Goal: Task Accomplishment & Management: Complete application form

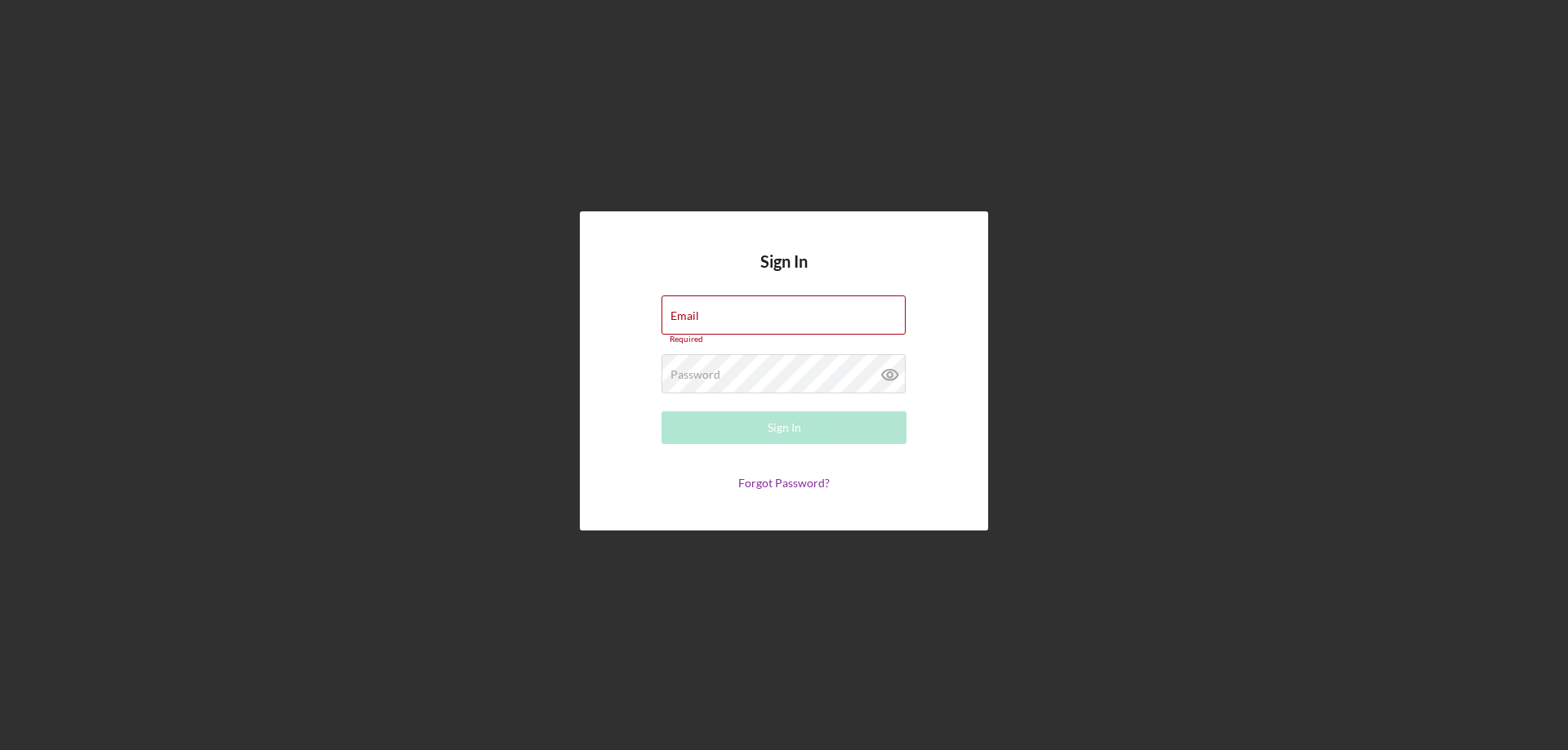
drag, startPoint x: 788, startPoint y: 316, endPoint x: 1088, endPoint y: 316, distance: 300.0
click at [700, 316] on label "Email" at bounding box center [684, 315] width 28 height 13
click at [788, 316] on input "Email" at bounding box center [783, 315] width 244 height 39
paste input "hutrans.llc@gmail.com"
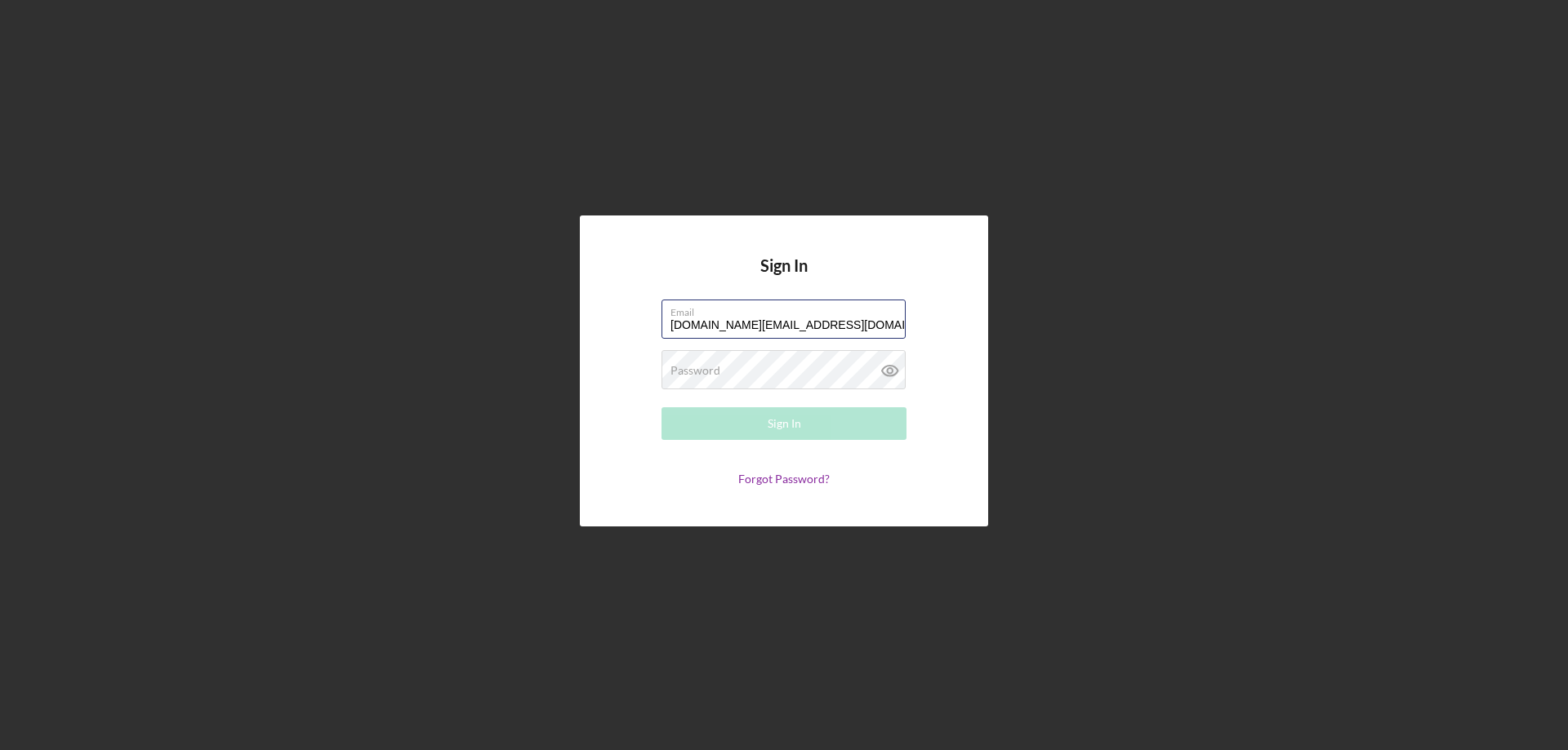
type input "hutrans.llc@gmail.com"
click at [691, 427] on button "Sign In" at bounding box center [784, 424] width 245 height 33
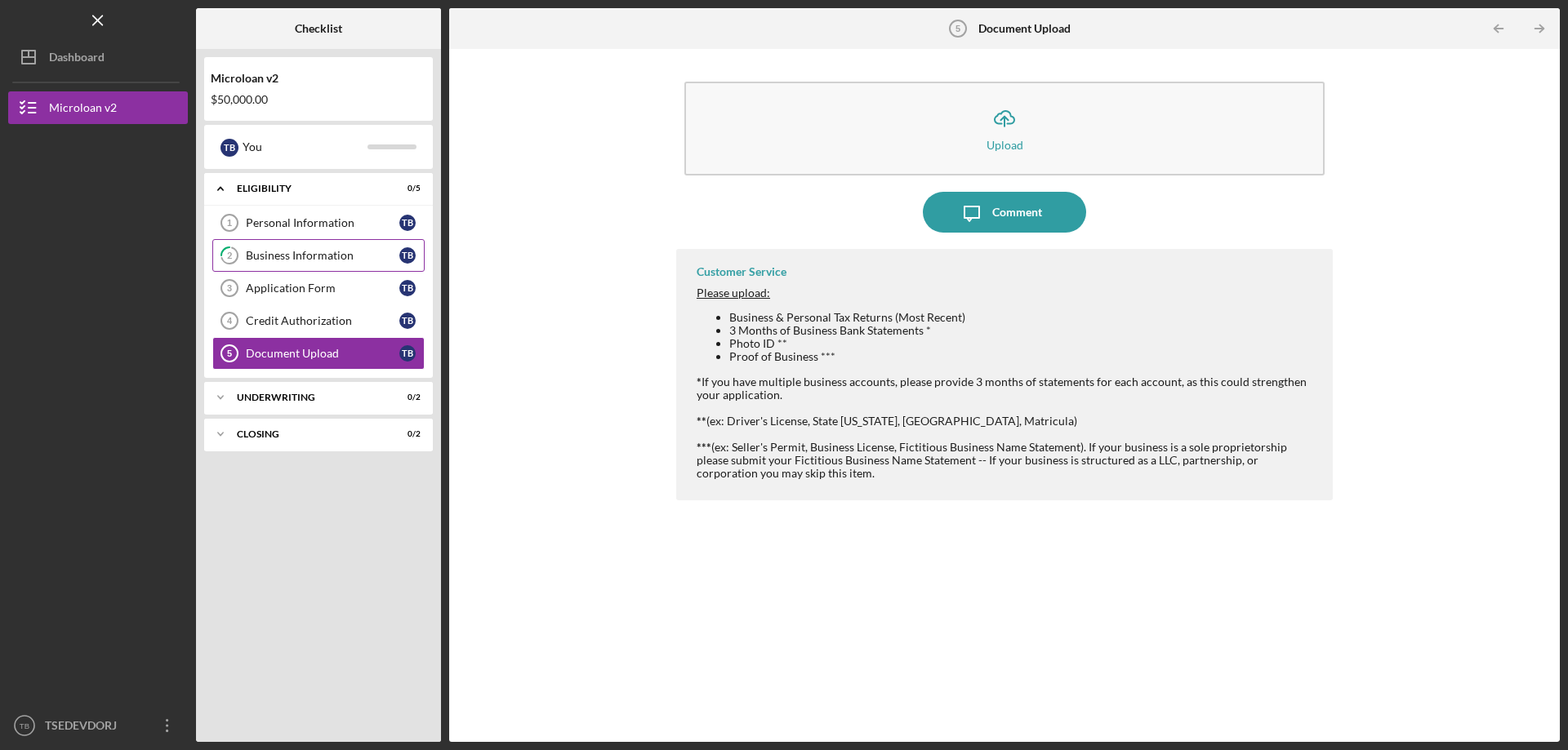
click at [316, 251] on div "Business Information" at bounding box center [323, 255] width 154 height 13
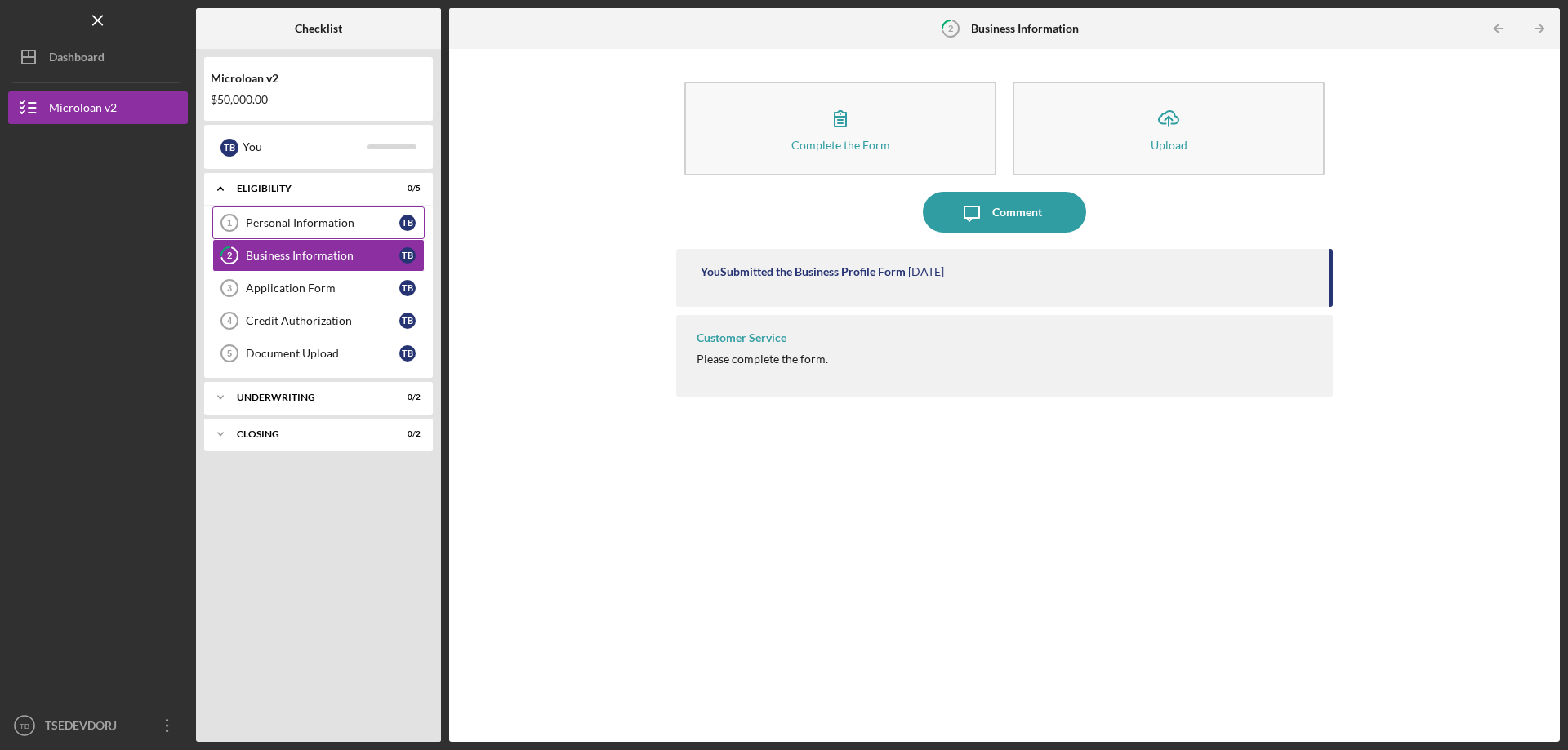
click at [337, 235] on link "Personal Information 1 Personal Information T B" at bounding box center [318, 222] width 212 height 33
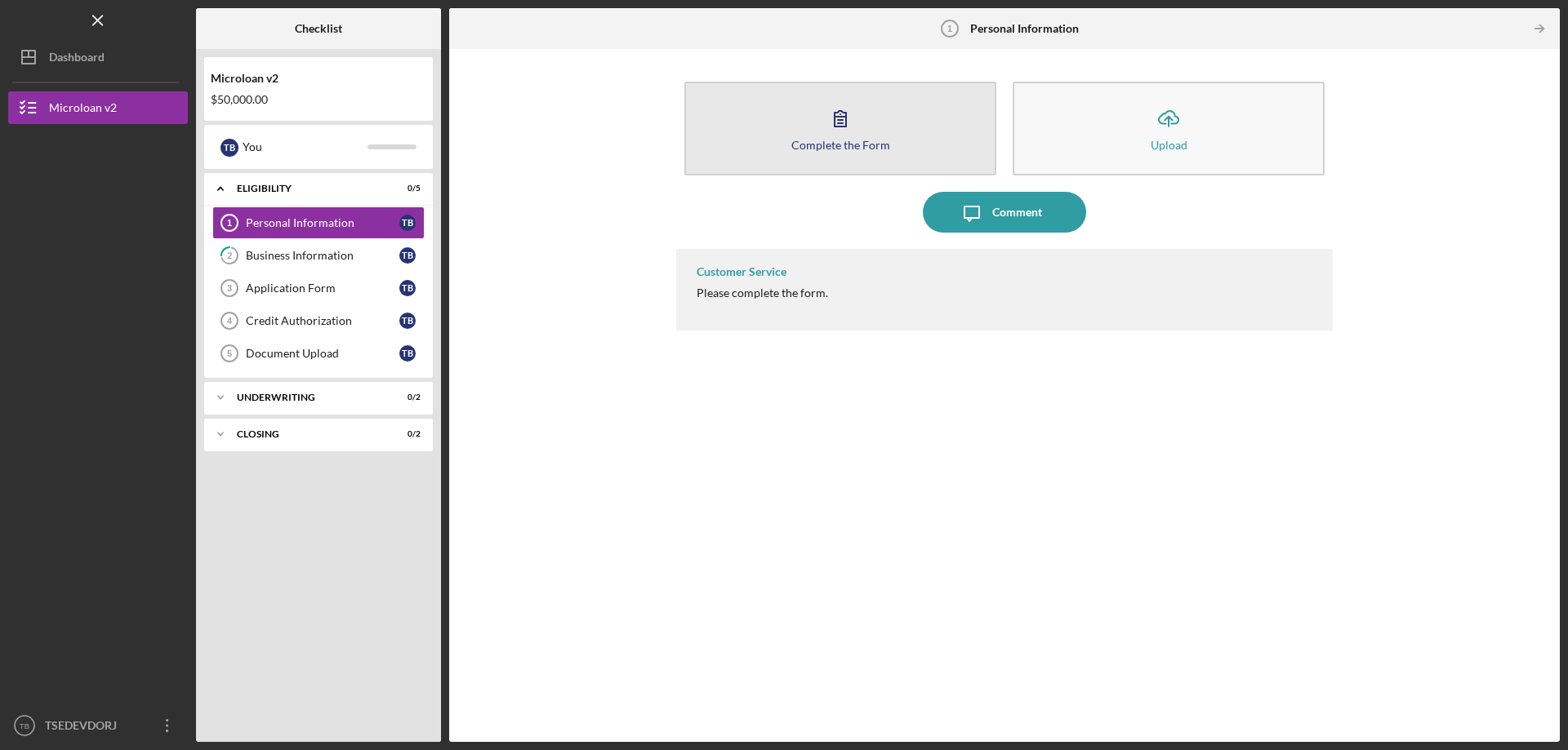
click at [846, 148] on div "Complete the Form" at bounding box center [840, 145] width 99 height 12
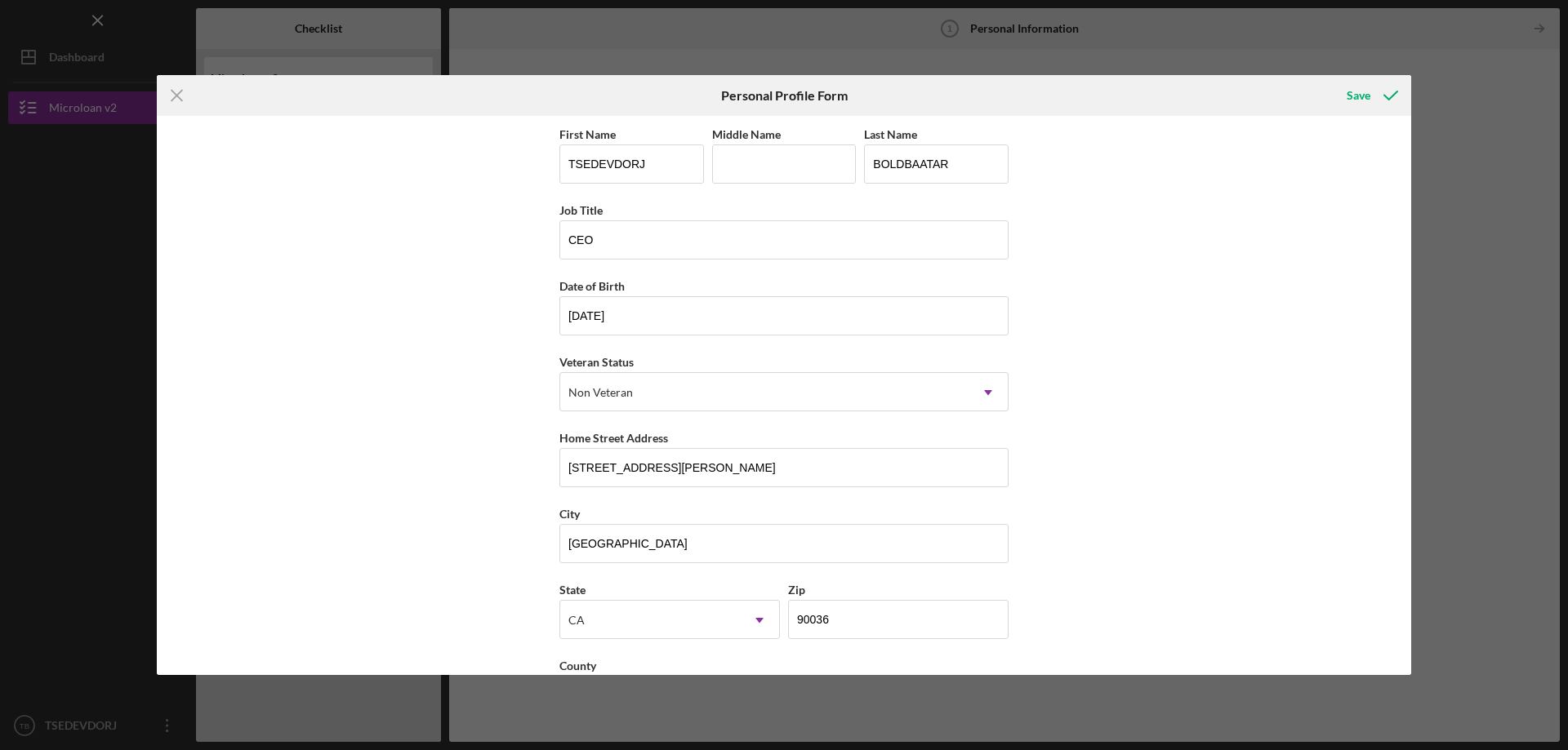
click at [1211, 291] on div "First Name TSEDEVDORJ Middle Name Last Name BOLDBAATAR Job Title CEO Date of Bi…" at bounding box center [783, 395] width 1254 height 559
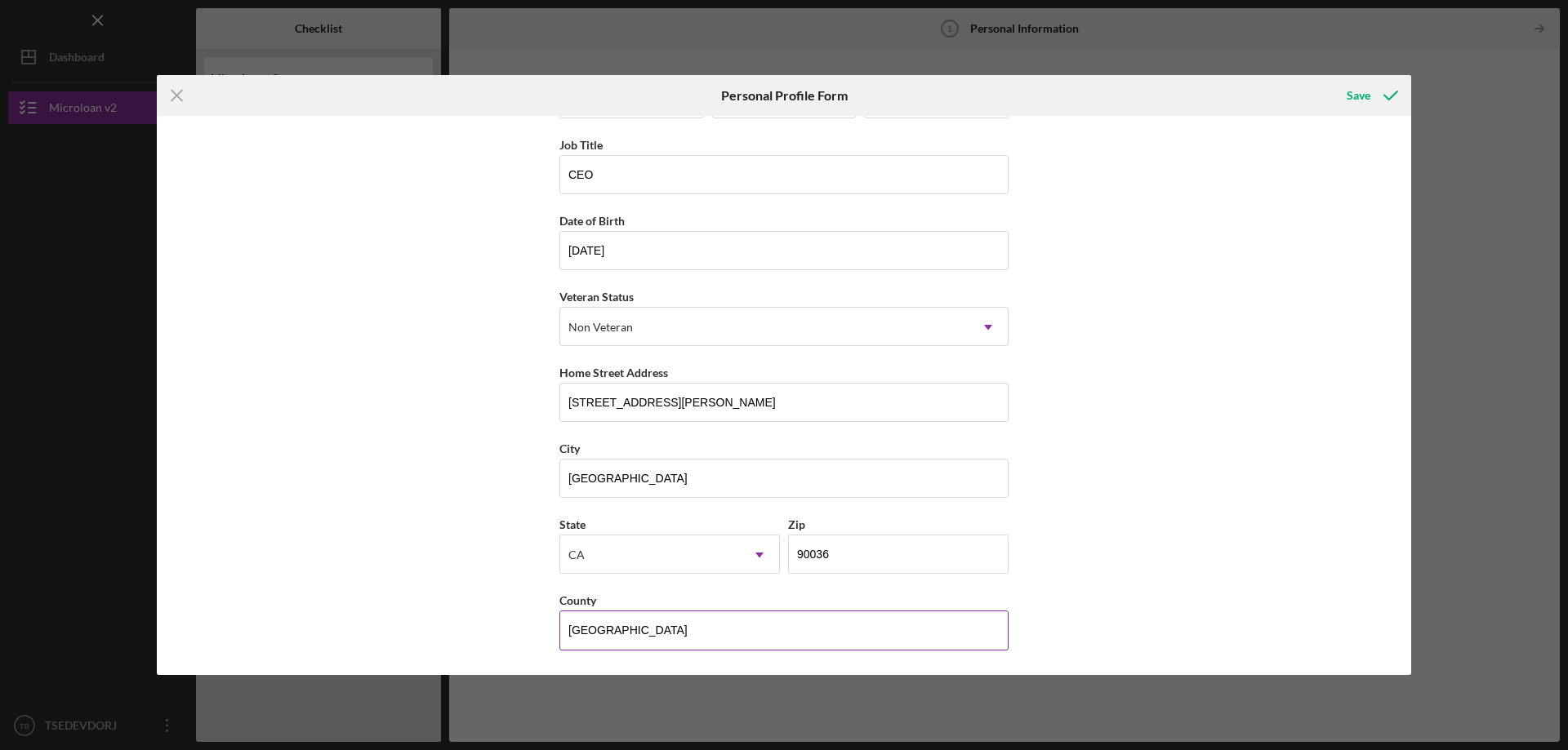
click at [714, 638] on input "LOS ANGELES" at bounding box center [783, 630] width 449 height 39
type input "LOS ANGELES"
click at [1075, 587] on div "First Name TSEDEVDORJ Middle Name Last Name BOLDBAATAR Job Title CEO Date of Bi…" at bounding box center [783, 395] width 1254 height 559
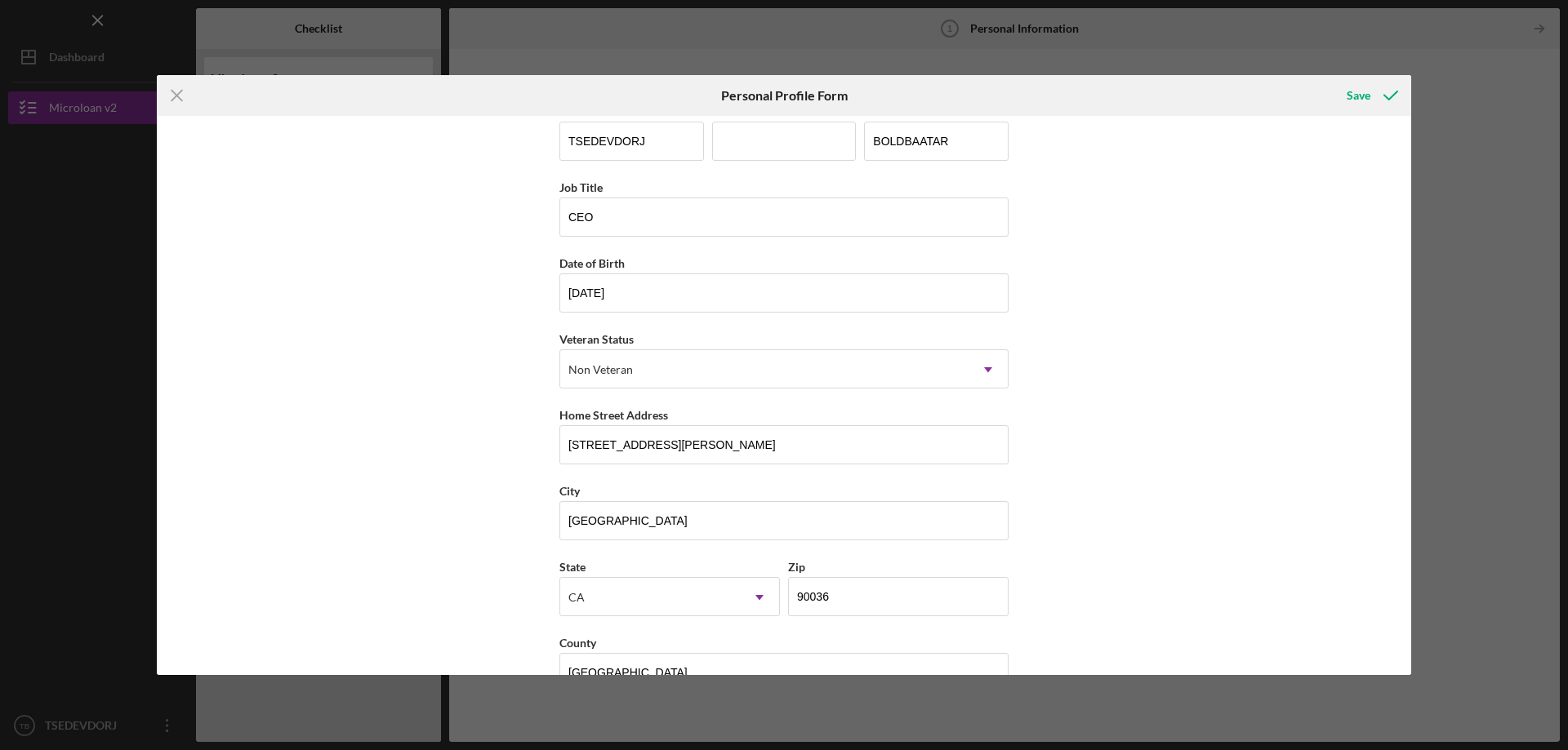
scroll to position [0, 0]
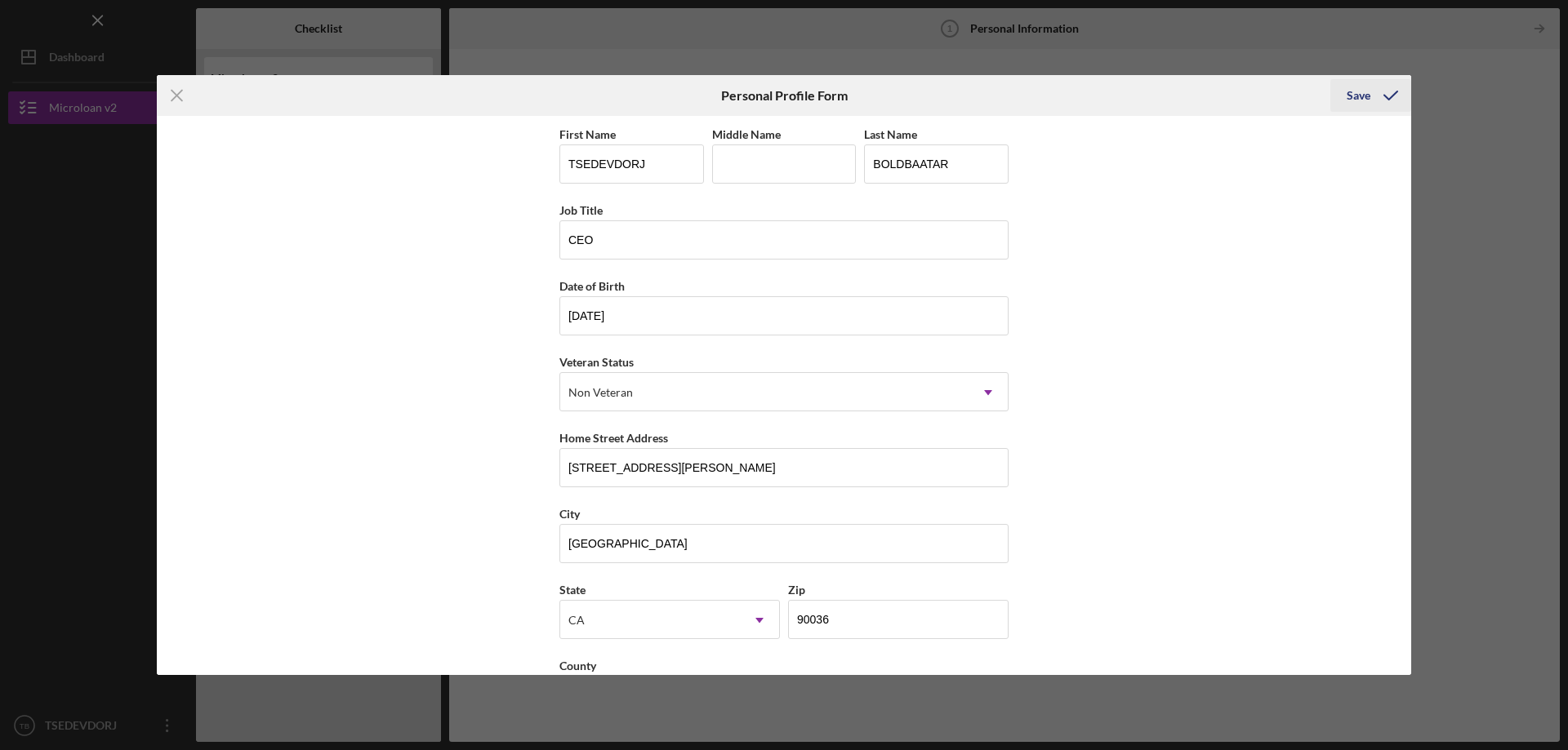
click at [1363, 94] on div "Save" at bounding box center [1358, 95] width 24 height 33
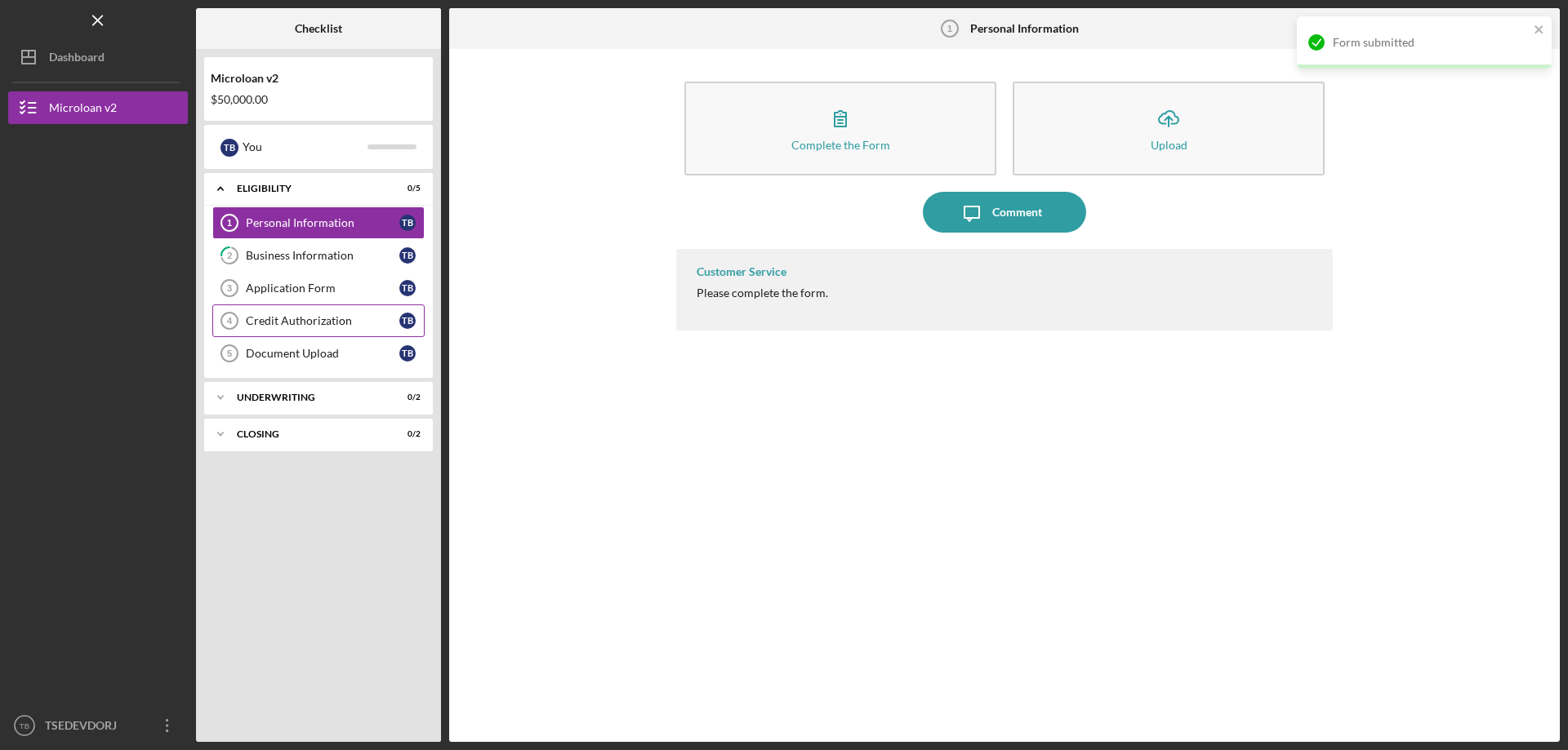
click at [363, 307] on link "Credit Authorization 4 Credit Authorization T B" at bounding box center [318, 321] width 212 height 33
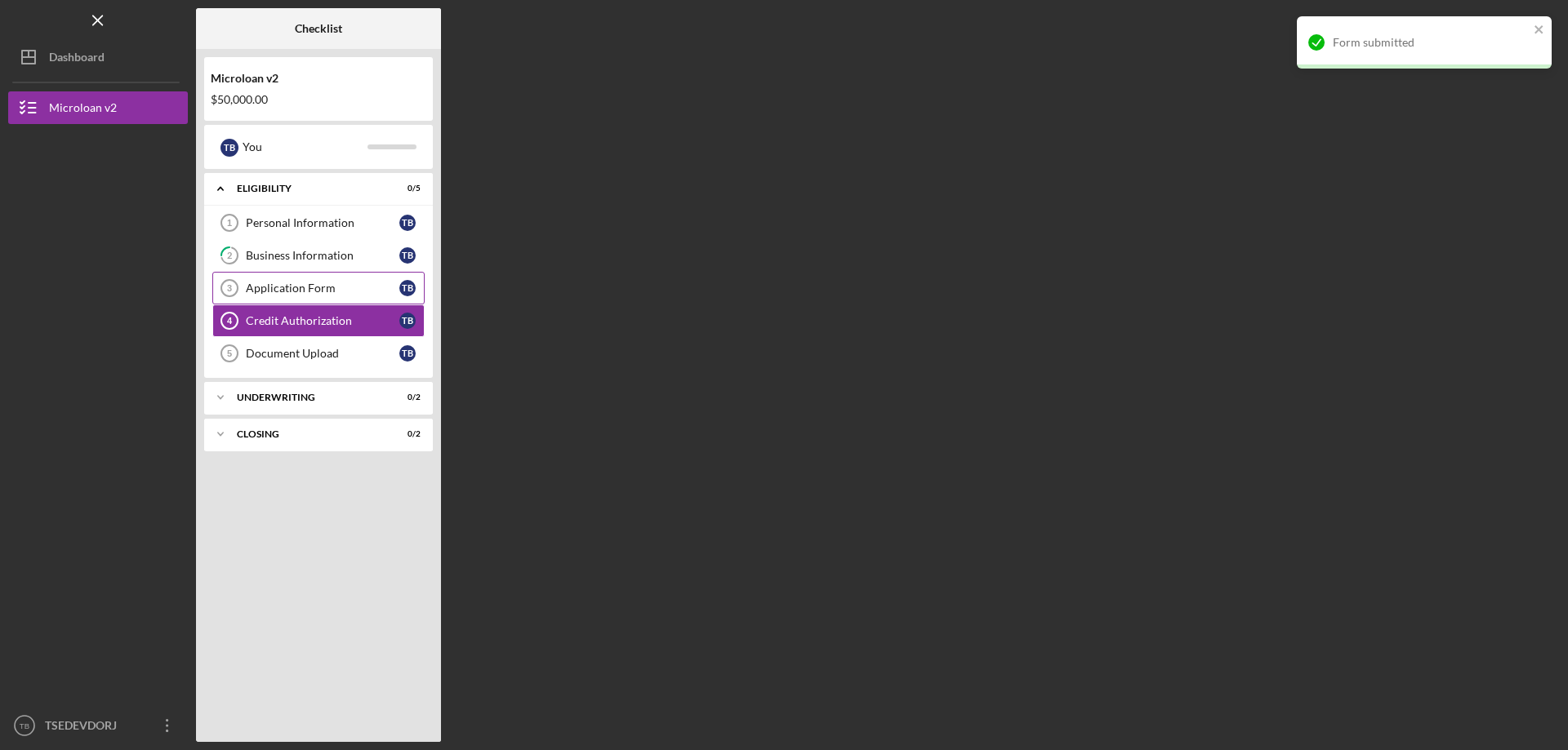
click at [349, 283] on div "Application Form" at bounding box center [323, 288] width 154 height 13
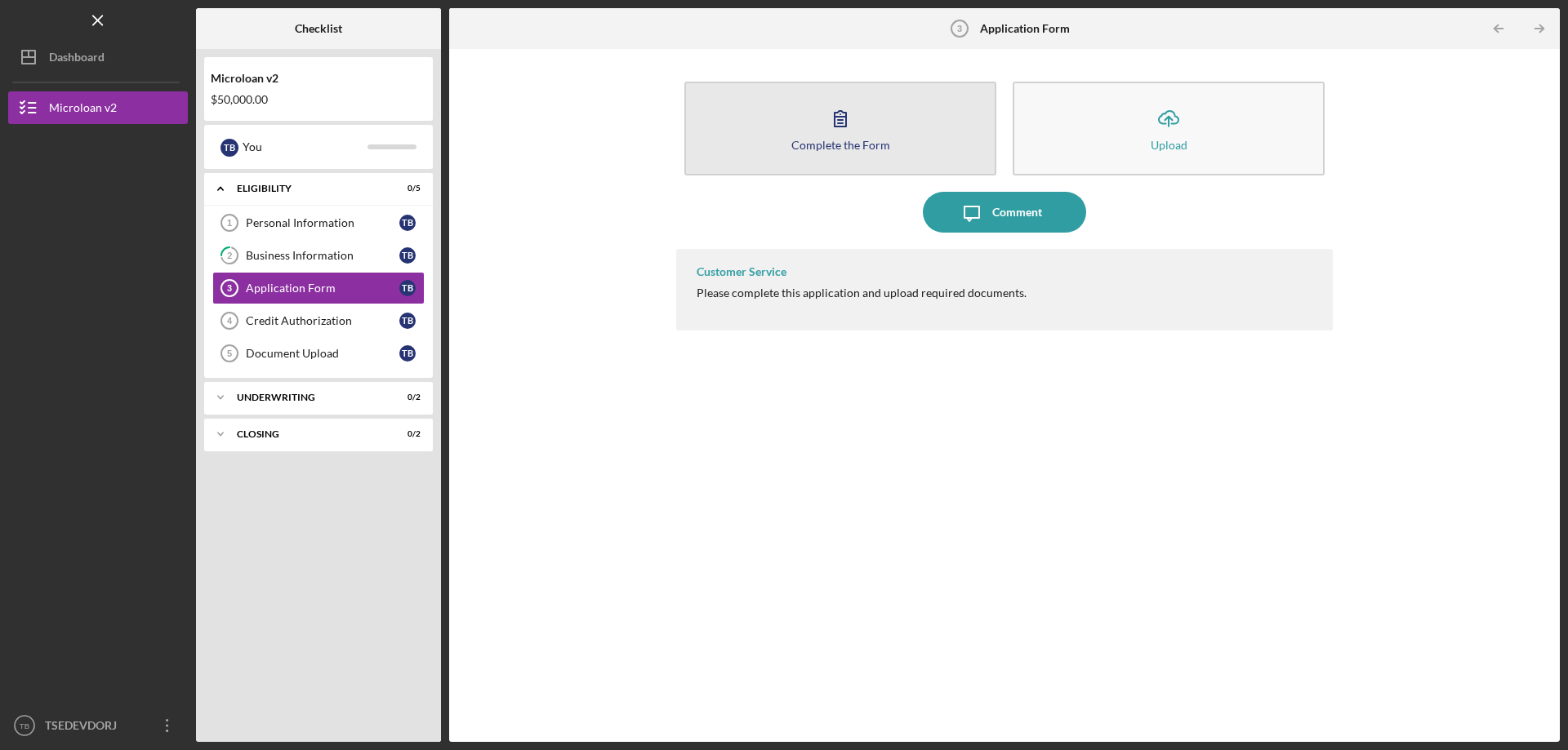
click at [872, 149] on div "Complete the Form" at bounding box center [840, 145] width 99 height 12
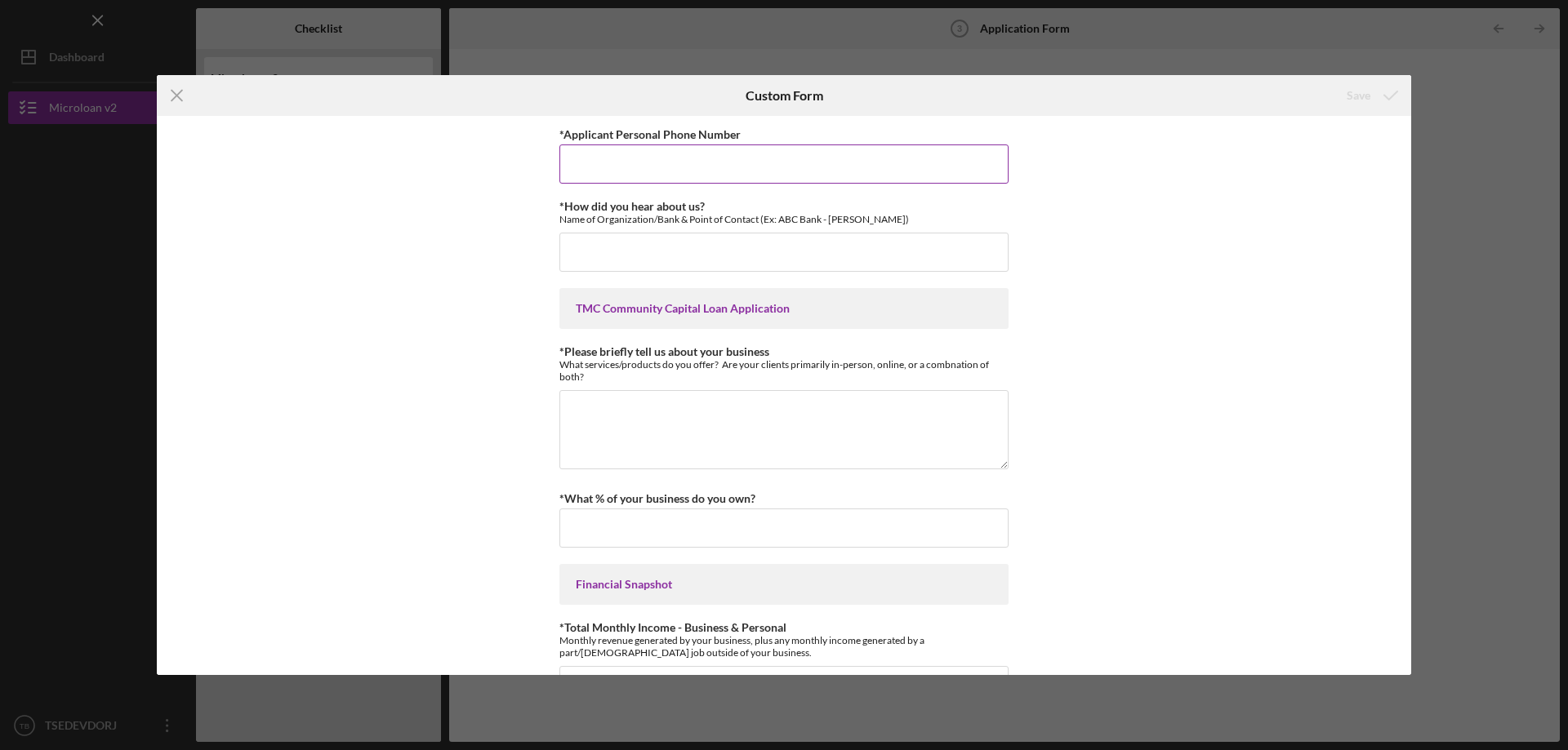
click at [741, 151] on input "*Applicant Personal Phone Number" at bounding box center [783, 164] width 449 height 39
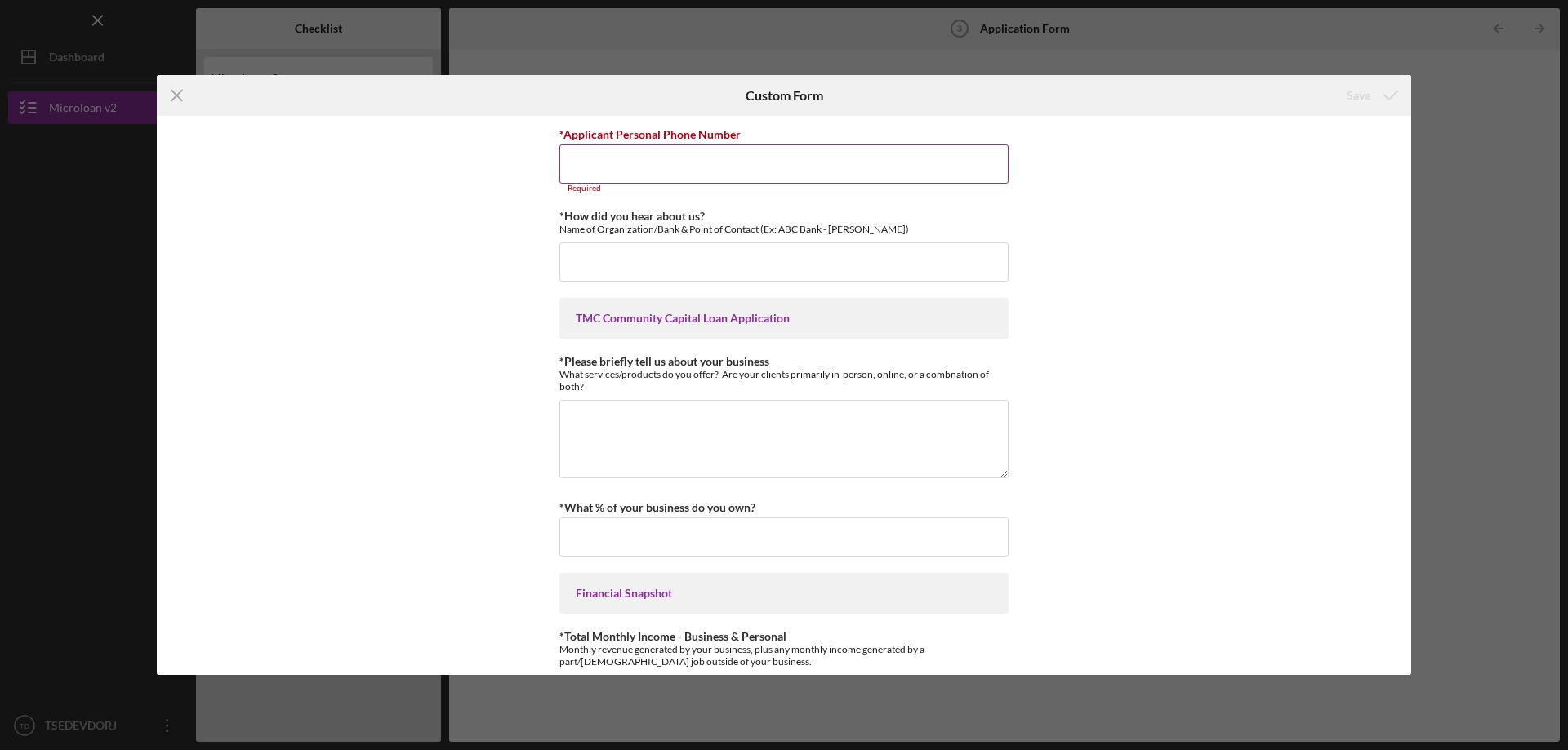
click at [712, 143] on div "*Applicant Personal Phone Number" at bounding box center [783, 134] width 449 height 20
click at [739, 146] on input "*Applicant Personal Phone Number" at bounding box center [783, 164] width 449 height 39
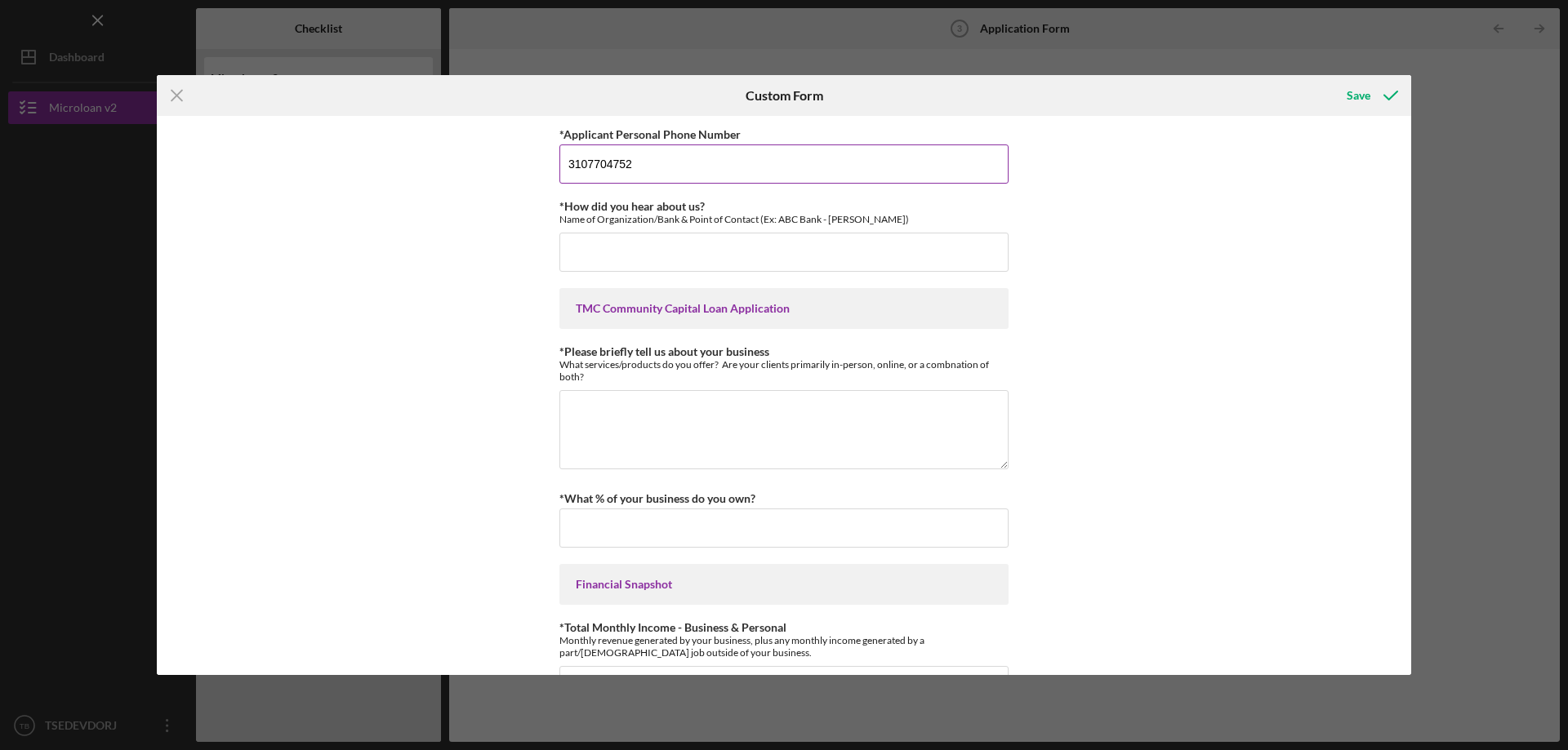
type input "3107704752"
type input "d"
type input "NK PROFESSIONAL"
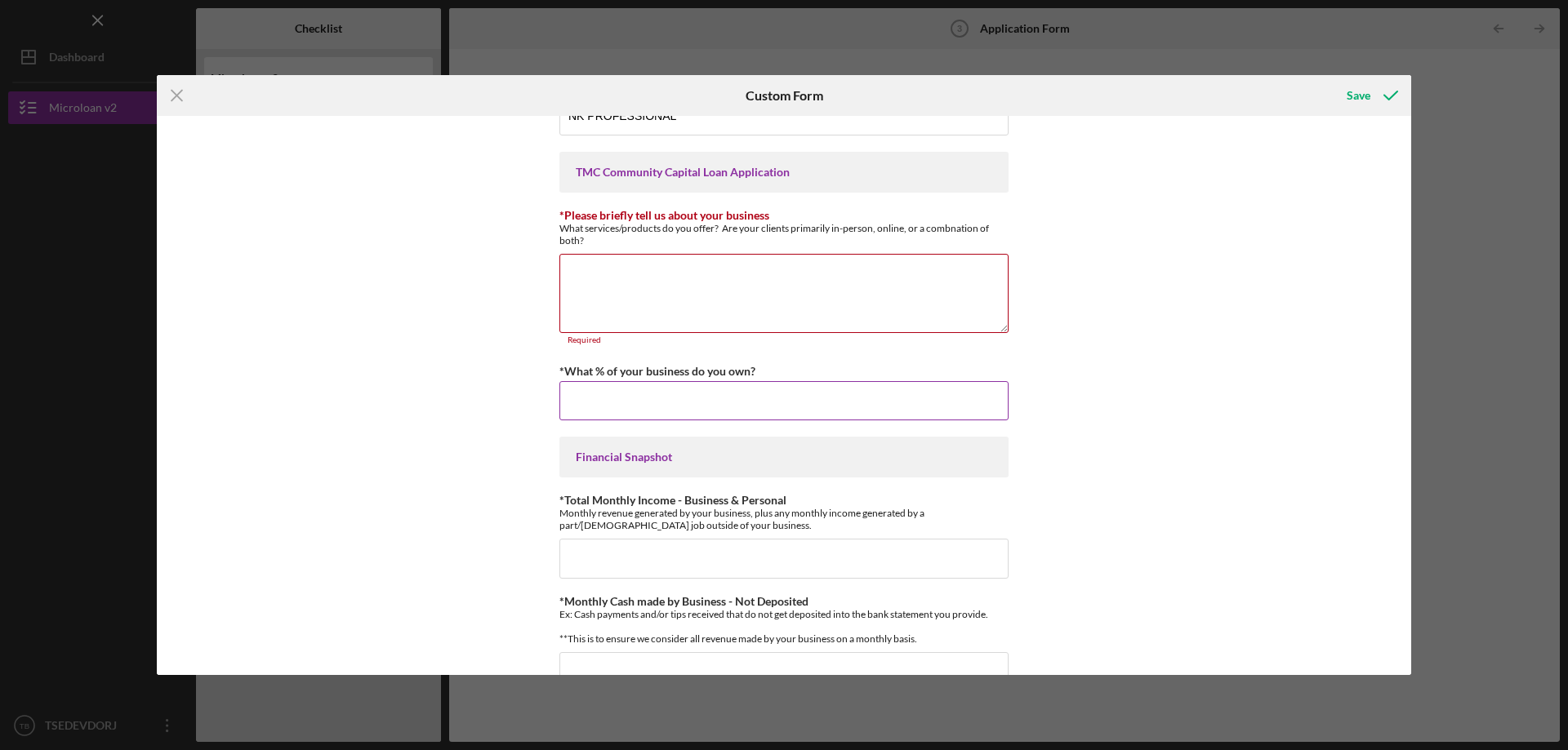
click at [825, 367] on div "*What % of your business do you own?" at bounding box center [783, 371] width 449 height 20
click at [841, 387] on input "*What % of your business do you own?" at bounding box center [783, 401] width 449 height 39
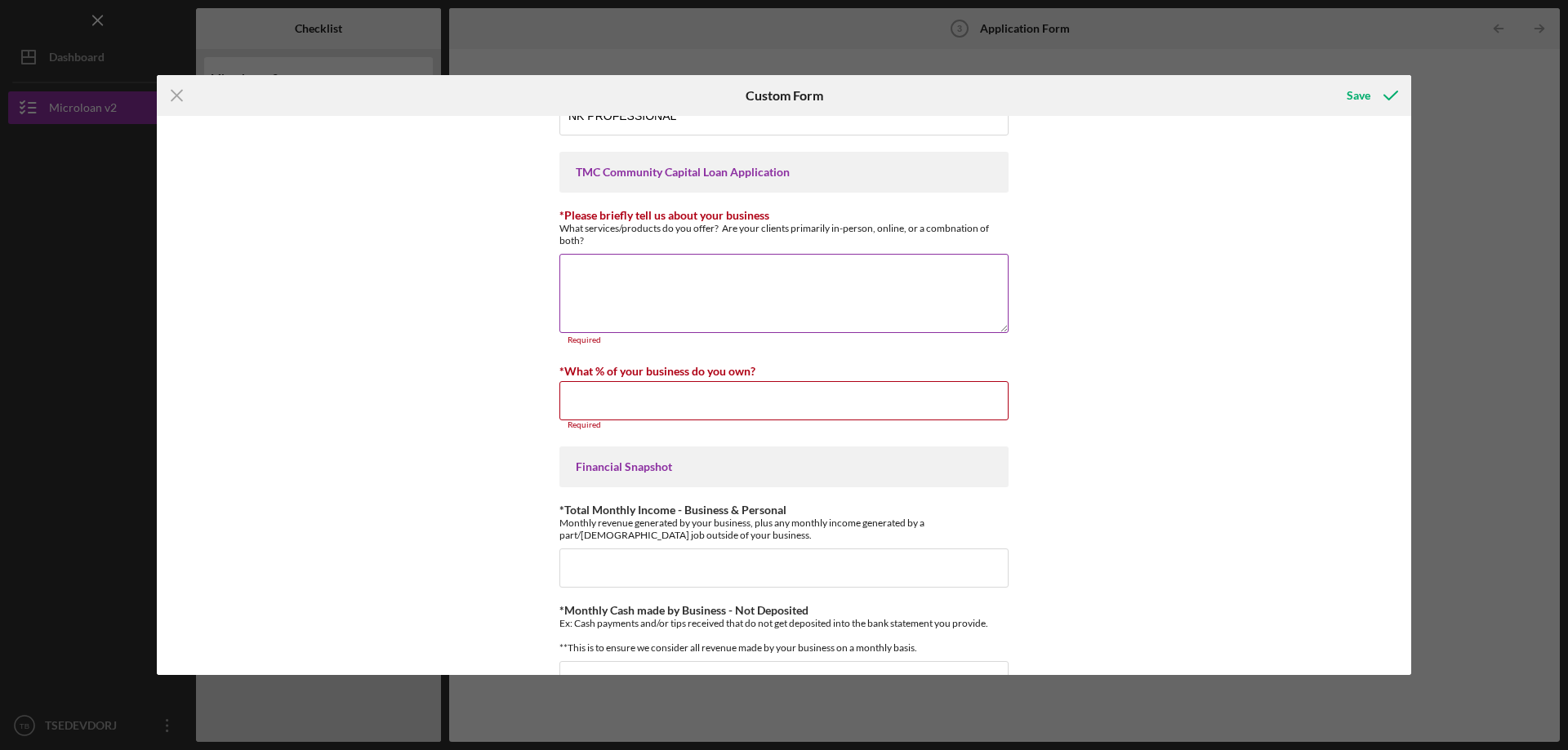
drag, startPoint x: 750, startPoint y: 288, endPoint x: 818, endPoint y: 293, distance: 68.2
click at [750, 288] on textarea "*Please briefly tell us about your business" at bounding box center [783, 293] width 449 height 78
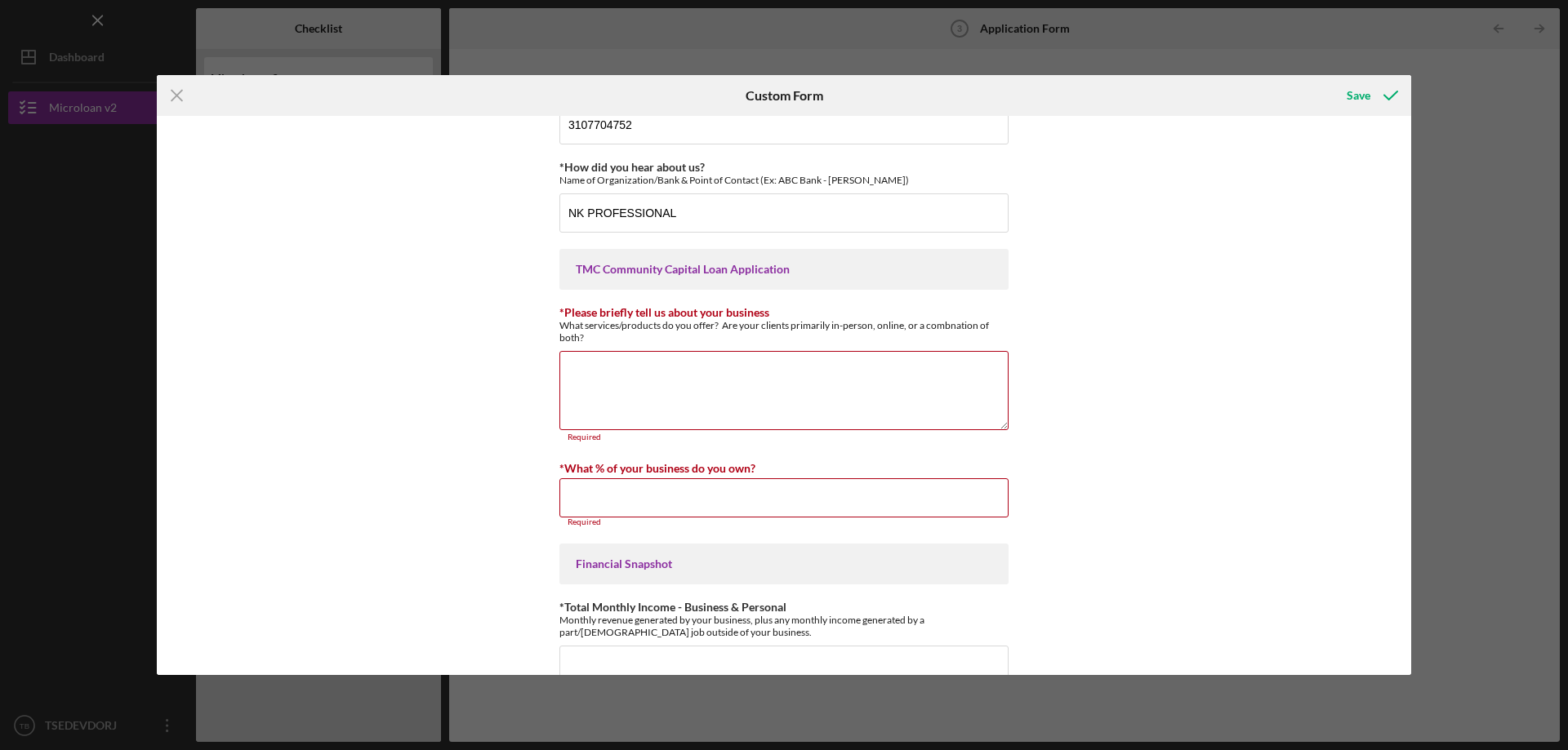
scroll to position [0, 0]
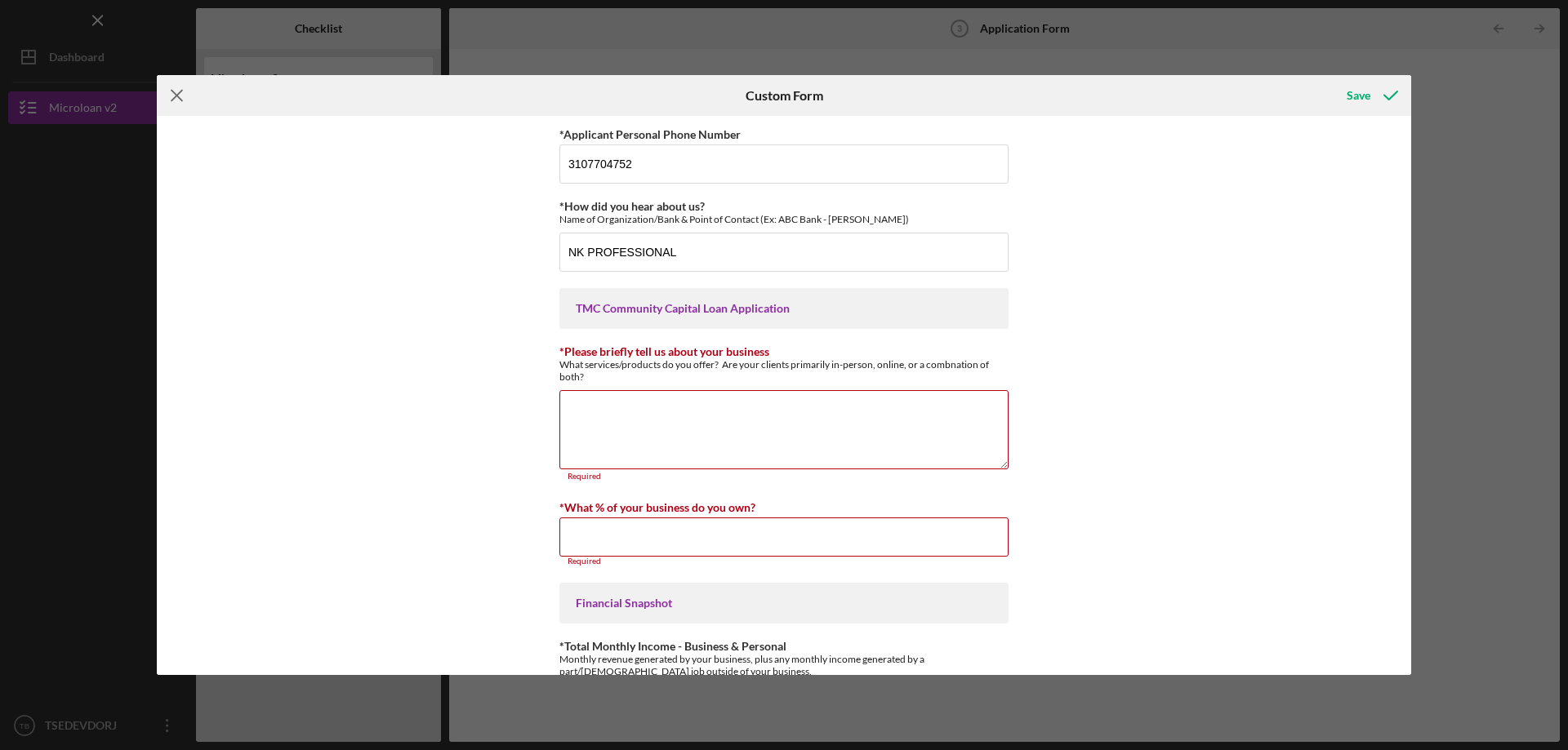
click at [187, 89] on icon "Icon/Menu Close" at bounding box center [177, 96] width 41 height 41
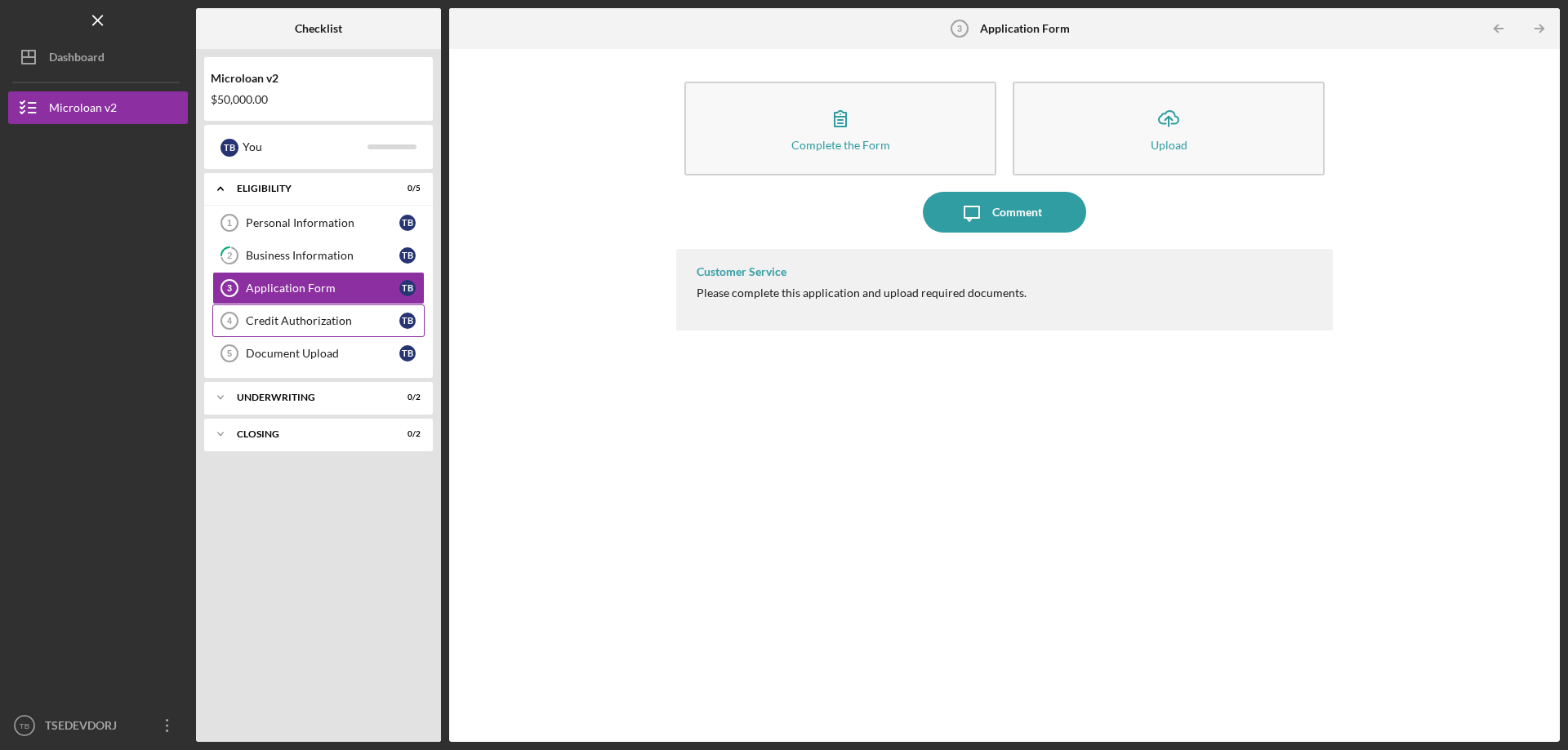
click at [365, 323] on div "Credit Authorization" at bounding box center [323, 321] width 154 height 13
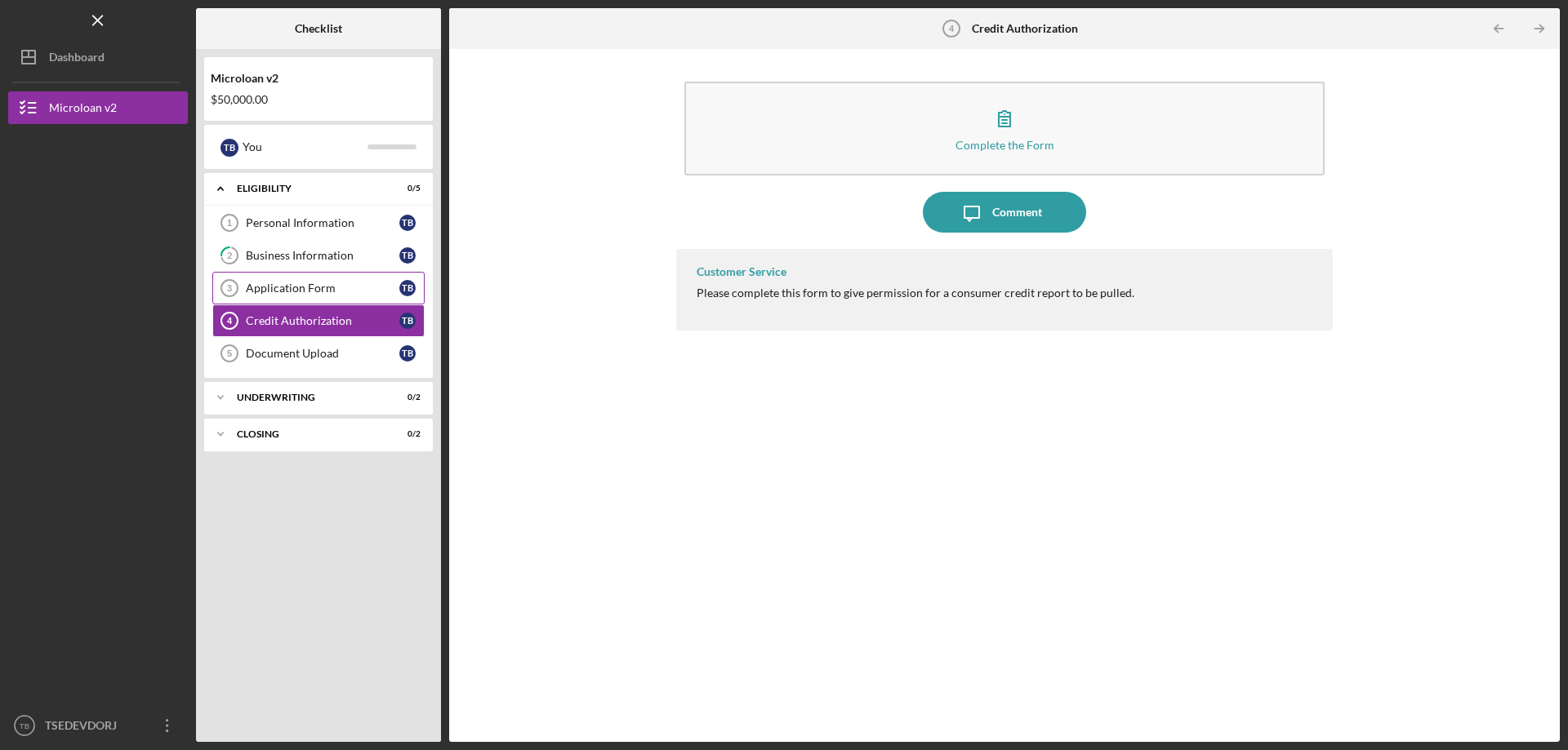
click at [362, 274] on link "Application Form 3 Application Form T B" at bounding box center [318, 288] width 212 height 33
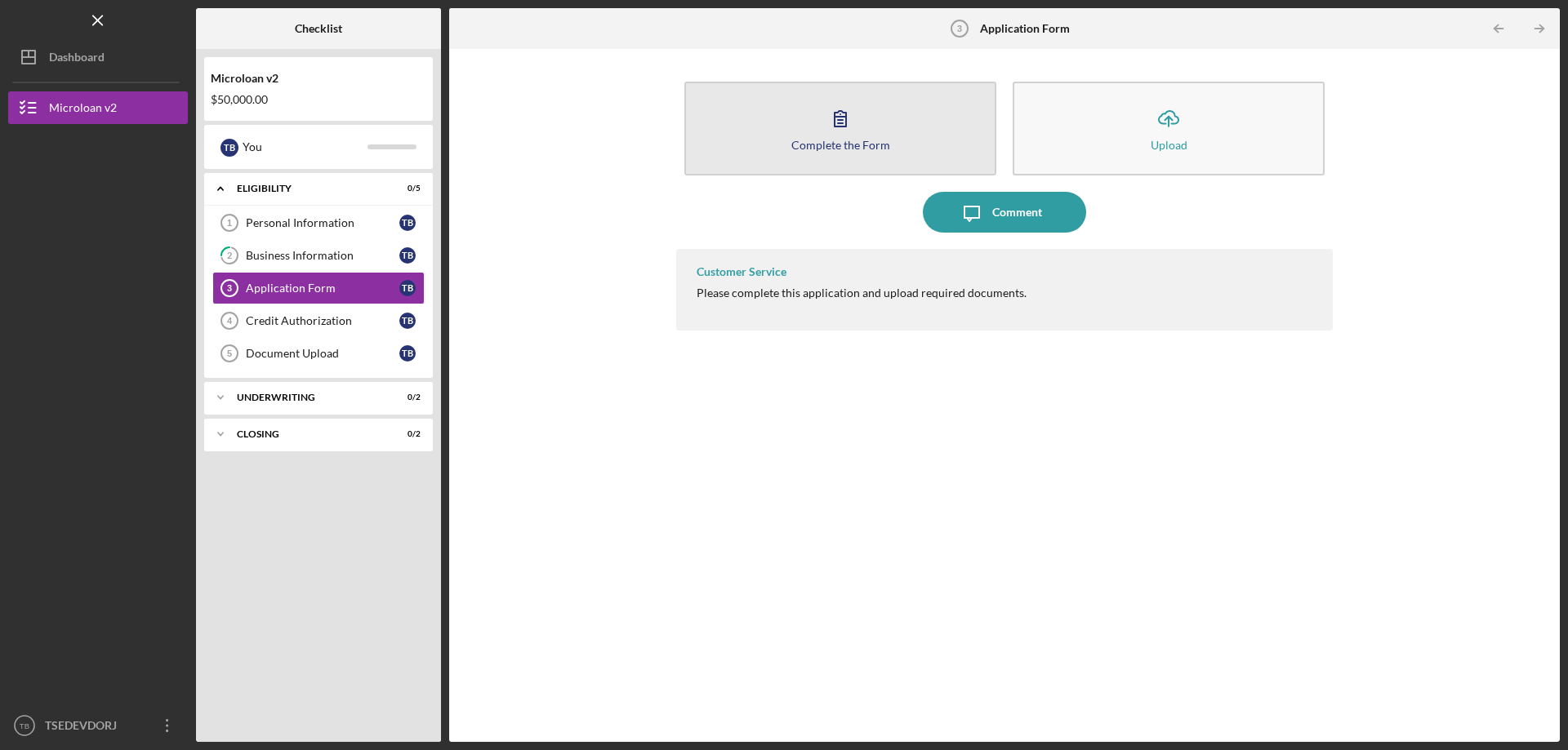
click at [818, 145] on div "Complete the Form" at bounding box center [840, 145] width 99 height 12
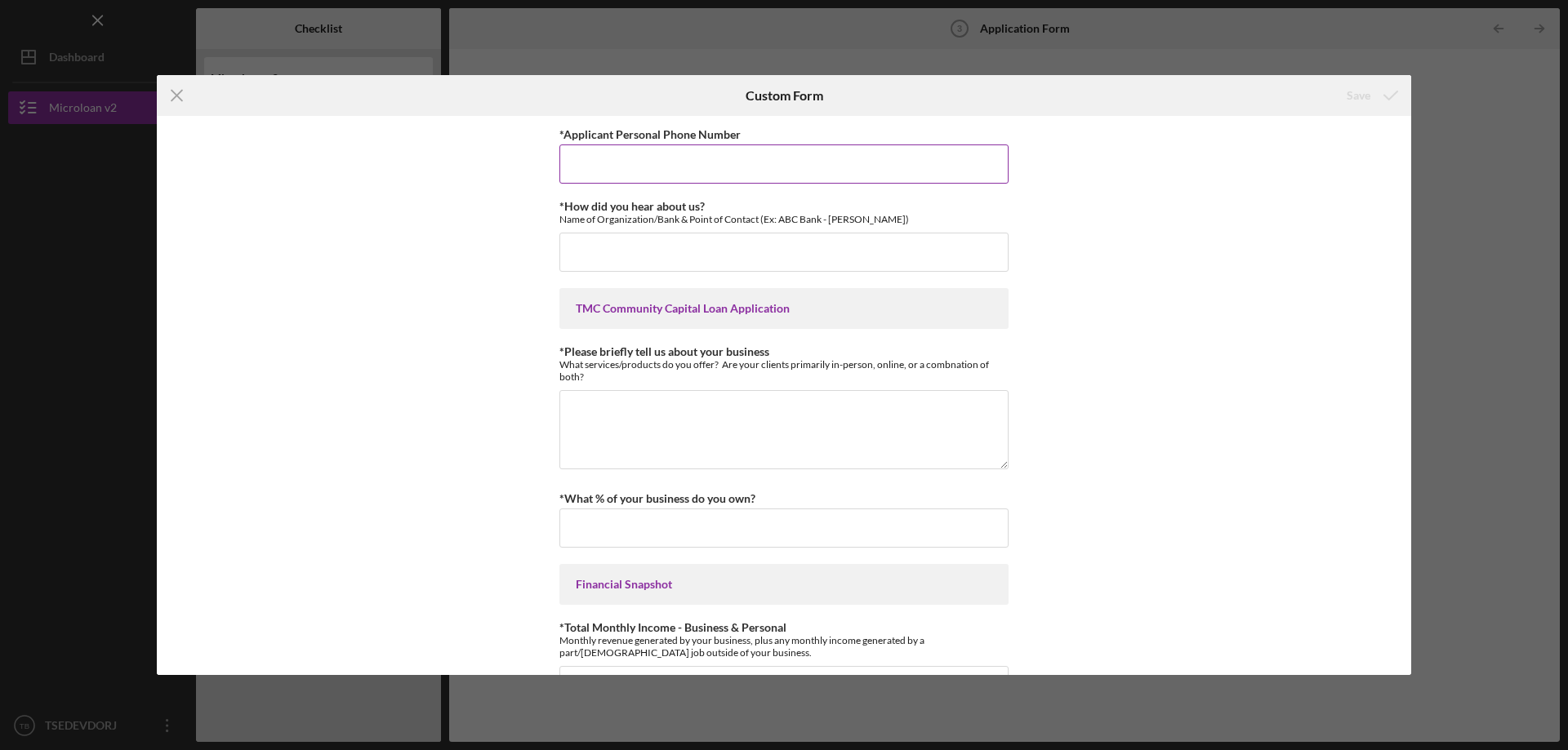
click at [754, 149] on input "*Applicant Personal Phone Number" at bounding box center [783, 164] width 449 height 39
type input "3107704752"
click at [676, 264] on input "*How did you hear about us?" at bounding box center [783, 252] width 449 height 39
type input "NK PROFESSIONAL"
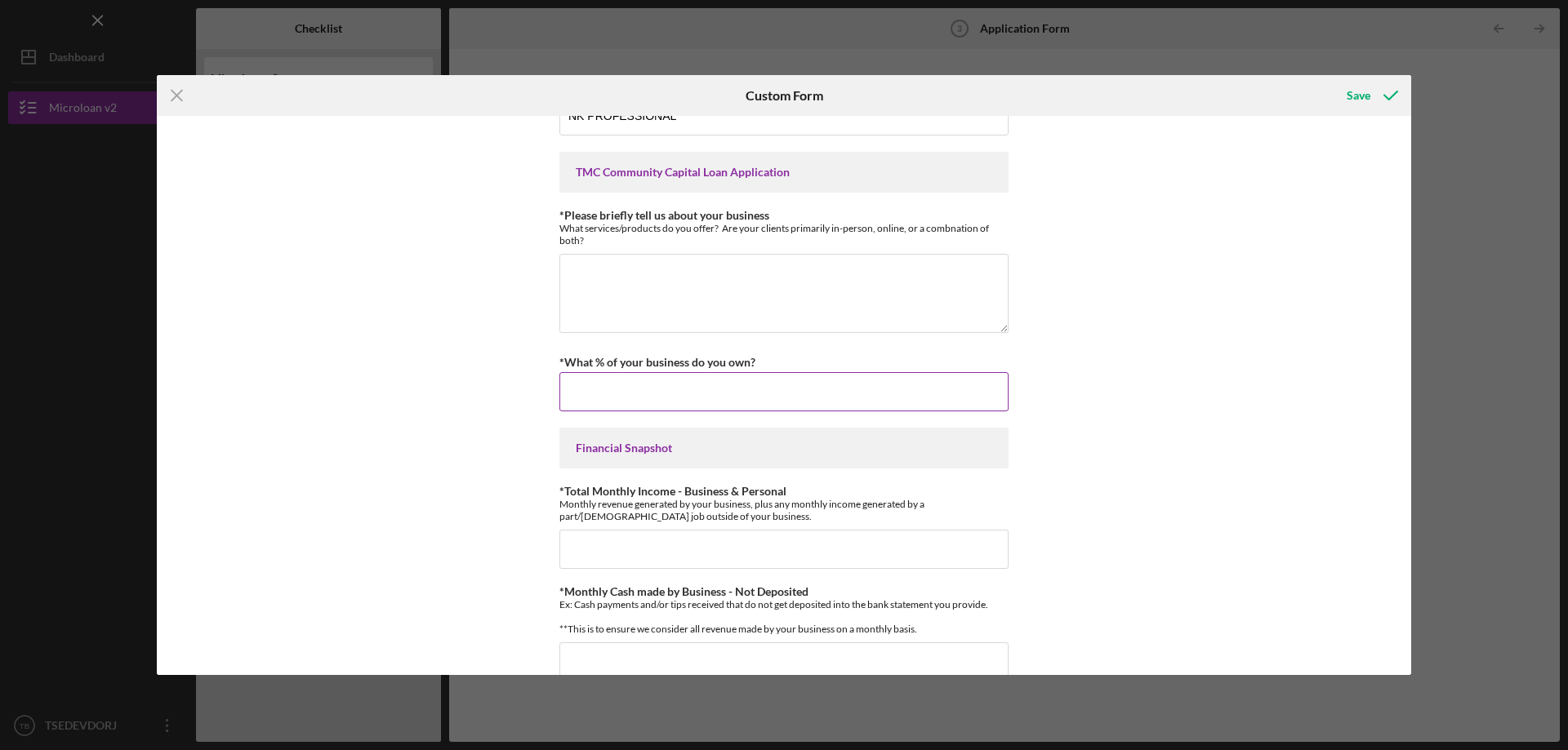
click at [742, 363] on label "*What % of your business do you own?" at bounding box center [657, 363] width 196 height 14
click at [742, 372] on input "*What % of your business do you own?" at bounding box center [783, 392] width 449 height 39
type input "100.00000%"
click at [690, 539] on input "*Total Monthly Income - Business & Personal" at bounding box center [783, 549] width 449 height 39
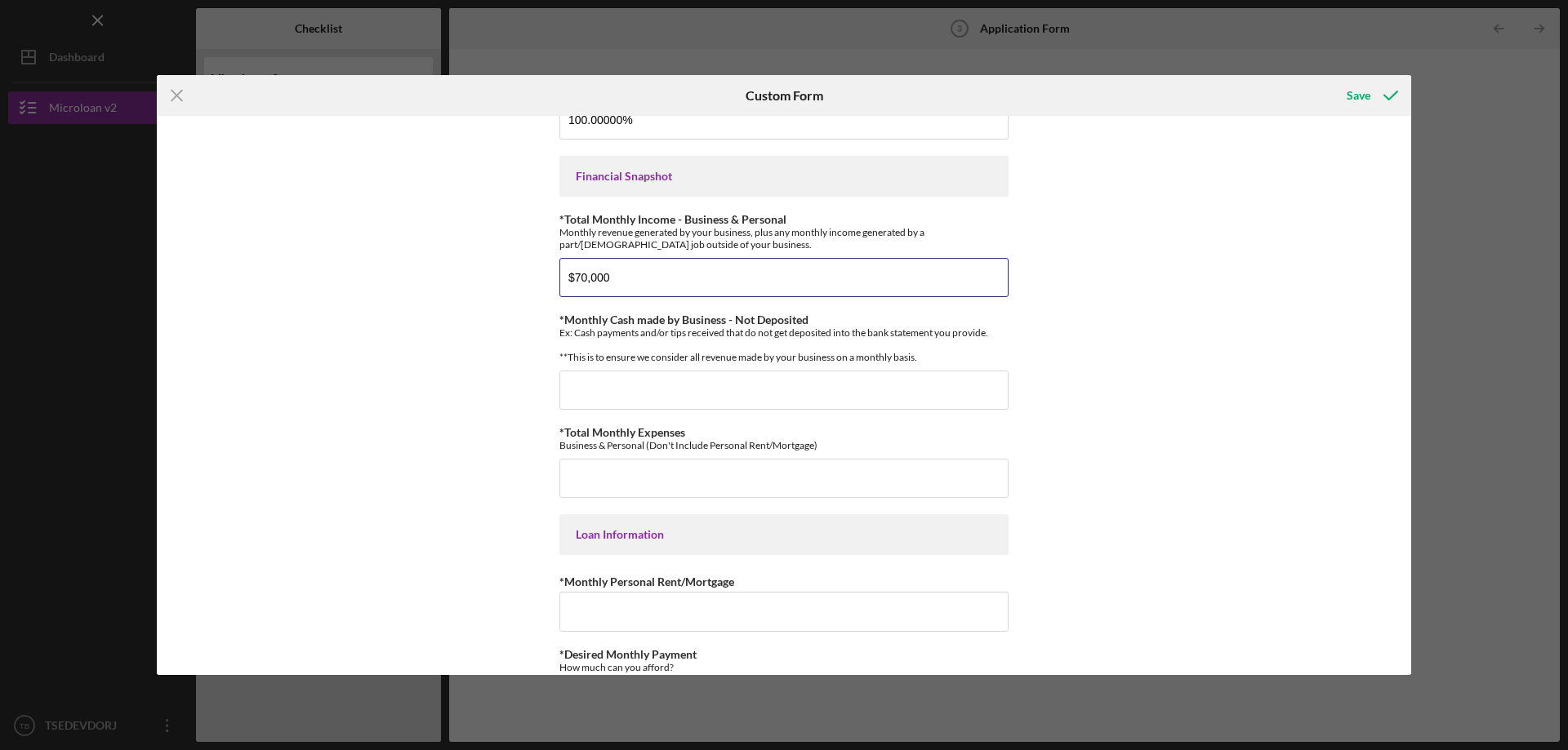
type input "$70,000"
click at [1156, 347] on div "*Applicant Personal Phone Number 3107704752 *How did you hear about us? Name of…" at bounding box center [783, 395] width 1254 height 559
click at [768, 398] on input "*Monthly Cash made by Business - Not Deposited" at bounding box center [783, 390] width 449 height 39
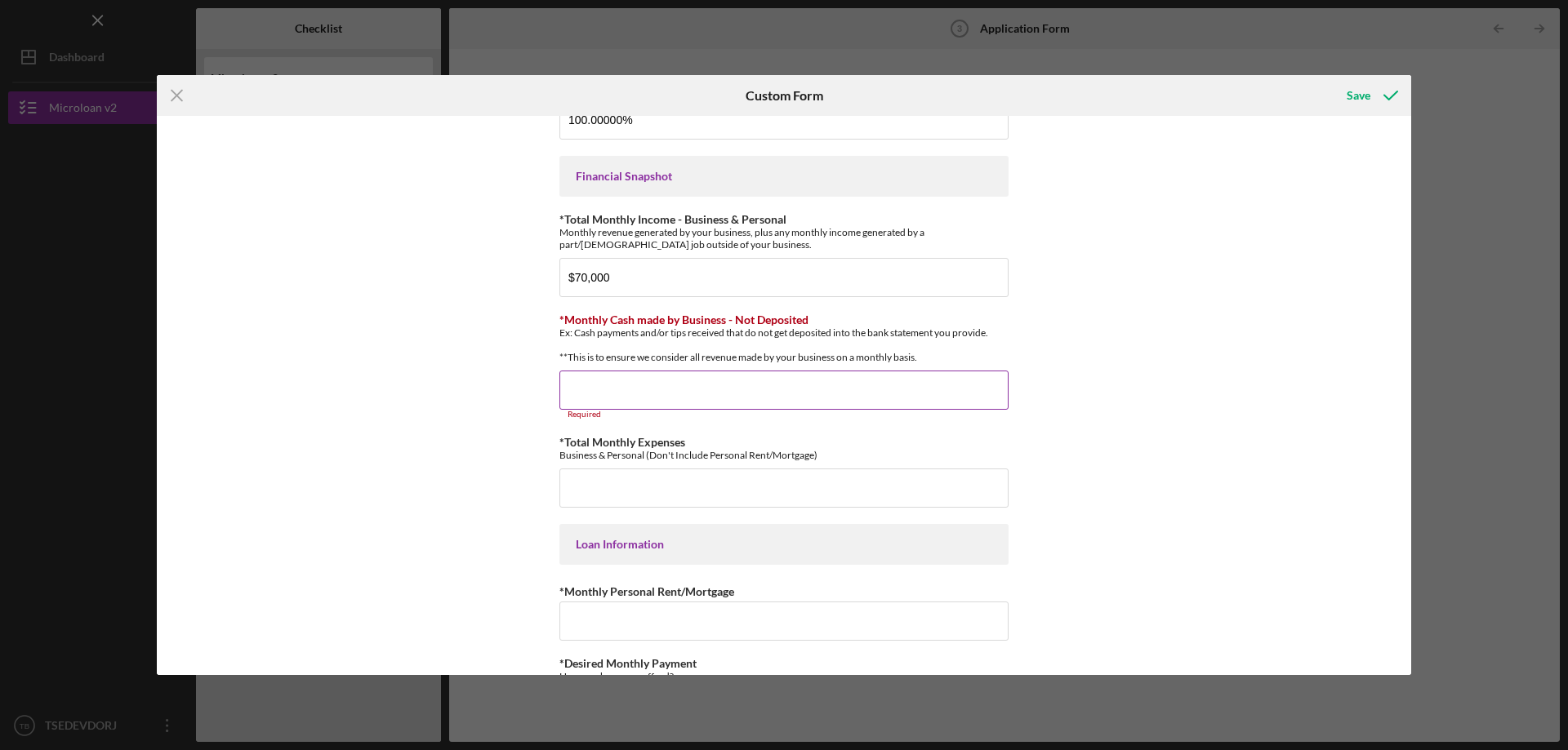
click at [709, 396] on input "*Monthly Cash made by Business - Not Deposited" at bounding box center [783, 390] width 449 height 39
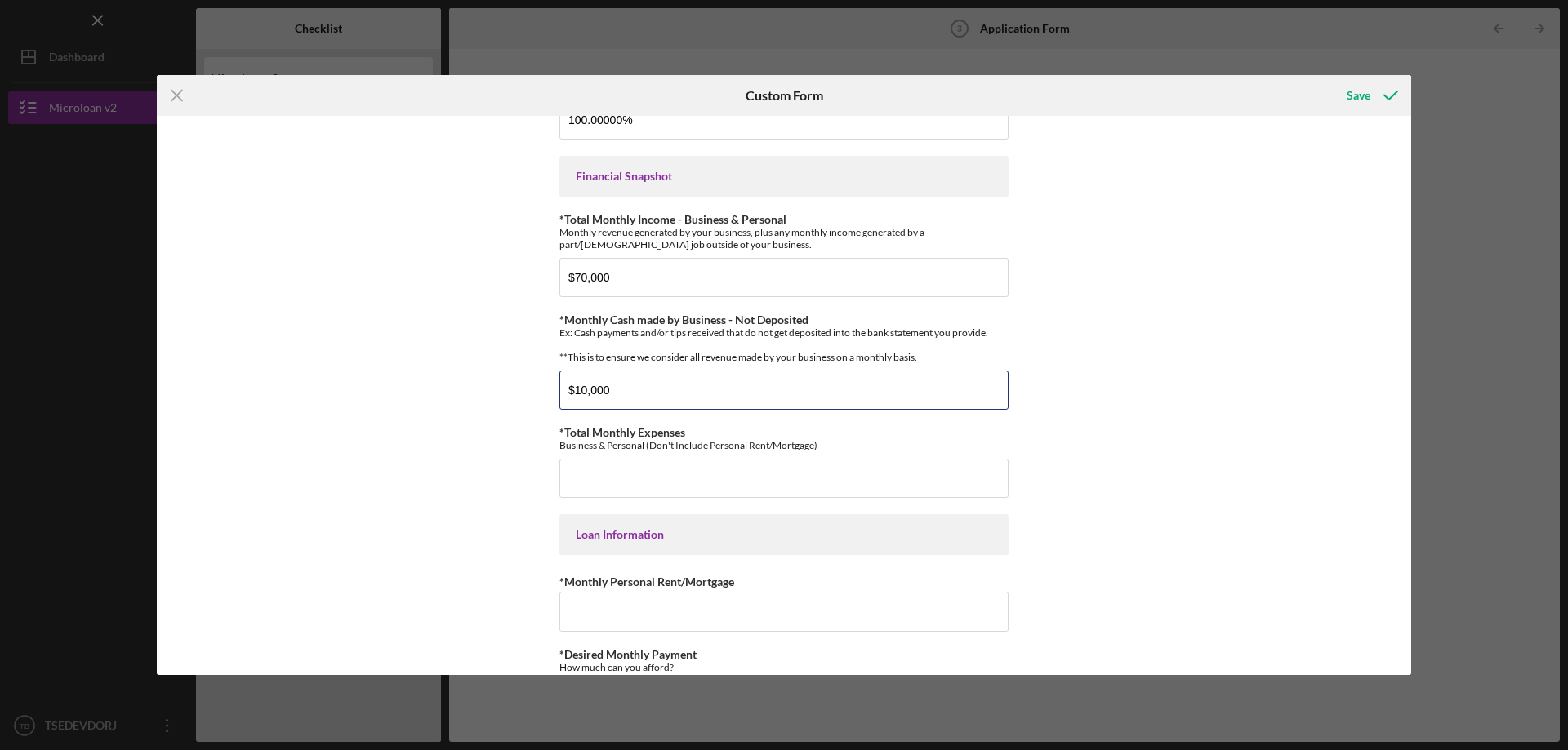
type input "$10,000"
click at [1164, 438] on div "*Applicant Personal Phone Number 3107704752 *How did you hear about us? Name of…" at bounding box center [783, 395] width 1254 height 559
click at [819, 492] on input "*Total Monthly Expenses" at bounding box center [783, 478] width 449 height 39
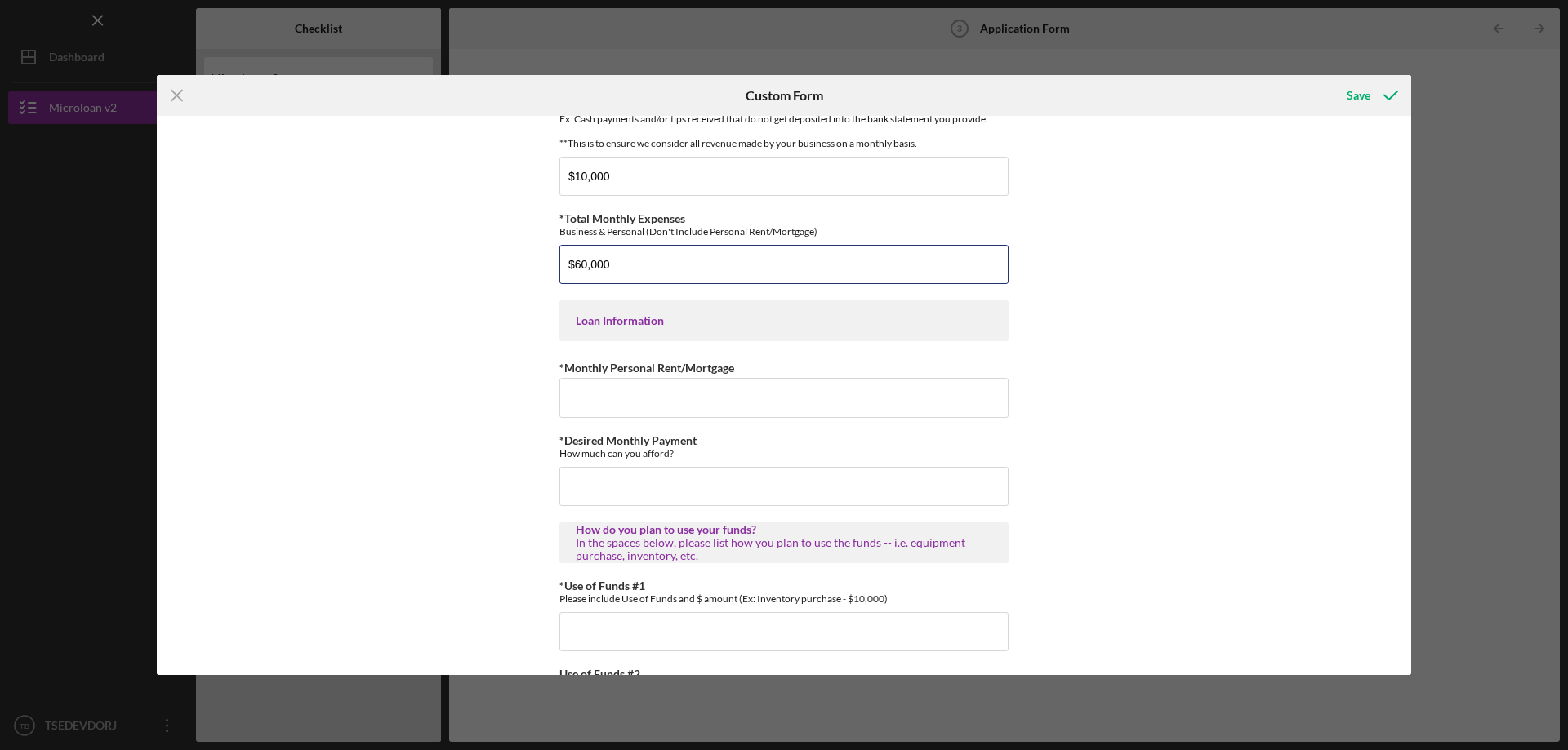
scroll to position [680, 0]
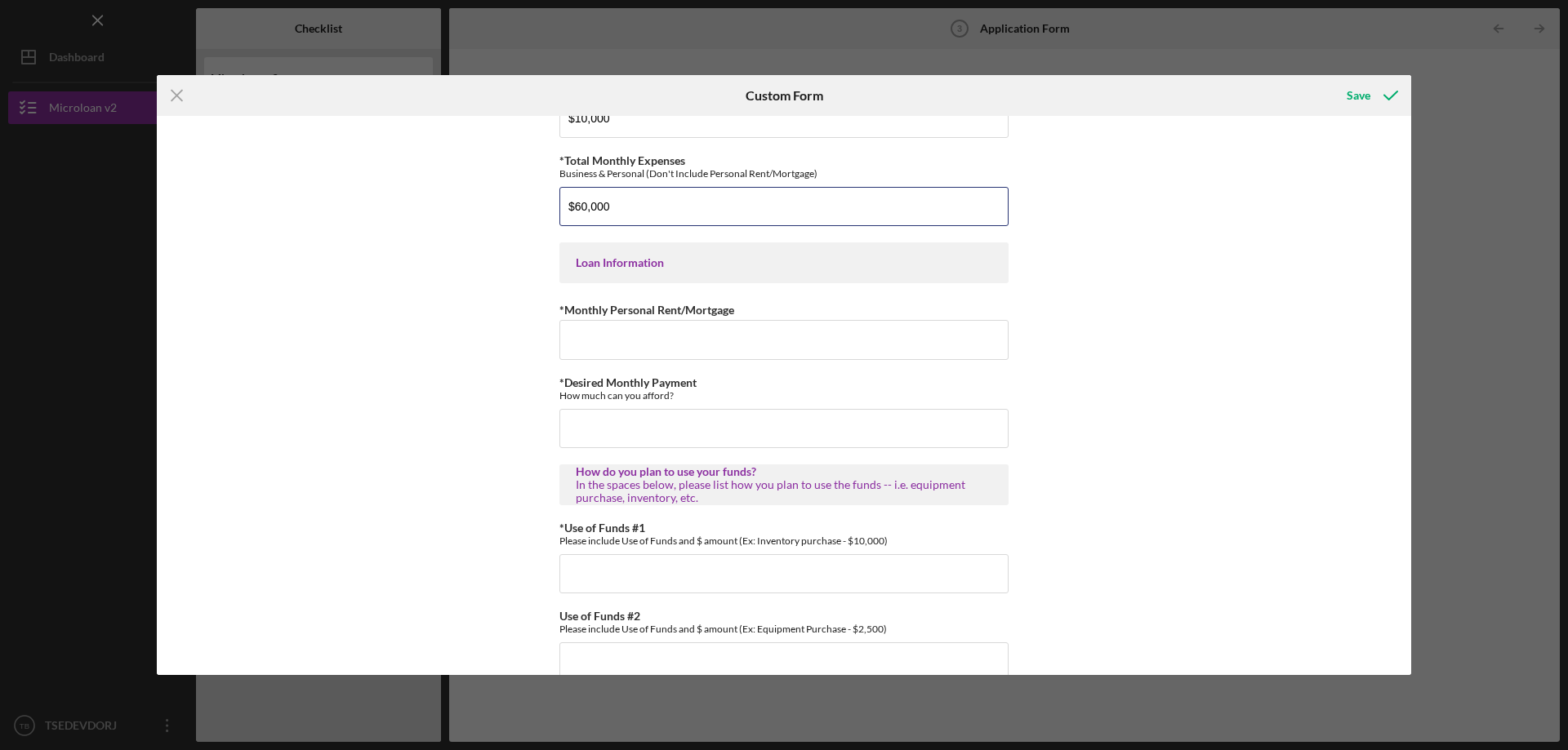
type input "$60,000"
click at [1209, 473] on div "*Applicant Personal Phone Number 3107704752 *How did you hear about us? Name of…" at bounding box center [783, 395] width 1254 height 559
click at [913, 350] on input "*Monthly Personal Rent/Mortgage" at bounding box center [783, 339] width 449 height 39
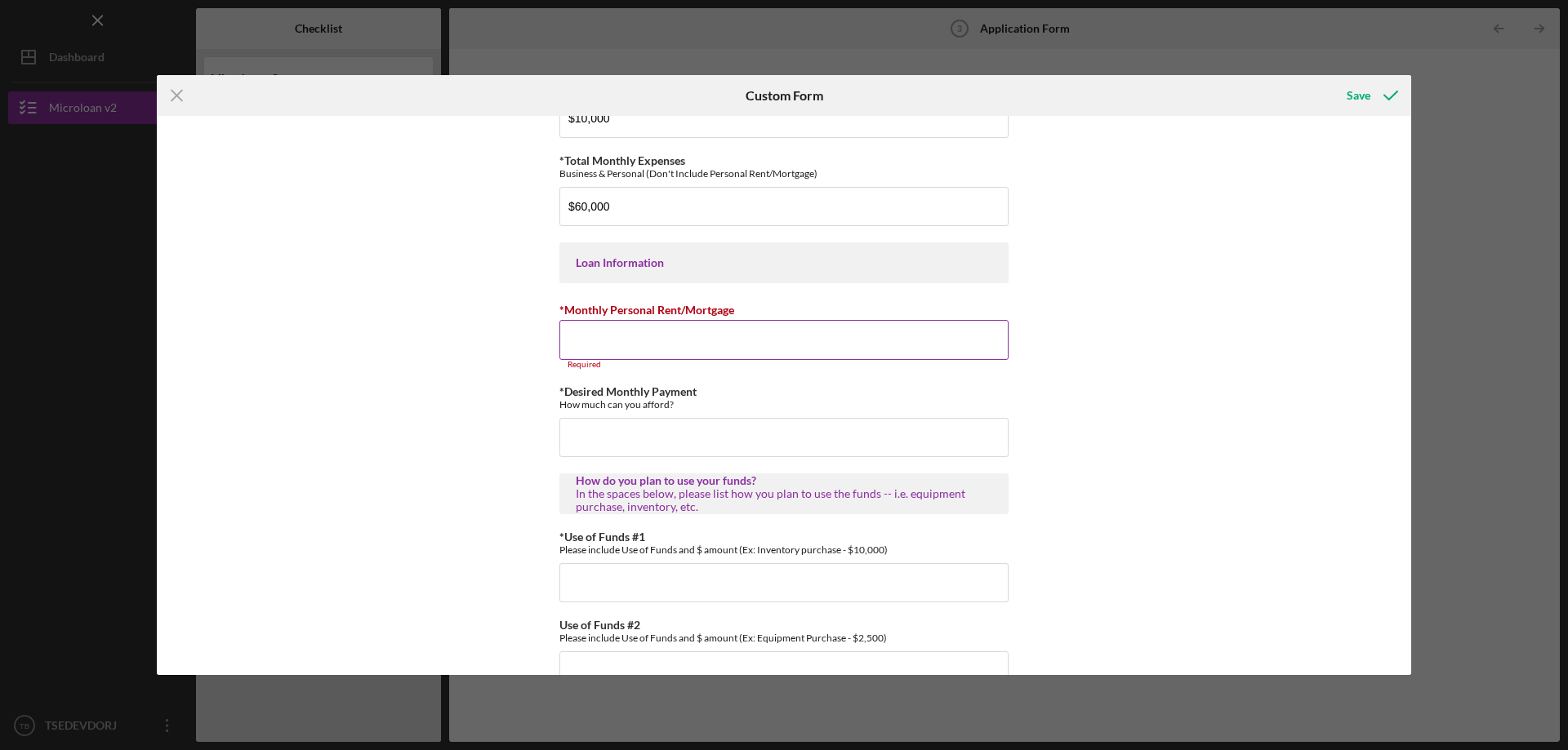
click at [690, 339] on input "*Monthly Personal Rent/Mortgage" at bounding box center [783, 339] width 449 height 39
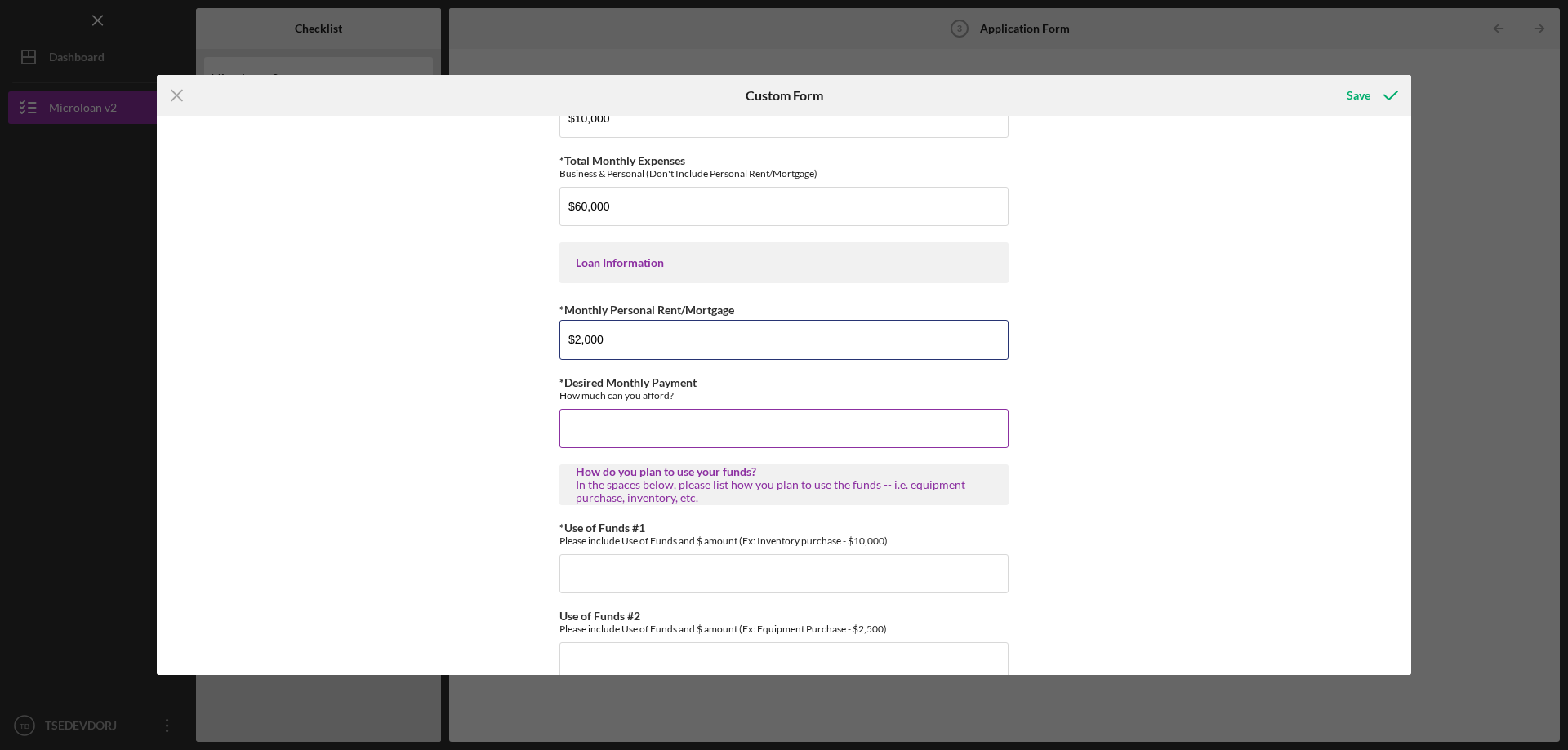
type input "$2,000"
click at [700, 437] on input "*Desired Monthly Payment" at bounding box center [783, 428] width 449 height 39
drag, startPoint x: 748, startPoint y: 455, endPoint x: 459, endPoint y: 432, distance: 289.9
click at [459, 432] on div "*Applicant Personal Phone Number 3107704752 *How did you hear about us? Name of…" at bounding box center [783, 395] width 1254 height 559
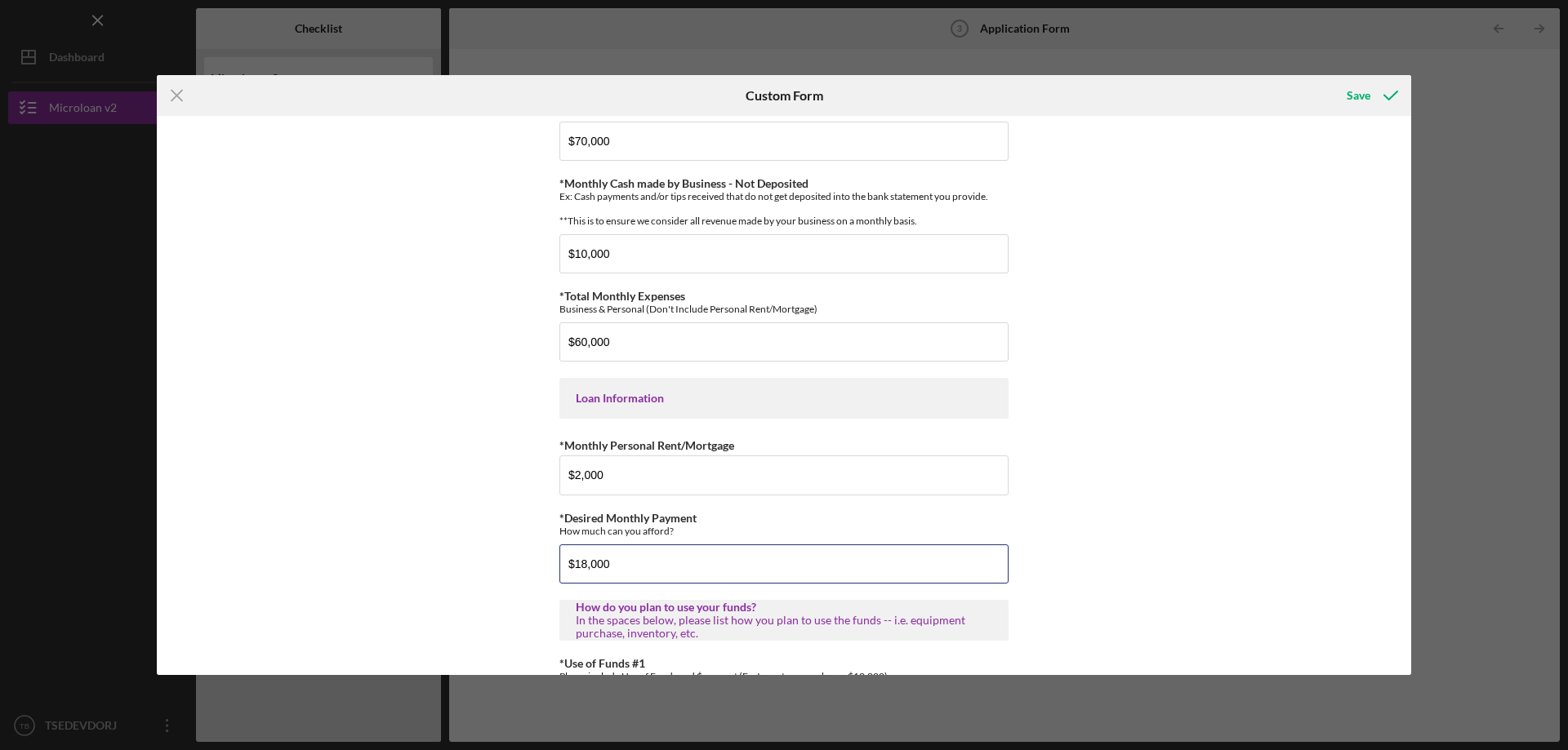
type input "$18,000"
click at [1092, 455] on div "*Applicant Personal Phone Number 3107704752 *How did you hear about us? Name of…" at bounding box center [783, 395] width 1254 height 559
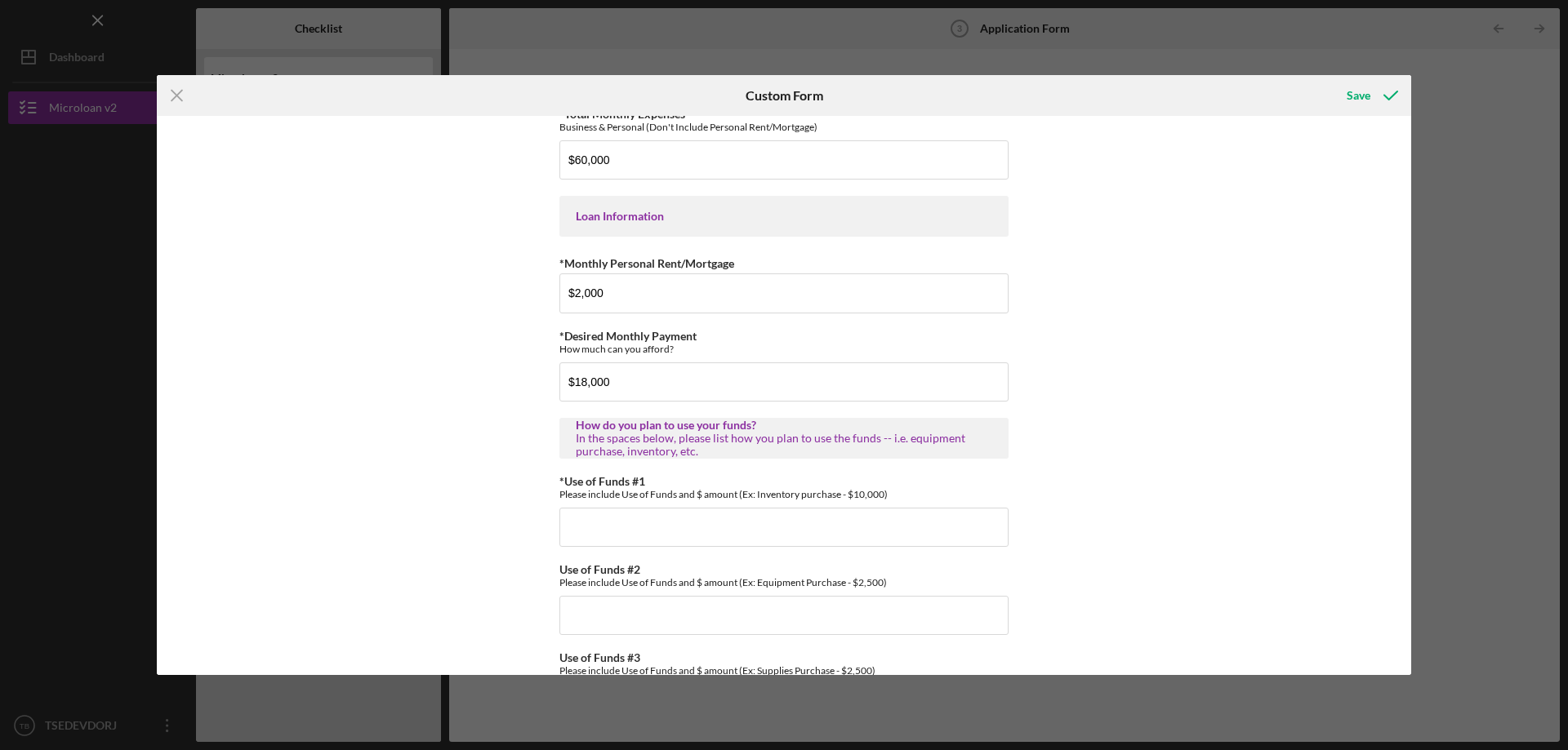
scroll to position [811, 0]
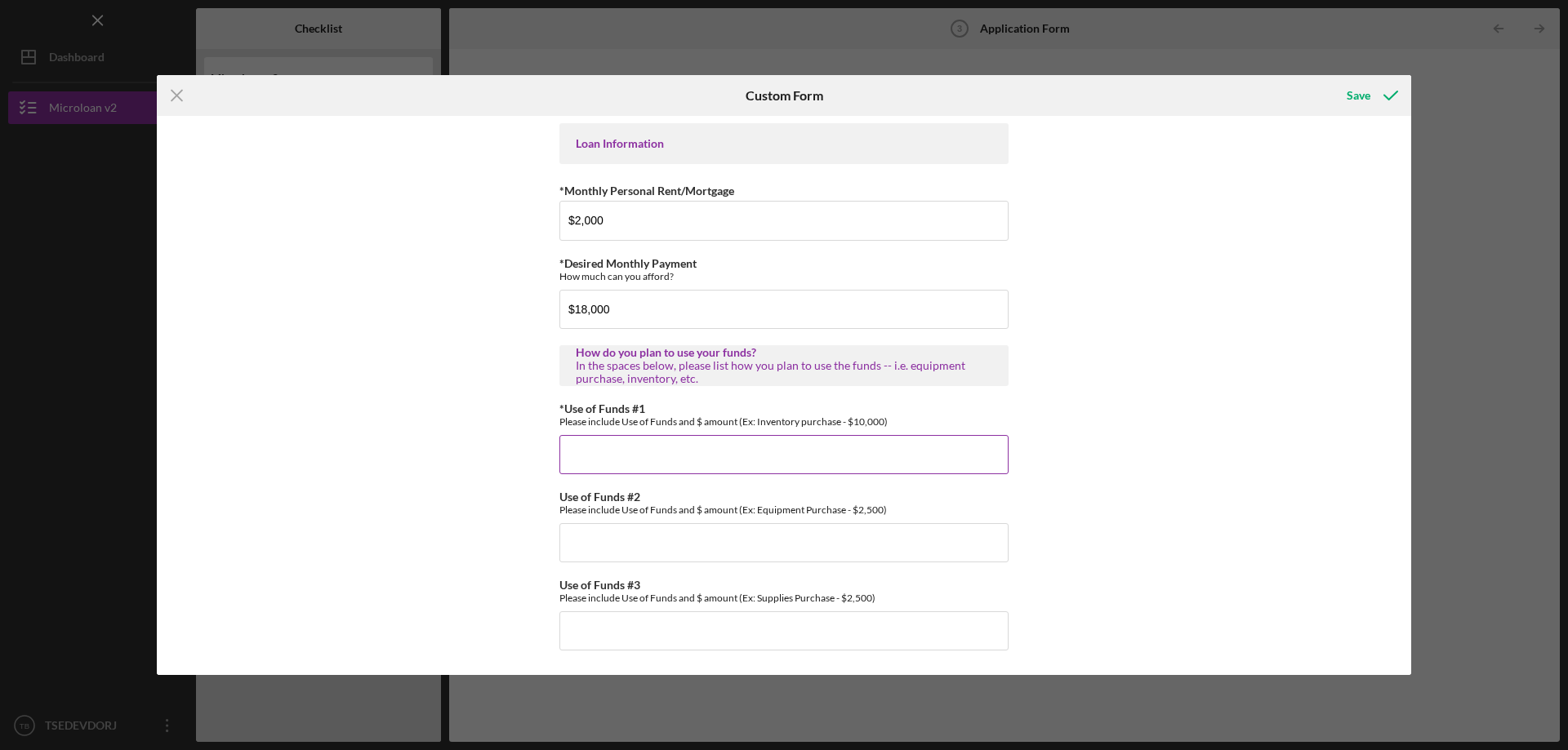
click at [706, 459] on input "*Use of Funds #1" at bounding box center [783, 455] width 449 height 39
type input "20,000"
click at [671, 537] on input "Use of Funds #2" at bounding box center [783, 543] width 449 height 39
click at [700, 539] on input "Use of Funds #2" at bounding box center [783, 543] width 449 height 39
type input "15,000"
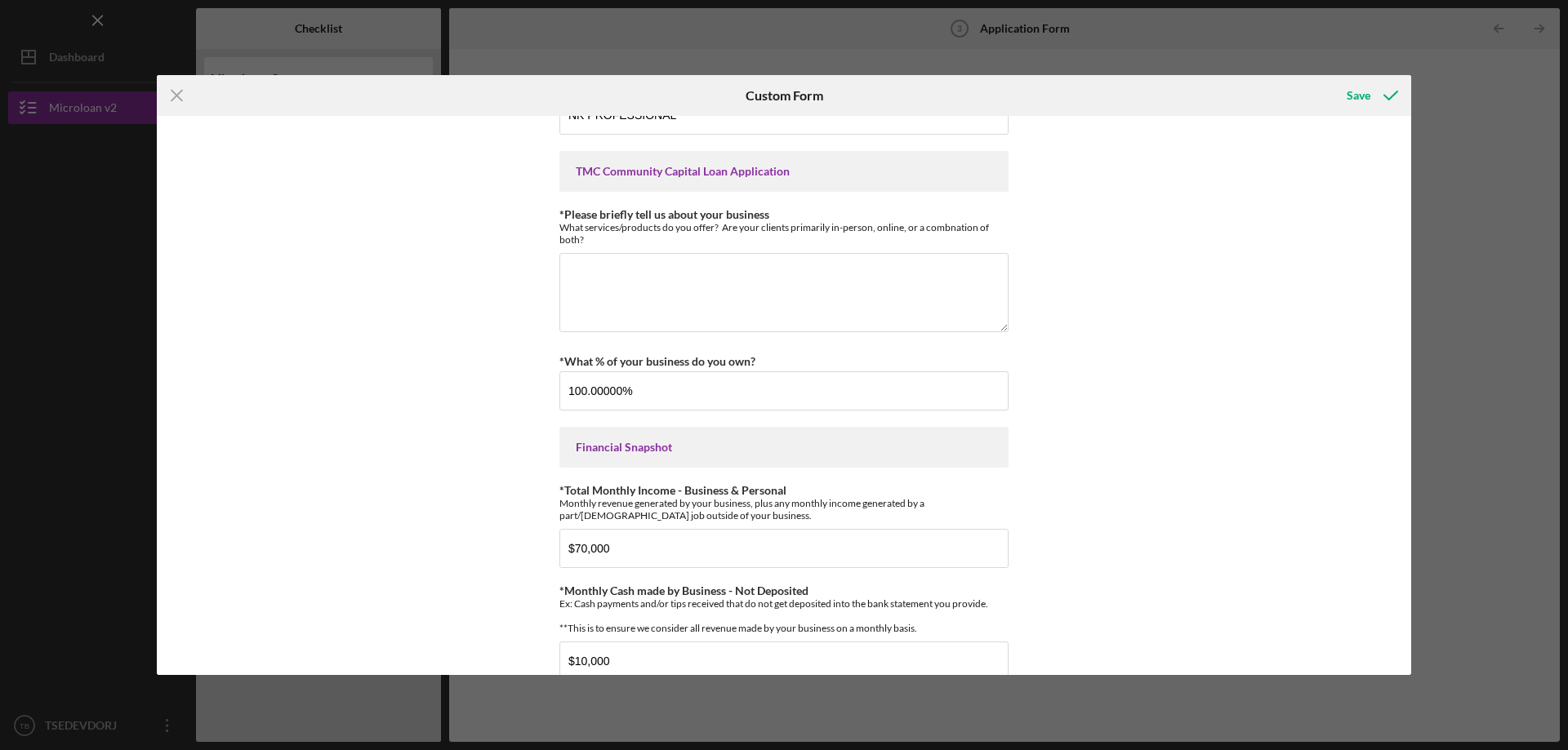
scroll to position [0, 0]
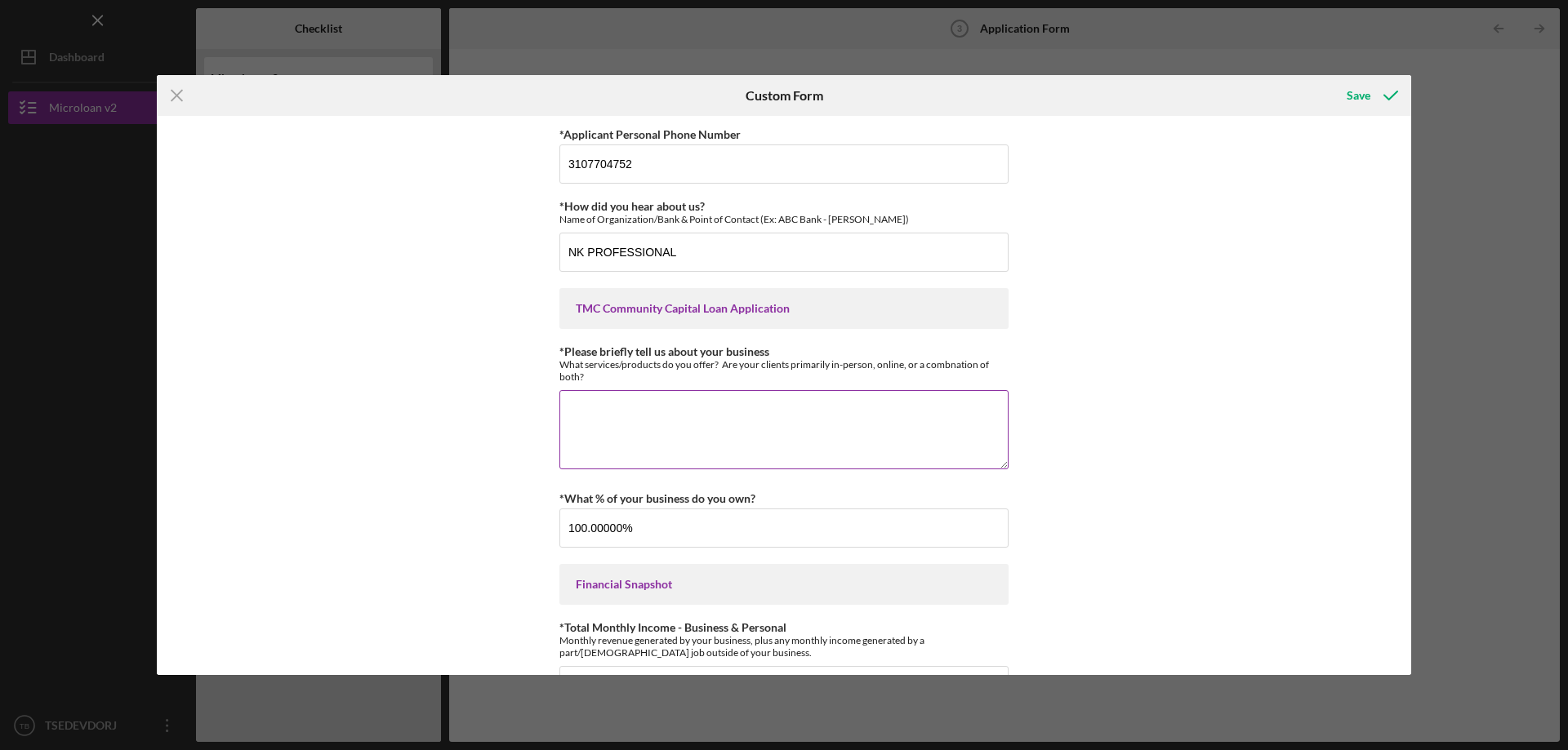
click at [694, 422] on textarea "*Please briefly tell us about your business" at bounding box center [783, 429] width 449 height 78
paste textarea "HU Trans LLC is a specialized auto hauling company dedicated to delivering high…"
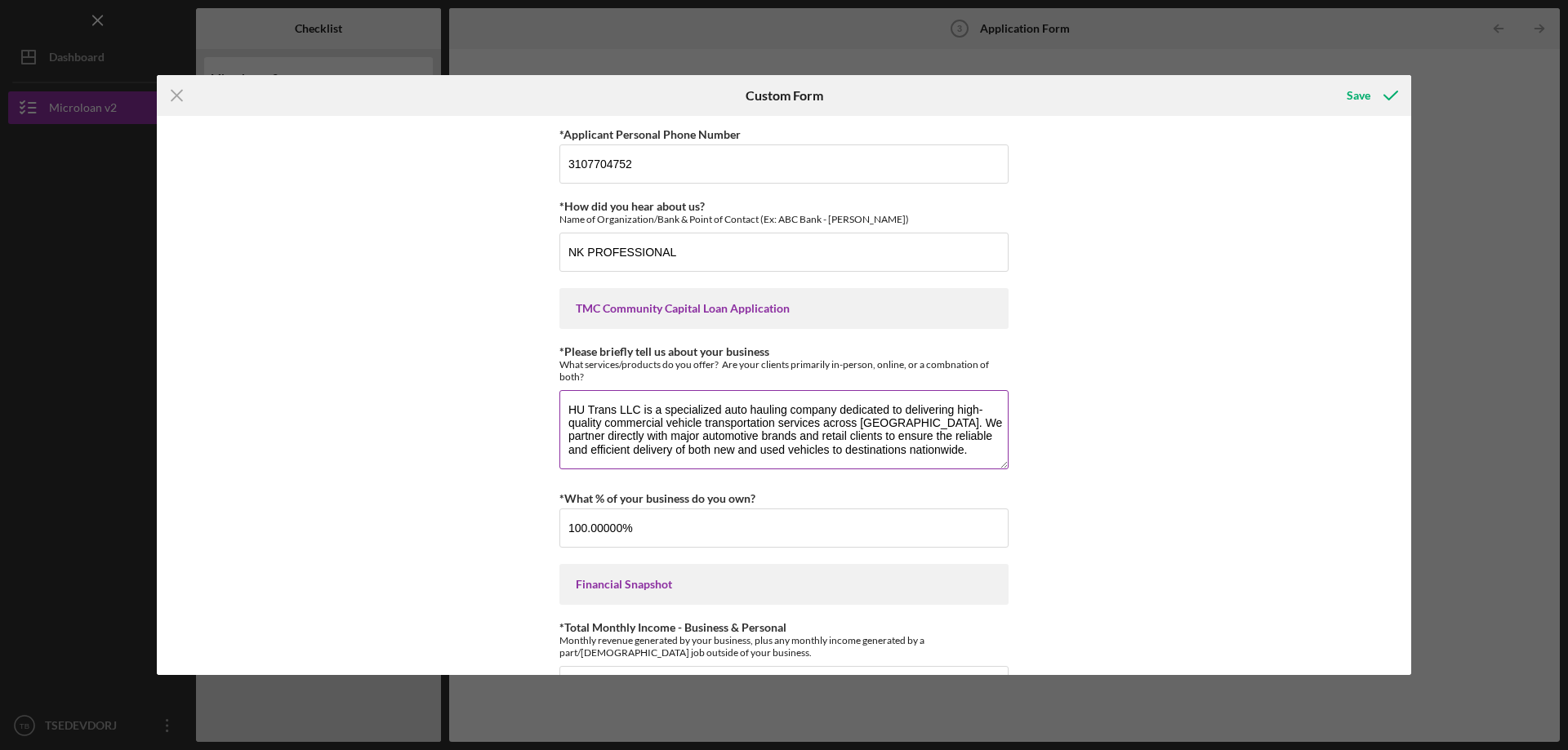
scroll to position [3, 0]
type textarea "HU Trans LLC is a specialized auto hauling company dedicated to delivering high…"
click at [1147, 451] on div "*Applicant Personal Phone Number 3107704752 *How did you hear about us? Name of…" at bounding box center [783, 395] width 1254 height 559
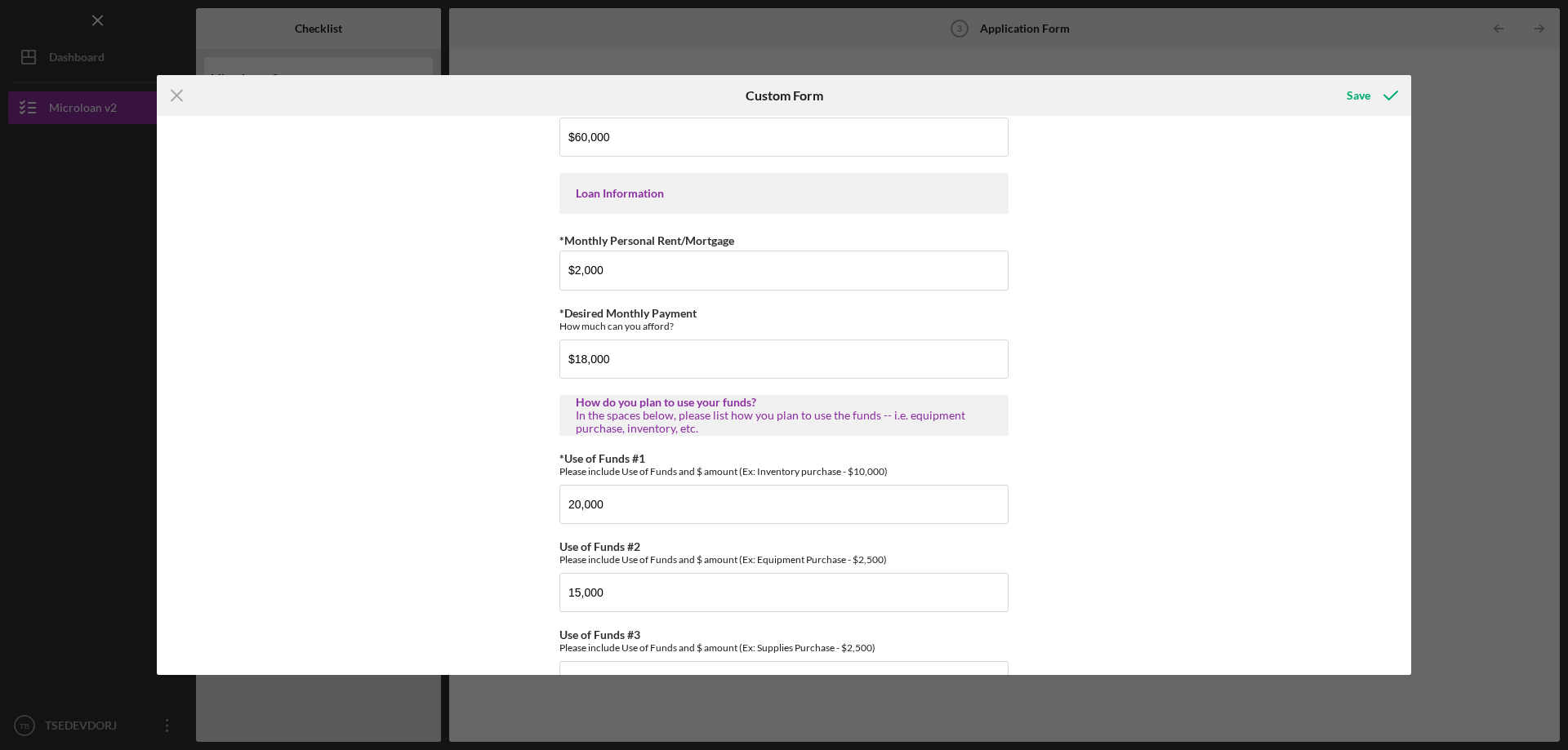
scroll to position [811, 0]
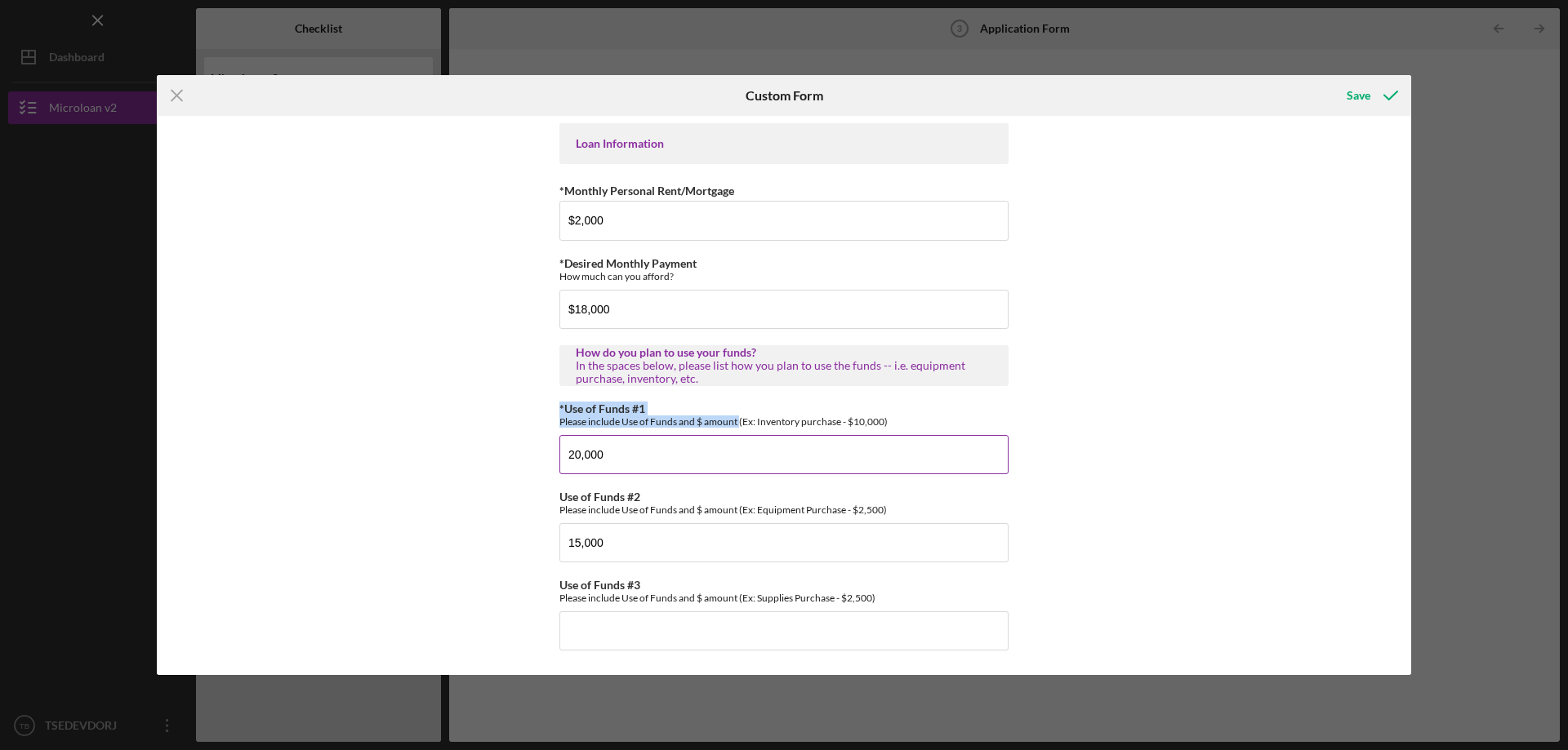
drag, startPoint x: 540, startPoint y: 403, endPoint x: 739, endPoint y: 418, distance: 199.6
click at [739, 418] on div "*Applicant Personal Phone Number 3107704752 *How did you hear about us? Name of…" at bounding box center [783, 395] width 1254 height 559
copy div "*Use of Funds #1 Please include Use of Funds and $ amount"
click at [1187, 448] on div "*Applicant Personal Phone Number 3107704752 *How did you hear about us? Name of…" at bounding box center [783, 395] width 1254 height 559
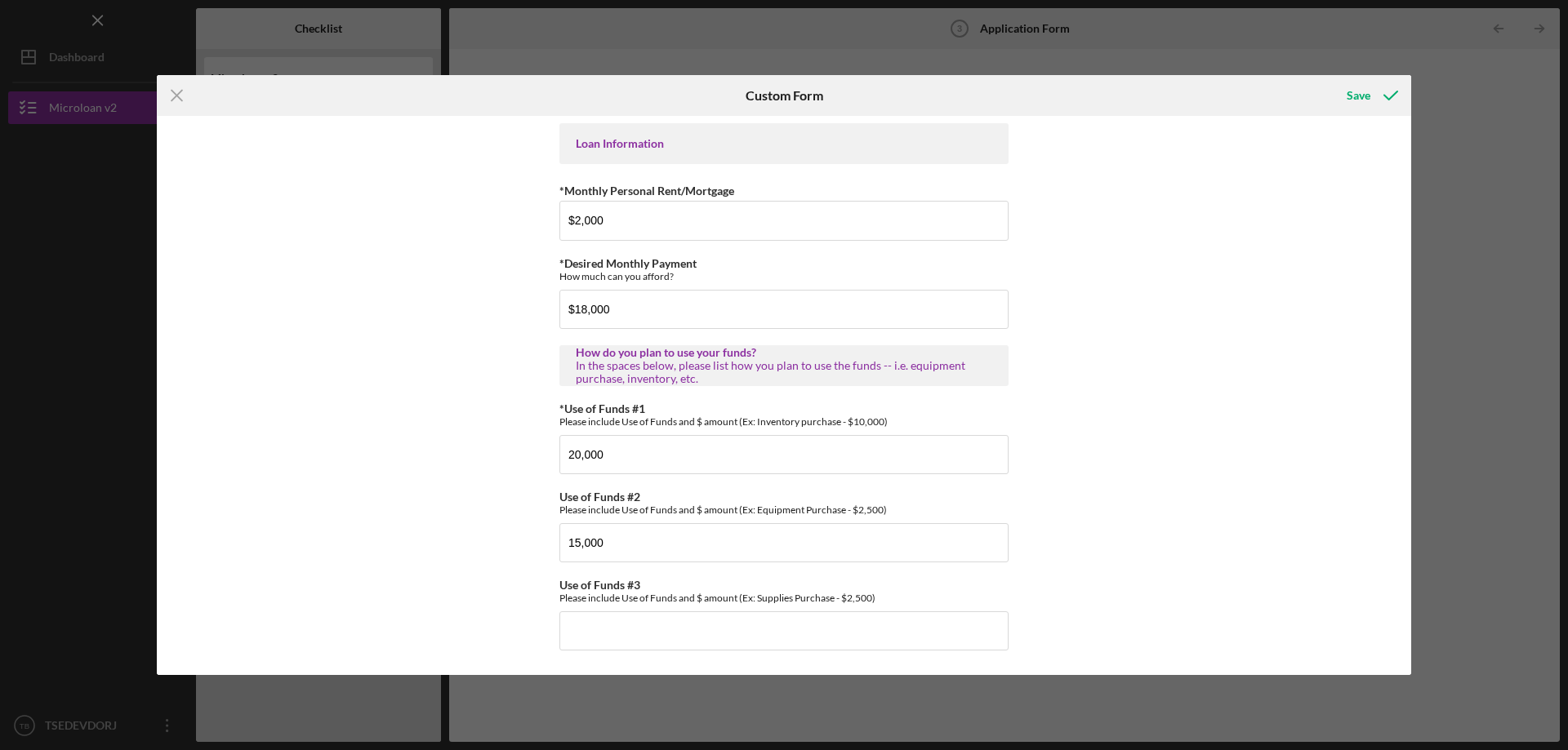
scroll to position [675, 0]
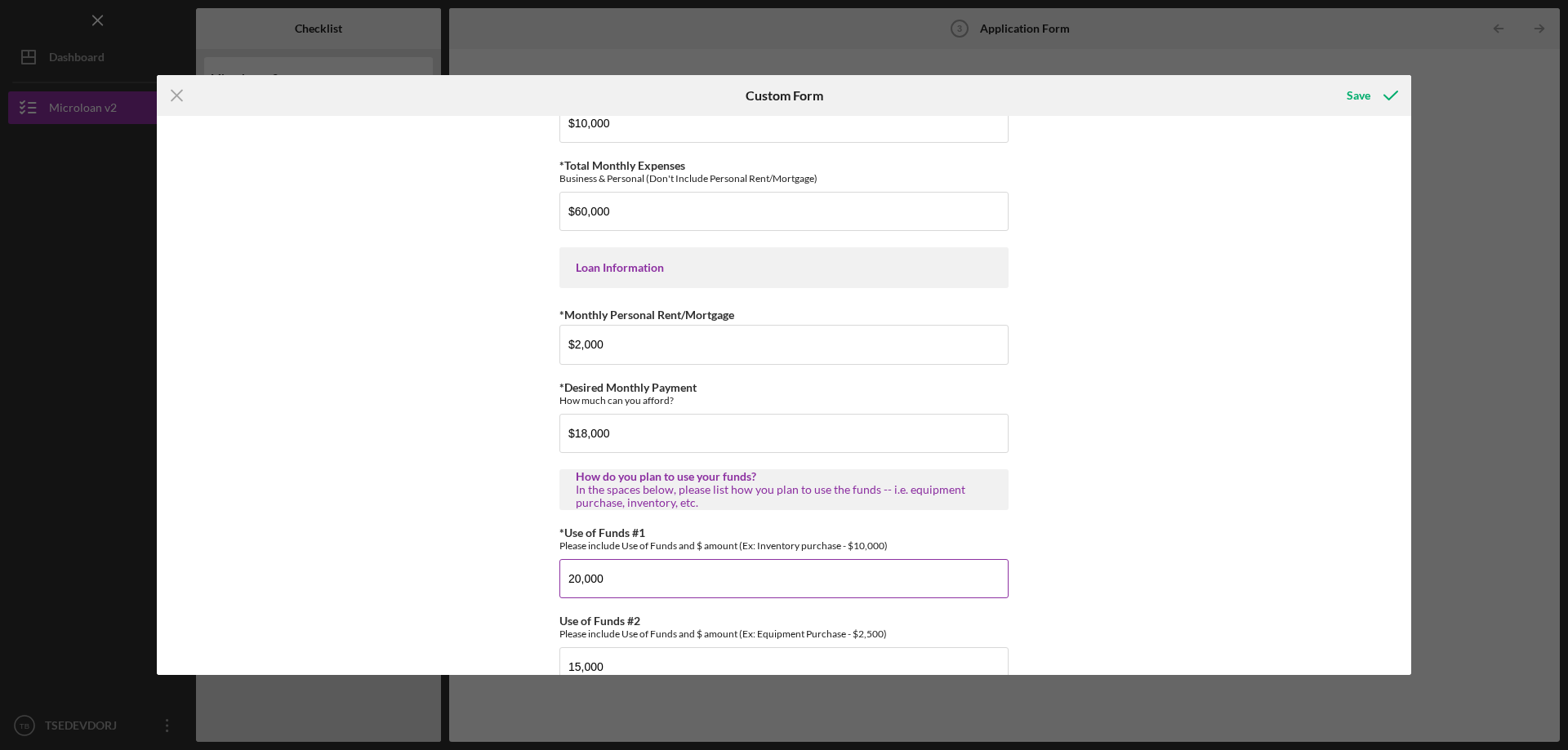
click at [680, 599] on input "20,000" at bounding box center [783, 578] width 449 height 39
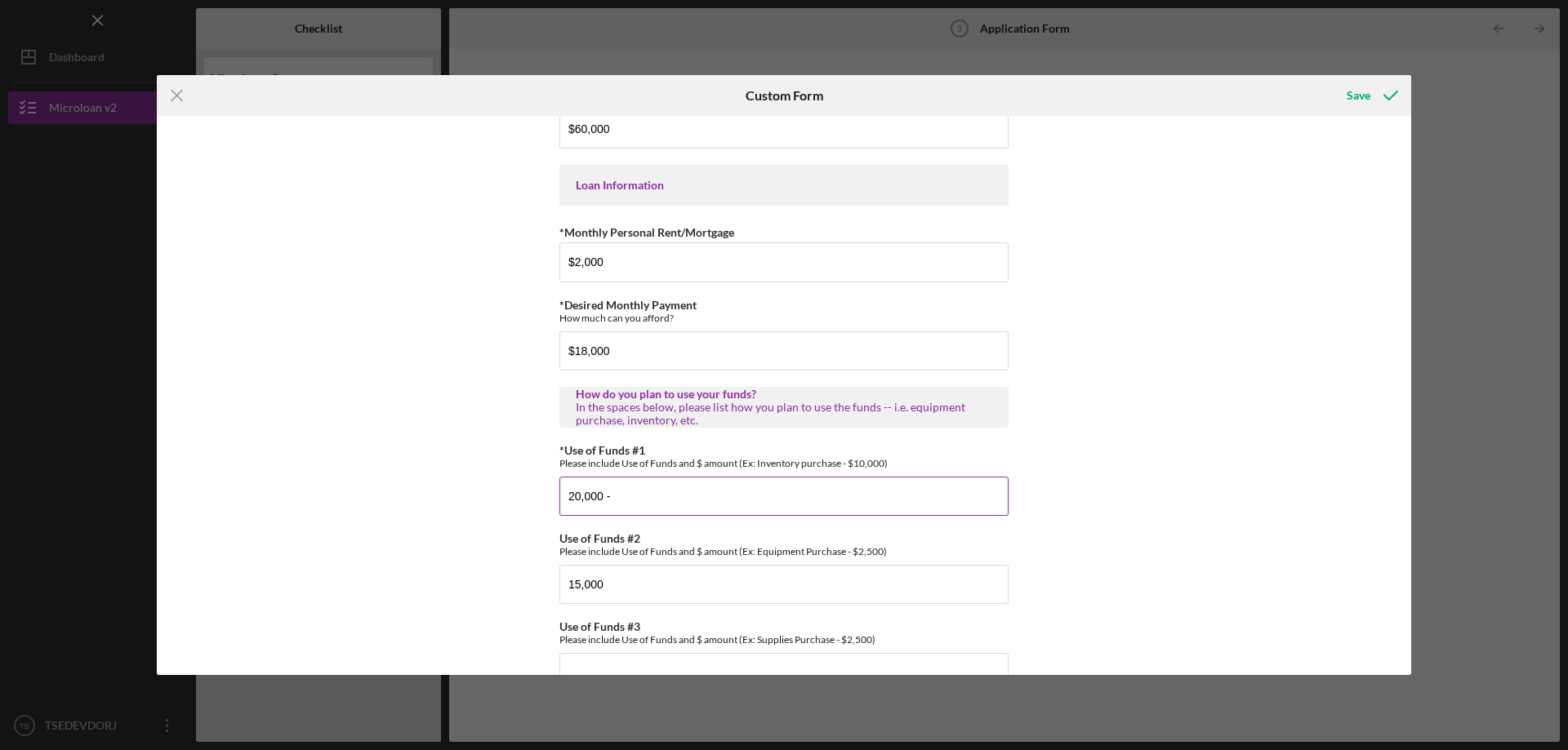
scroll to position [811, 0]
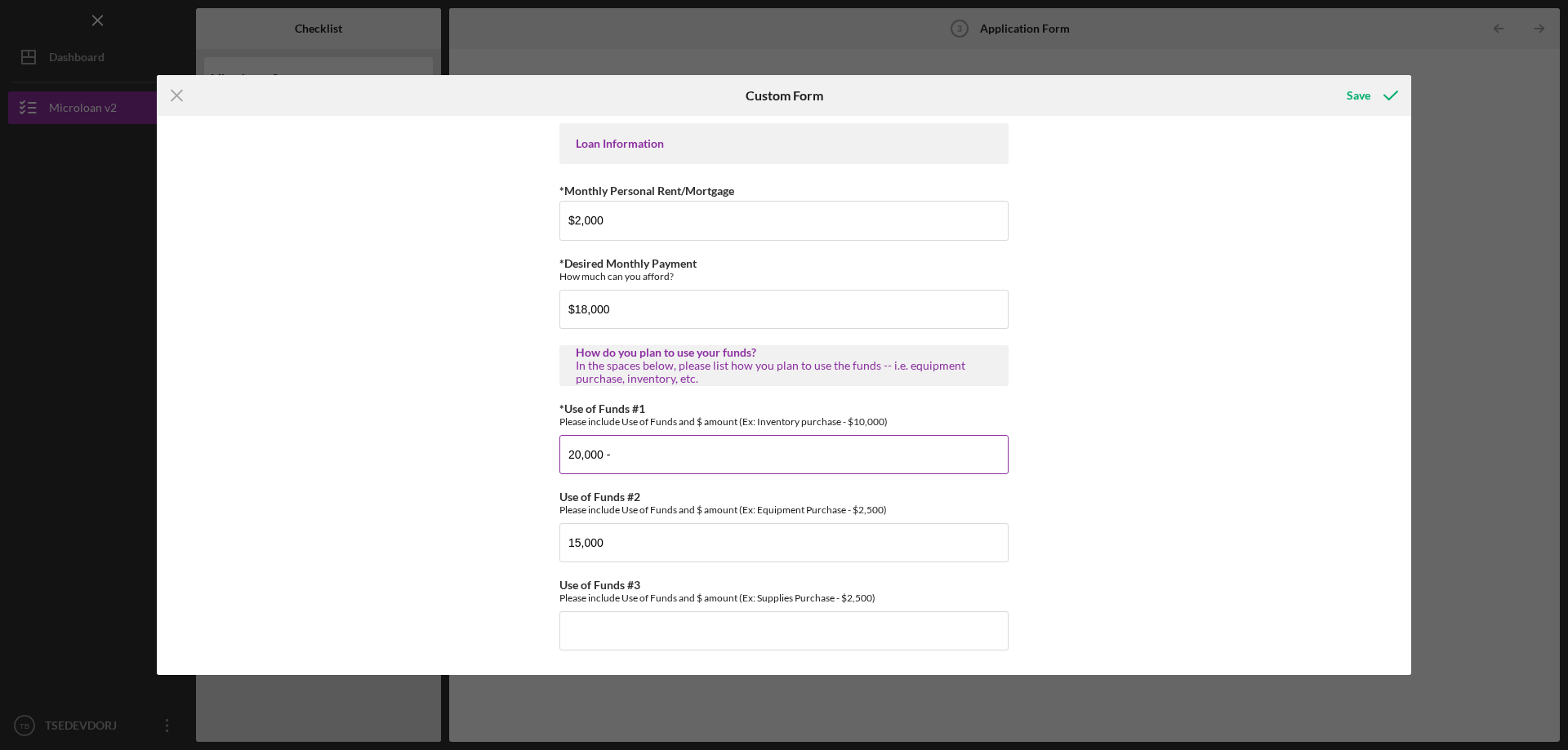
click at [569, 453] on input "20,000 -" at bounding box center [783, 455] width 449 height 39
paste input "Operating Capital"
click at [711, 457] on input "Operating Capital - 20,000 -" at bounding box center [783, 455] width 449 height 39
click at [826, 467] on input "Operating Capital - 20,000" at bounding box center [783, 455] width 449 height 39
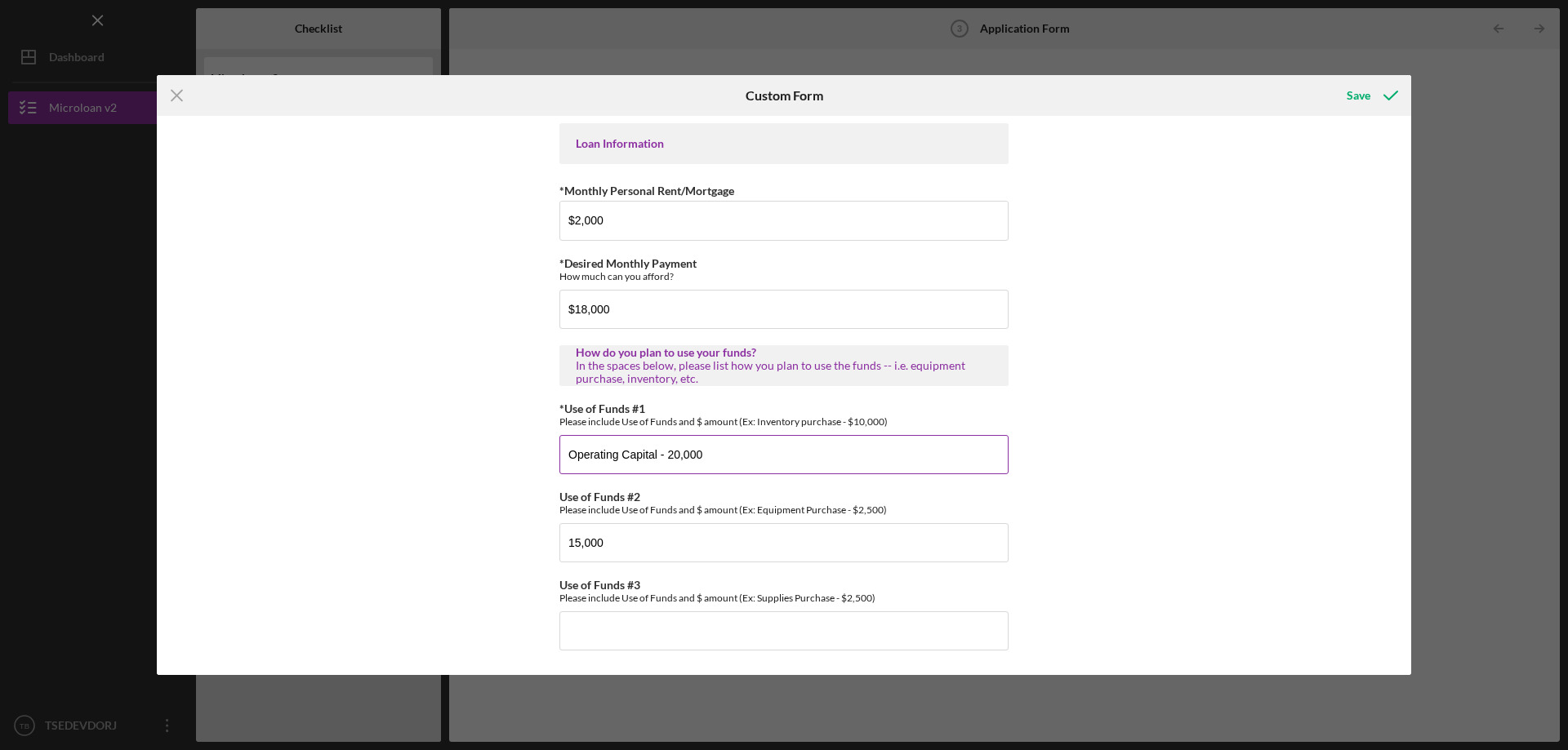
paste input "This funding will be used to cover essential day-to-day operational costs, incl…"
click at [580, 463] on input "Operating Capital - 20,000 This funding will be used to cover essential day-to-…" at bounding box center [783, 455] width 449 height 39
type input "Operating Capital - 20,000 This funding will be used to cover essential day-to-…"
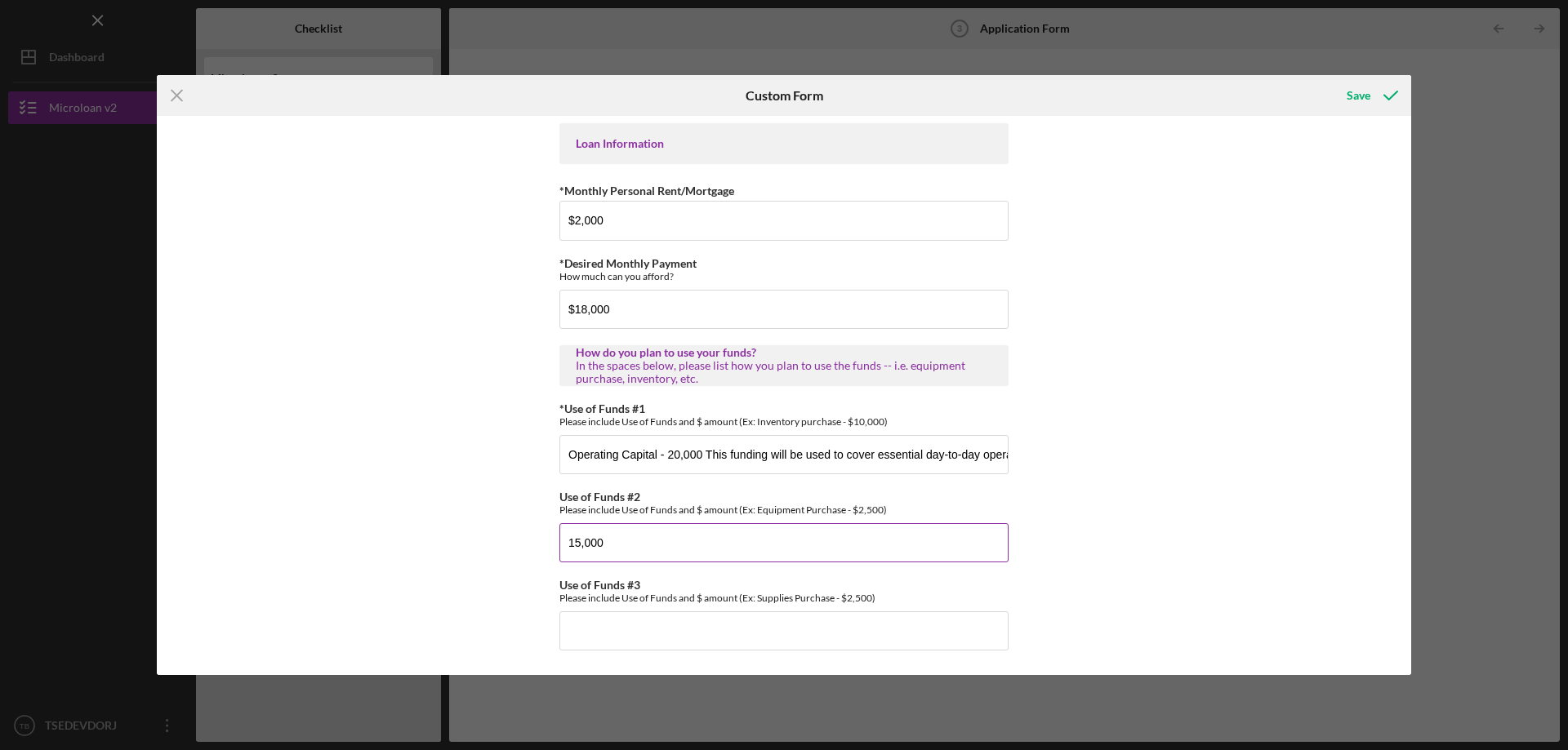
click at [736, 555] on input "15,000" at bounding box center [783, 543] width 449 height 39
click at [568, 537] on input "15,000" at bounding box center [783, 543] width 449 height 39
paste input "Maintenance"
type input "Maintenance - $15,000"
click at [669, 459] on input "Operating Capital - 20,000 This funding will be used to cover essential day-to-…" at bounding box center [783, 455] width 449 height 39
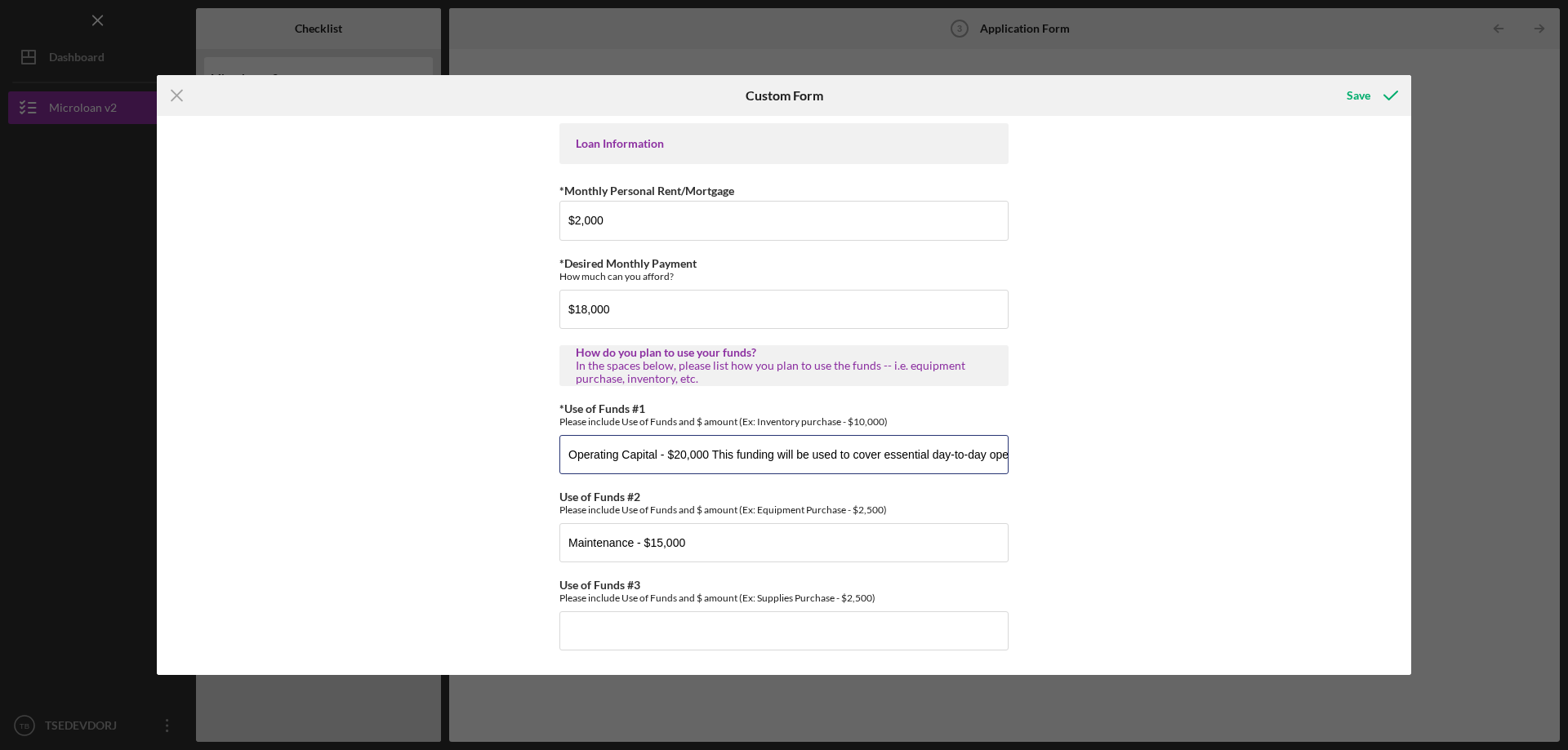
type input "Operating Capital - $20,000 This funding will be used to cover essential day-to…"
click at [788, 547] on input "Maintenance - $15,000" at bounding box center [783, 543] width 449 height 39
paste input "This portion is allocated for key equipment and maintenance needs, such as tire…"
type input "Maintenance - $15,000 This portion is allocated for key equipment and maintenan…"
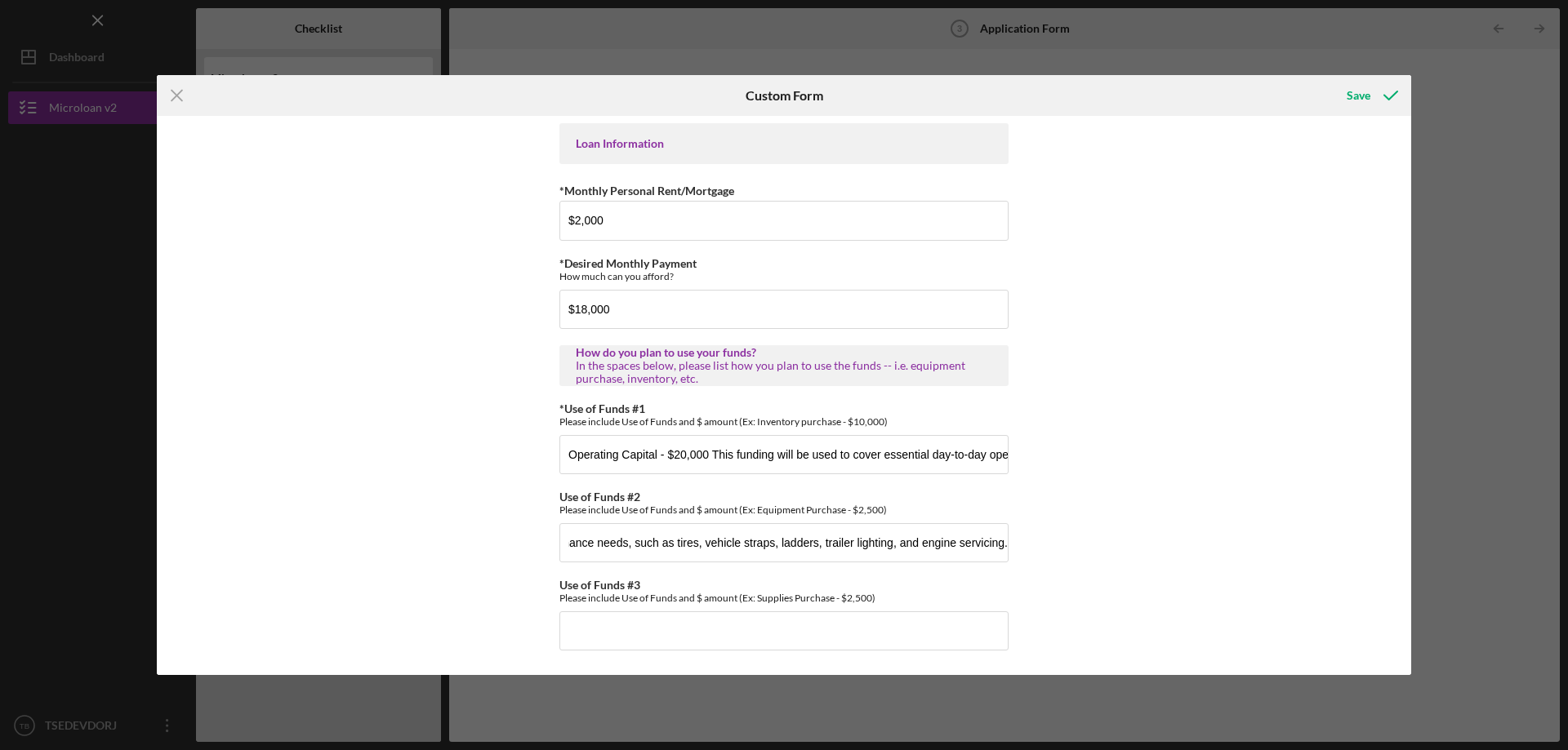
click at [1118, 551] on div "*Applicant Personal Phone Number 3107704752 *How did you hear about us? Name of…" at bounding box center [783, 395] width 1254 height 559
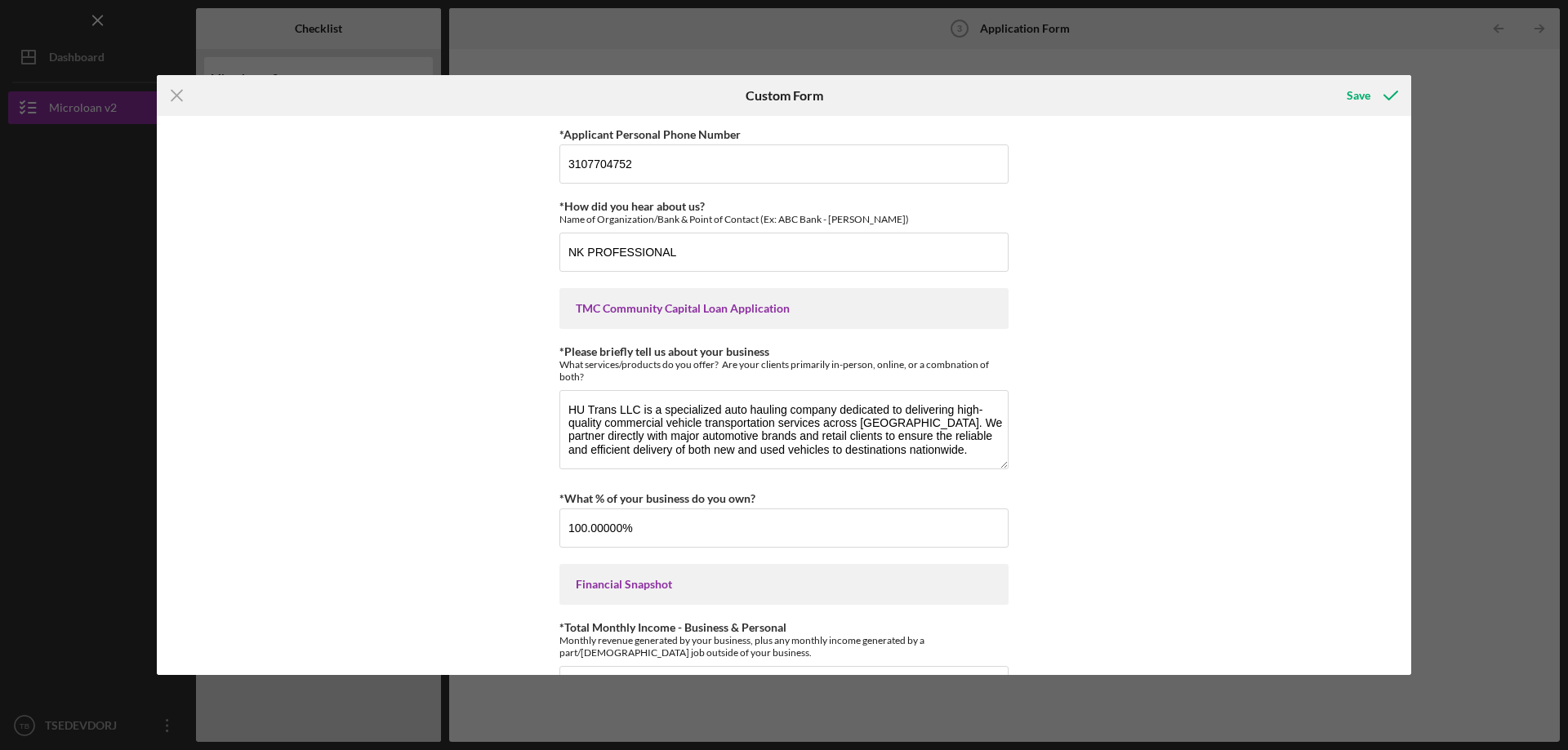
scroll to position [680, 0]
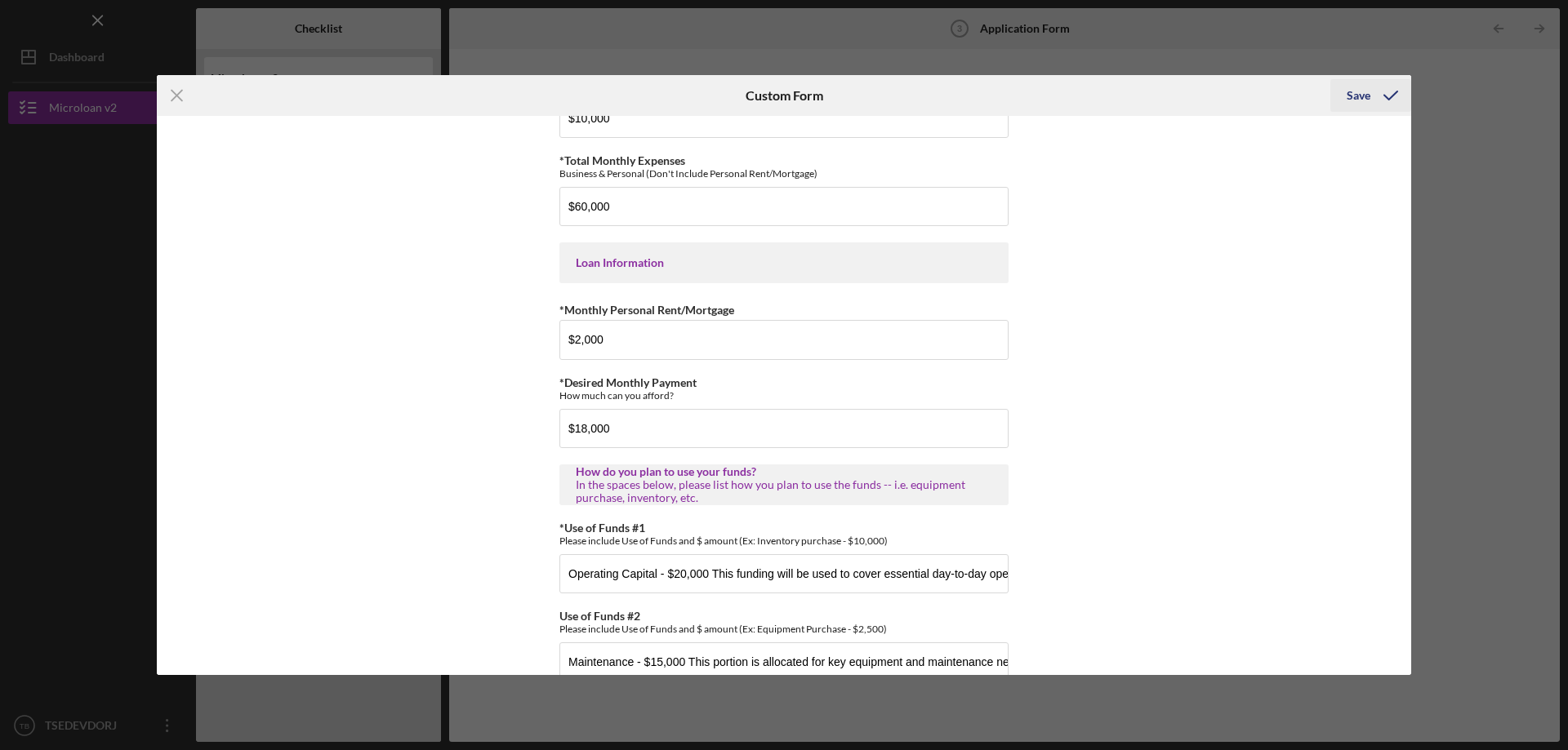
click at [1386, 94] on icon "submit" at bounding box center [1391, 96] width 41 height 41
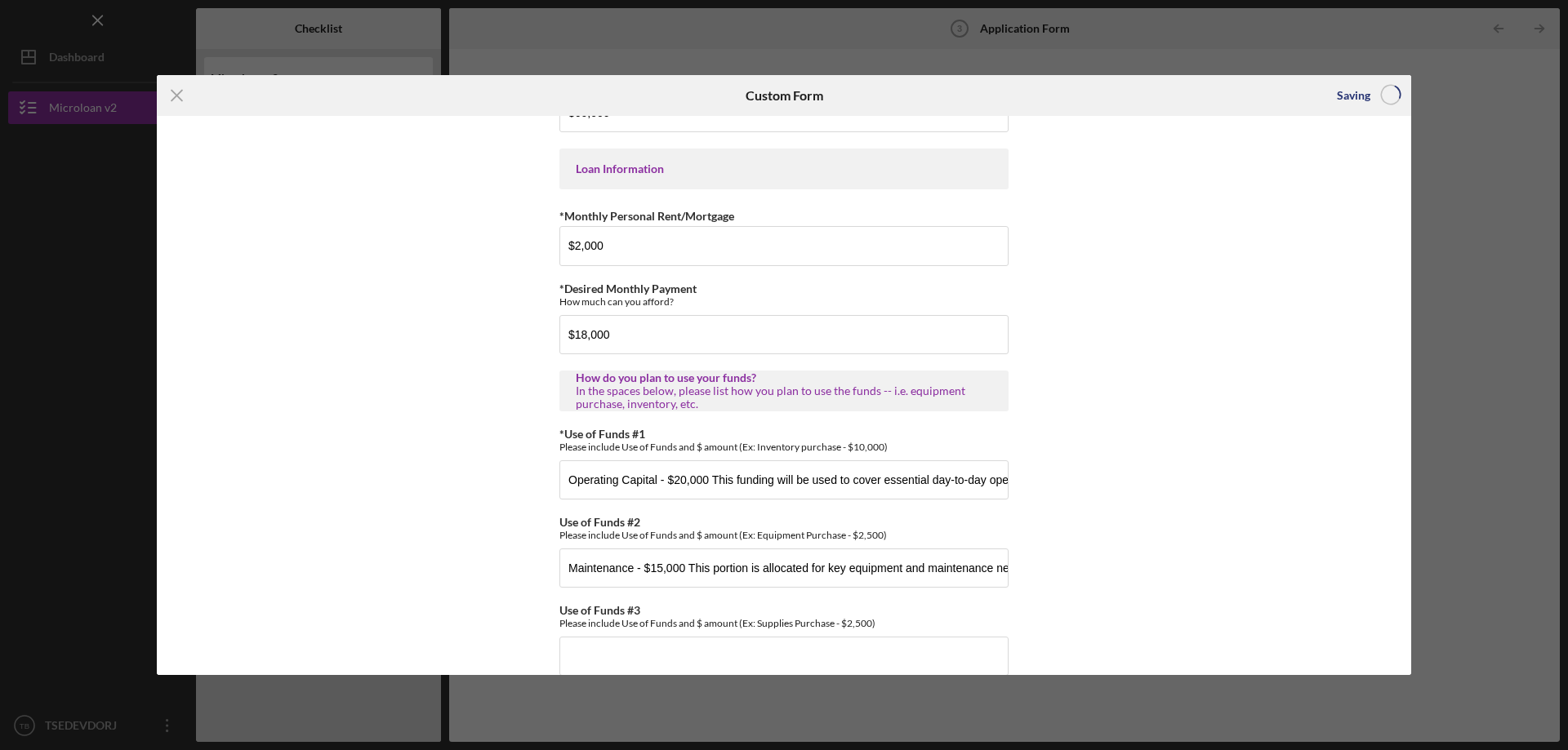
scroll to position [811, 0]
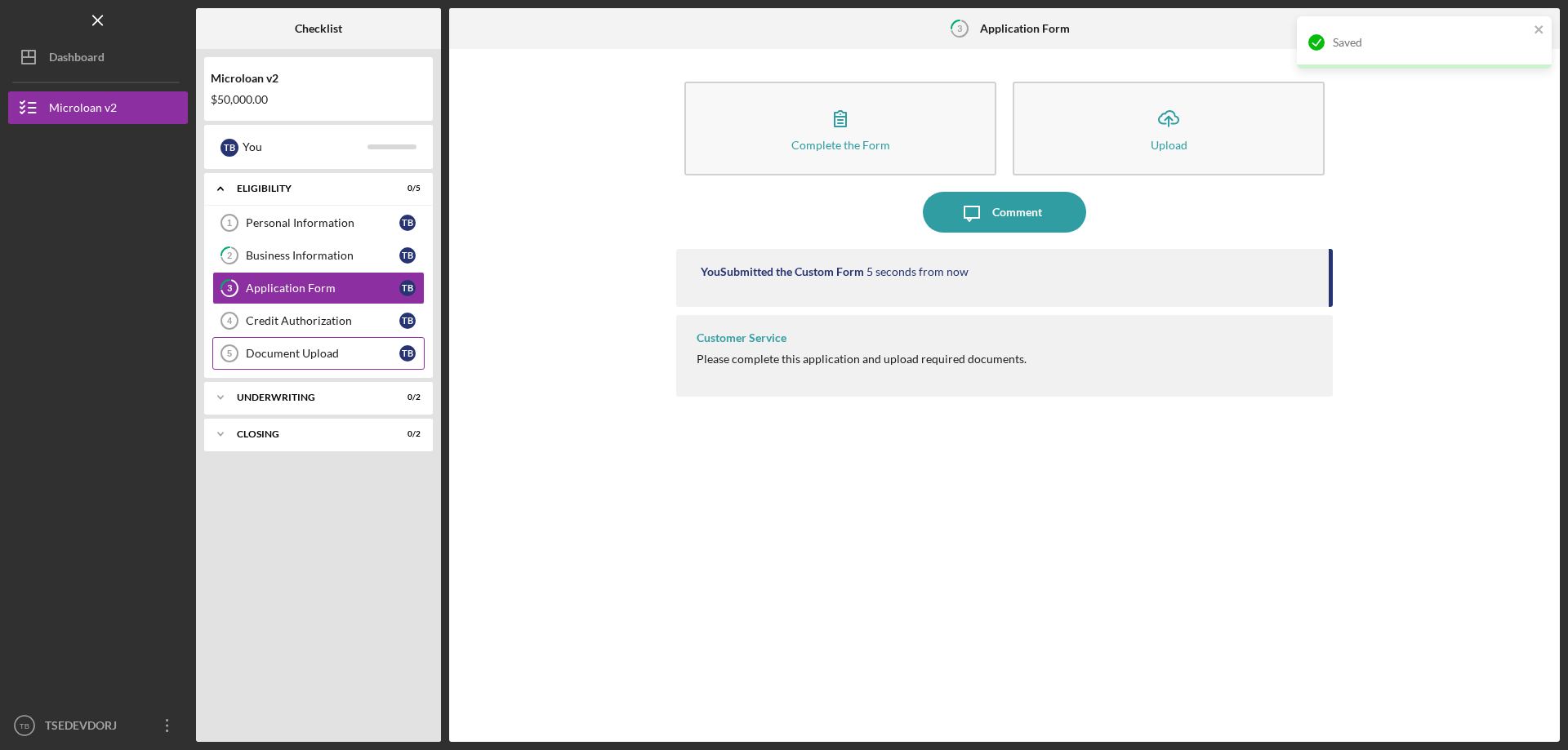
click at [372, 342] on link "Document Upload 5 Document Upload T B" at bounding box center [318, 354] width 212 height 33
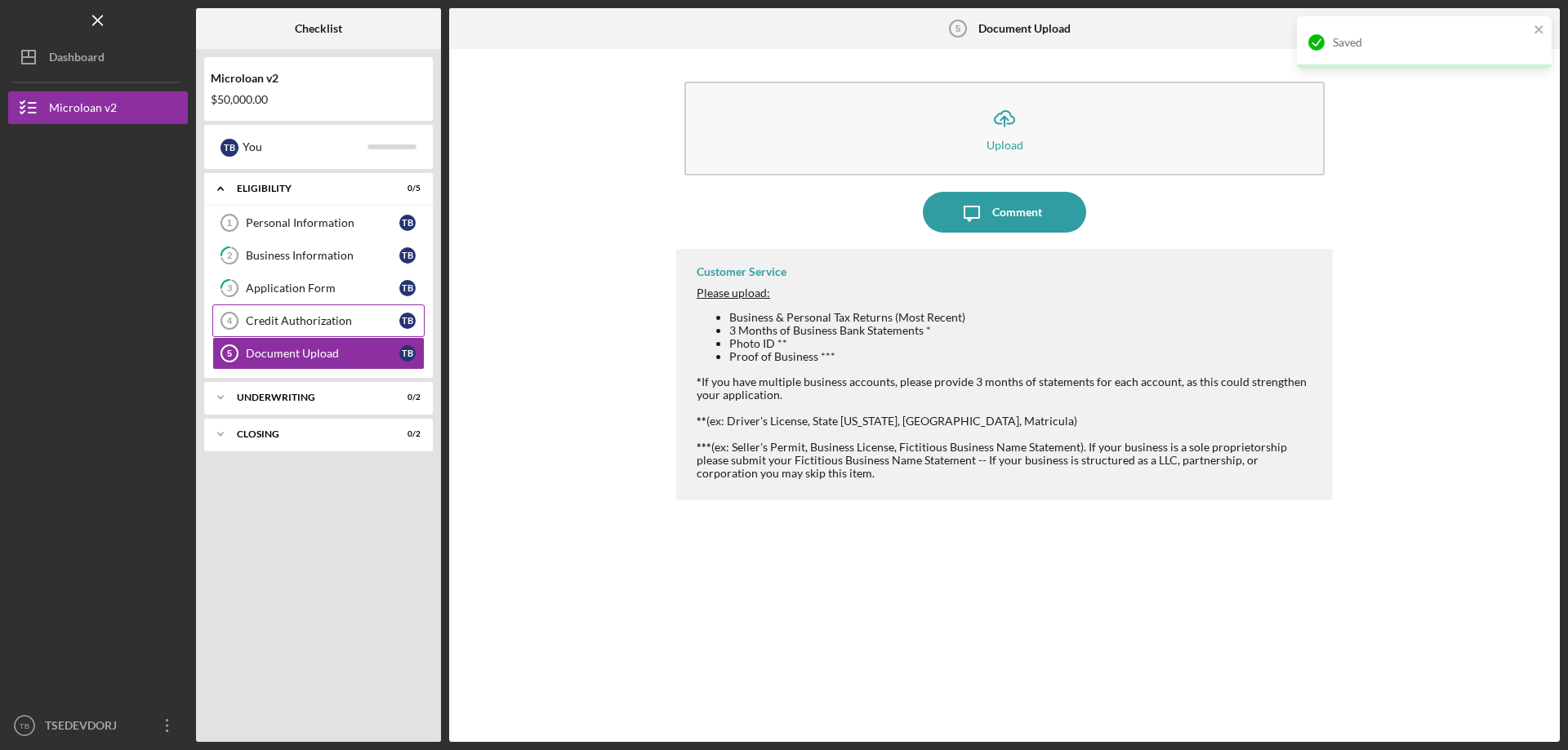
click at [365, 327] on div "Credit Authorization" at bounding box center [323, 321] width 154 height 13
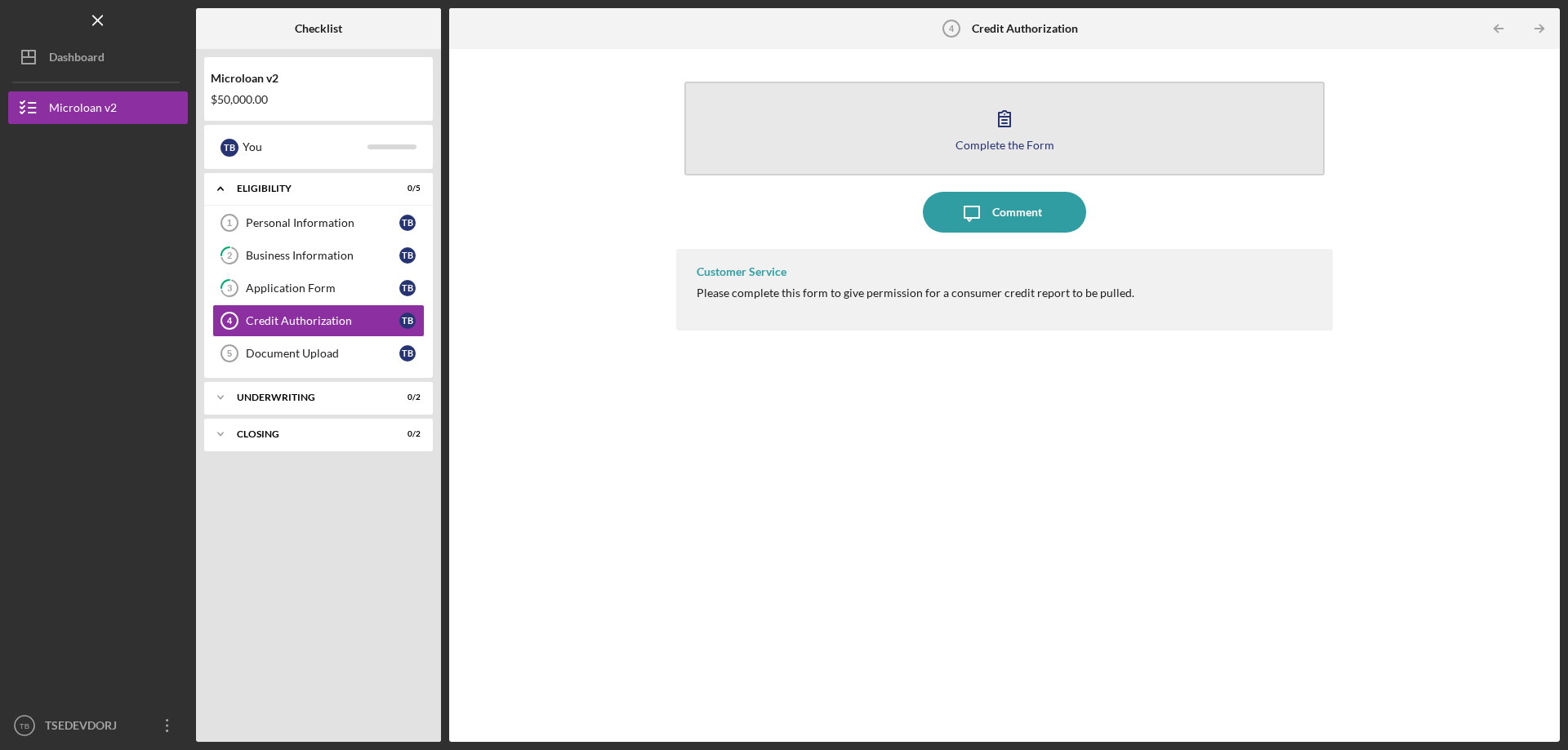
click at [842, 148] on button "Complete the Form Form" at bounding box center [1004, 129] width 640 height 94
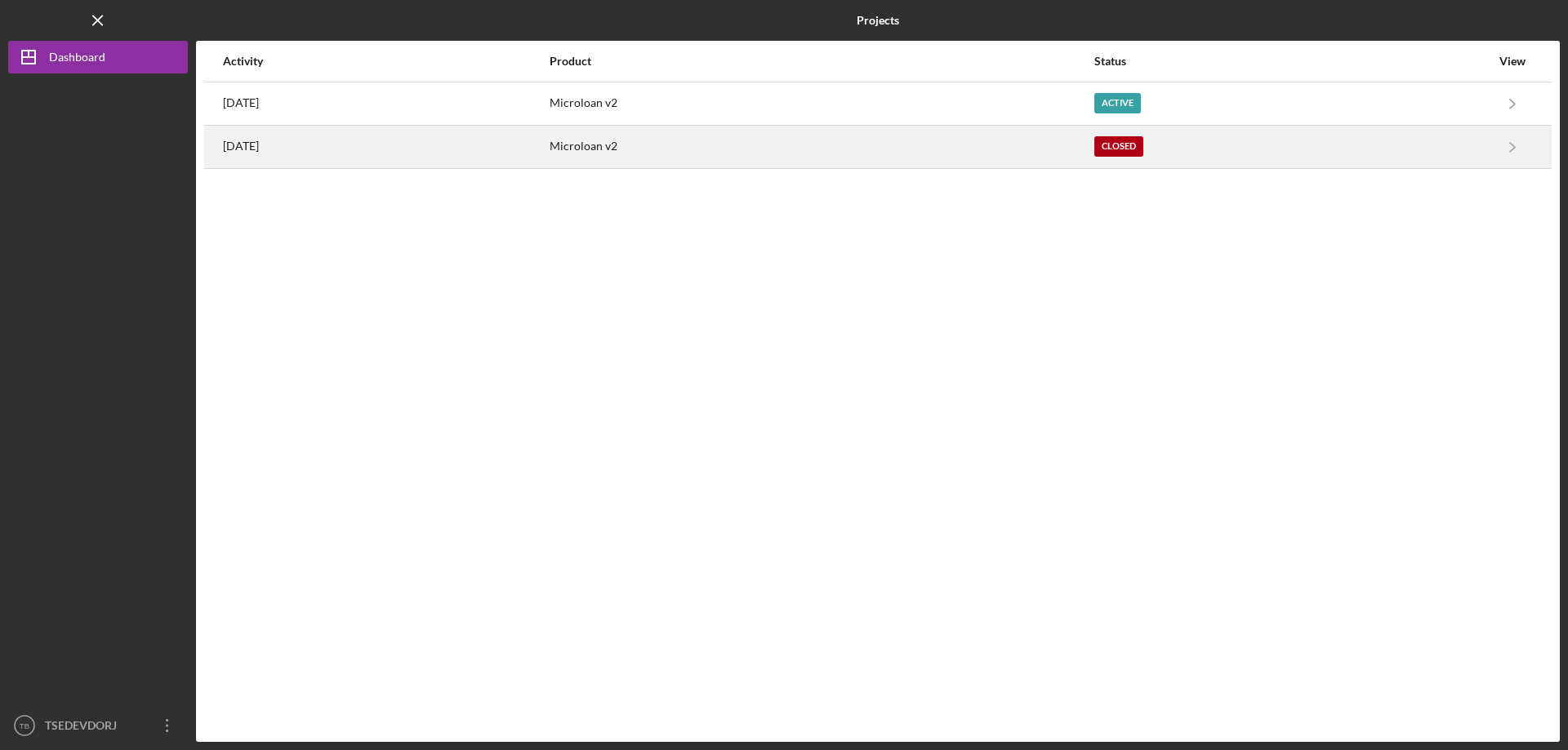
click at [387, 161] on div "7 months ago" at bounding box center [386, 147] width 325 height 41
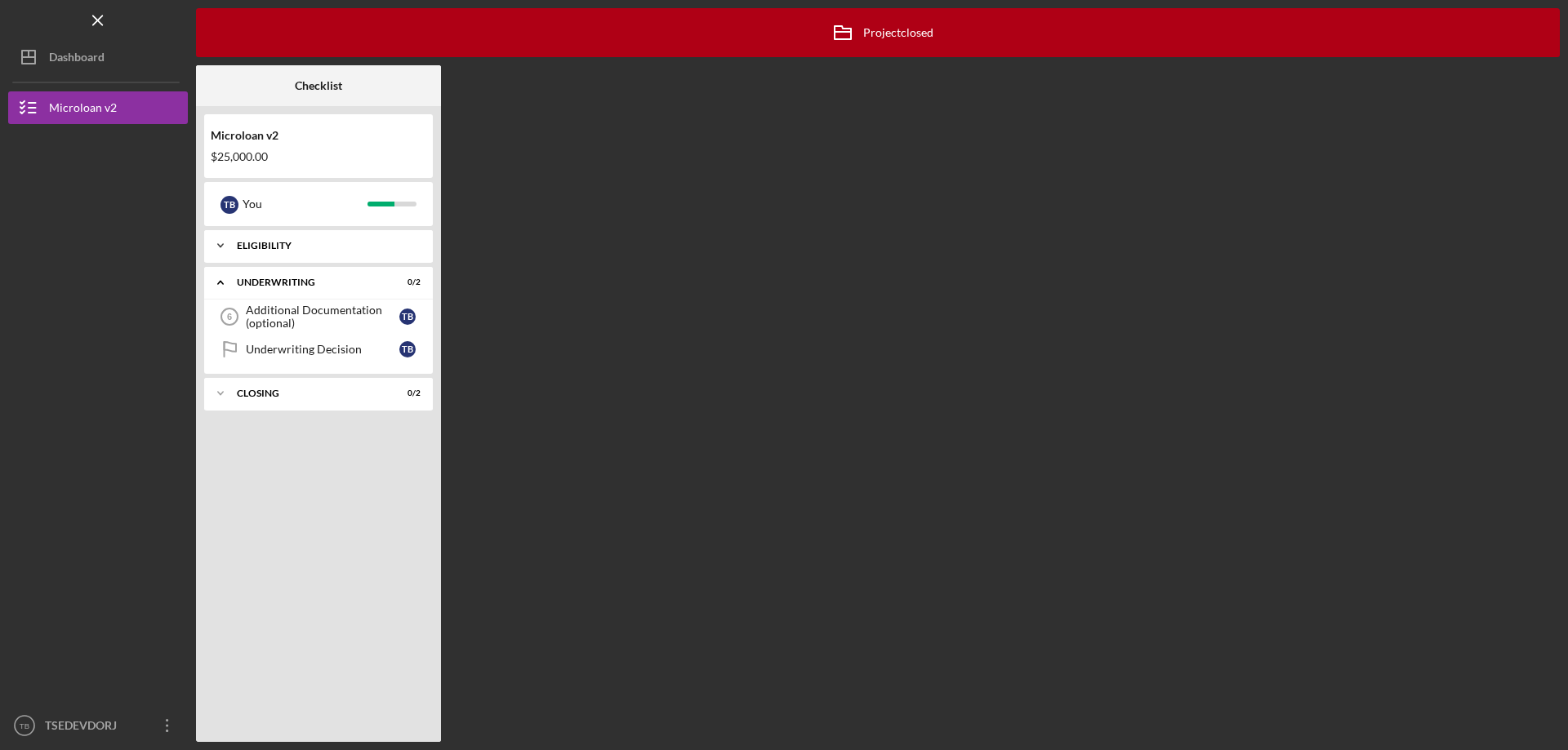
click at [298, 243] on div "Eligibility" at bounding box center [324, 245] width 176 height 10
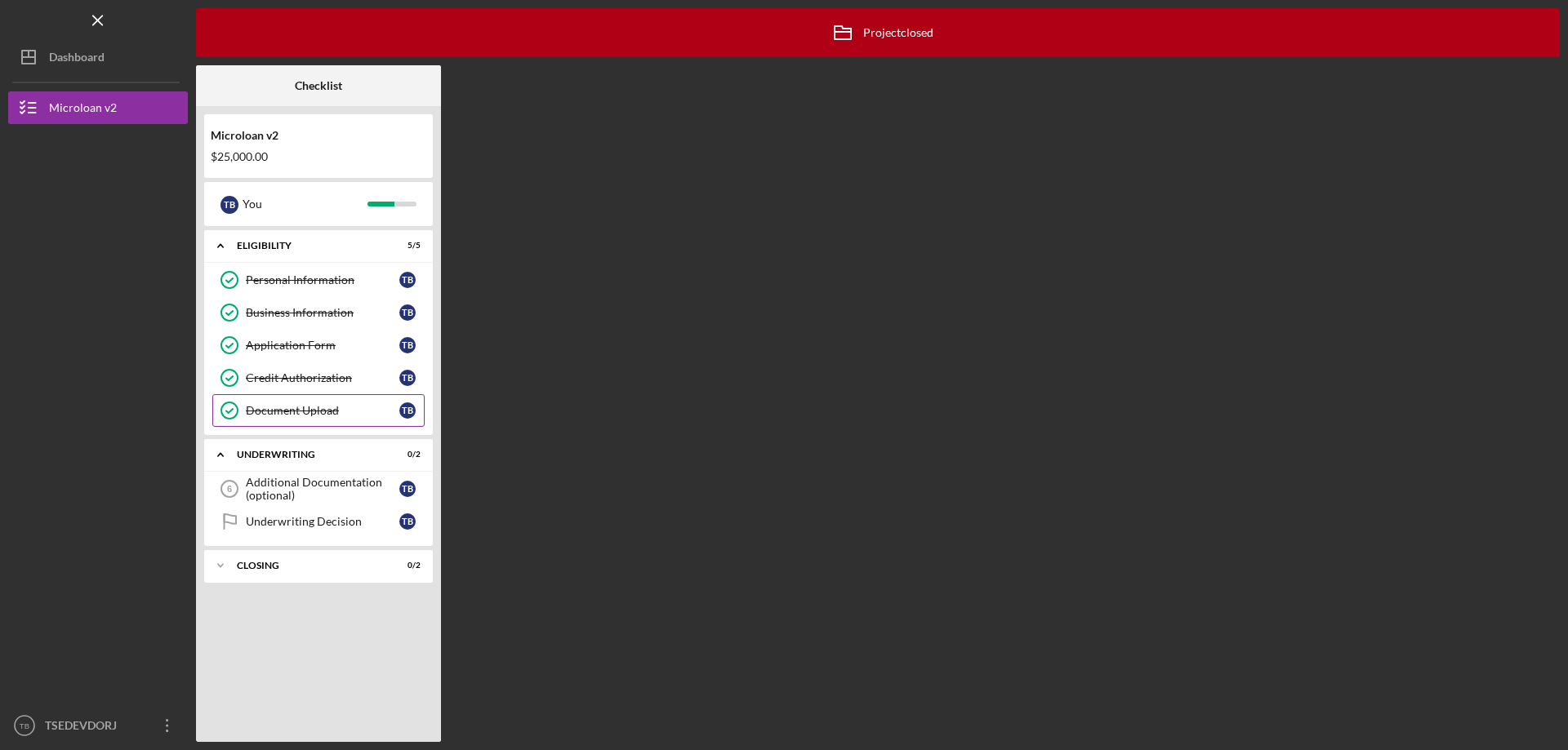
click at [311, 411] on div "Document Upload" at bounding box center [323, 411] width 154 height 13
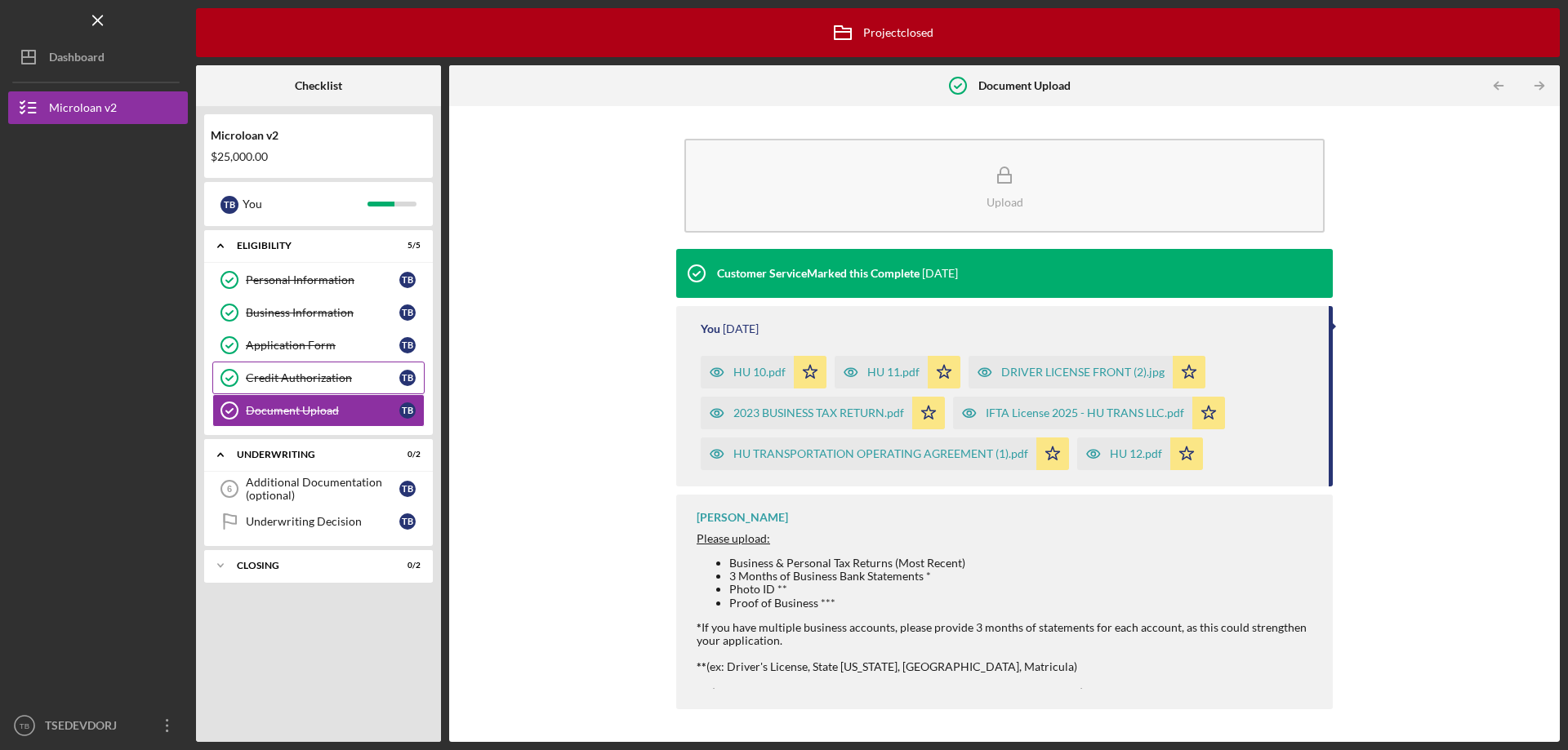
click at [326, 378] on div "Credit Authorization" at bounding box center [323, 378] width 154 height 13
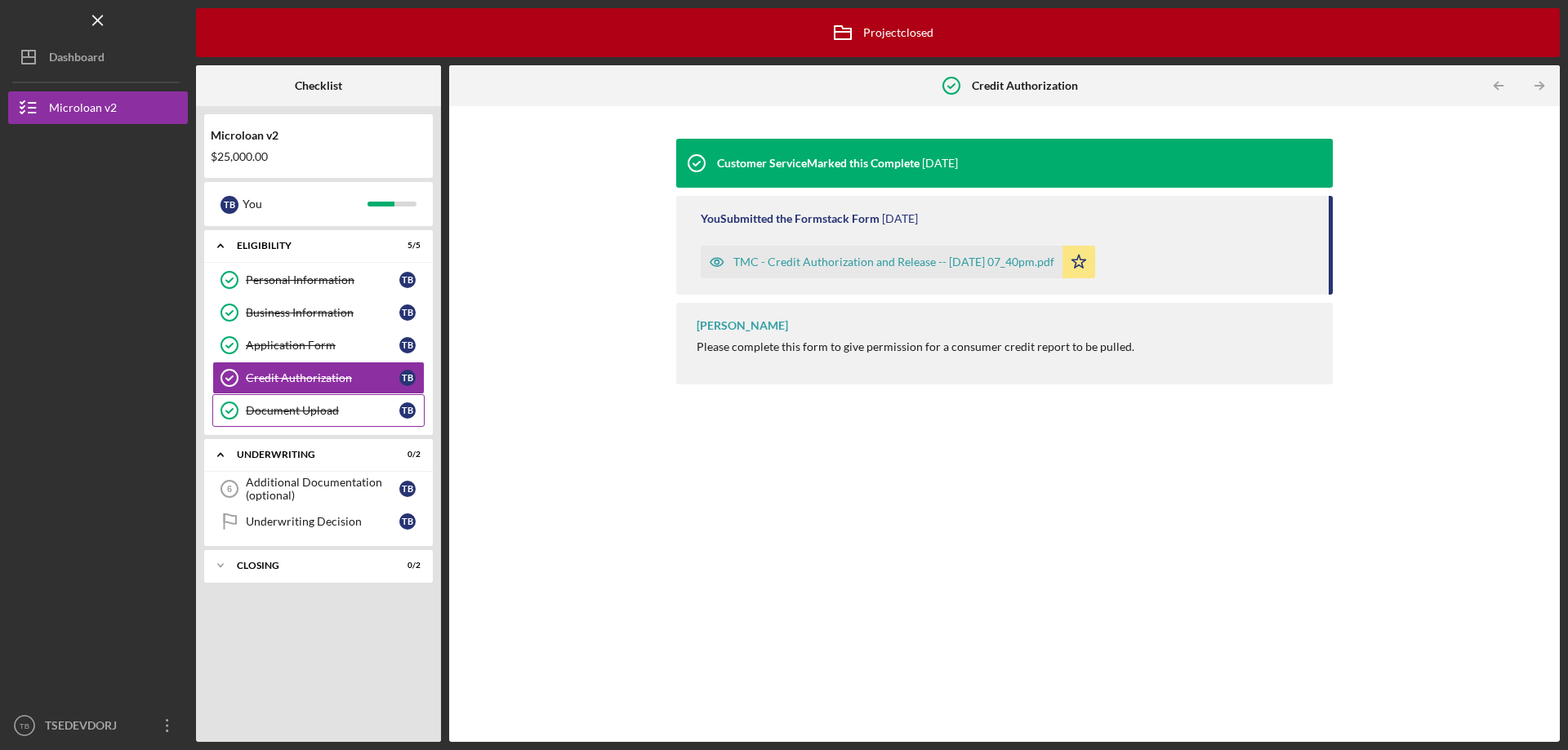
click at [332, 395] on div "Personal Information Personal Information T B Business Information Business Inf…" at bounding box center [318, 349] width 228 height 172
click at [338, 409] on div "Document Upload" at bounding box center [323, 411] width 154 height 13
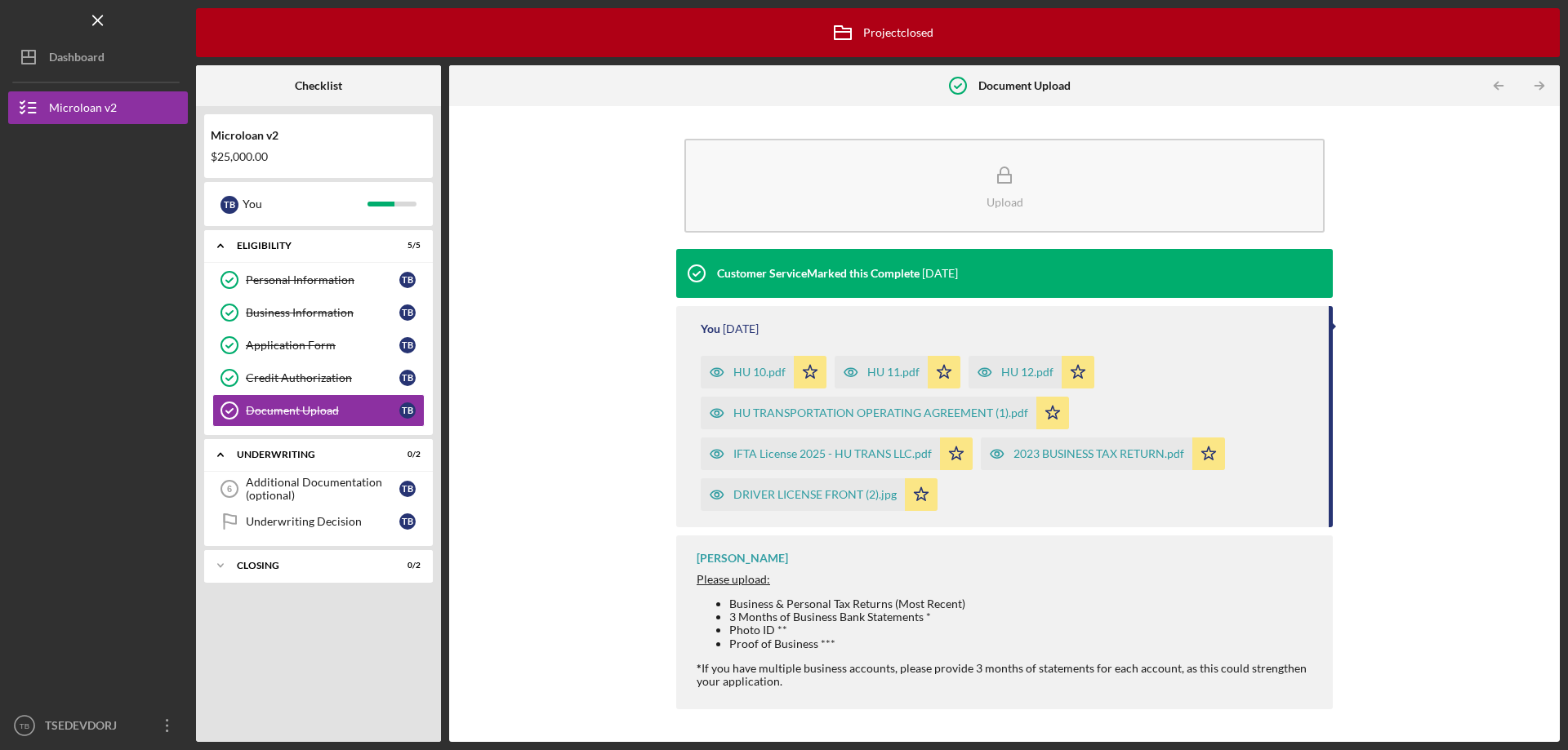
click at [842, 448] on div "IFTA License 2025 - HU TRANS LLC.pdf" at bounding box center [832, 454] width 198 height 13
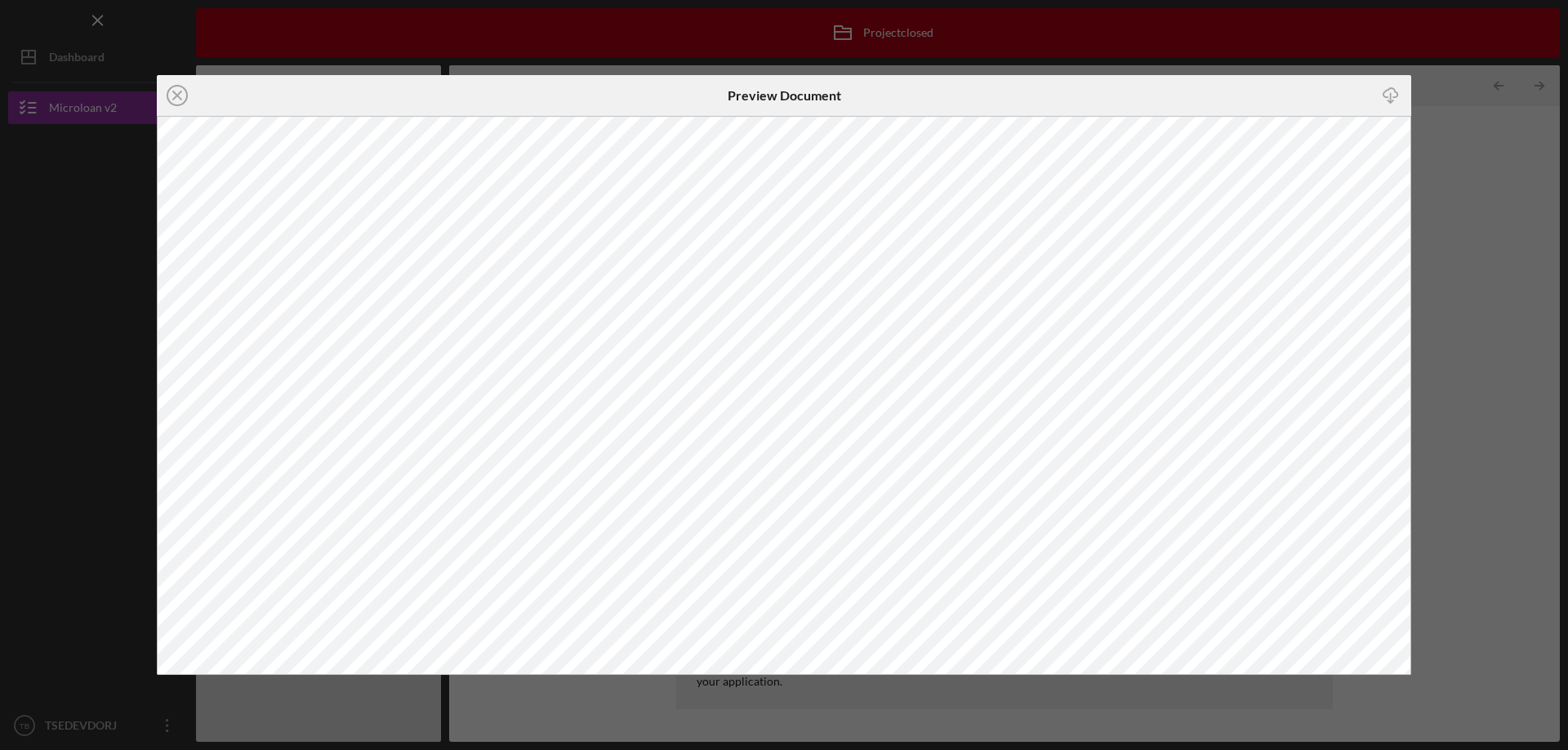
click at [180, 89] on icon "Icon/Close" at bounding box center [177, 96] width 41 height 41
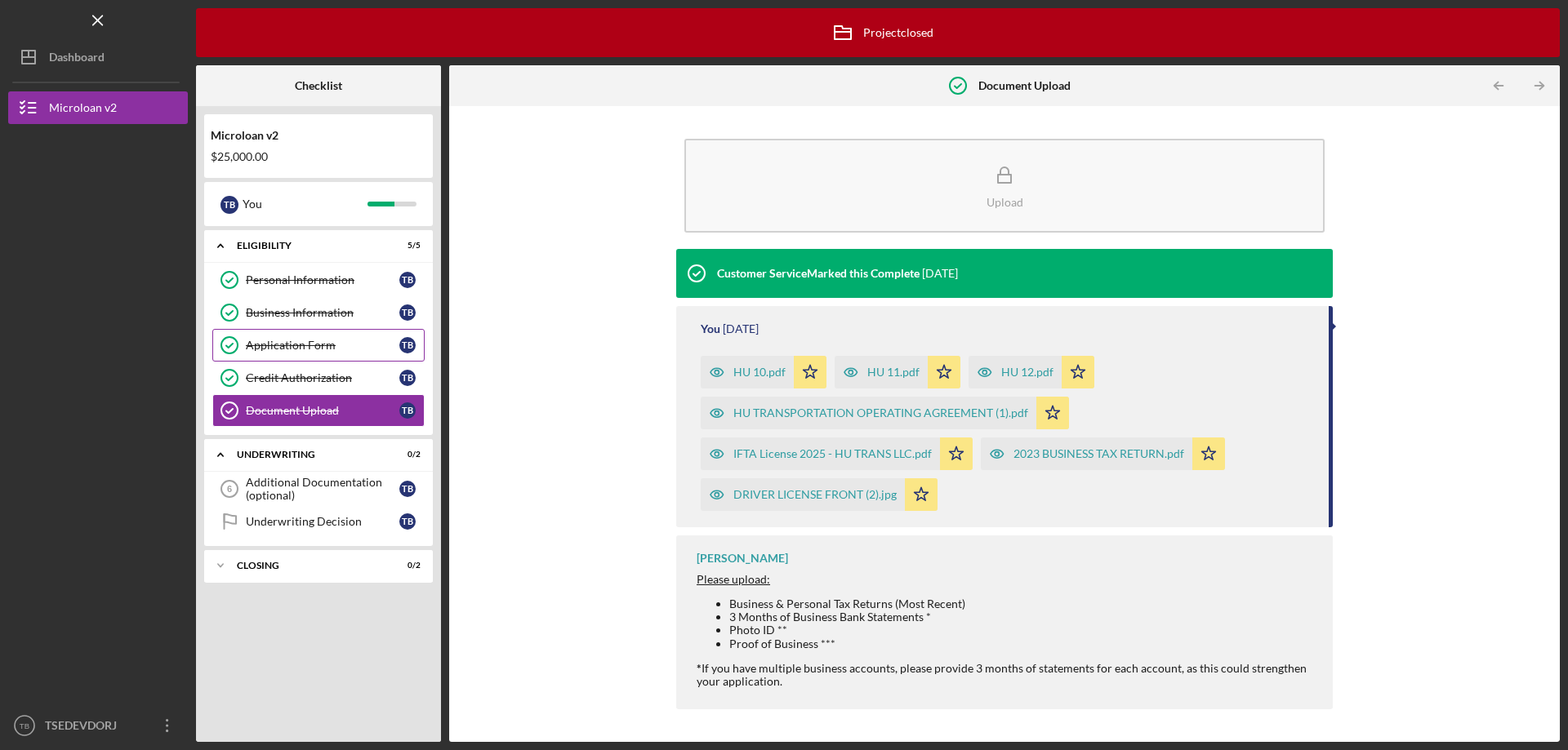
click at [342, 332] on link "Application Form Application Form T B" at bounding box center [318, 345] width 212 height 33
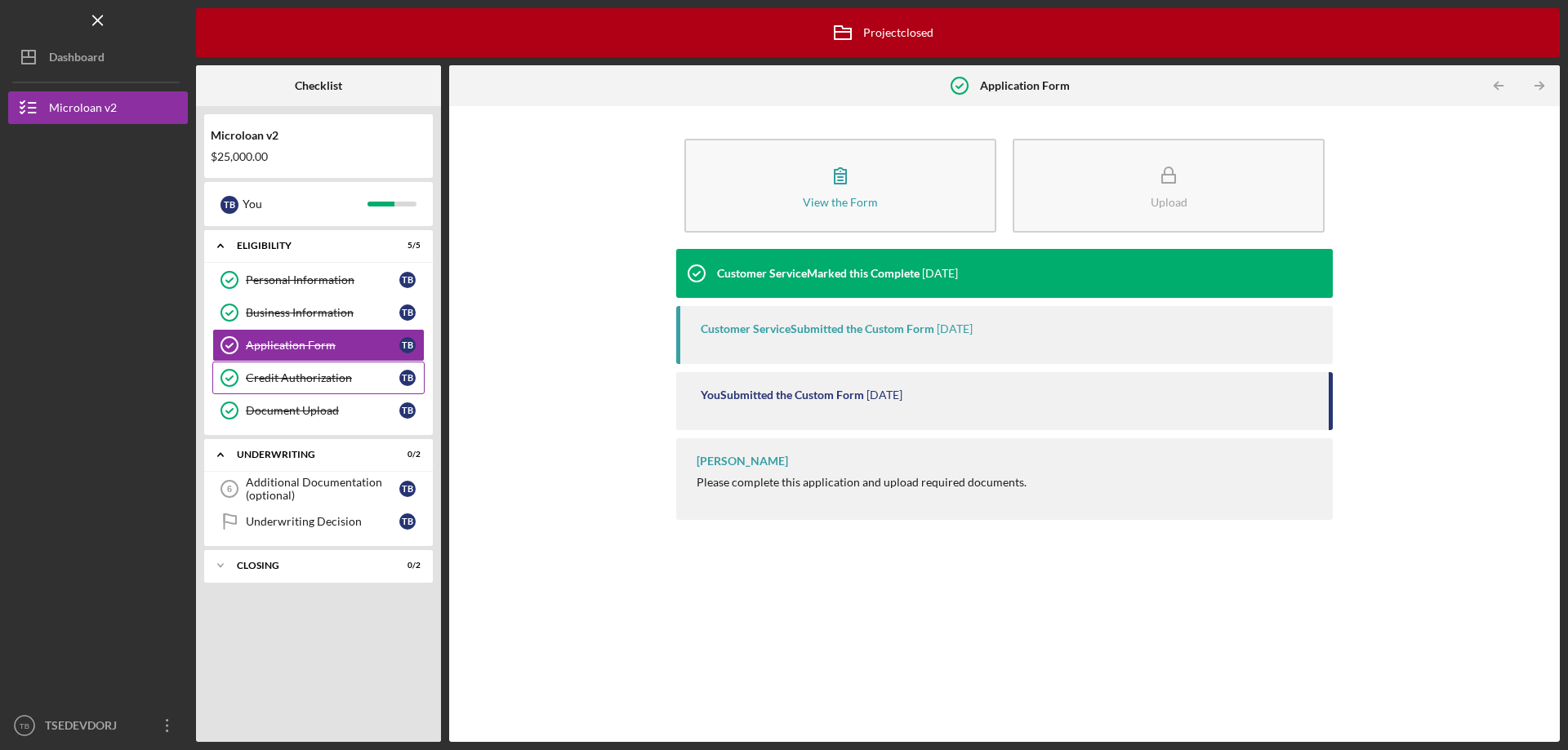
click at [342, 378] on div "Credit Authorization" at bounding box center [323, 378] width 154 height 13
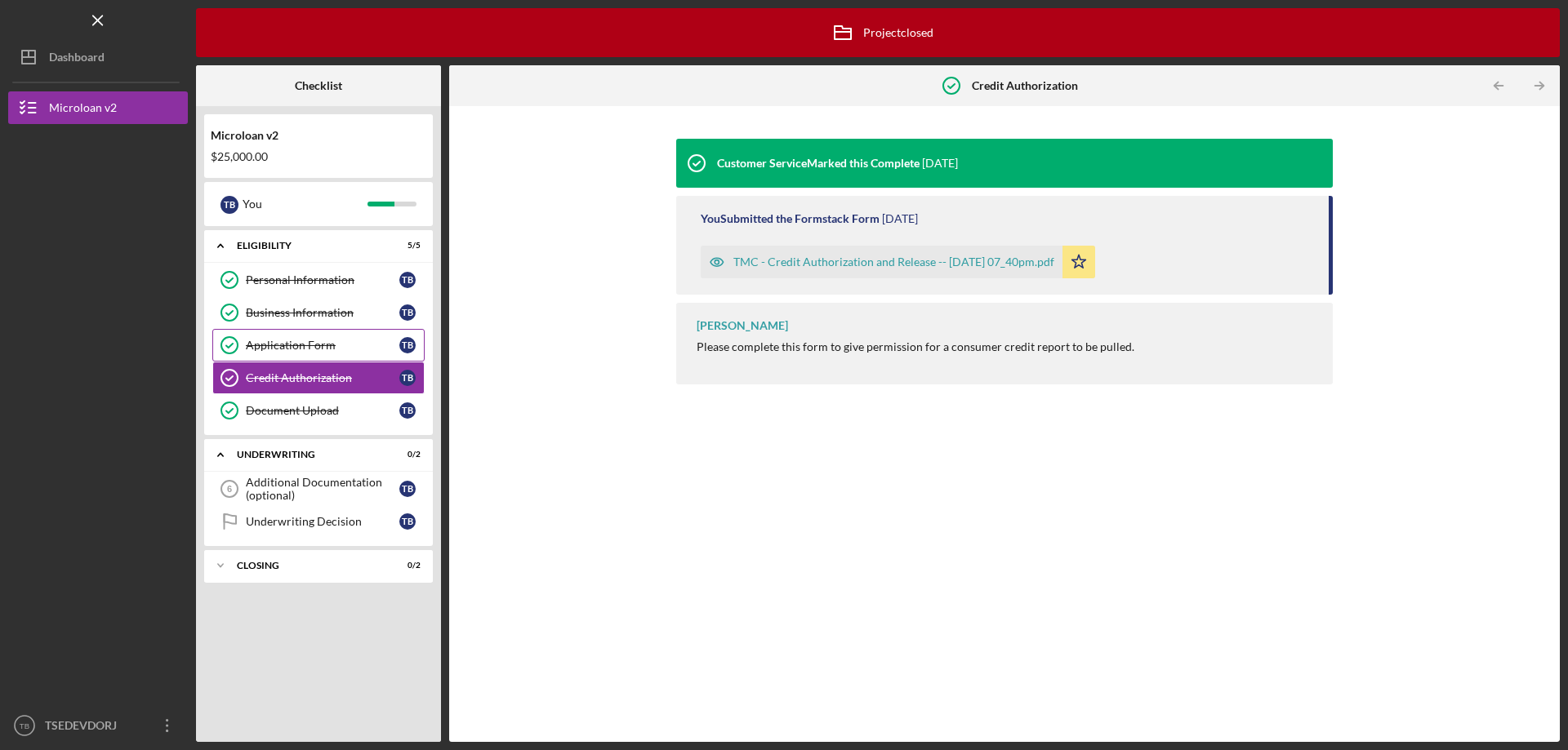
click at [360, 344] on div "Application Form" at bounding box center [323, 345] width 154 height 13
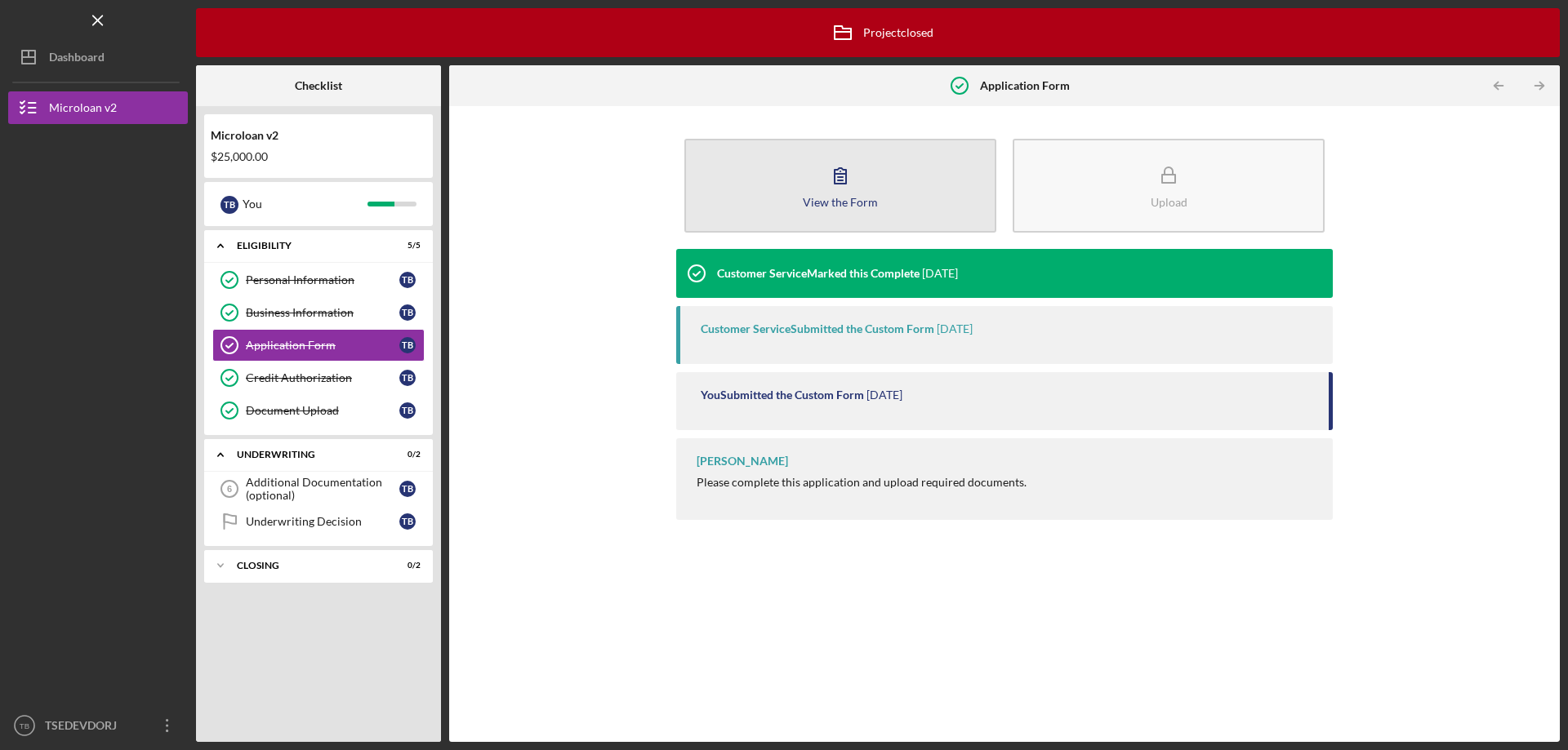
click at [861, 176] on button "View the Form Form" at bounding box center [840, 186] width 312 height 94
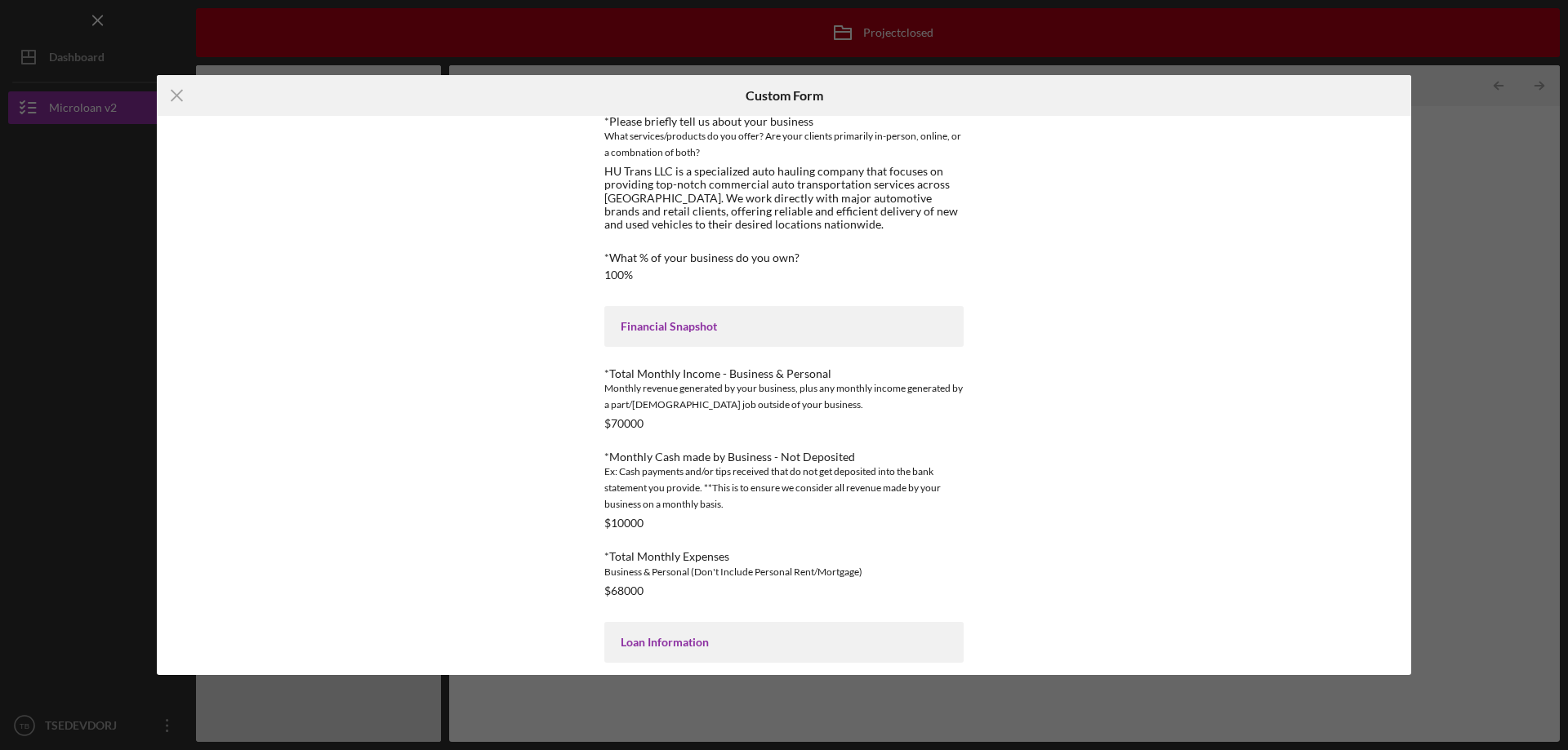
scroll to position [136, 0]
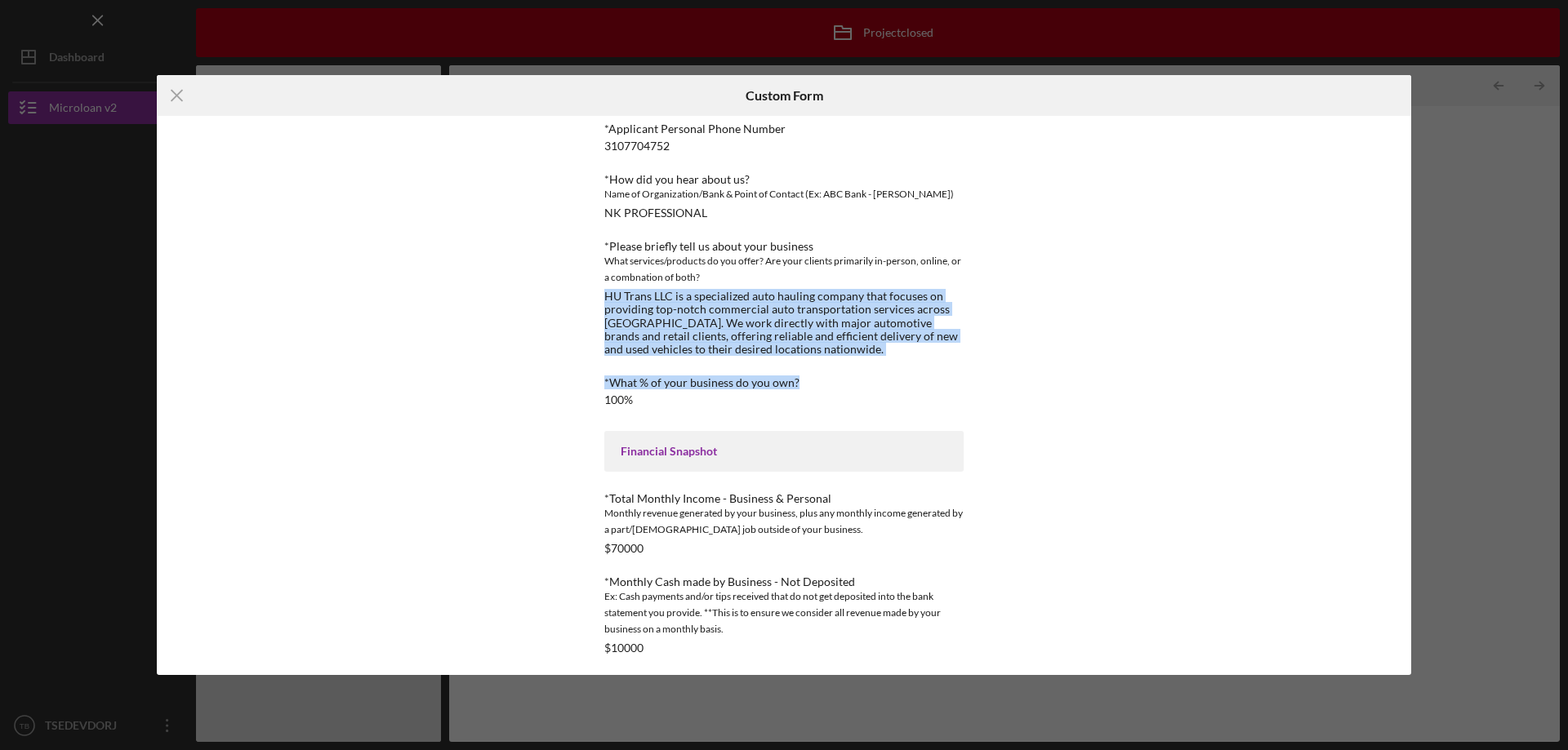
drag, startPoint x: 602, startPoint y: 293, endPoint x: 882, endPoint y: 365, distance: 289.1
click at [882, 365] on div "TMC Community Capital Loan Application *Applicant Personal Phone Number 3107704…" at bounding box center [784, 630] width 359 height 1137
click at [865, 357] on div "TMC Community Capital Loan Application *Applicant Personal Phone Number 3107704…" at bounding box center [784, 630] width 359 height 1137
drag, startPoint x: 849, startPoint y: 354, endPoint x: 582, endPoint y: 301, distance: 272.2
click at [582, 301] on div "Form edits are no longer available because this project has been archived. TMC …" at bounding box center [783, 395] width 449 height 559
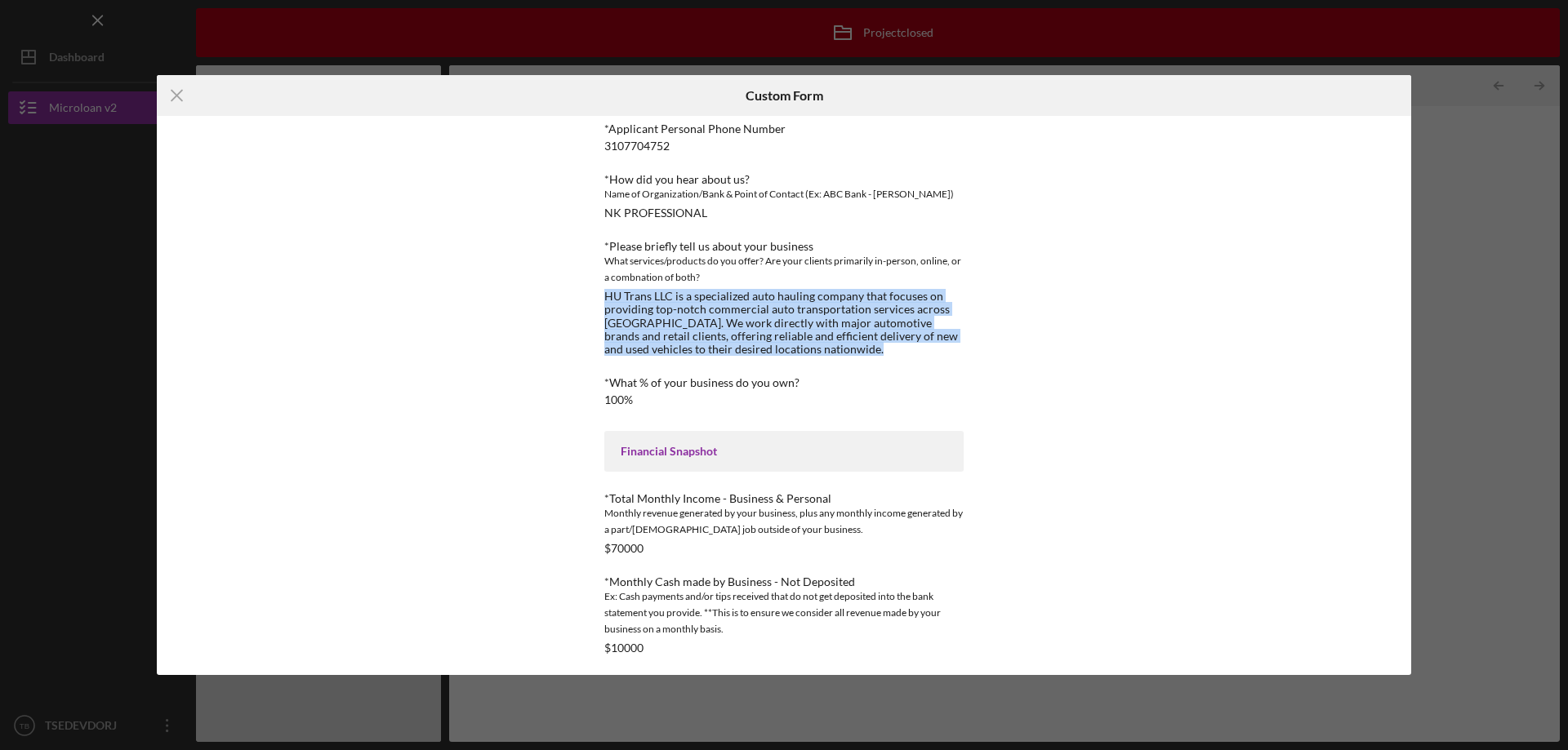
copy div "HU Trans LLC is a specialized auto hauling company that focuses on providing to…"
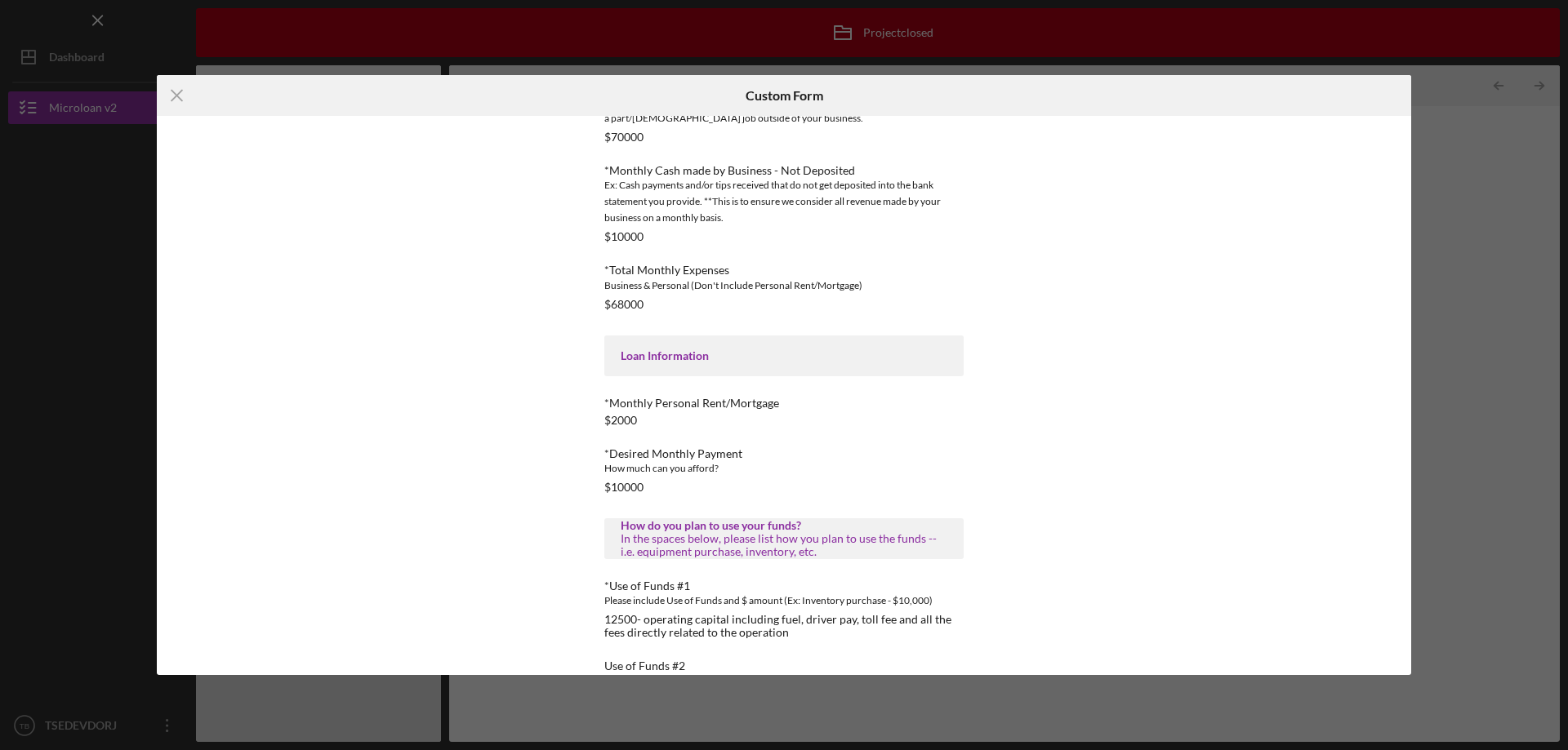
scroll to position [684, 0]
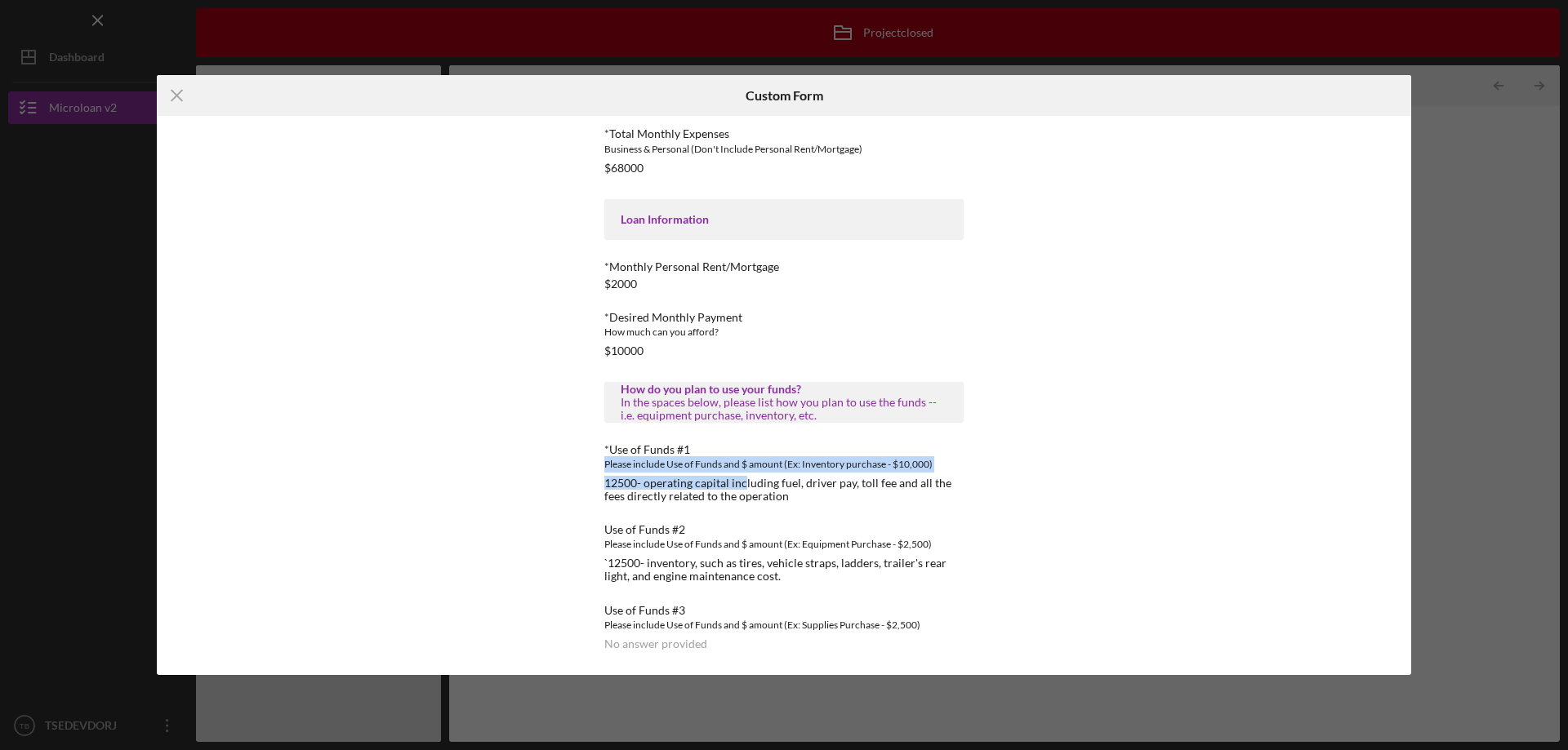
drag, startPoint x: 585, startPoint y: 473, endPoint x: 753, endPoint y: 489, distance: 168.8
click at [745, 489] on div "Form edits are no longer available because this project has been archived. TMC …" at bounding box center [783, 395] width 449 height 559
click at [763, 489] on div "12500- operating capital including fuel, driver pay, toll fee and all the fees …" at bounding box center [784, 490] width 359 height 26
drag, startPoint x: 797, startPoint y: 500, endPoint x: 583, endPoint y: 479, distance: 215.0
click at [583, 479] on div "Form edits are no longer available because this project has been archived. TMC …" at bounding box center [783, 395] width 449 height 559
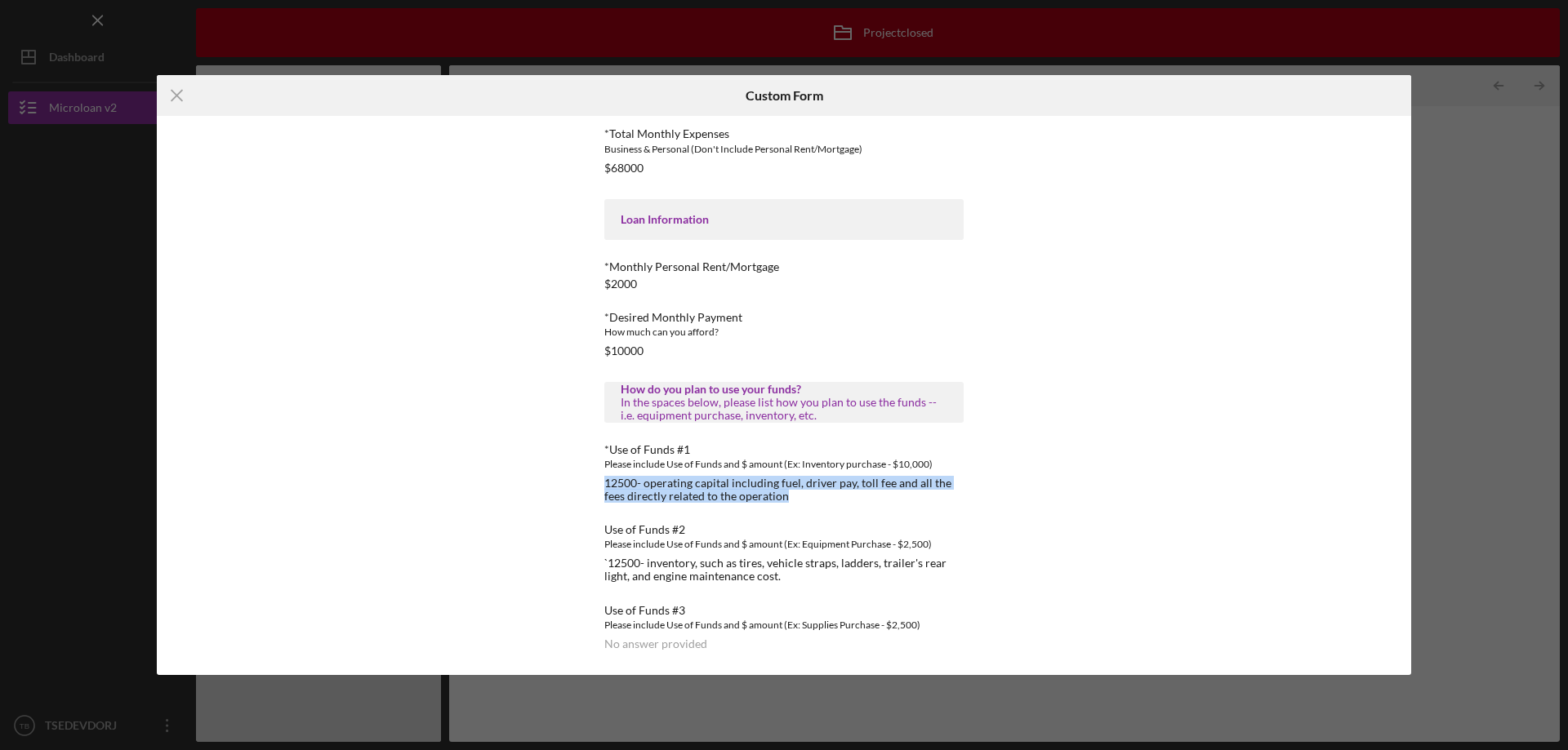
copy div "12500- operating capital including fuel, driver pay, toll fee and all the fees …"
click at [784, 594] on div "TMC Community Capital Loan Application *Applicant Personal Phone Number 3107704…" at bounding box center [784, 82] width 359 height 1137
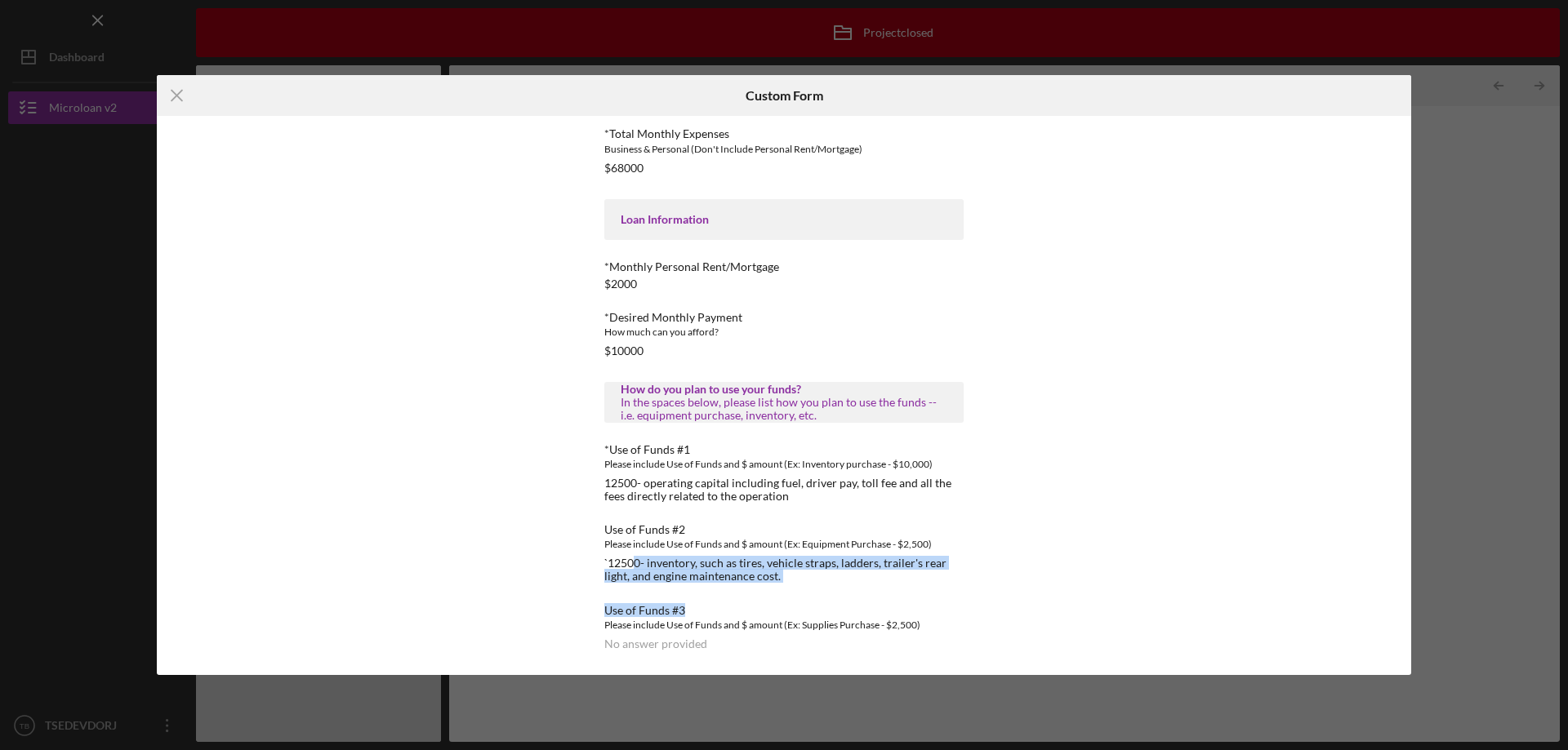
drag, startPoint x: 794, startPoint y: 584, endPoint x: 632, endPoint y: 568, distance: 162.8
click at [632, 568] on div "TMC Community Capital Loan Application *Applicant Personal Phone Number 3107704…" at bounding box center [784, 82] width 359 height 1137
click at [640, 568] on div "`12500- inventory, such as tires, vehicle straps, ladders, trailer's rear light…" at bounding box center [784, 570] width 359 height 26
drag, startPoint x: 644, startPoint y: 562, endPoint x: 788, endPoint y: 584, distance: 145.7
click at [788, 584] on div "TMC Community Capital Loan Application *Applicant Personal Phone Number 3107704…" at bounding box center [784, 82] width 359 height 1137
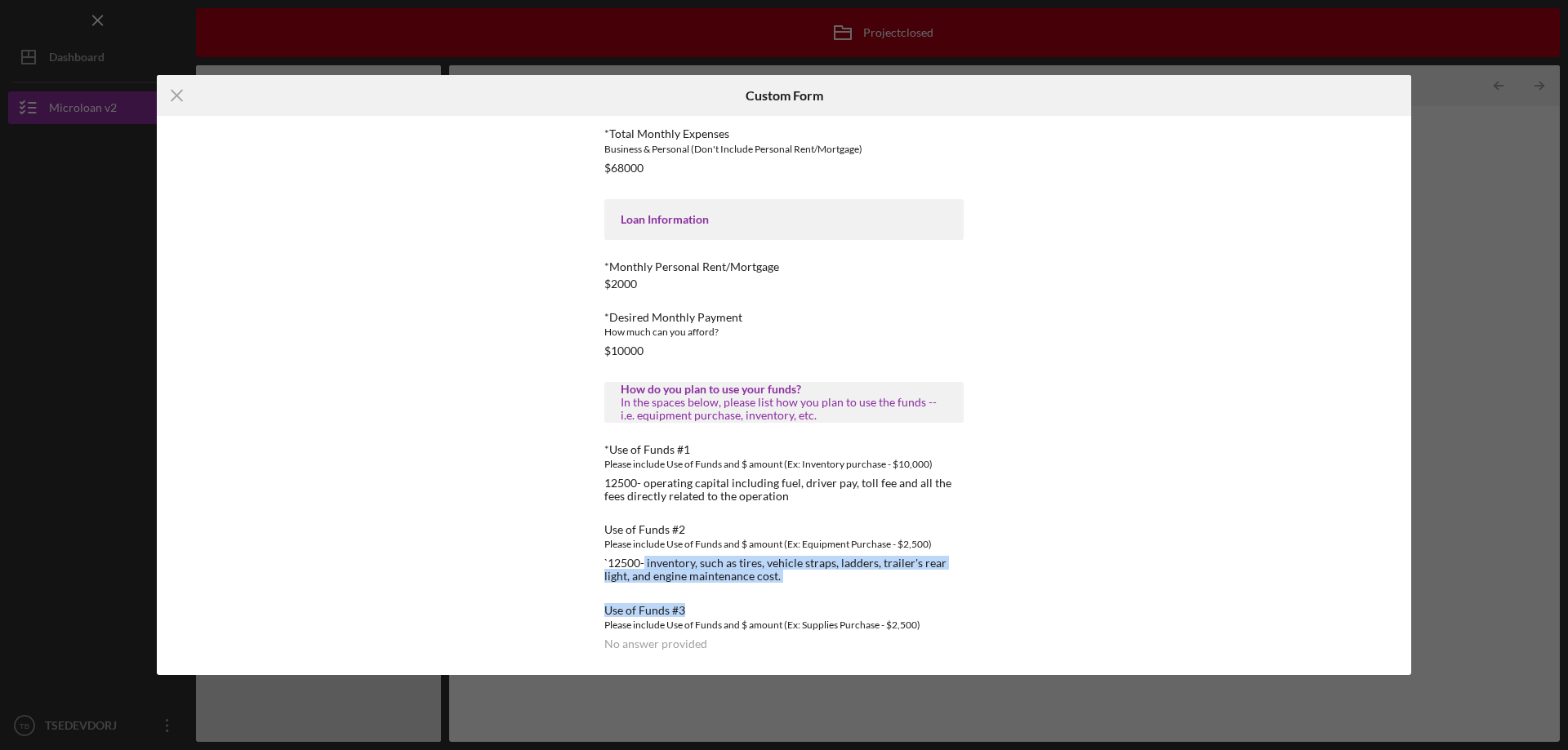
click at [786, 586] on div "TMC Community Capital Loan Application *Applicant Personal Phone Number 3107704…" at bounding box center [784, 82] width 359 height 1137
click at [776, 582] on div "`12500- inventory, such as tires, vehicle straps, ladders, trailer's rear light…" at bounding box center [784, 570] width 359 height 26
drag, startPoint x: 784, startPoint y: 572, endPoint x: 644, endPoint y: 559, distance: 140.6
click at [644, 559] on div "`12500- inventory, such as tires, vehicle straps, ladders, trailer's rear light…" at bounding box center [784, 570] width 359 height 26
copy div "inventory, such as tires, vehicle straps, ladders, trailer's rear light, and en…"
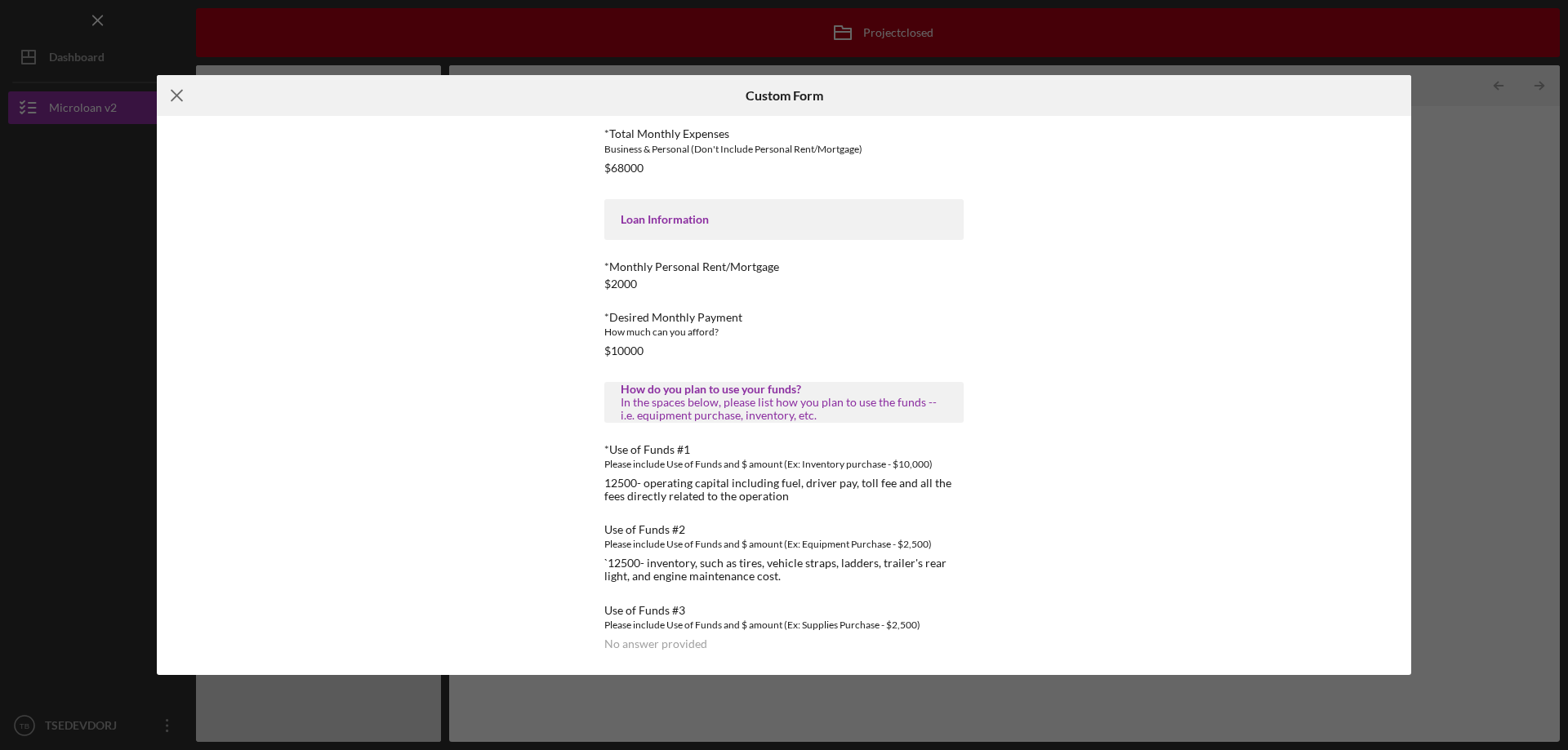
click at [182, 91] on line at bounding box center [177, 96] width 11 height 11
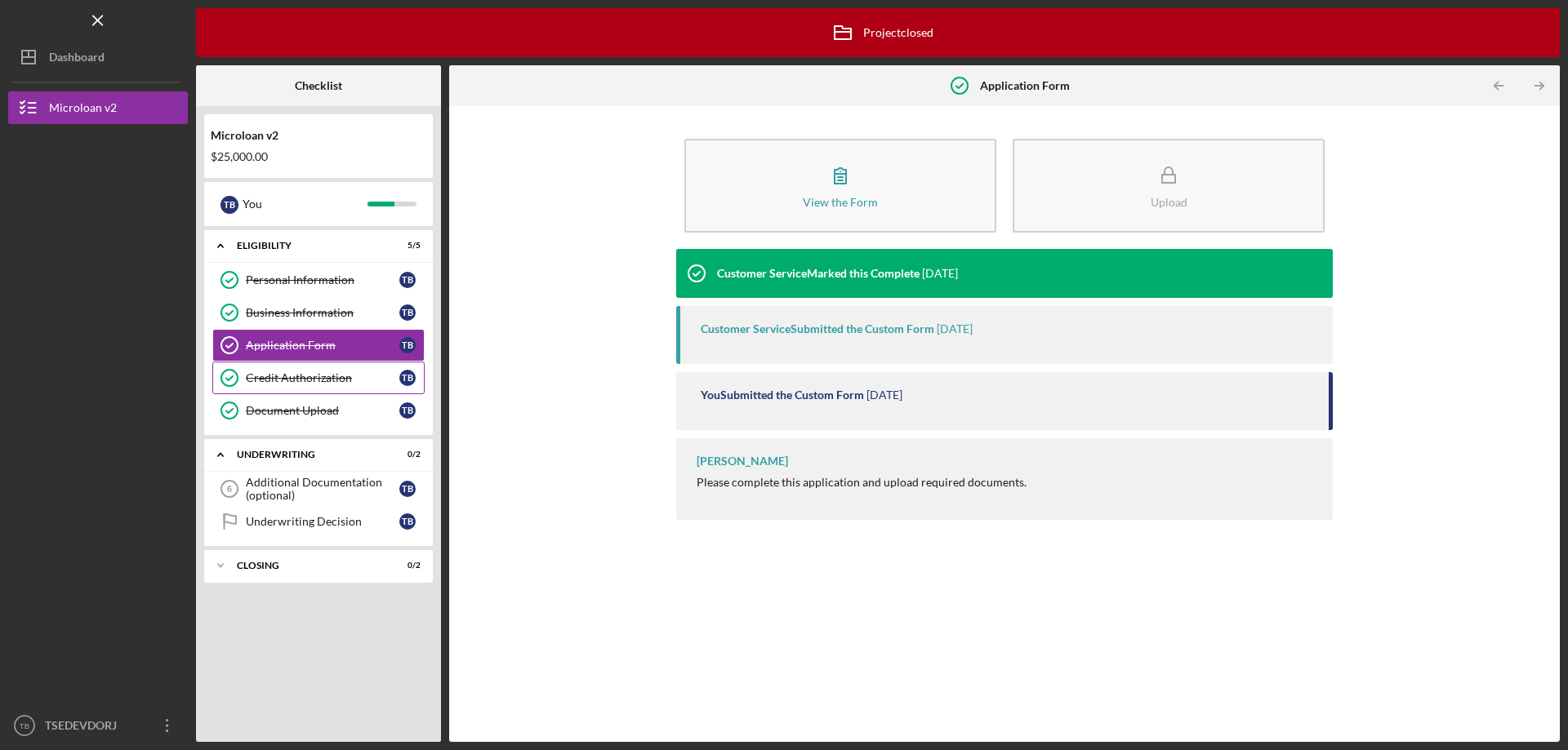
click at [326, 371] on div "Credit Authorization" at bounding box center [323, 378] width 154 height 13
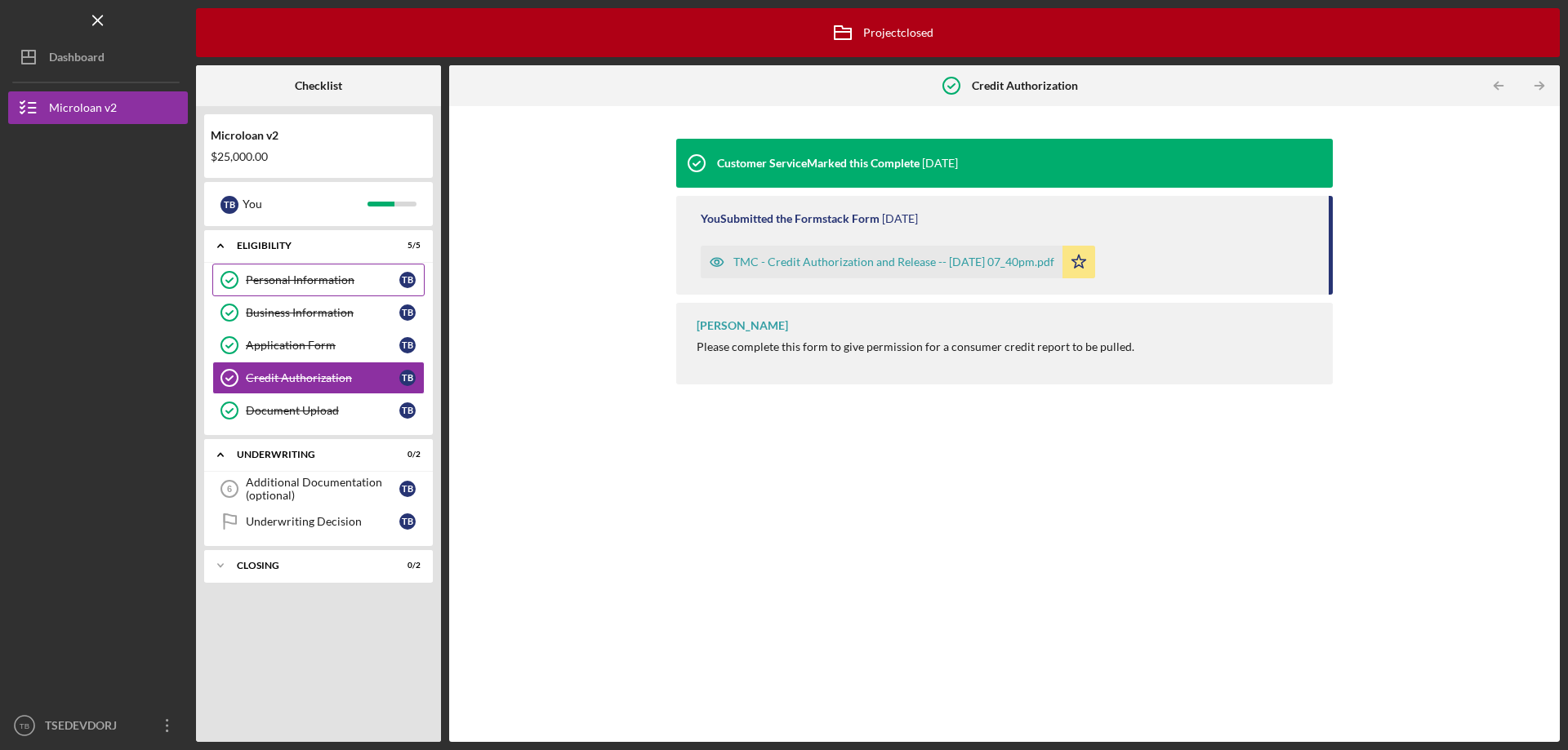
click at [316, 270] on link "Personal Information Personal Information T B" at bounding box center [318, 280] width 212 height 33
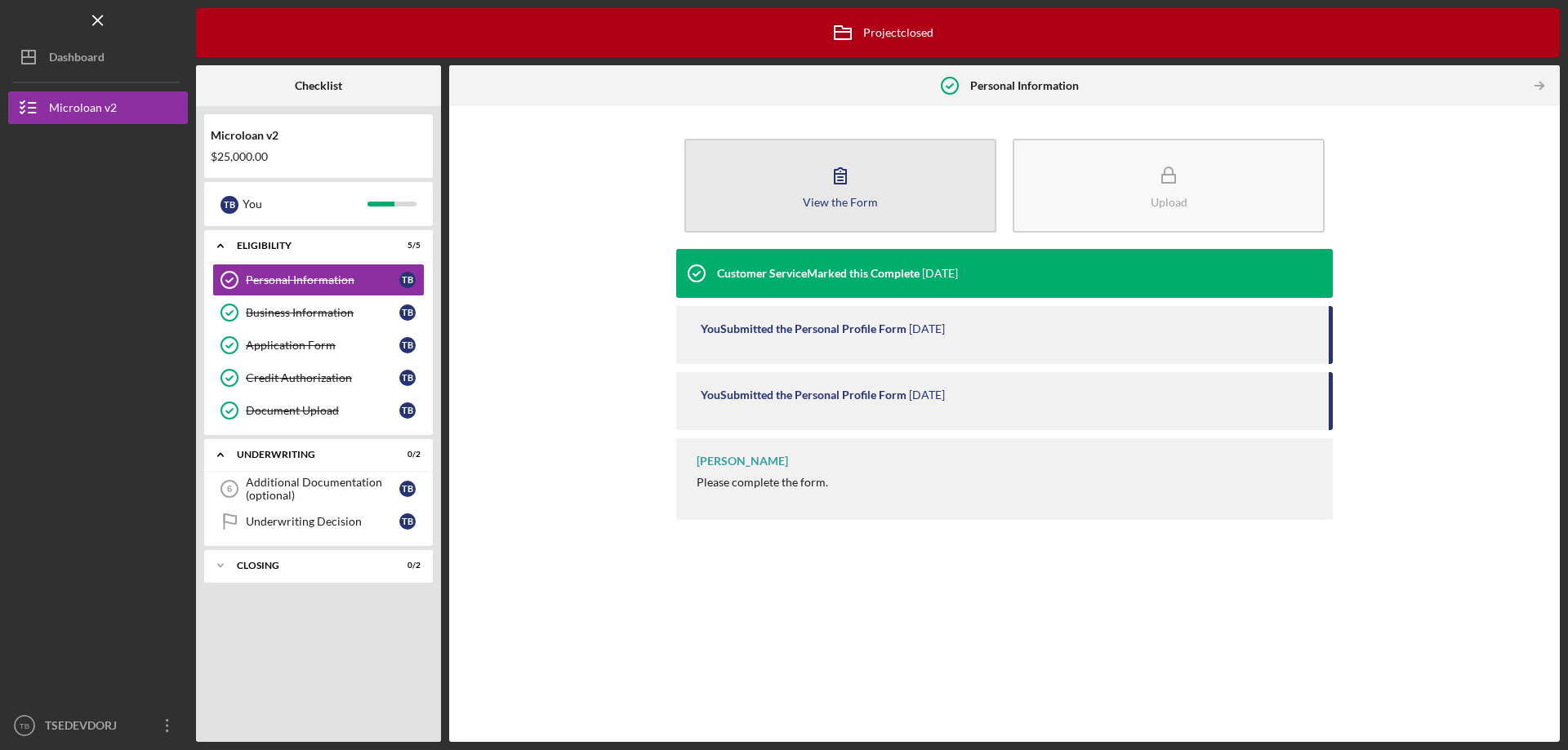
click at [837, 179] on icon "button" at bounding box center [841, 176] width 41 height 41
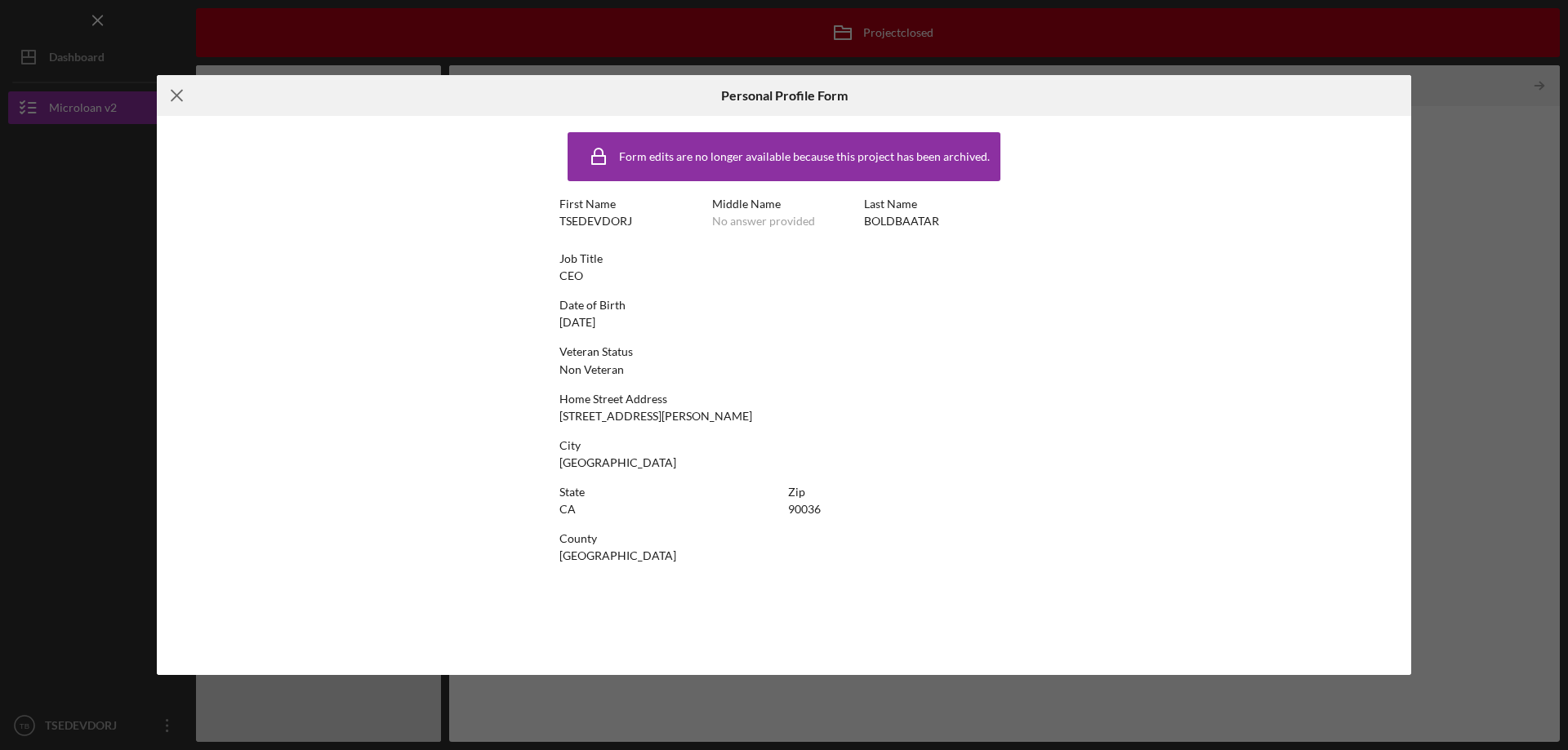
click at [182, 92] on icon "Icon/Menu Close" at bounding box center [177, 96] width 41 height 41
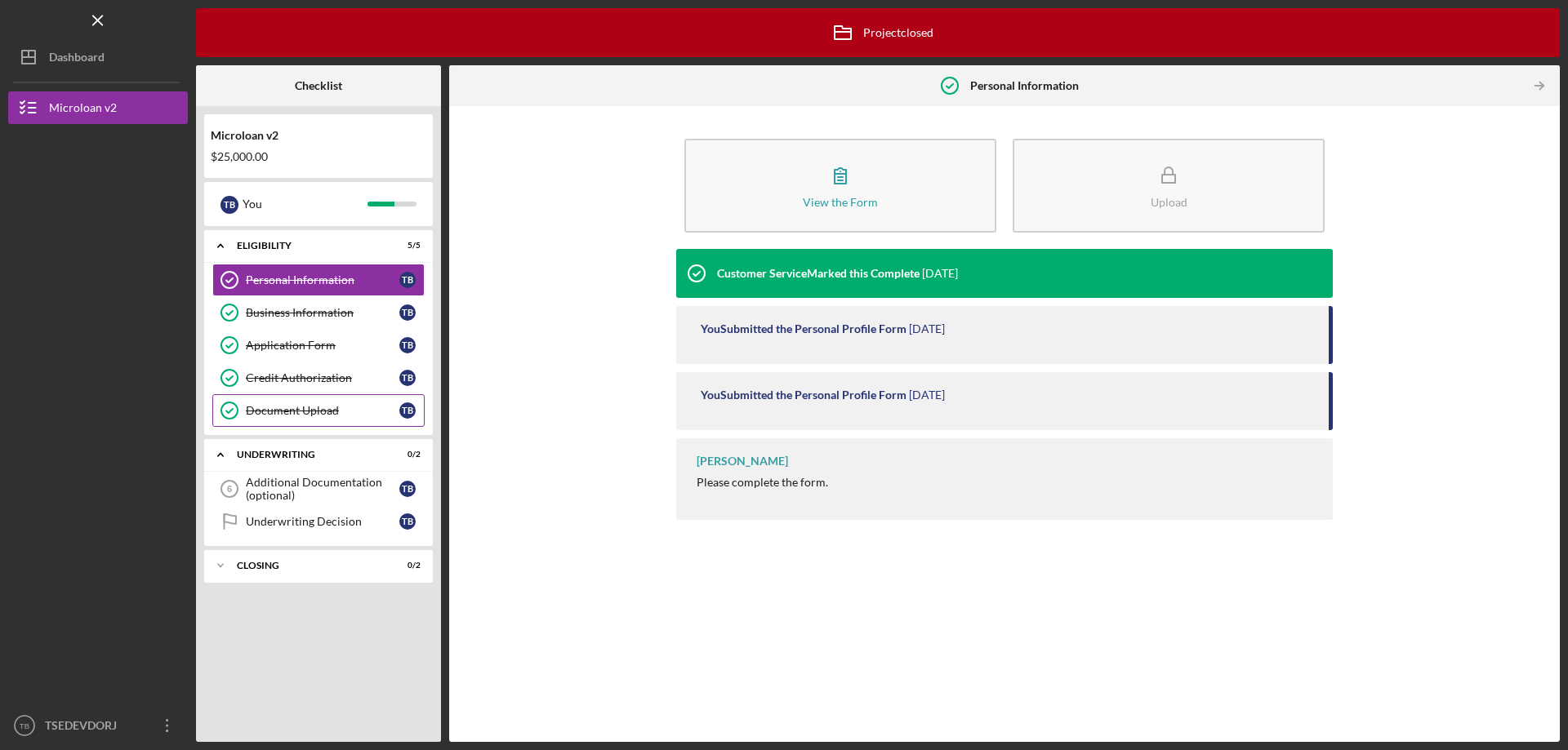
click at [384, 406] on div "Document Upload" at bounding box center [323, 411] width 154 height 13
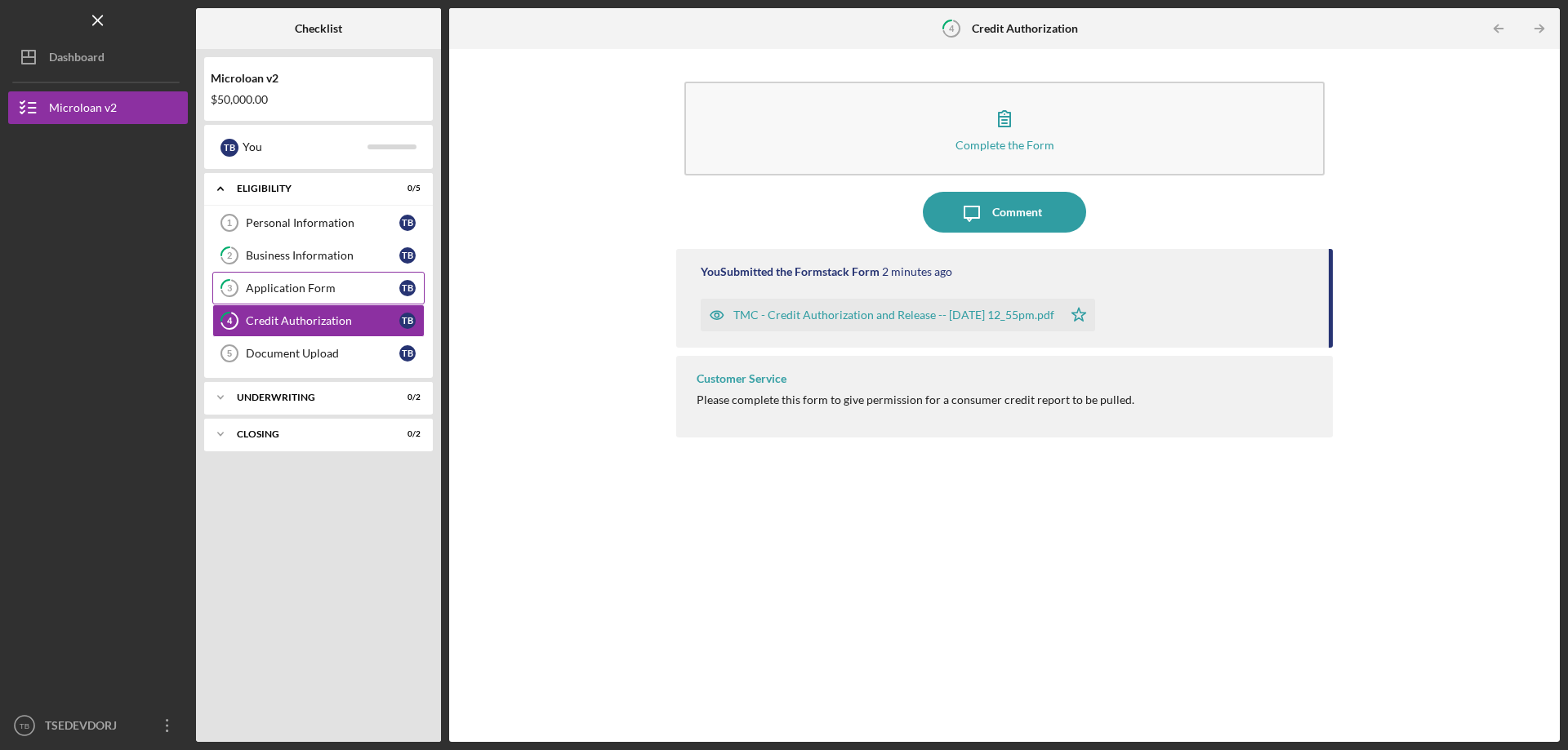
click at [330, 288] on div "Application Form" at bounding box center [323, 288] width 154 height 13
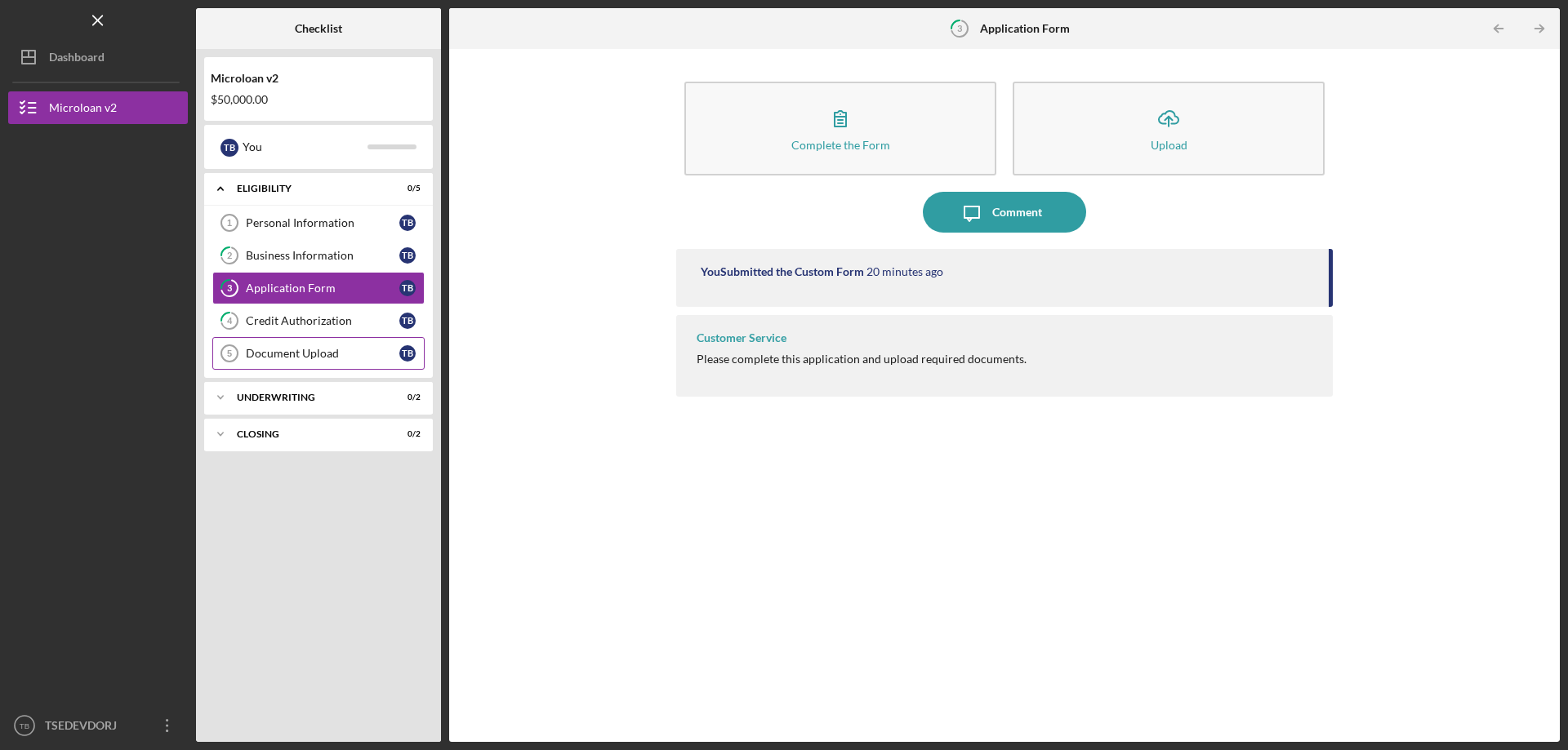
click at [335, 352] on div "Document Upload" at bounding box center [323, 354] width 154 height 13
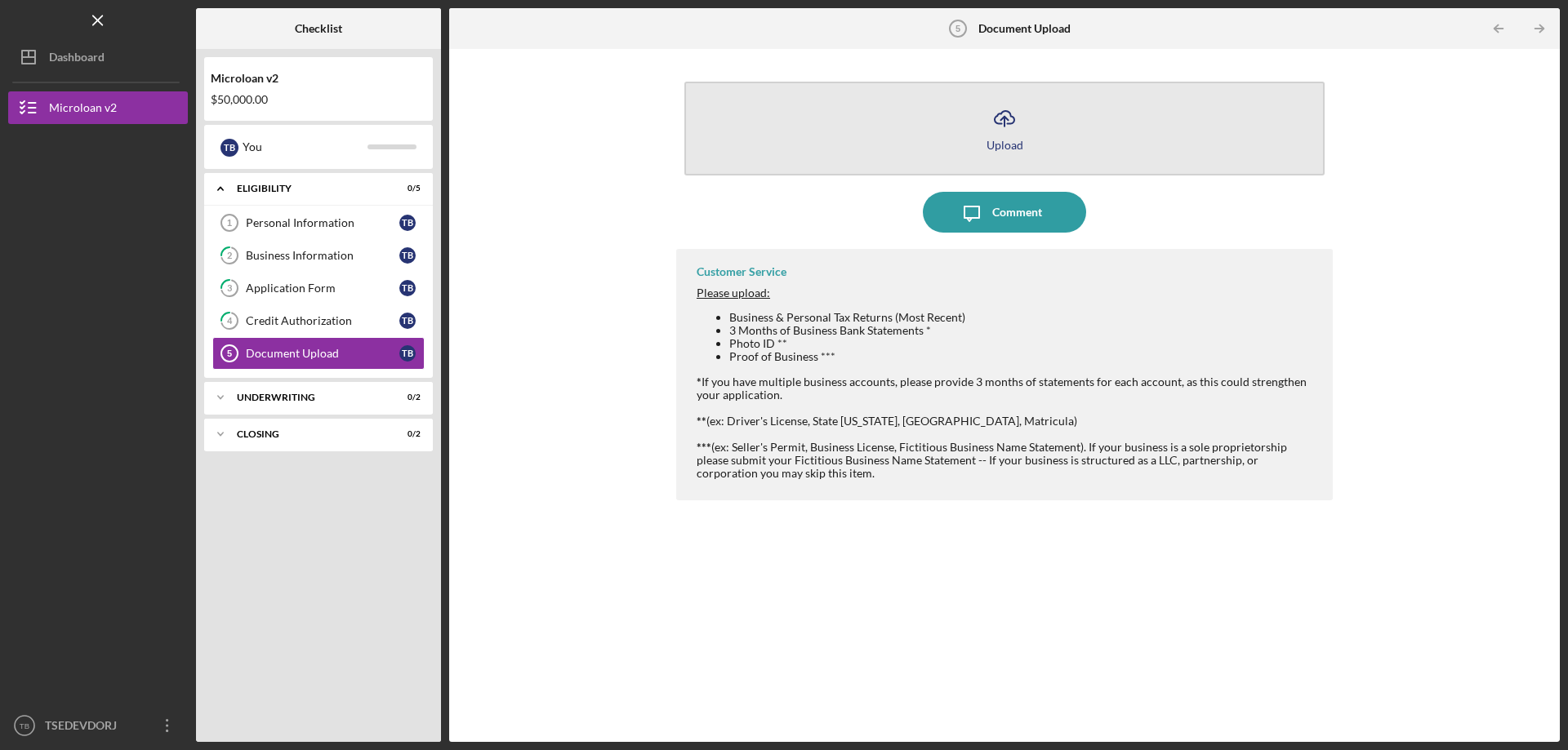
click at [987, 135] on icon "Icon/Upload" at bounding box center [1004, 118] width 41 height 41
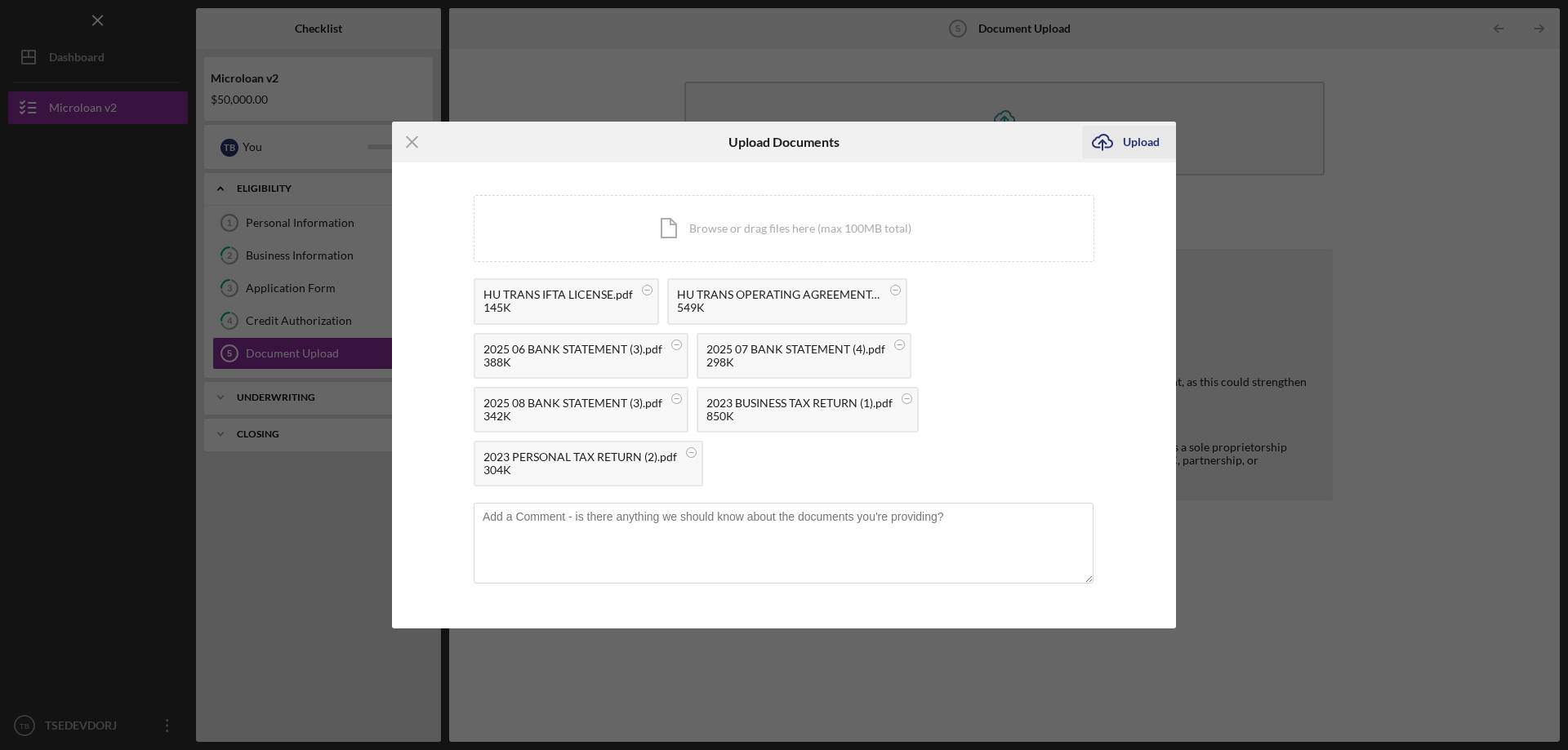
click at [1129, 149] on div "Upload" at bounding box center [1141, 142] width 36 height 33
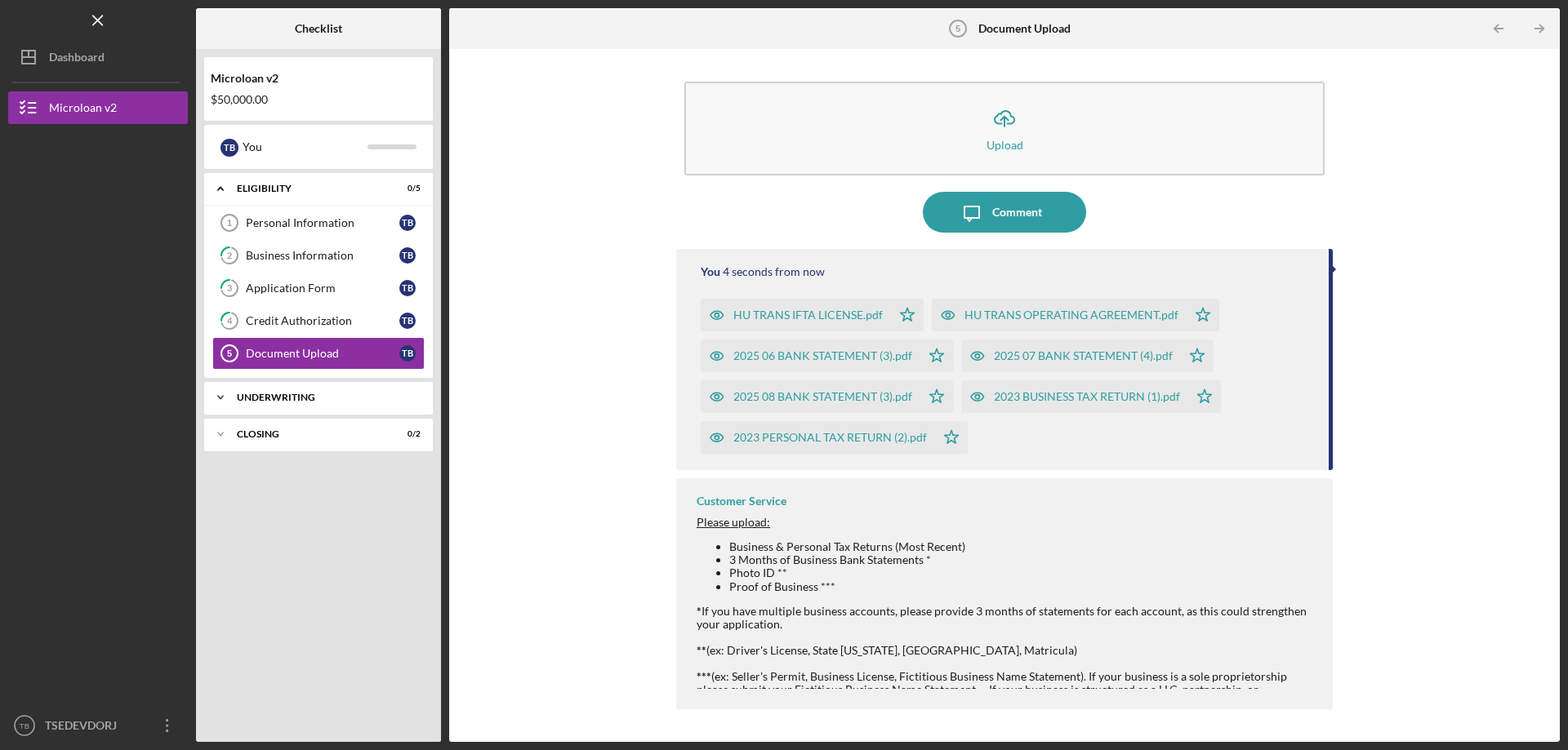
click at [355, 401] on div "Underwriting" at bounding box center [324, 397] width 176 height 10
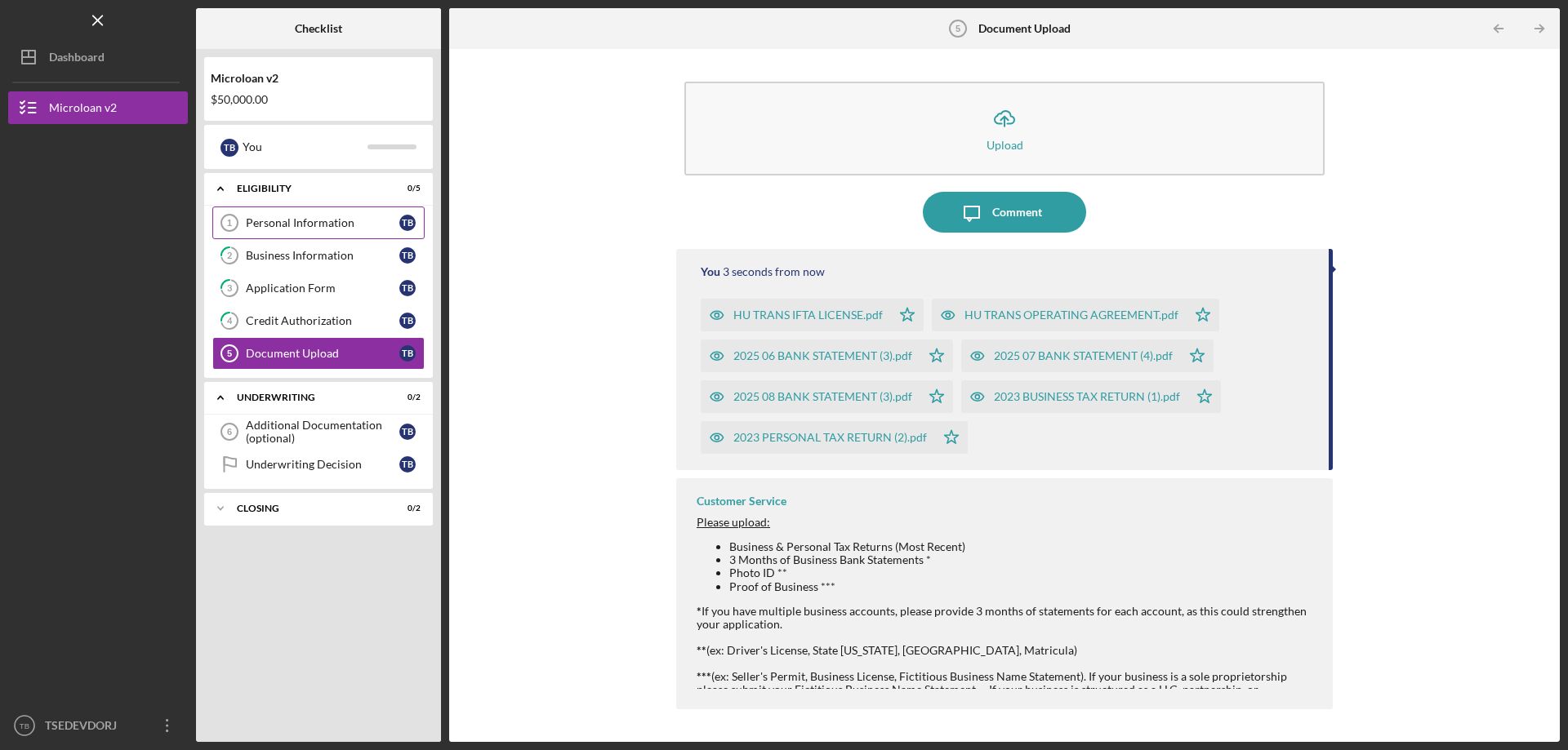
click at [364, 236] on link "Personal Information 1 Personal Information T B" at bounding box center [318, 222] width 212 height 33
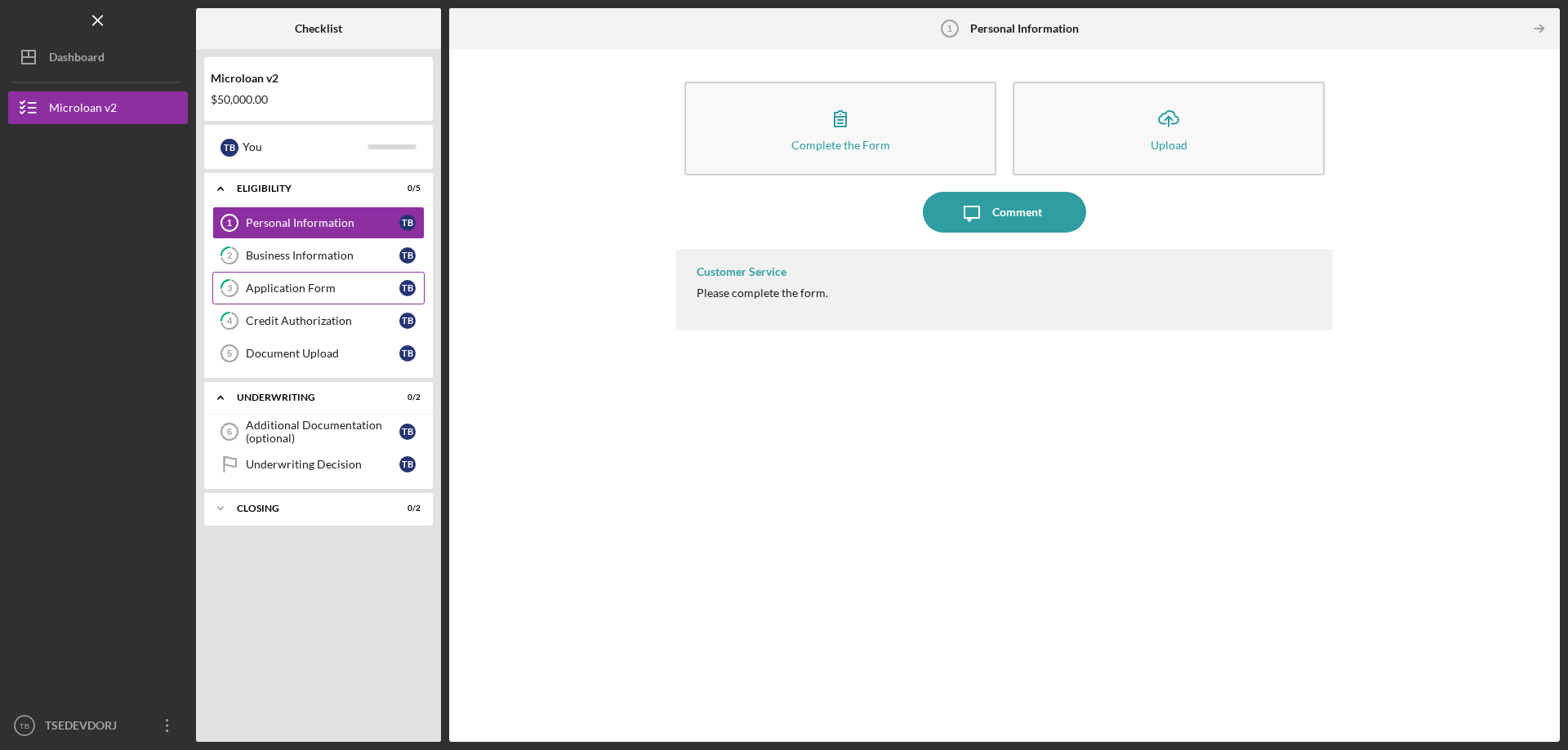
click at [247, 274] on icon "3" at bounding box center [229, 288] width 41 height 41
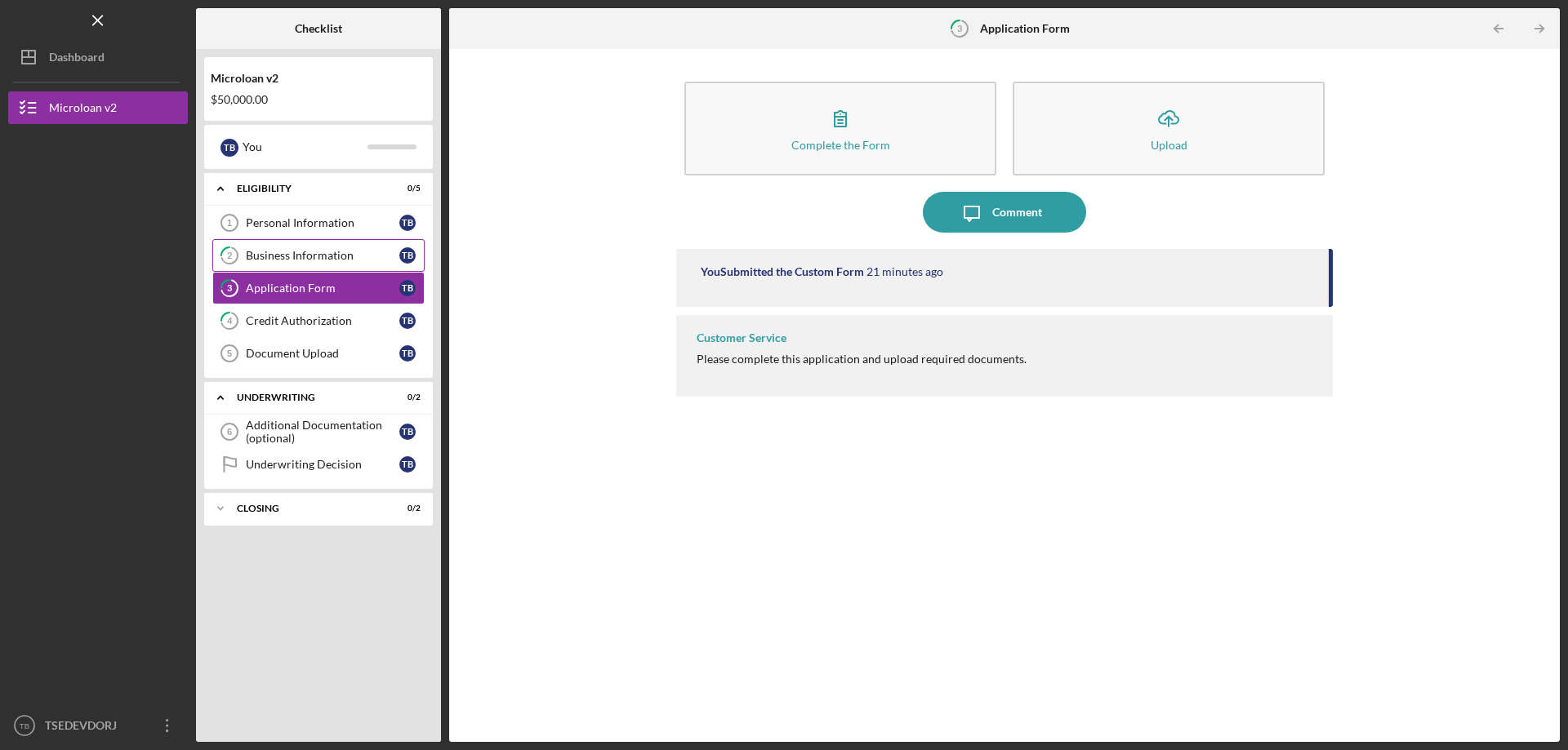
click at [271, 257] on div "Business Information" at bounding box center [323, 255] width 154 height 13
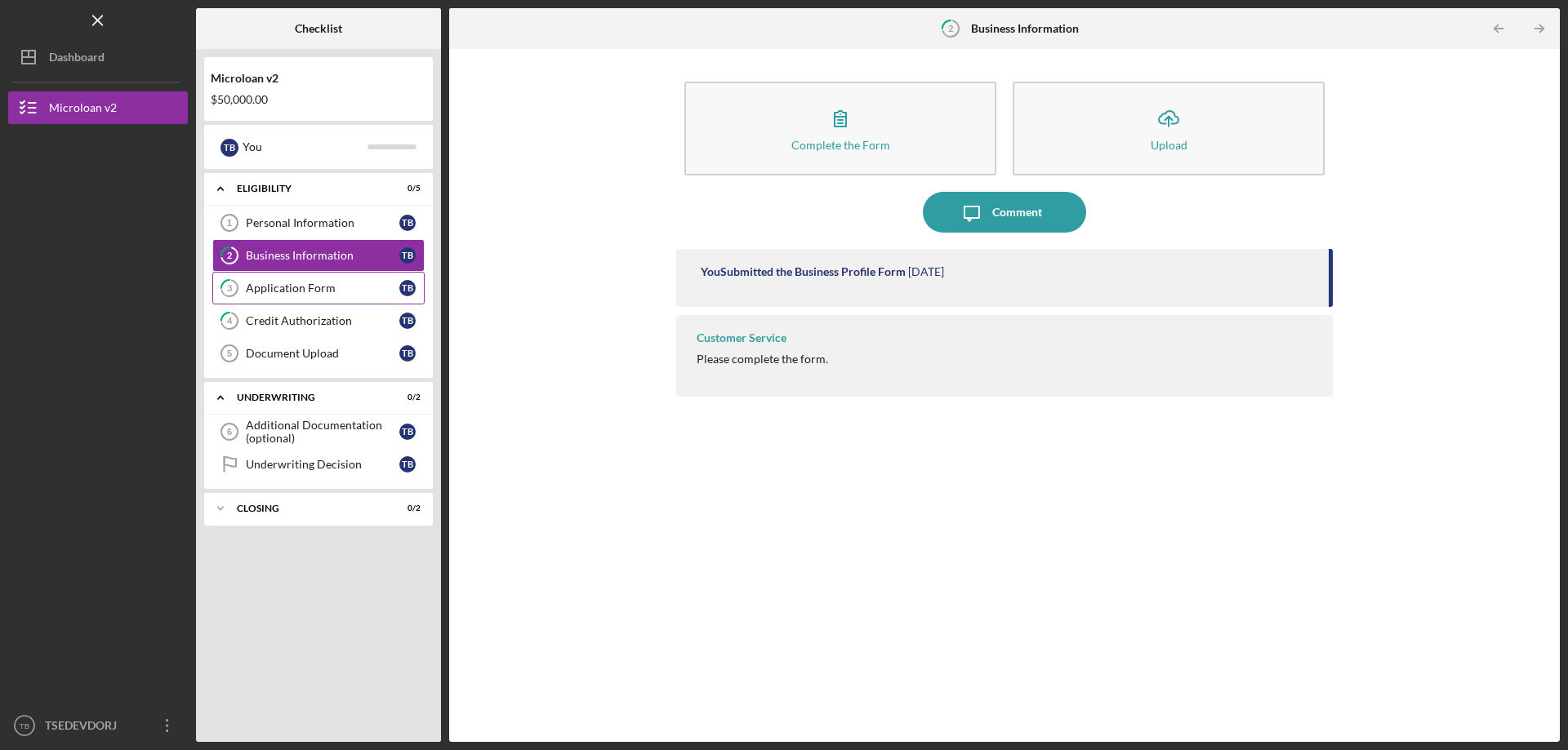
click at [276, 280] on link "3 Application Form T B" at bounding box center [318, 288] width 212 height 33
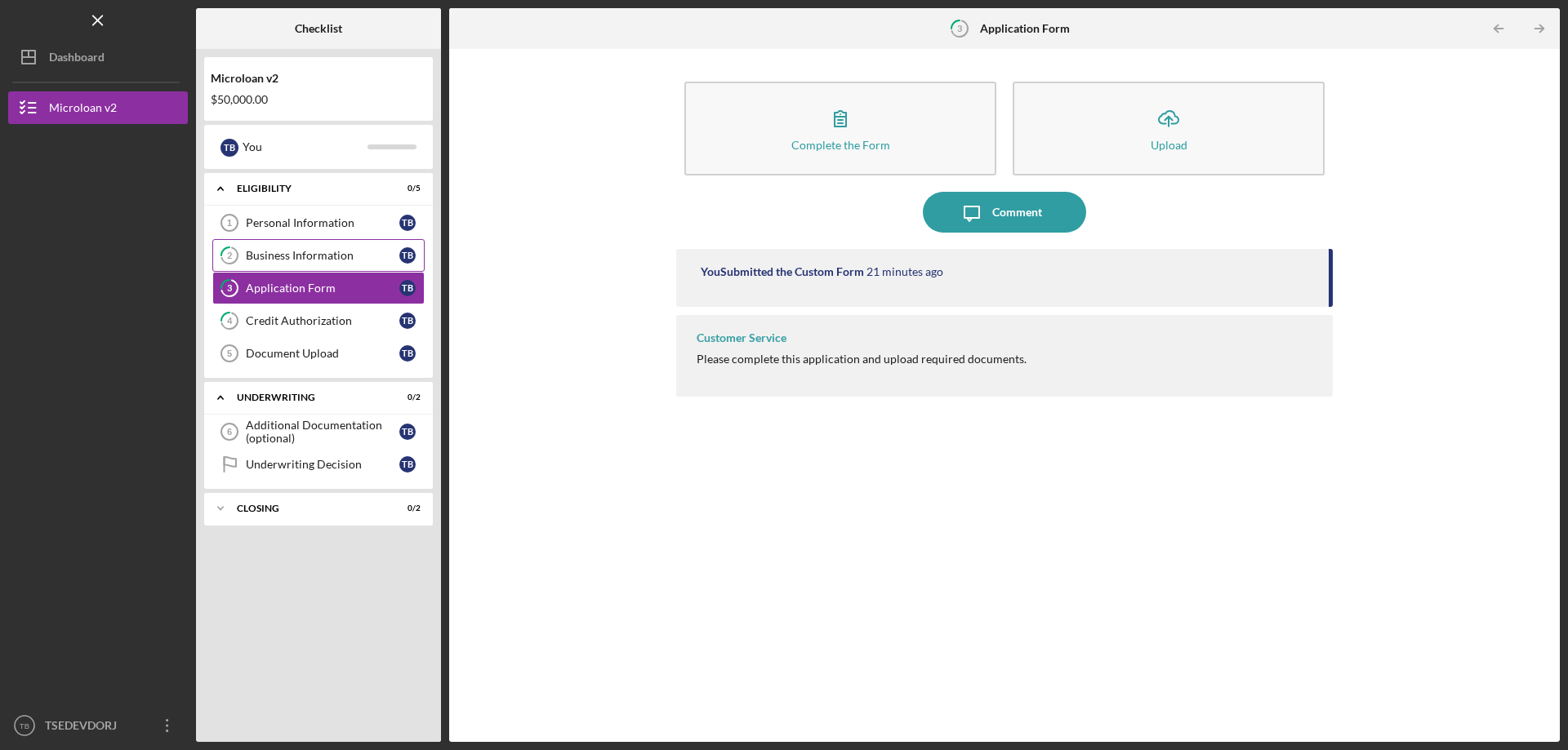
click at [308, 249] on div "Business Information" at bounding box center [323, 255] width 154 height 13
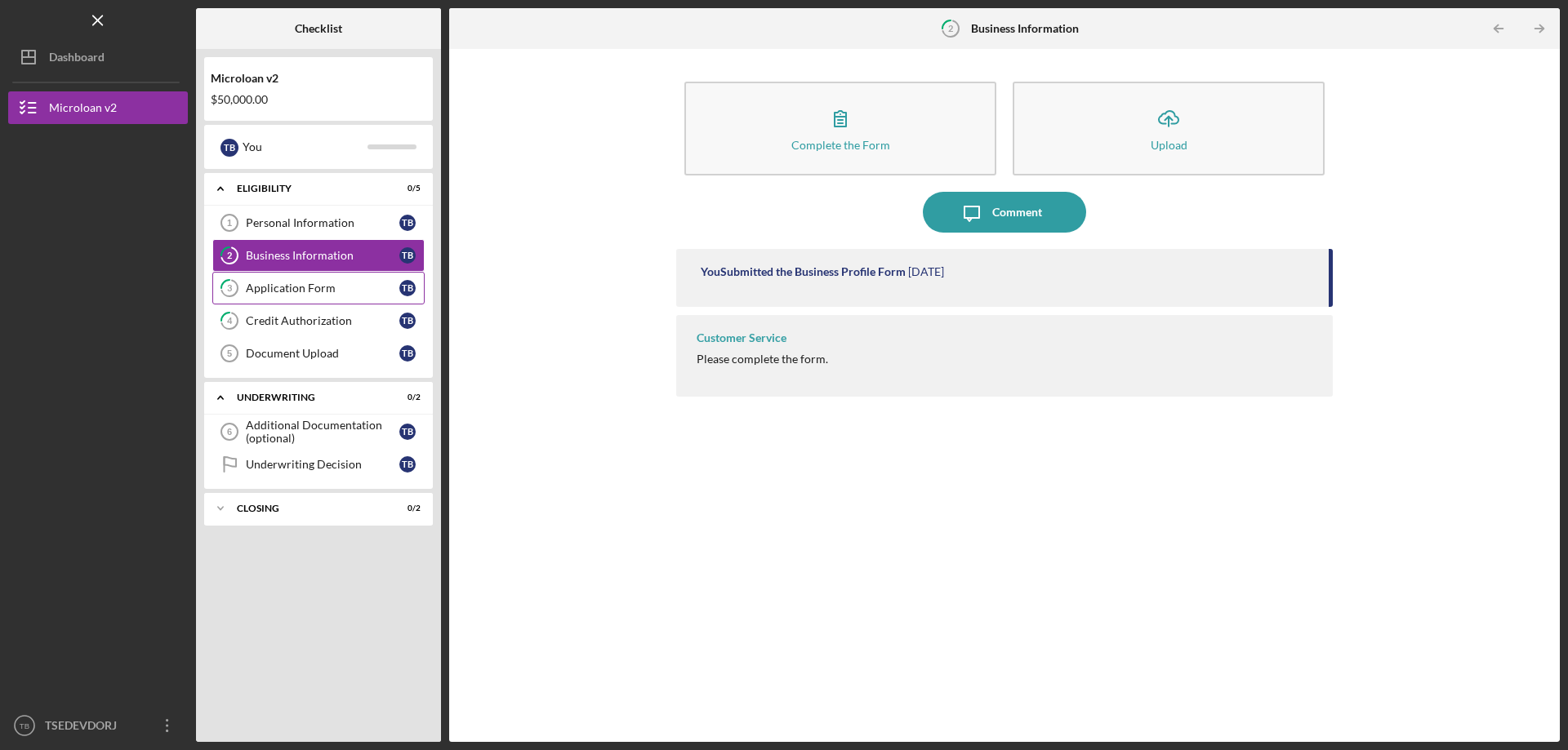
click at [306, 275] on link "3 Application Form T B" at bounding box center [318, 288] width 212 height 33
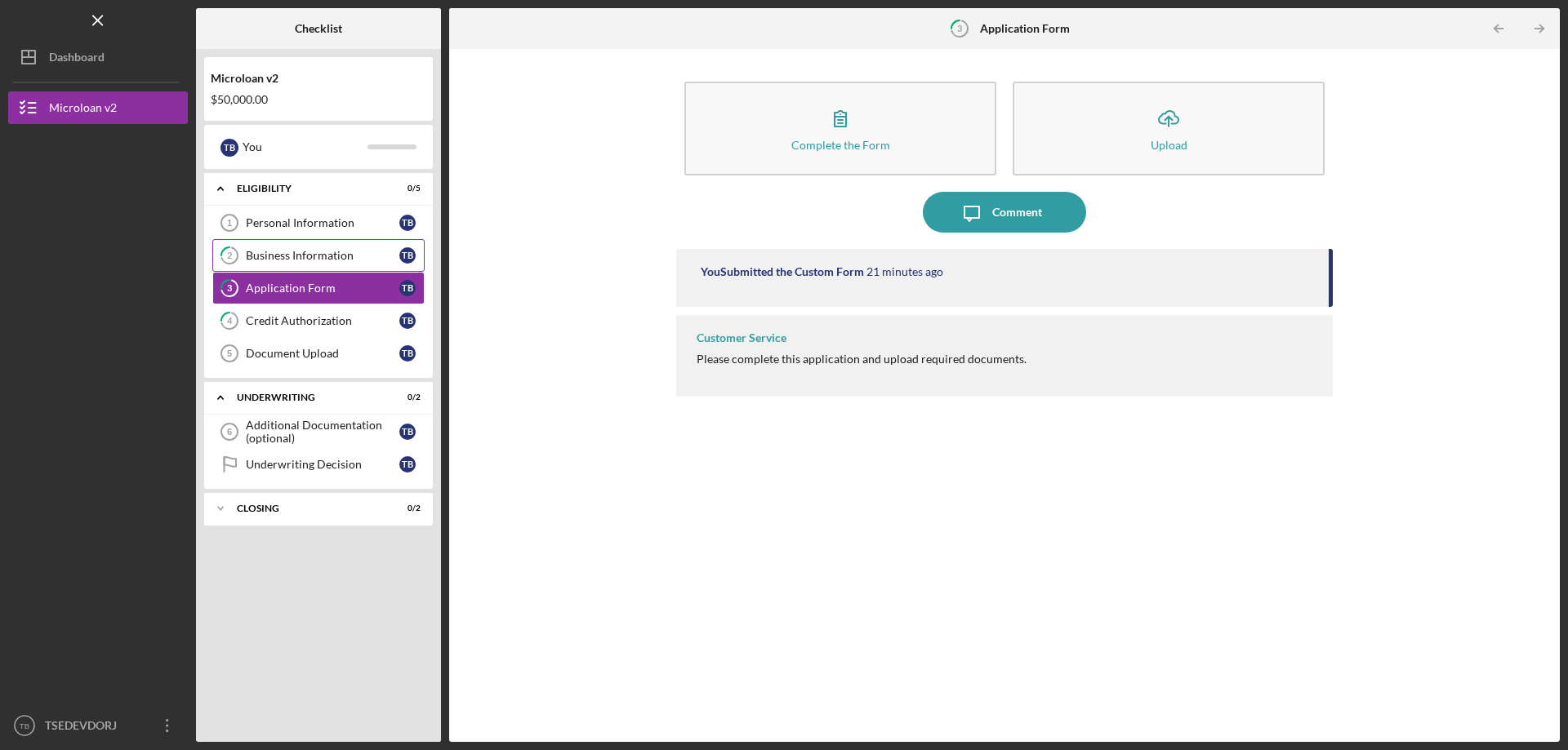
click at [314, 241] on link "2 Business Information T B" at bounding box center [318, 255] width 212 height 33
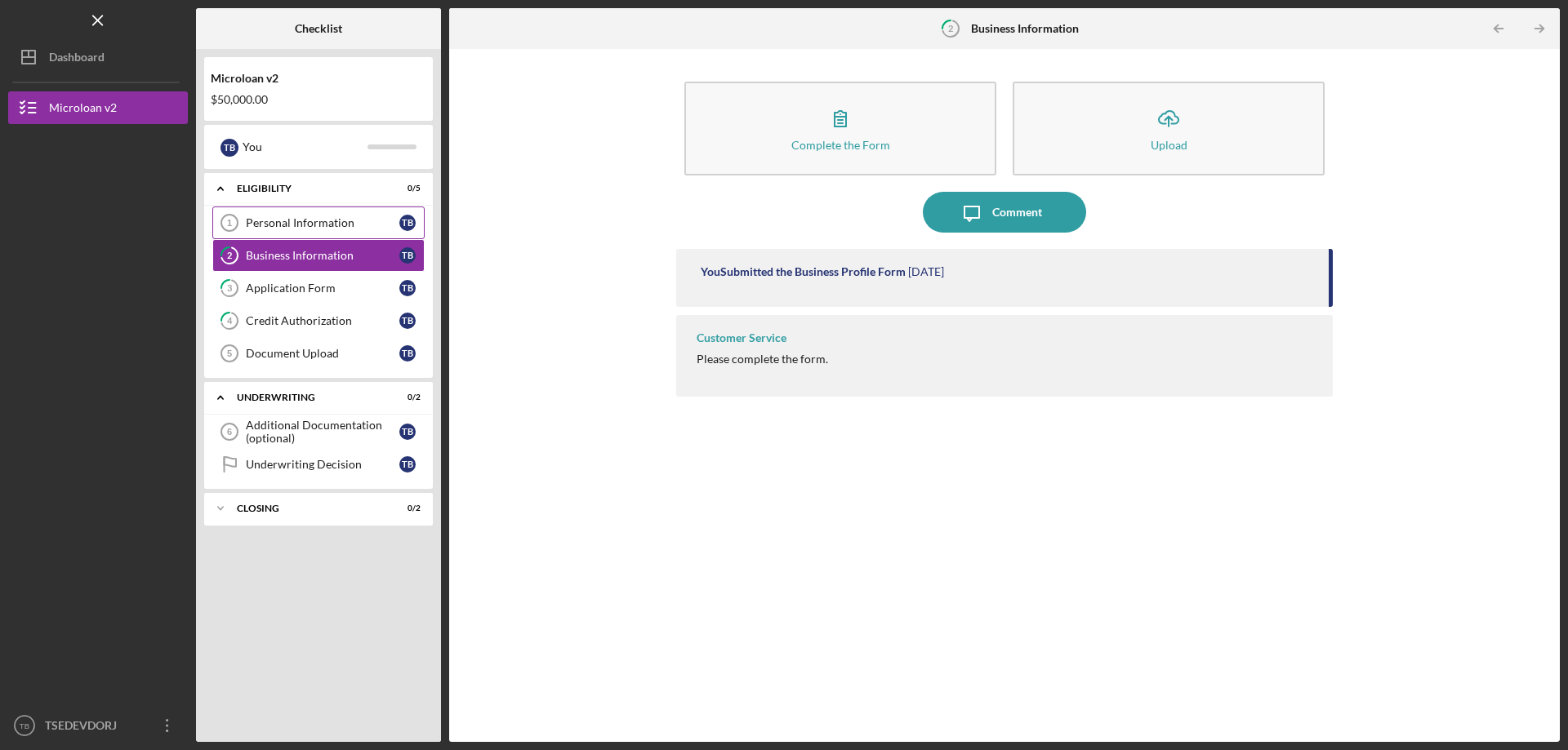
click at [317, 227] on div "Personal Information" at bounding box center [323, 223] width 154 height 13
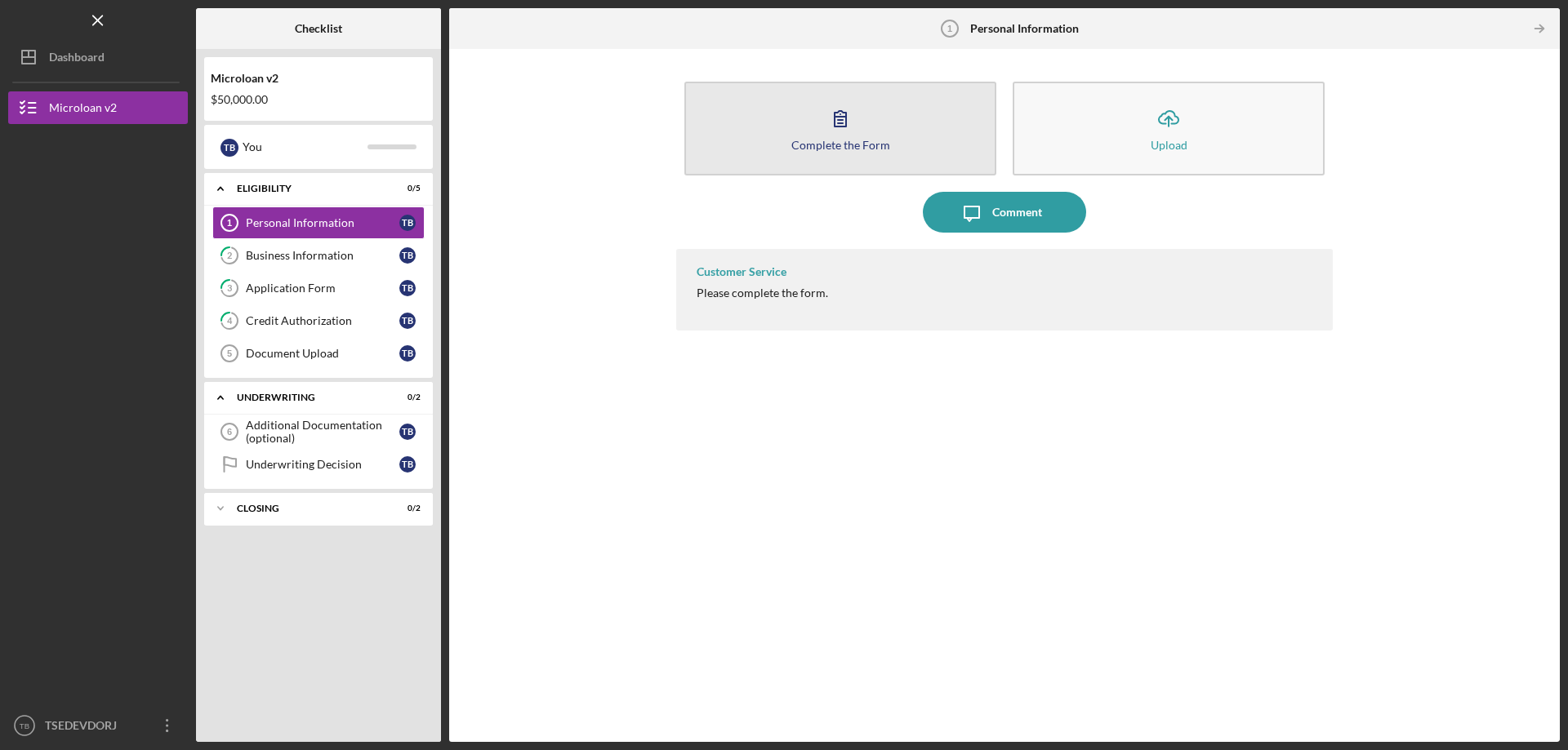
click at [740, 126] on button "Complete the Form Form" at bounding box center [840, 129] width 312 height 94
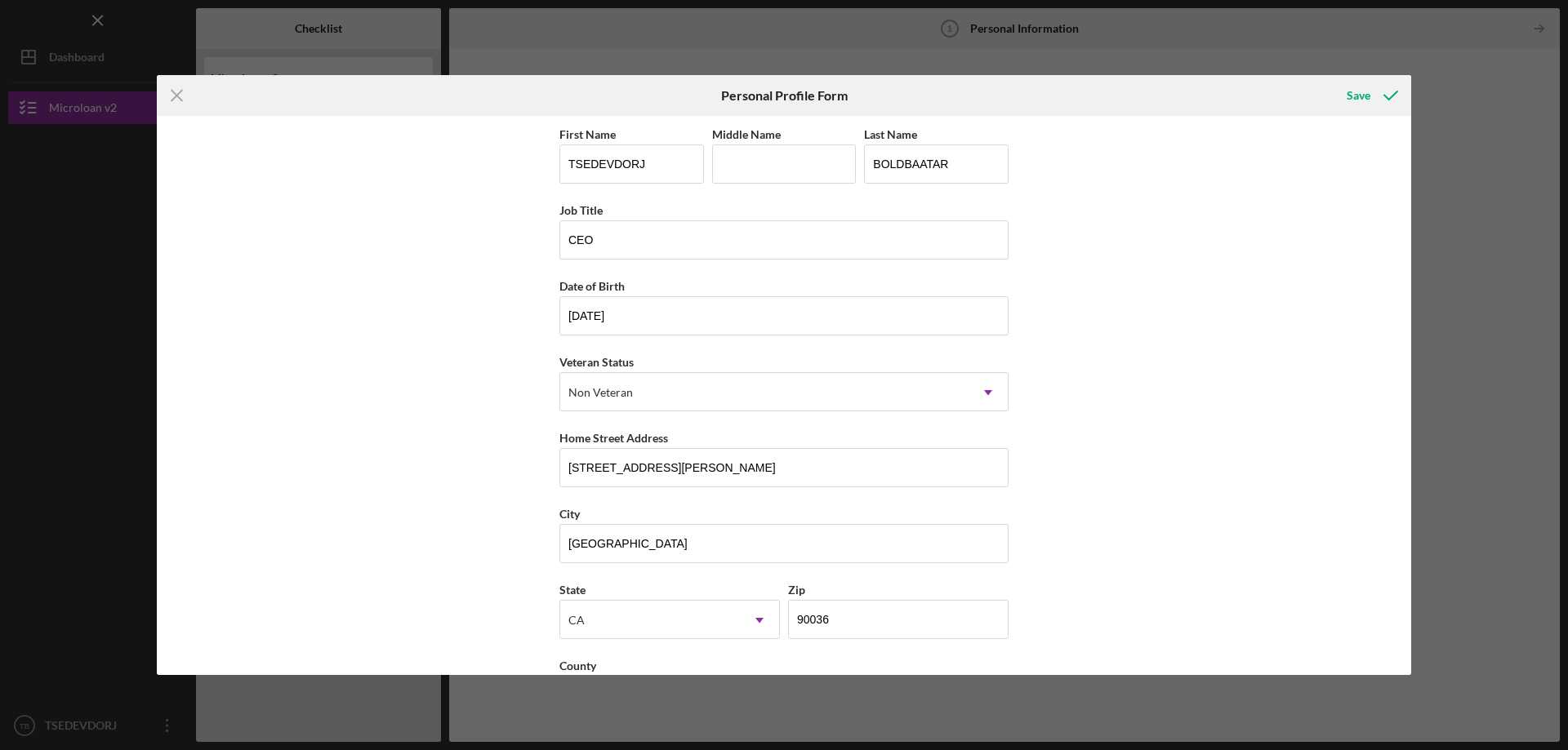
click at [1150, 315] on div "First Name TSEDEVDORJ Middle Name Last Name BOLDBAATAR Job Title CEO Date of Bi…" at bounding box center [783, 395] width 1254 height 559
click at [897, 241] on input "CEO" at bounding box center [783, 240] width 449 height 39
click at [1156, 329] on div "First Name TSEDEVDORJ Middle Name Last Name BOLDBAATAR Job Title CEO Date of Bi…" at bounding box center [783, 395] width 1254 height 559
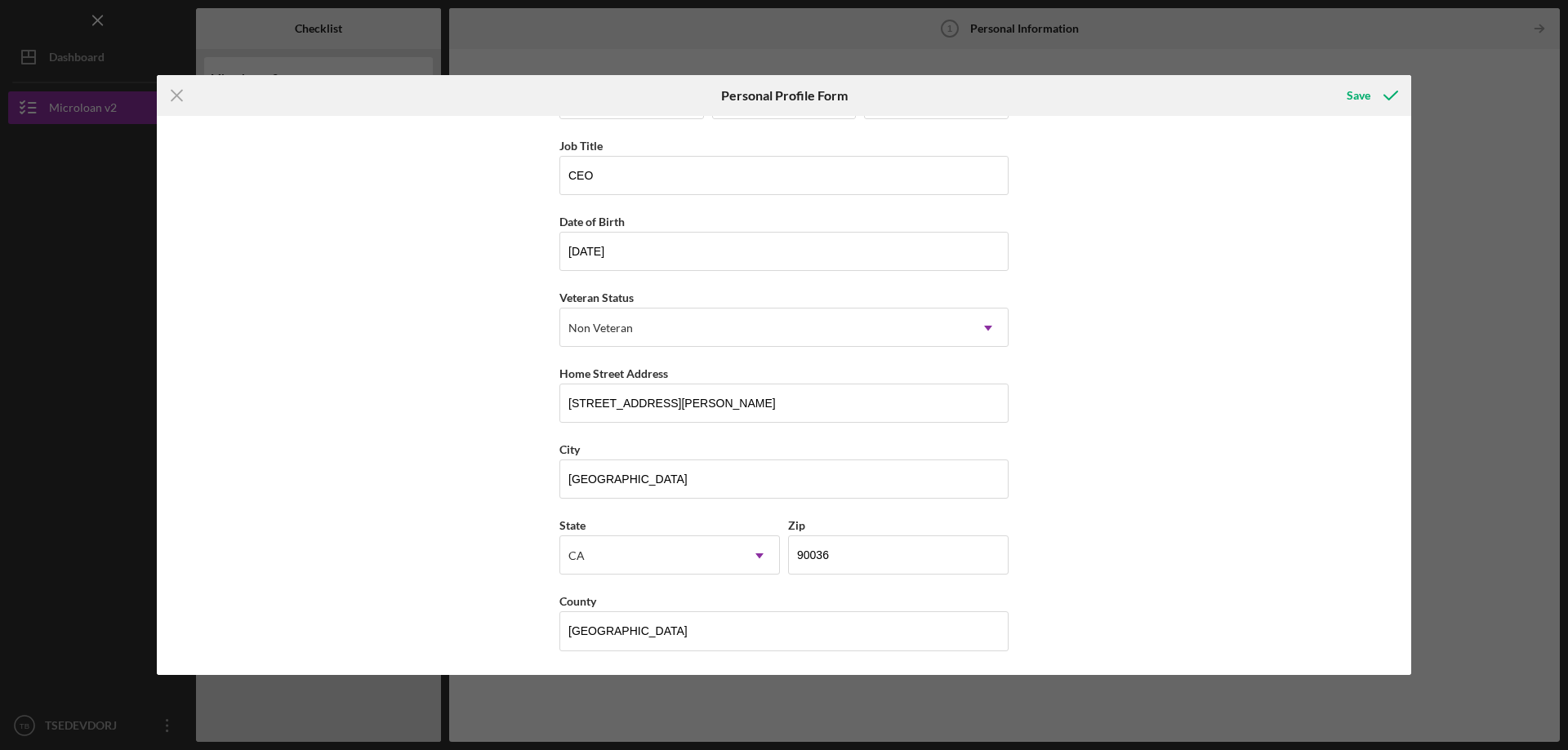
scroll to position [66, 0]
click at [871, 607] on div "County" at bounding box center [783, 600] width 449 height 20
click at [861, 619] on input "LOS ANGELES" at bounding box center [783, 630] width 449 height 39
type input "LOS ANGELES"
click at [1150, 559] on div "First Name TSEDEVDORJ Middle Name Last Name BOLDBAATAR Job Title CEO Date of Bi…" at bounding box center [783, 395] width 1254 height 559
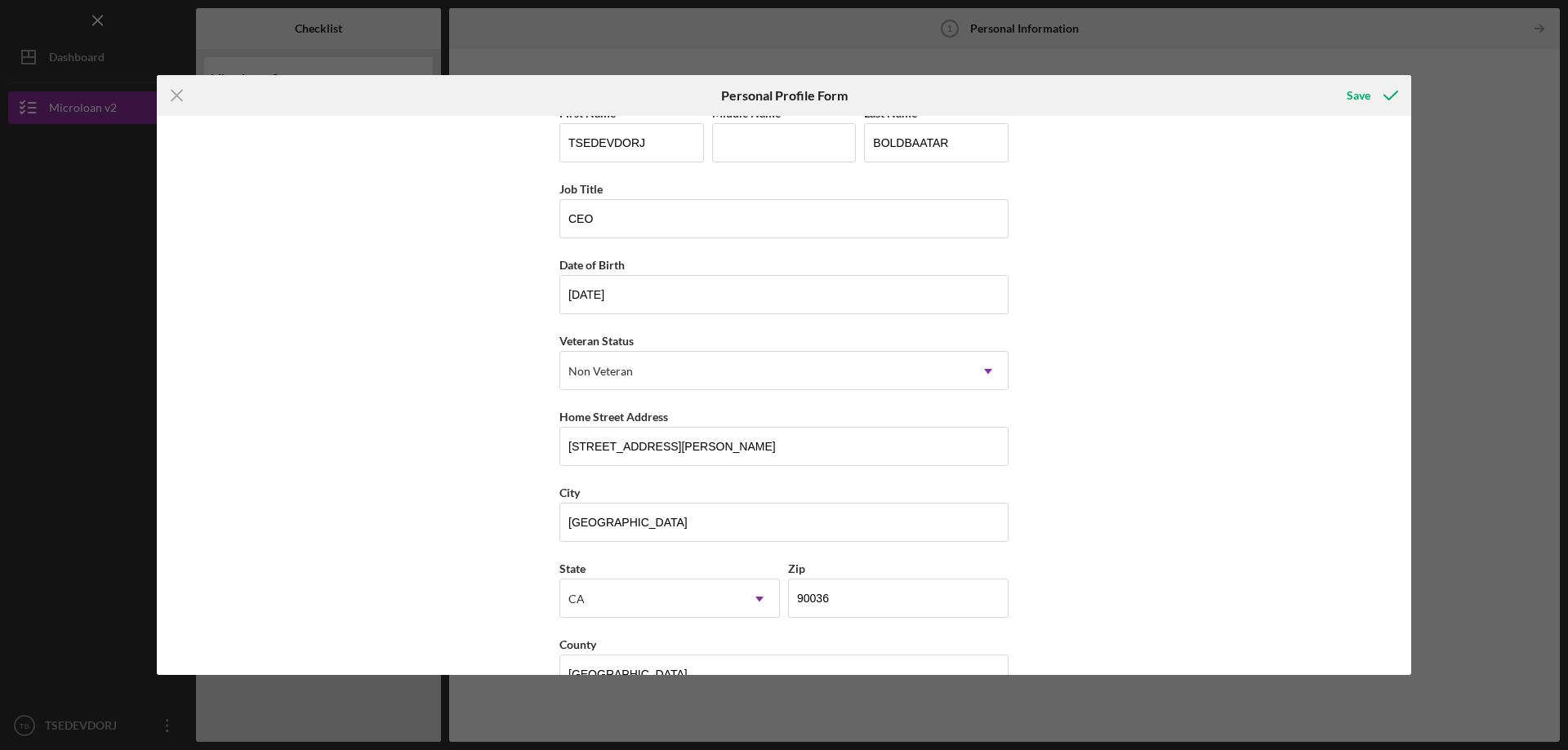
scroll to position [0, 0]
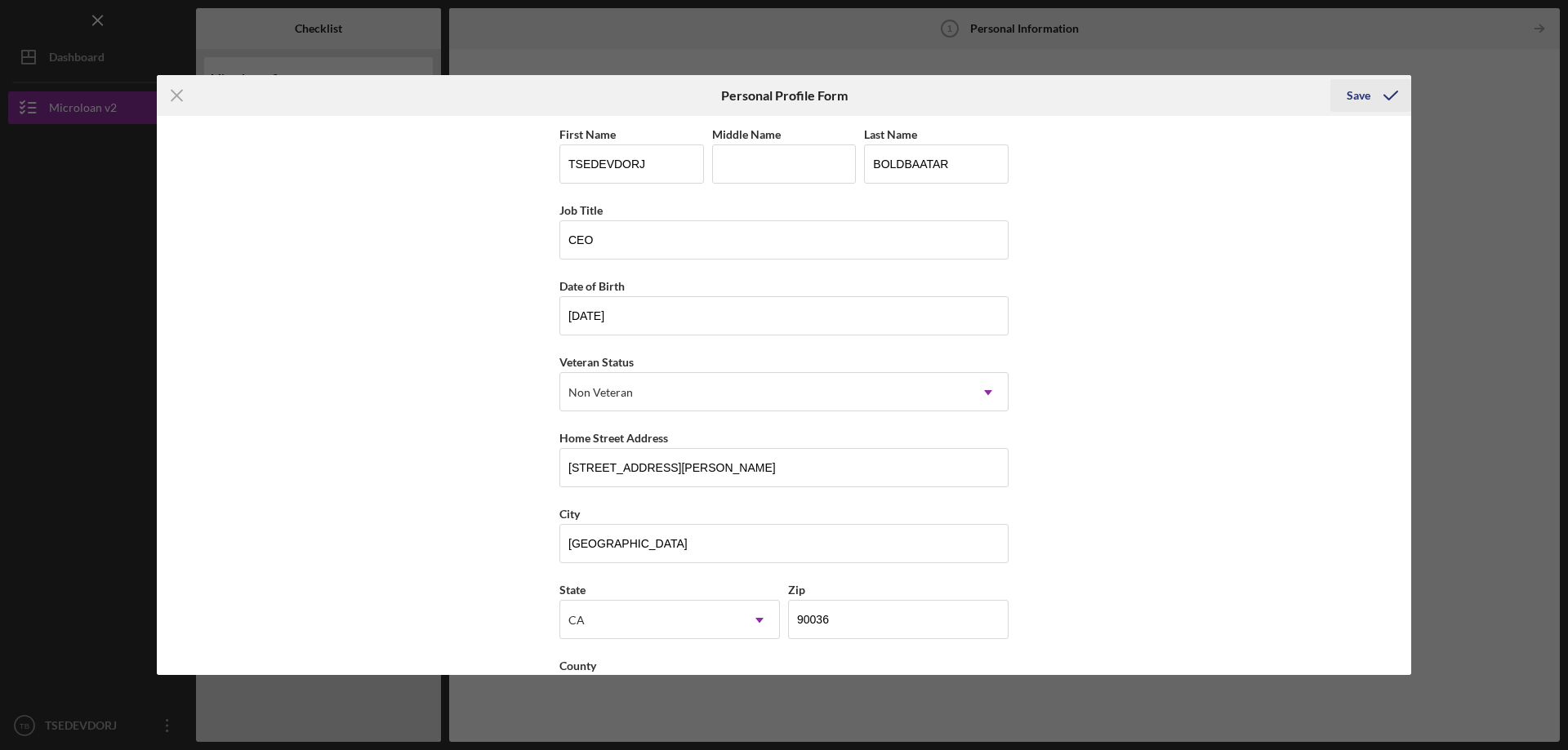
click at [1372, 104] on icon "submit" at bounding box center [1391, 96] width 41 height 41
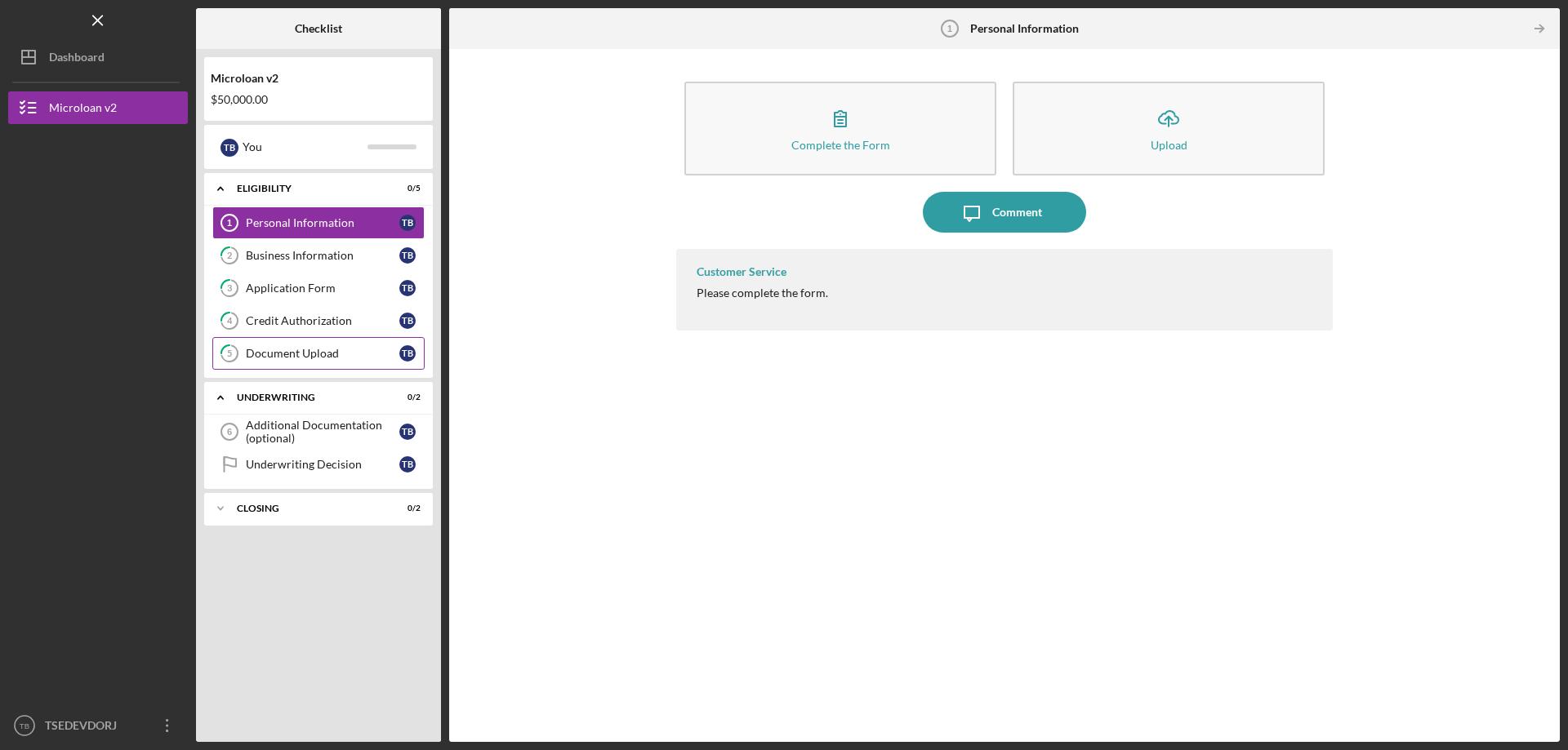
click at [341, 344] on link "5 Document Upload T B" at bounding box center [318, 354] width 212 height 33
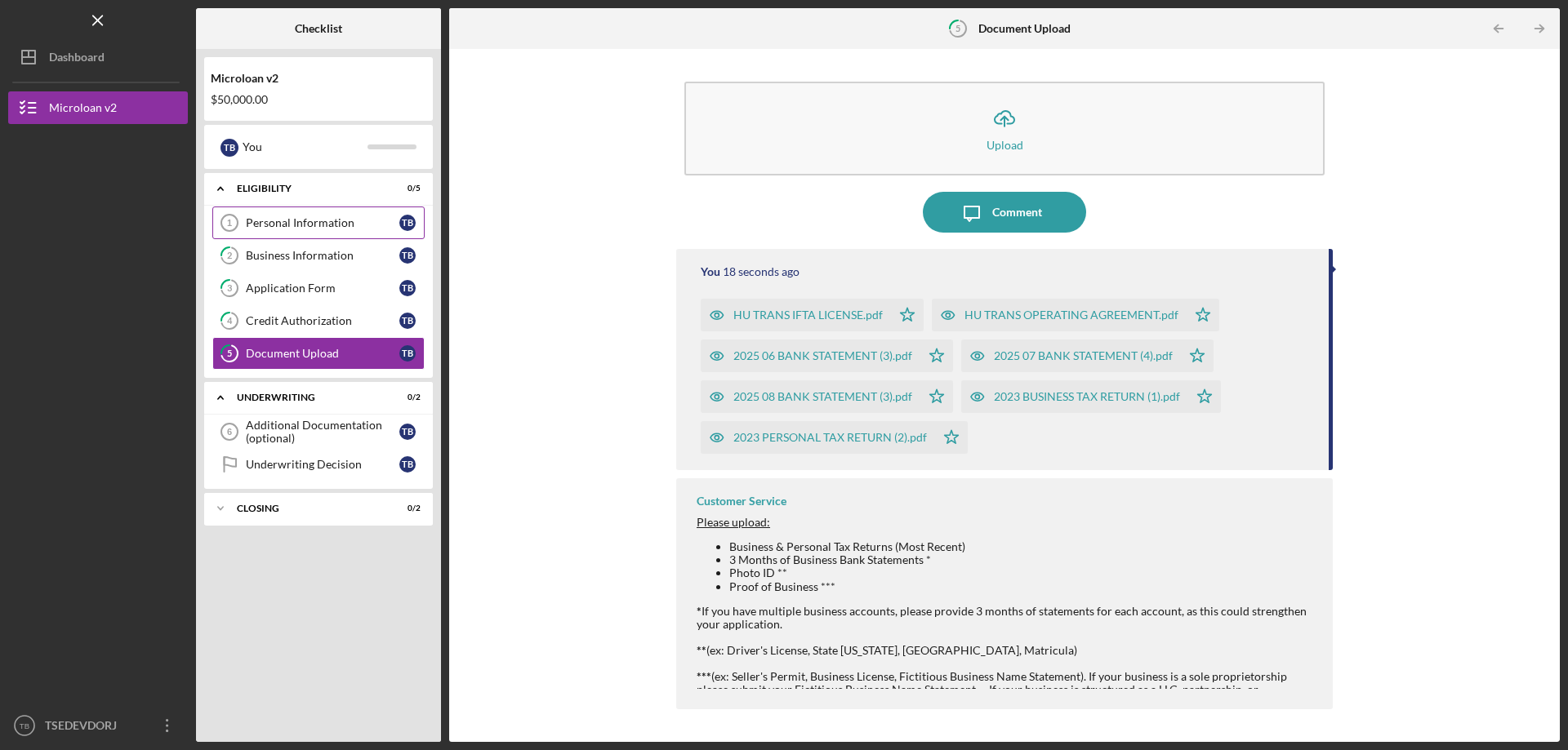
click at [337, 233] on link "Personal Information 1 Personal Information T B" at bounding box center [318, 222] width 212 height 33
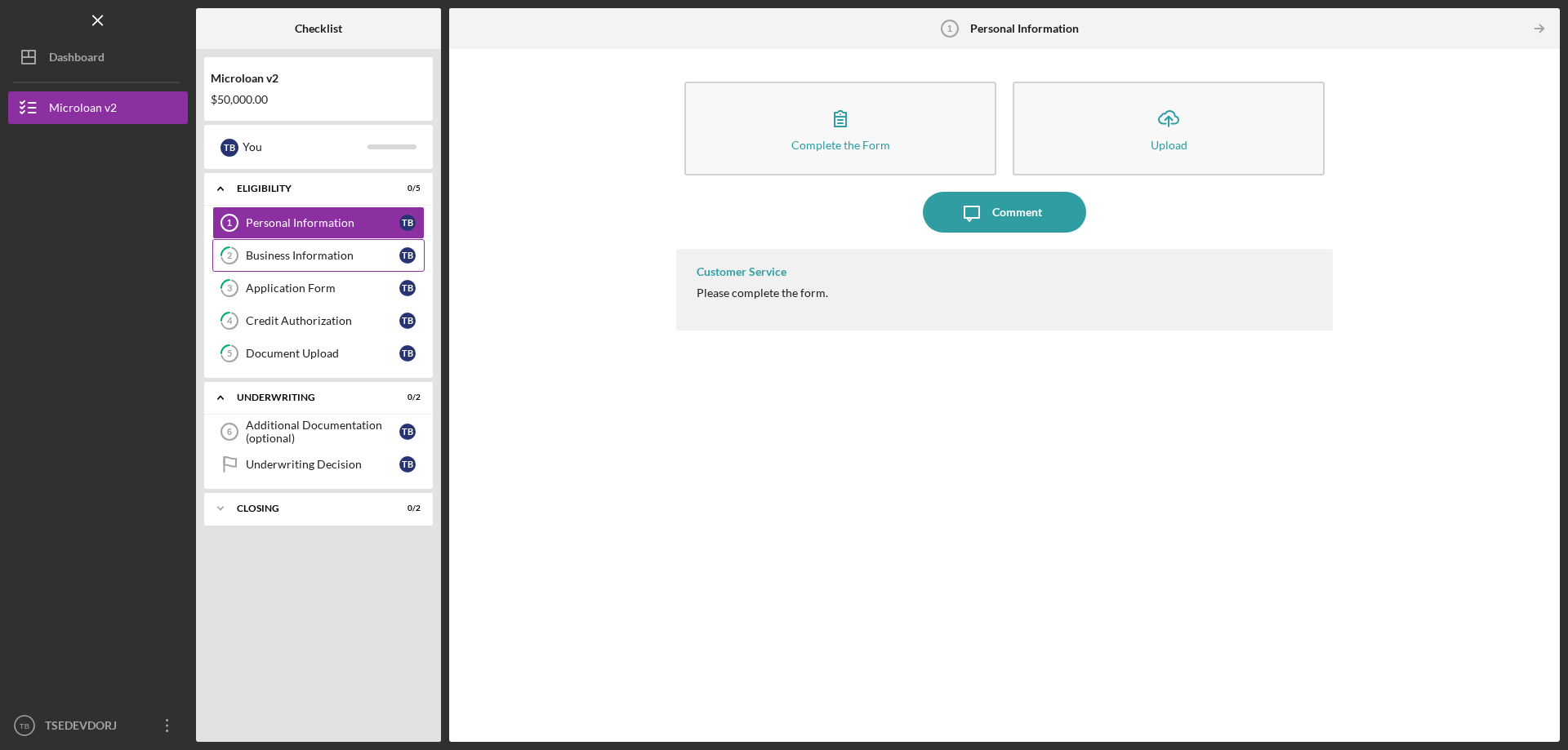
click at [325, 251] on div "Business Information" at bounding box center [323, 255] width 154 height 13
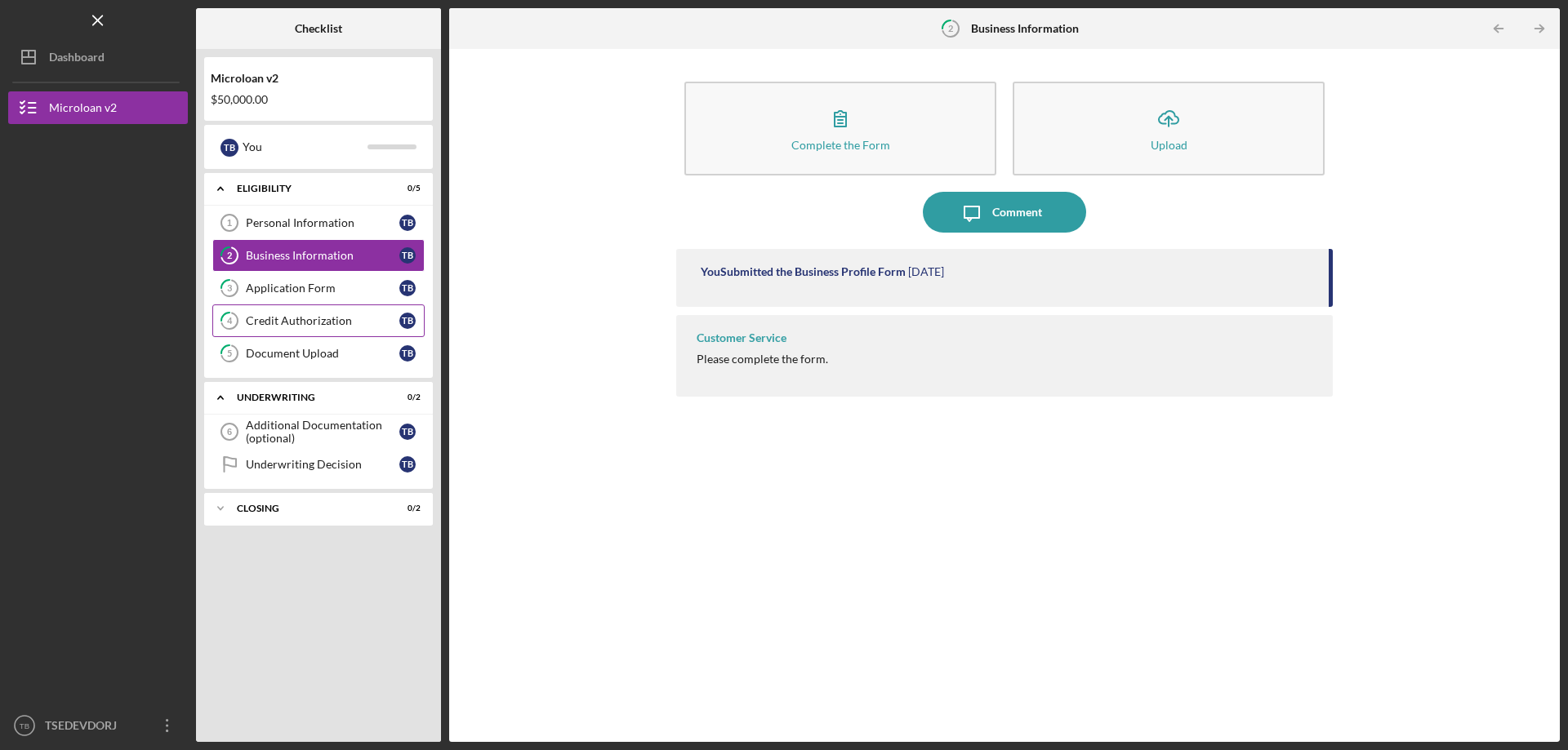
click at [347, 321] on div "Credit Authorization" at bounding box center [323, 321] width 154 height 13
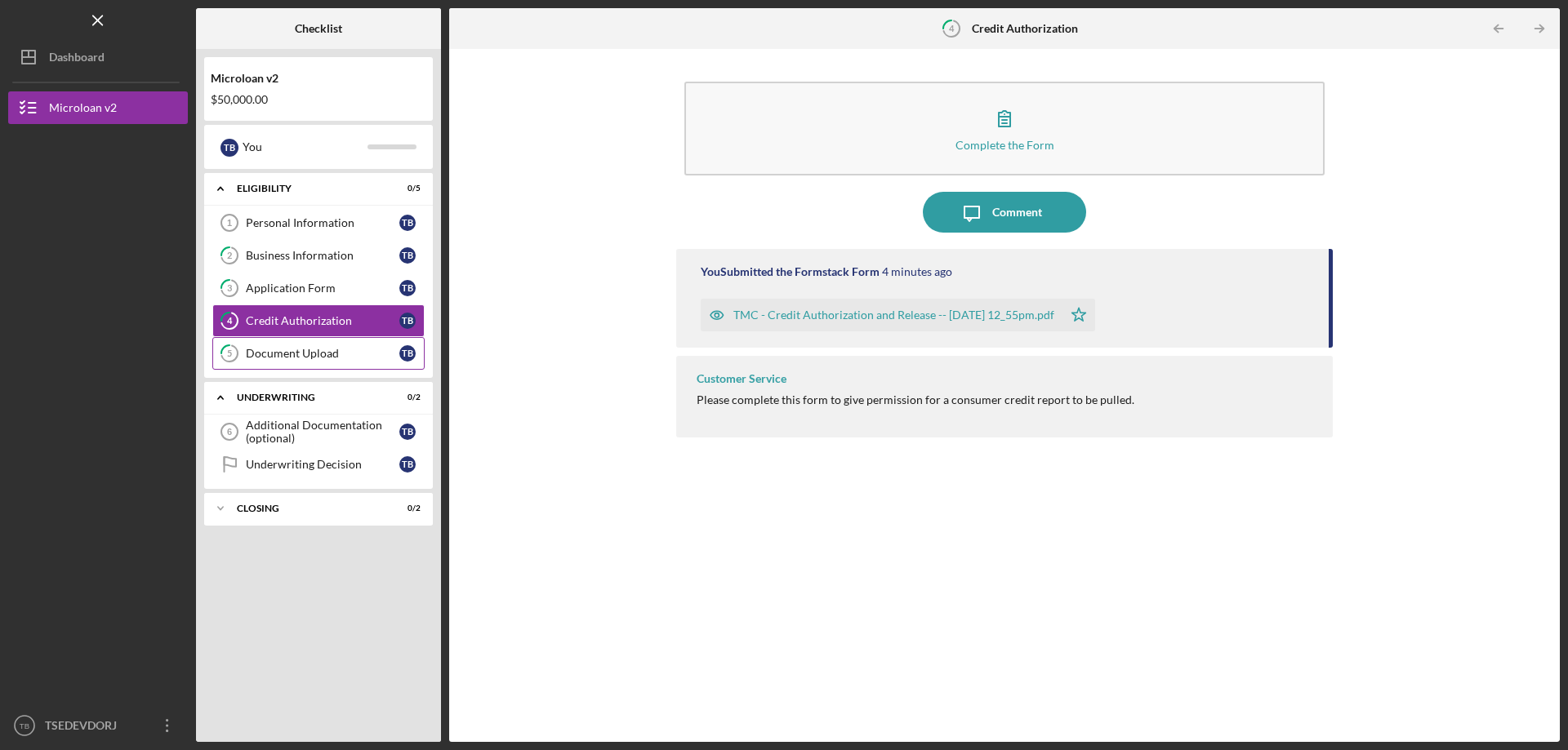
click at [355, 362] on link "5 Document Upload T B" at bounding box center [318, 354] width 212 height 33
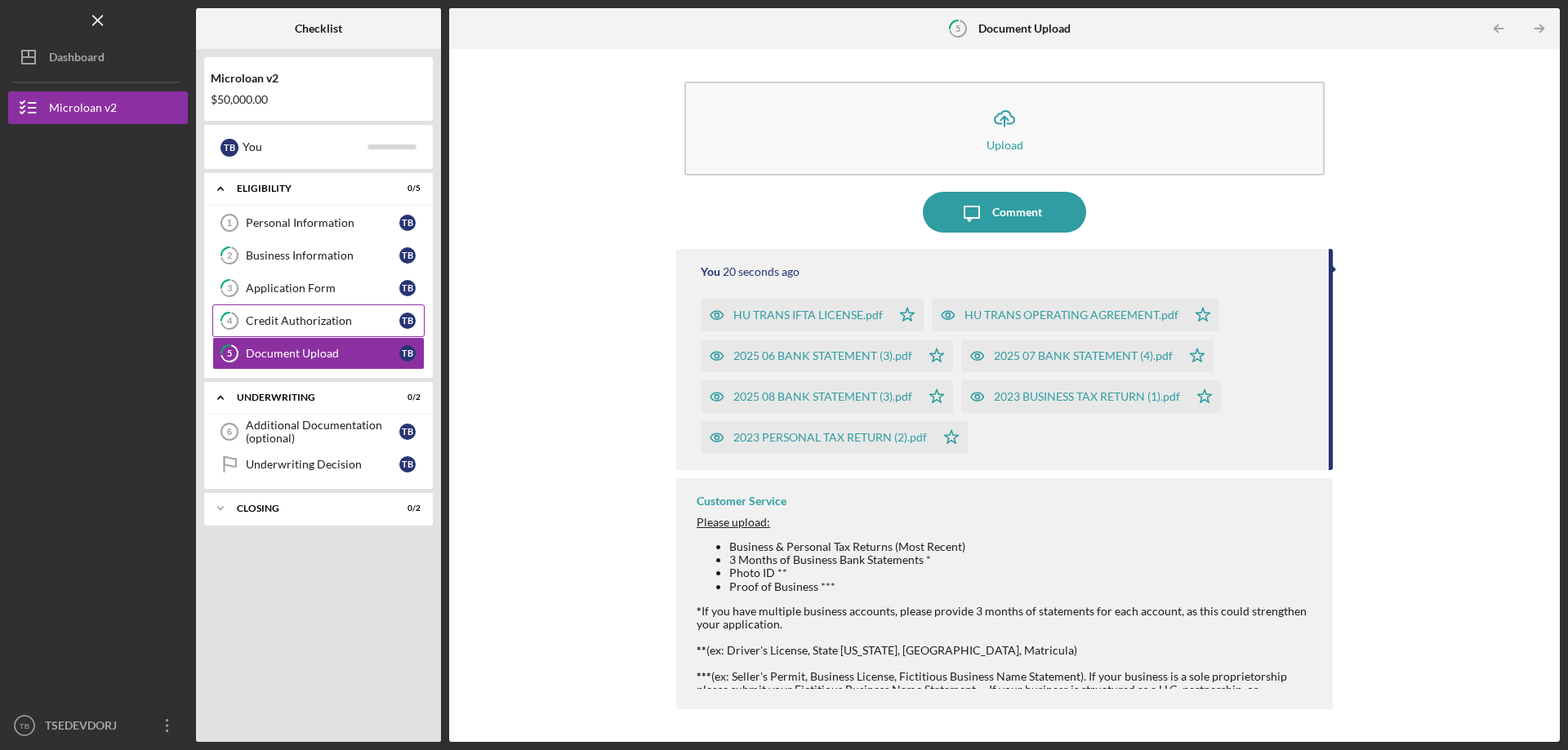
click at [356, 326] on div "Credit Authorization" at bounding box center [323, 321] width 154 height 13
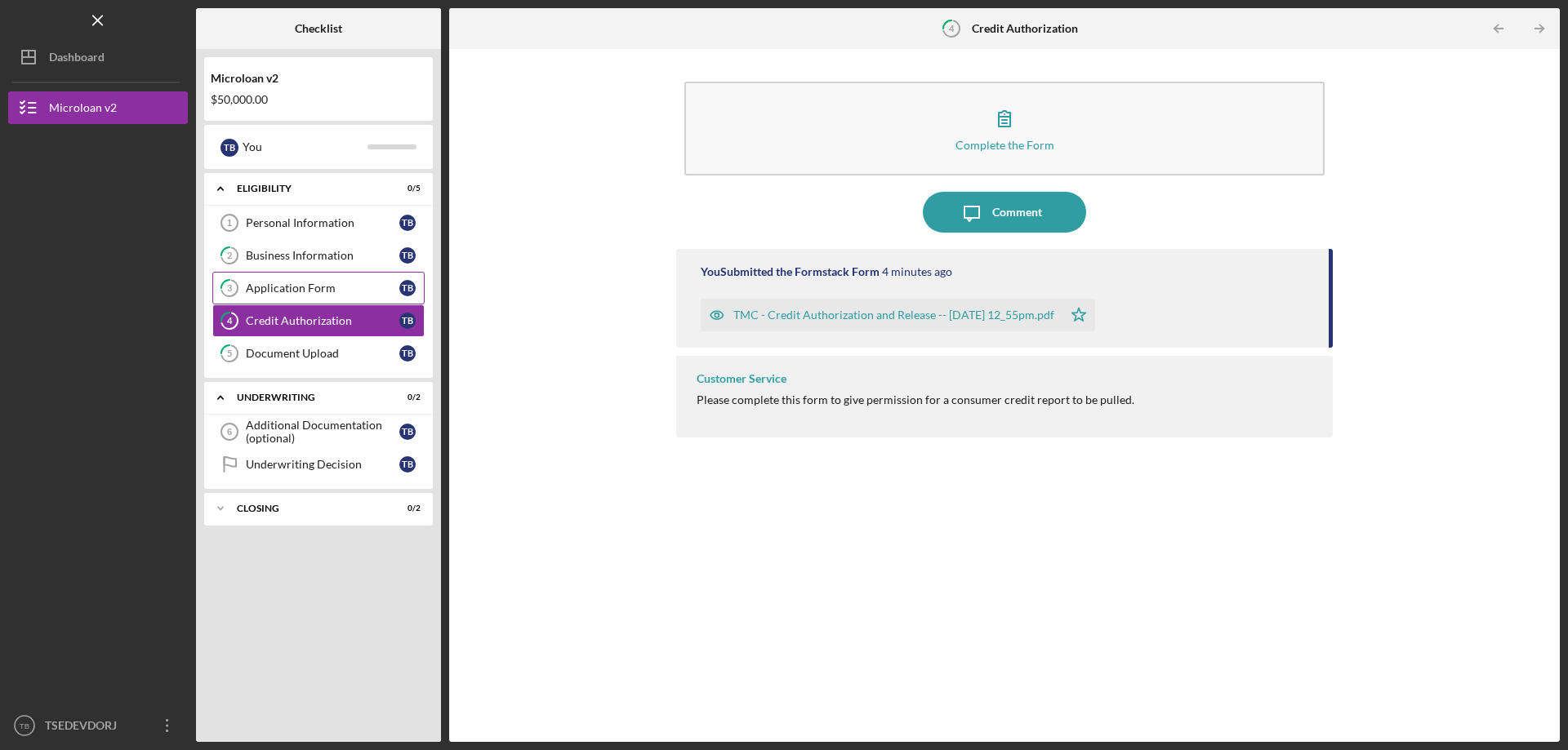
click at [364, 280] on link "3 Application Form T B" at bounding box center [318, 288] width 212 height 33
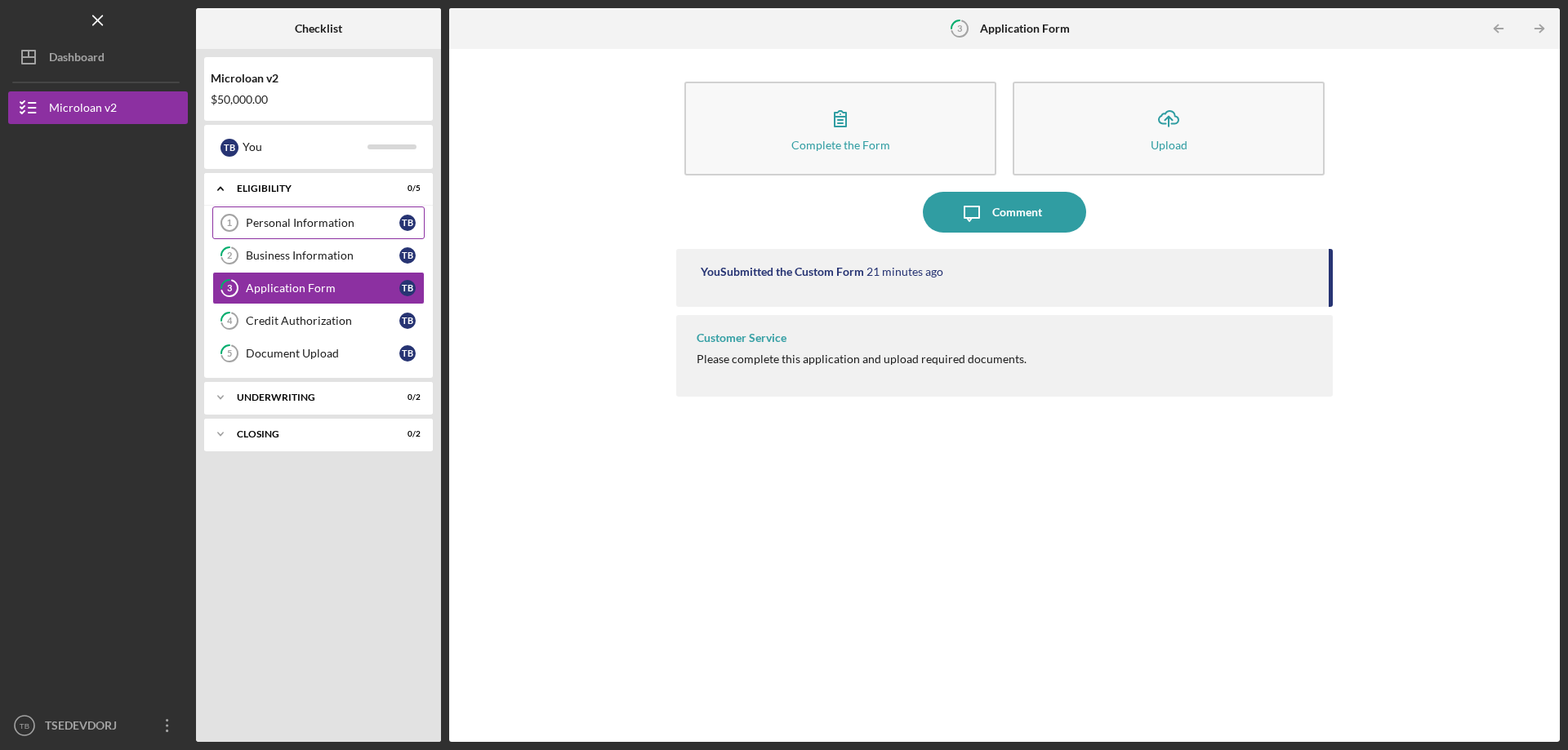
click at [347, 211] on link "Personal Information 1 Personal Information T B" at bounding box center [318, 222] width 212 height 33
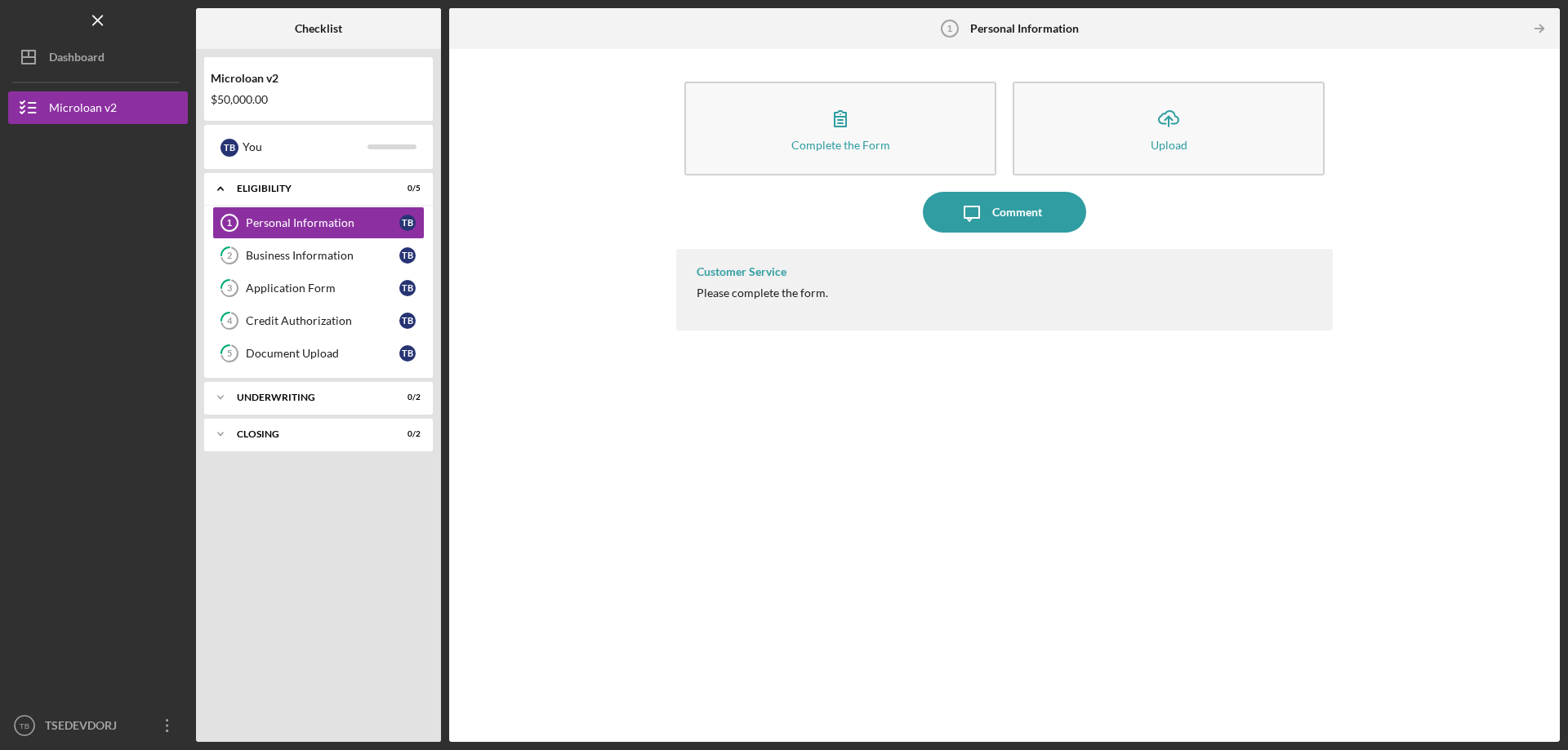
click at [660, 432] on div "Complete the Form Form Icon/Upload Upload Icon/Message Comment Customer Service…" at bounding box center [1004, 395] width 1094 height 677
click at [294, 256] on div "Business Information" at bounding box center [323, 255] width 154 height 13
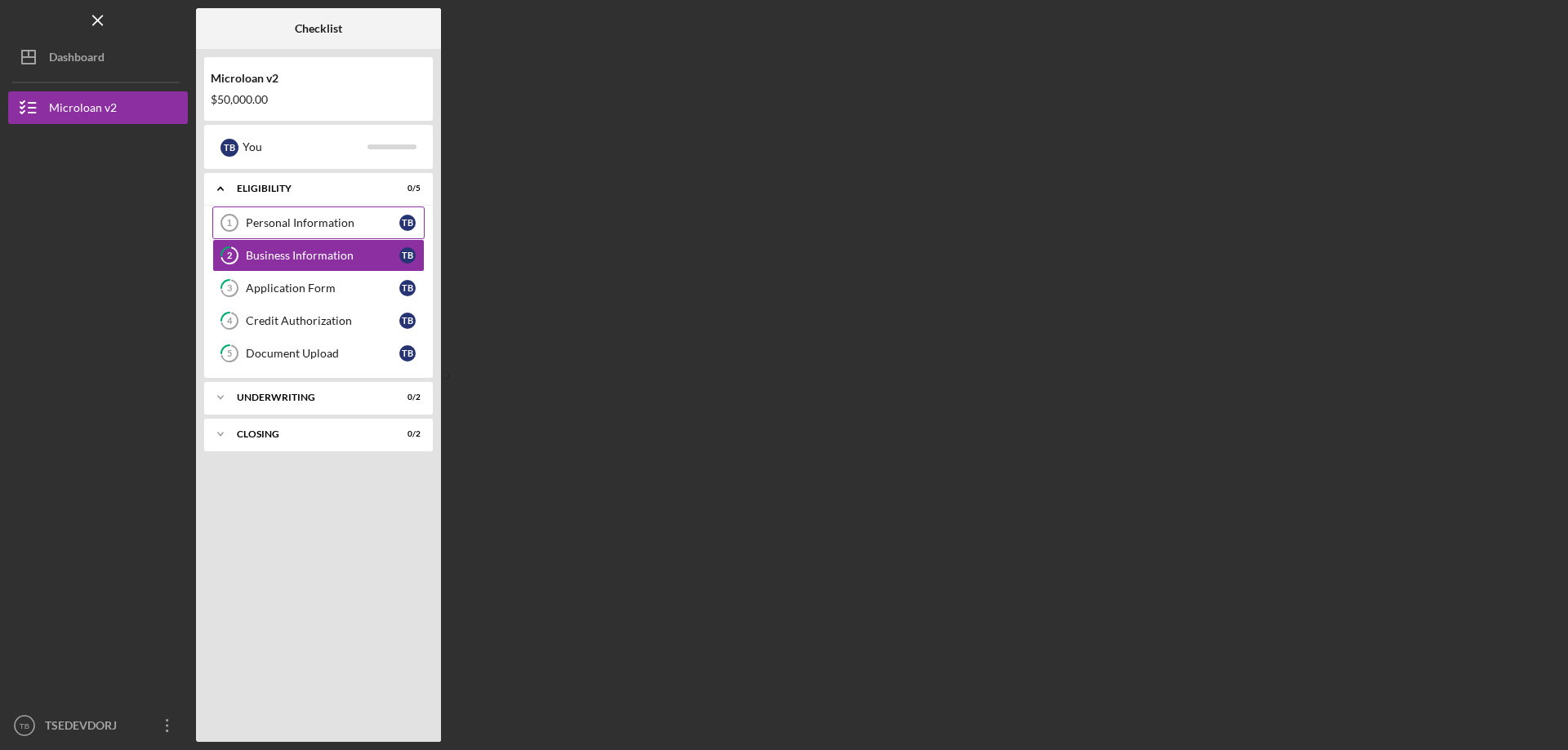
click at [304, 231] on link "Personal Information 1 Personal Information T B" at bounding box center [318, 222] width 212 height 33
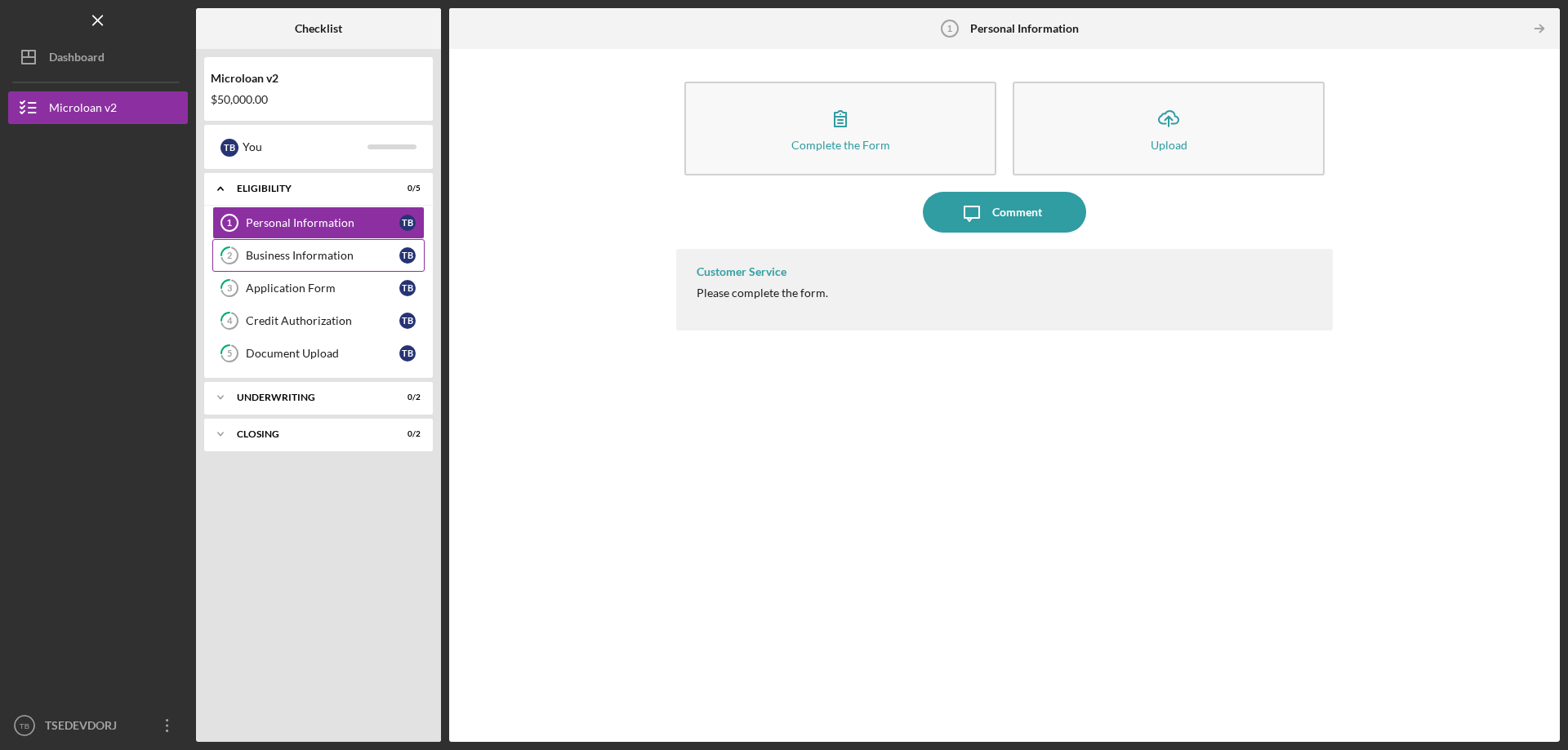
click at [322, 266] on link "2 Business Information T B" at bounding box center [318, 255] width 212 height 33
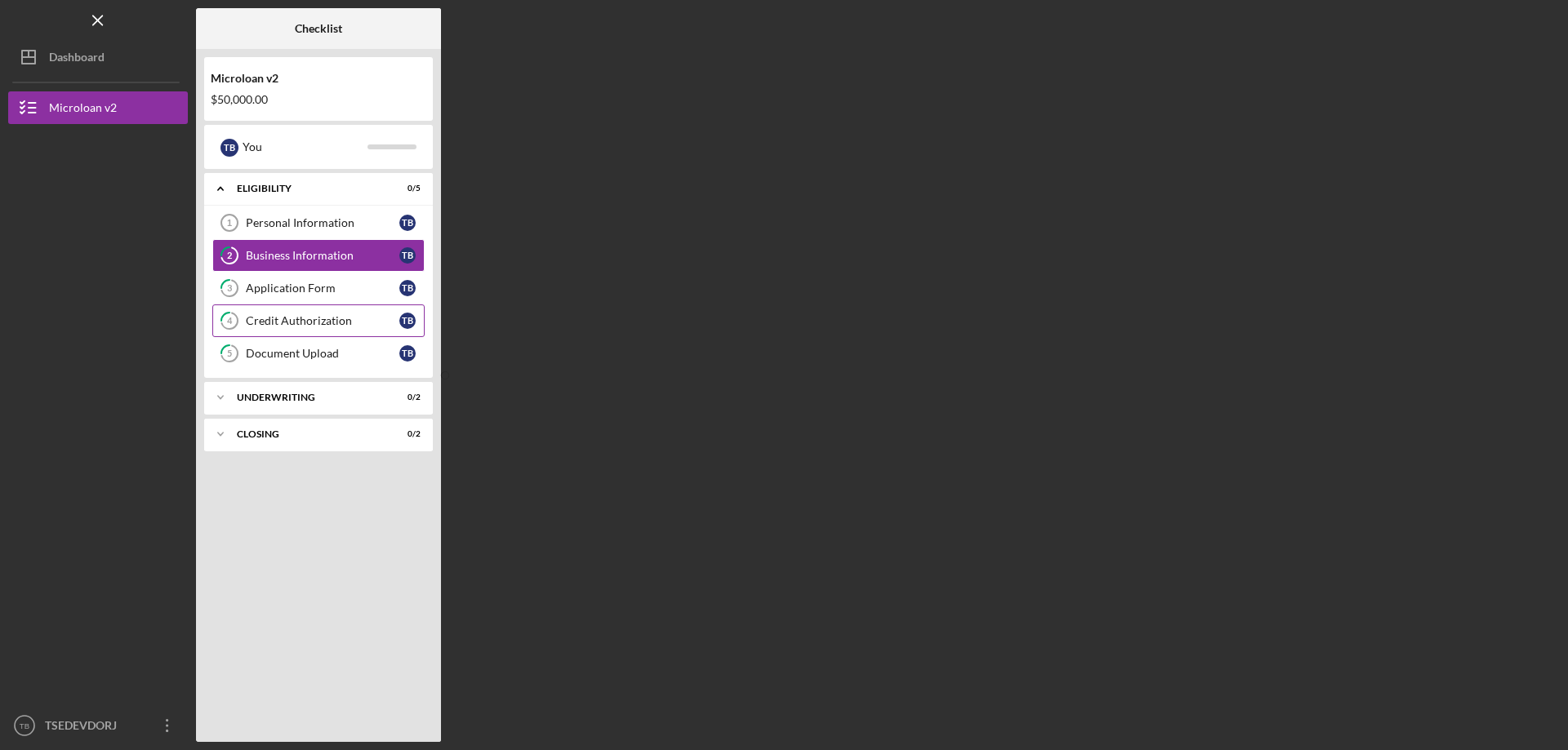
click at [316, 307] on link "4 Credit Authorization T B" at bounding box center [318, 321] width 212 height 33
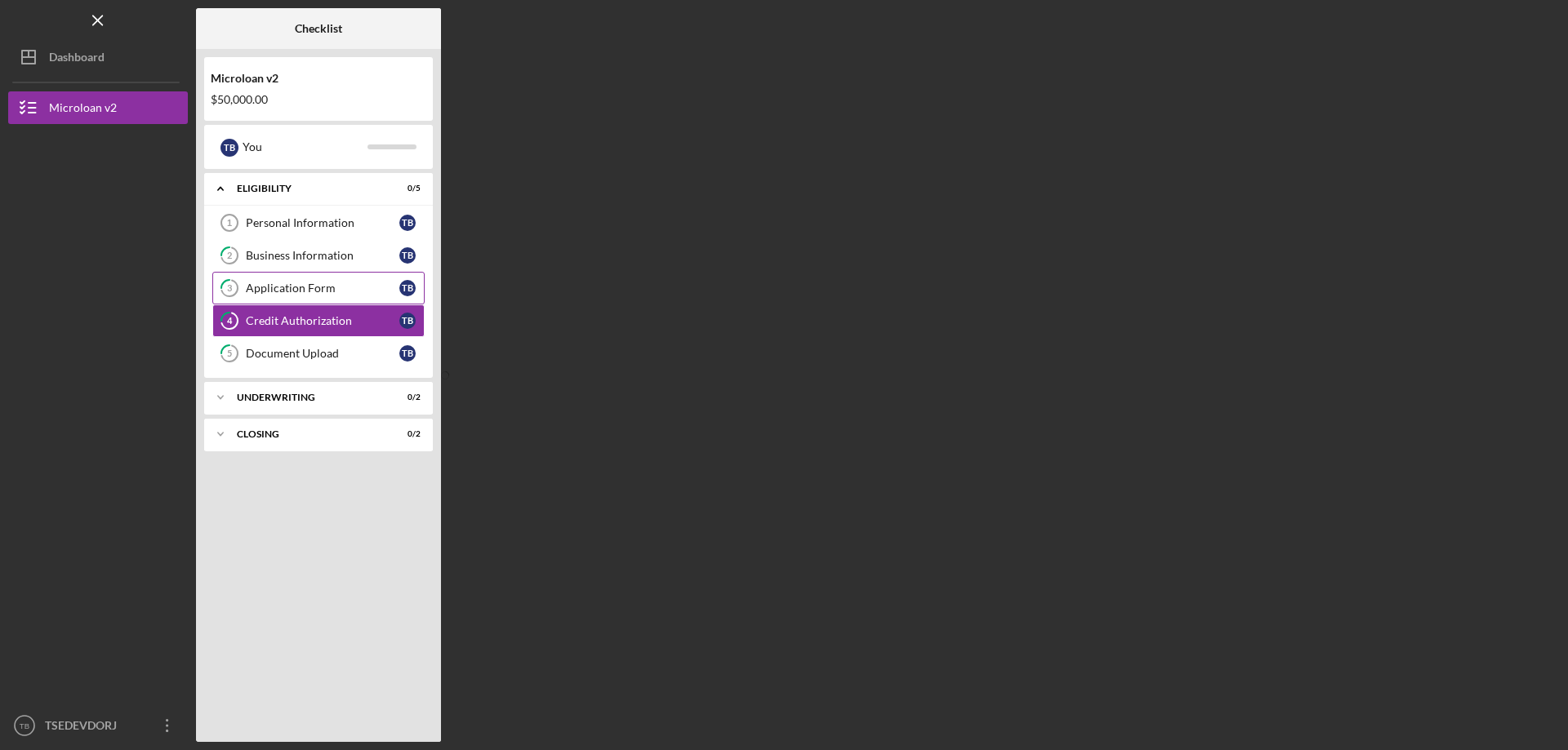
click at [320, 282] on div "Application Form" at bounding box center [323, 288] width 154 height 13
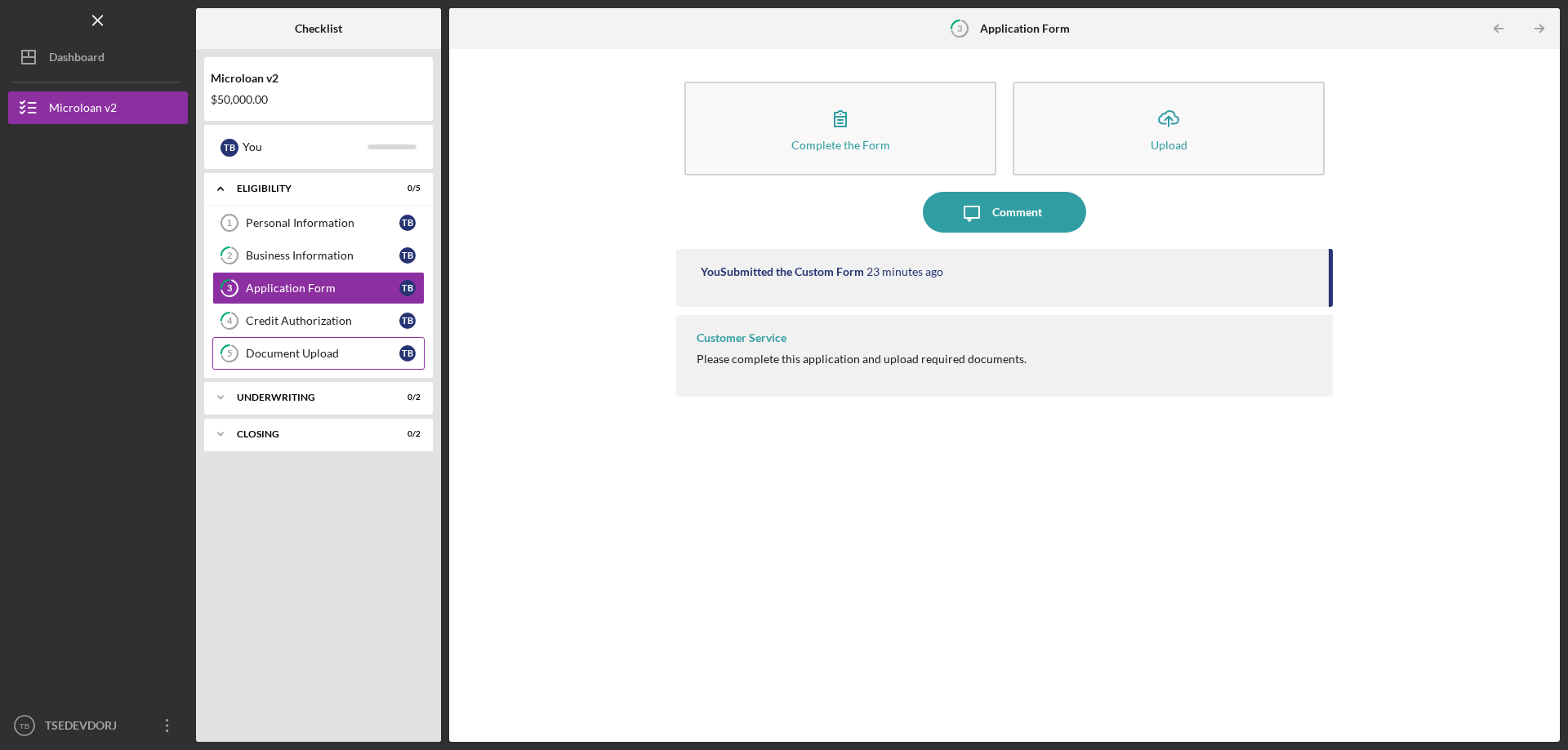
click at [302, 339] on link "5 Document Upload T B" at bounding box center [318, 354] width 212 height 33
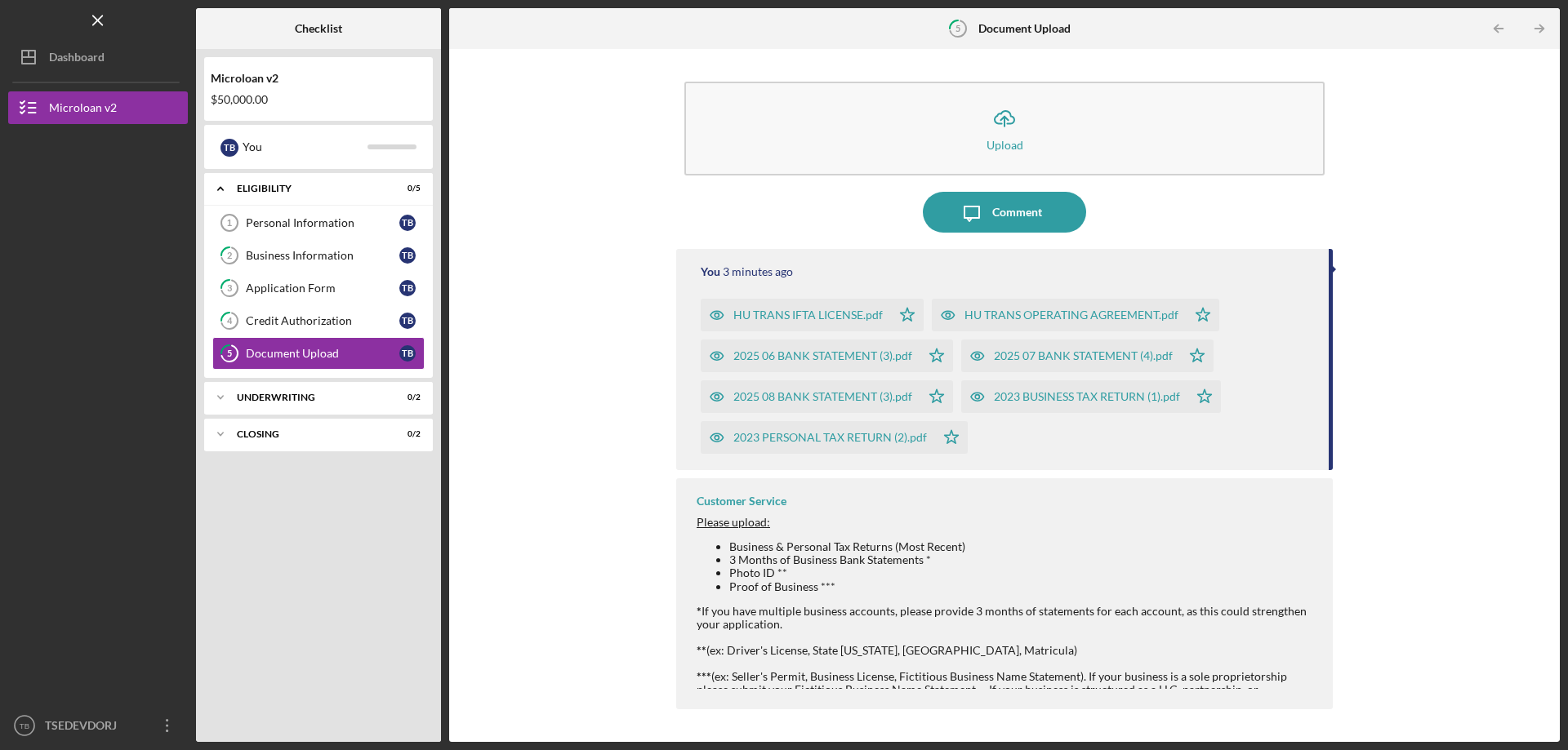
click at [1433, 278] on div "Icon/Upload Upload Icon/Message Comment You 3 minutes ago HU TRANS IFTA LICENSE…" at bounding box center [1004, 395] width 1094 height 677
click at [314, 227] on div "Personal Information" at bounding box center [323, 223] width 154 height 13
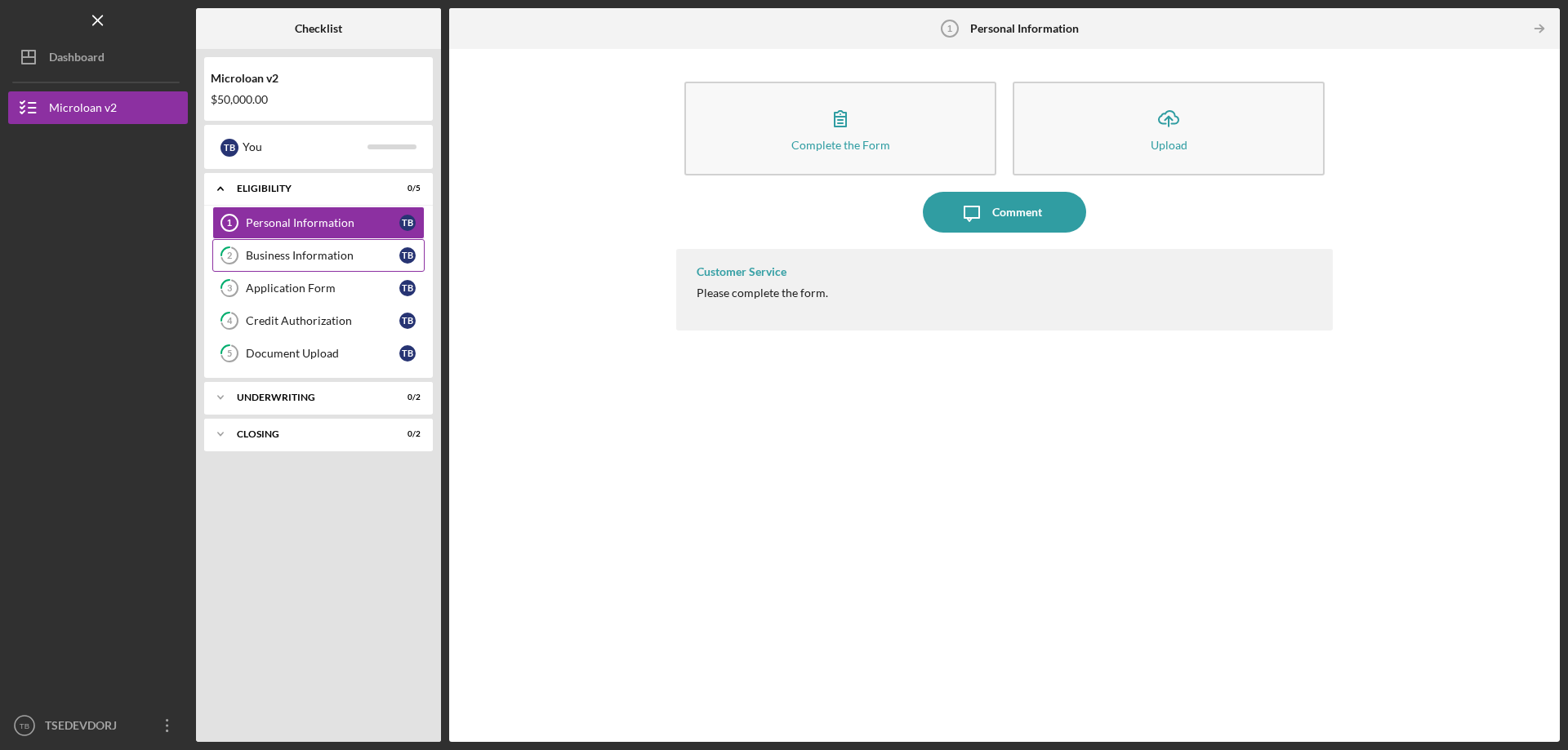
click at [300, 252] on div "Business Information" at bounding box center [323, 255] width 154 height 13
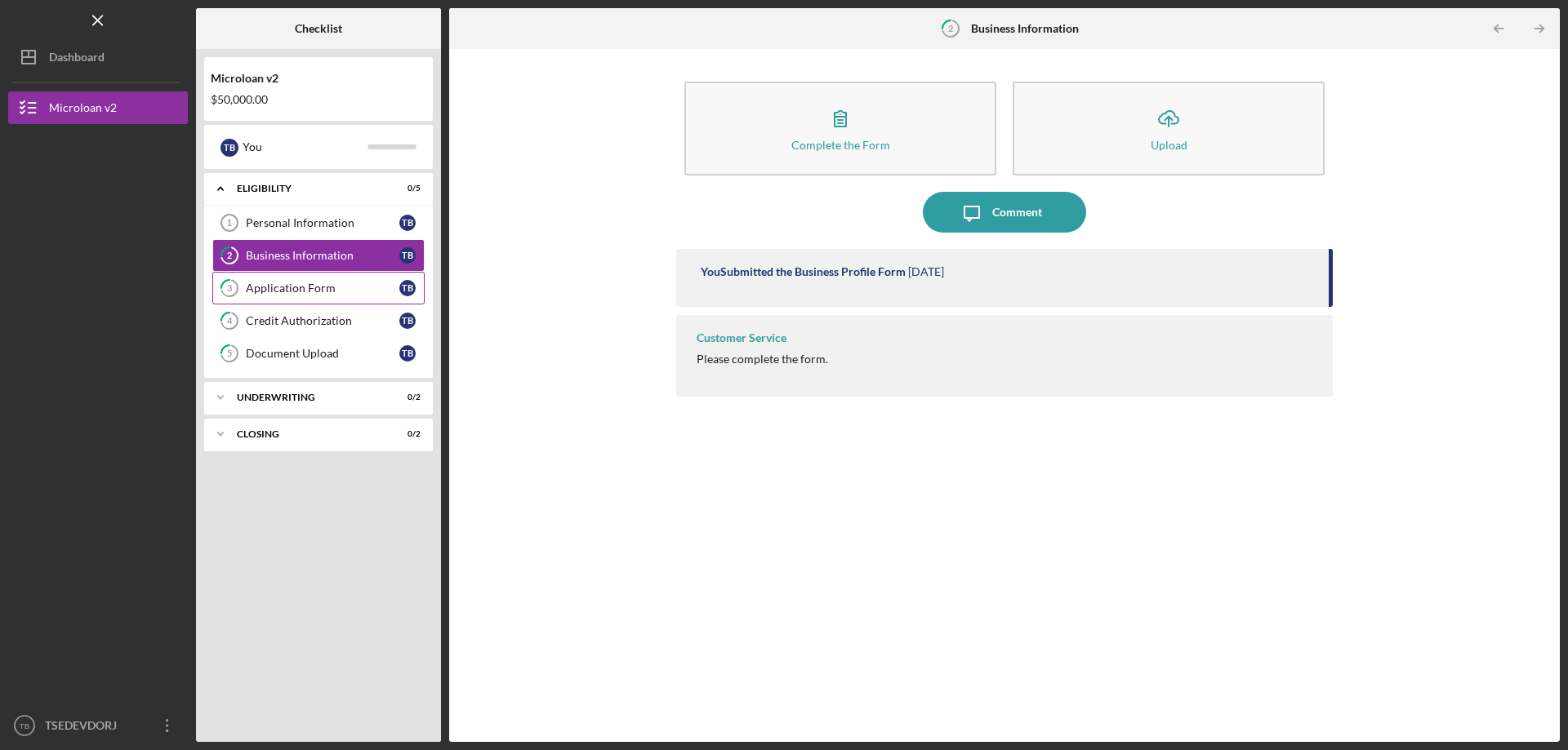
click at [302, 303] on link "3 Application Form T B" at bounding box center [318, 288] width 212 height 33
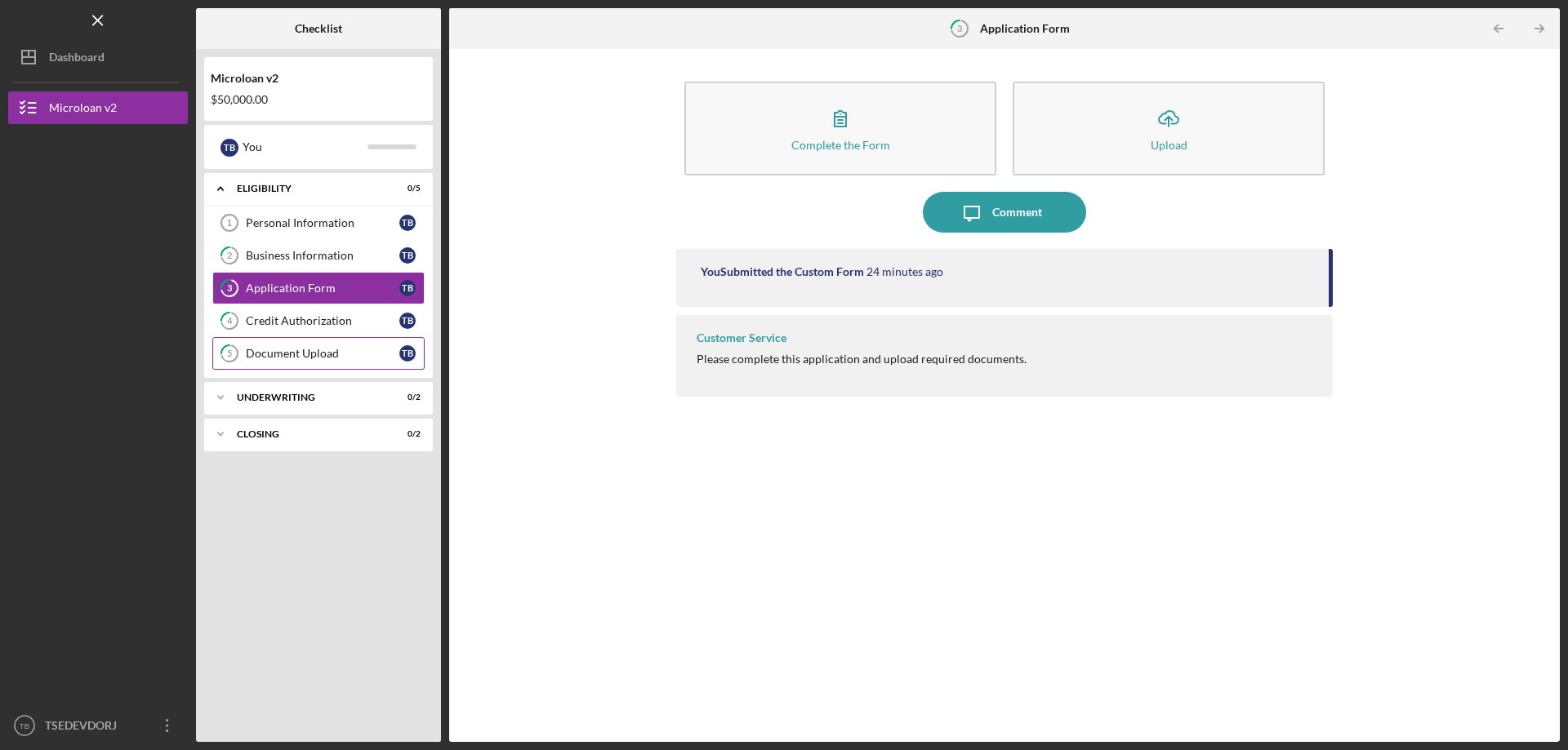
click at [297, 360] on div "Document Upload" at bounding box center [323, 354] width 154 height 13
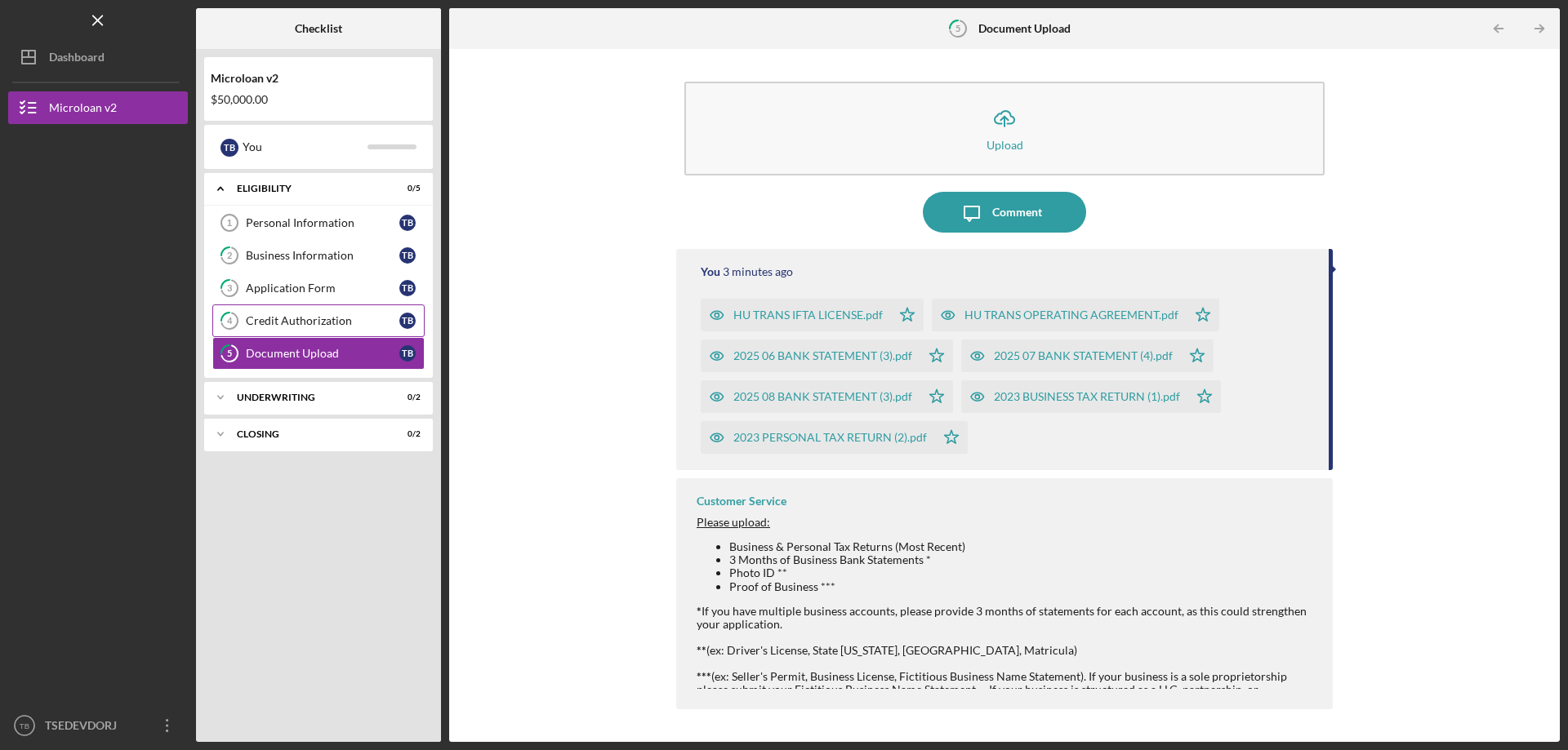
click at [316, 329] on link "4 Credit Authorization T B" at bounding box center [318, 321] width 212 height 33
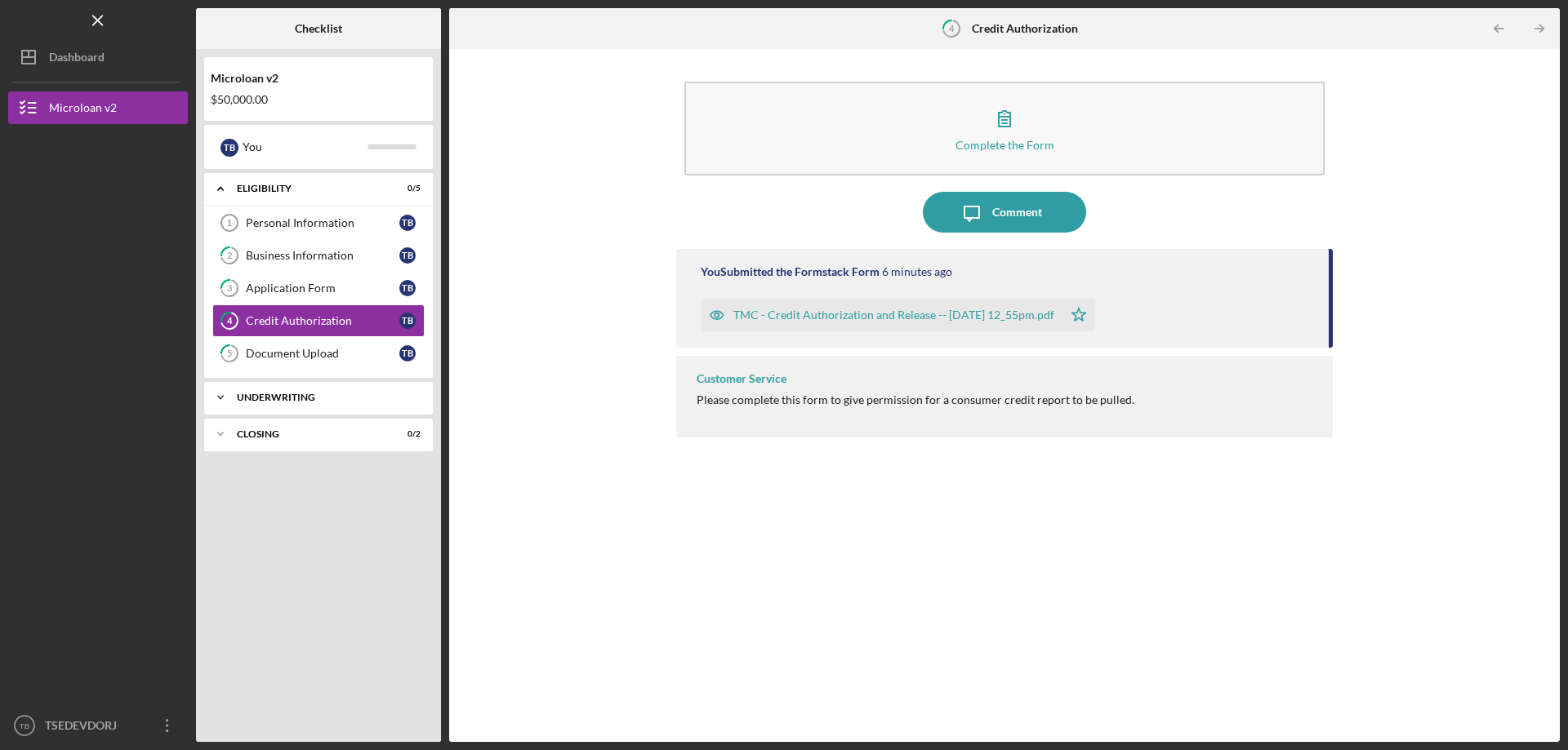
click at [332, 401] on div "Underwriting" at bounding box center [324, 397] width 176 height 10
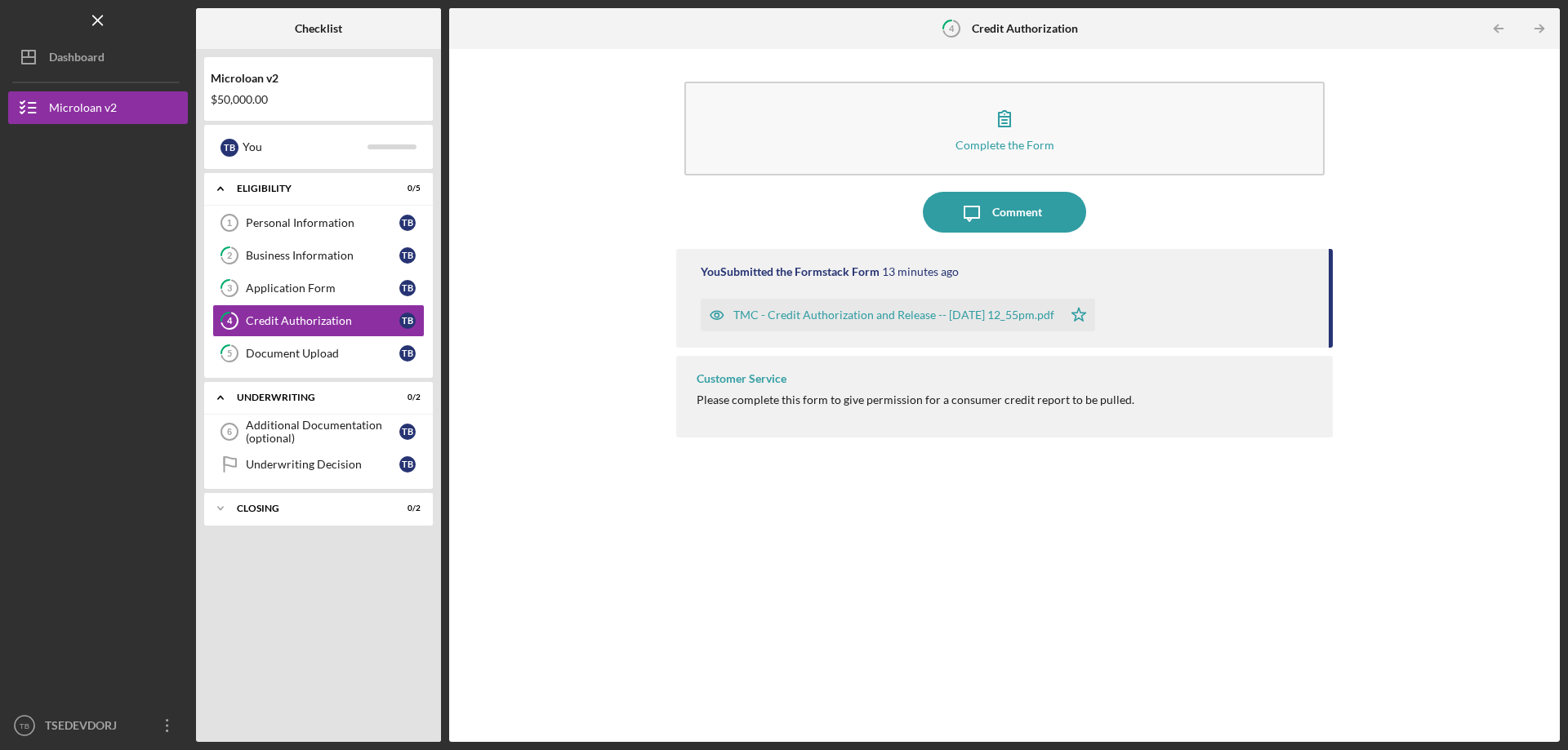
click at [539, 291] on div "Complete the Form Form Icon/Message Comment You Submitted the Formstack Form 13…" at bounding box center [1004, 395] width 1094 height 677
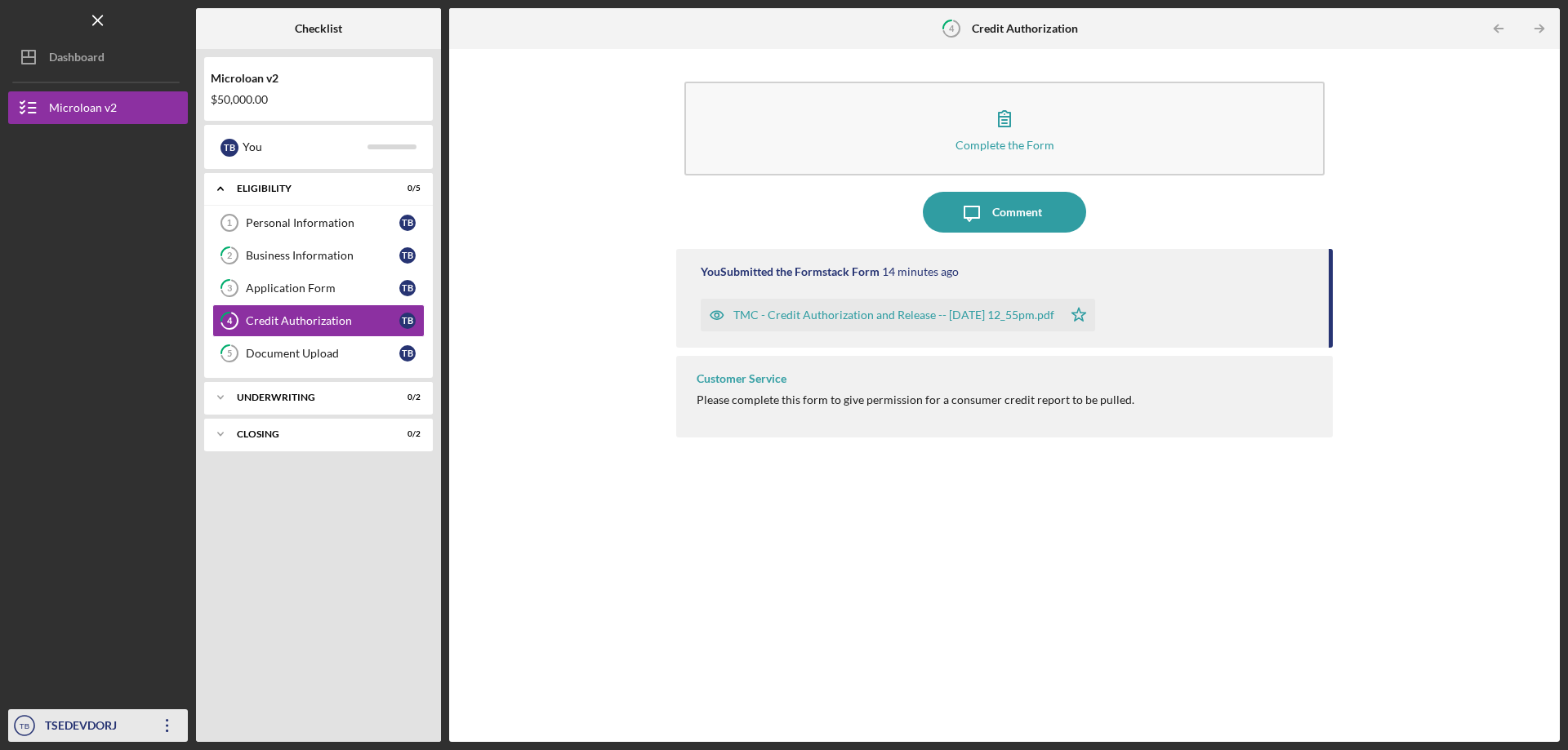
click at [84, 714] on div "TSEDEVDORJ BOLDBAATAR" at bounding box center [93, 743] width 106 height 66
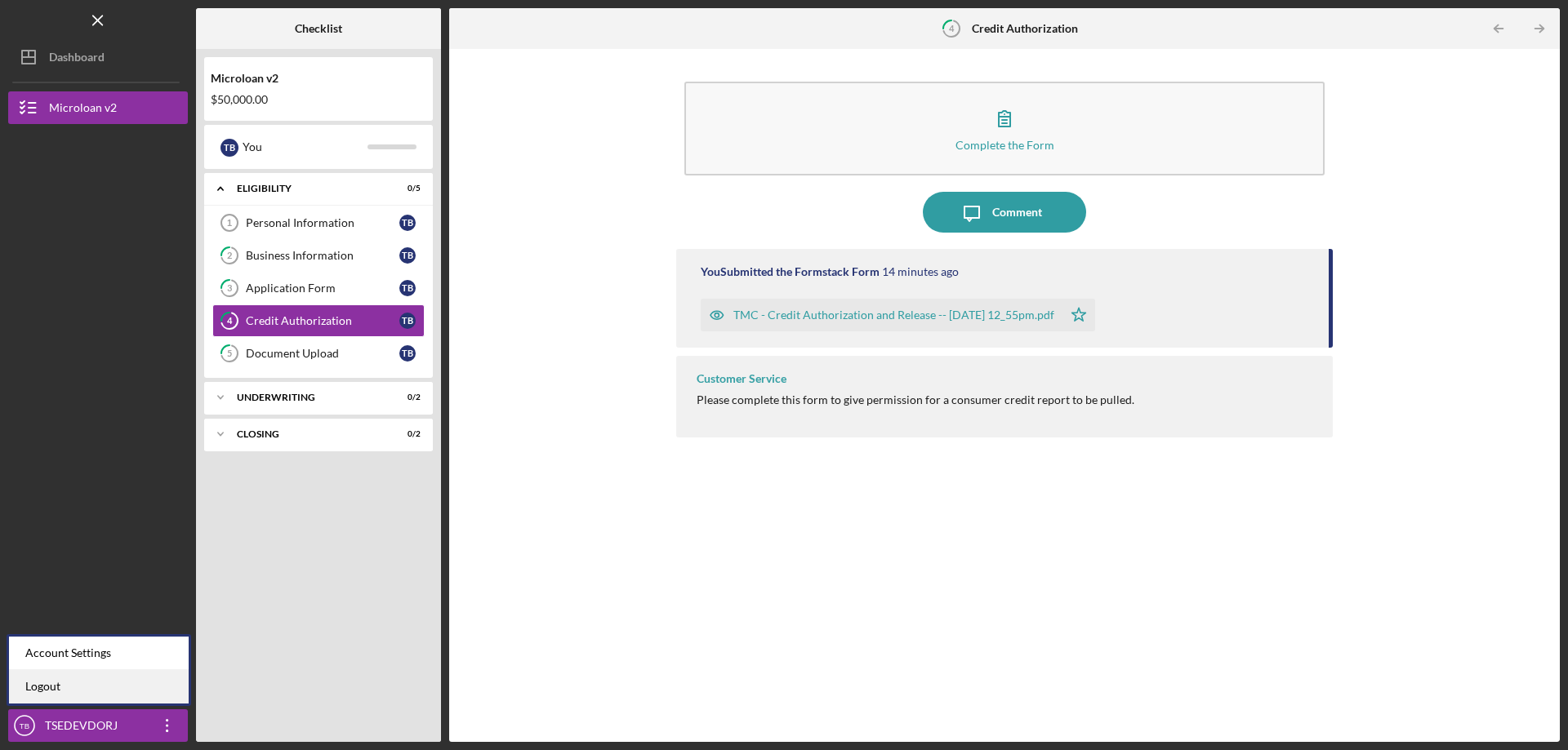
click at [99, 695] on link "Logout" at bounding box center [99, 687] width 180 height 34
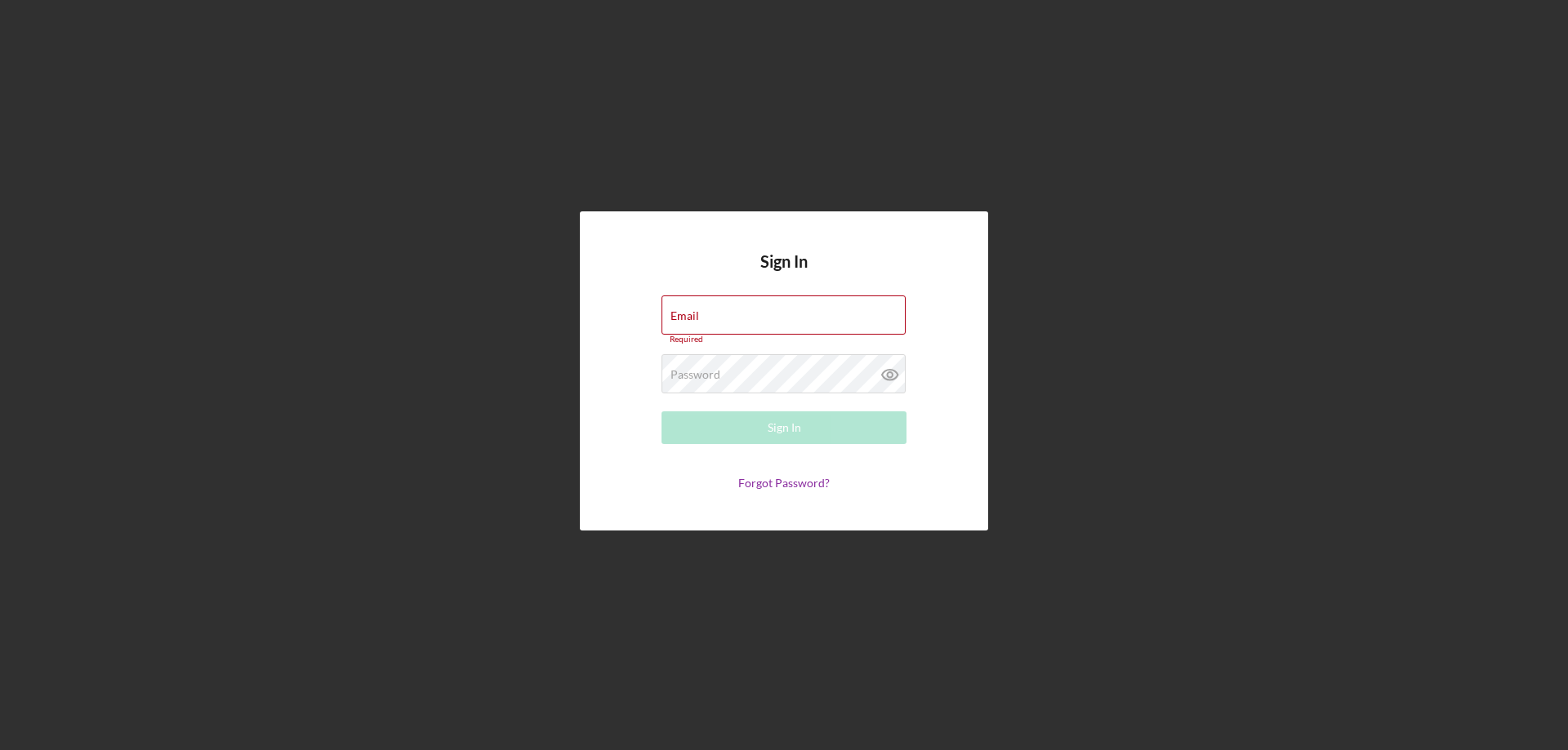
click at [1214, 254] on div "Sign In Email Required Password Required Sign In Forgot Password?" at bounding box center [784, 371] width 1552 height 742
click at [700, 309] on label "Email" at bounding box center [684, 315] width 28 height 13
click at [806, 307] on input "Email" at bounding box center [783, 315] width 244 height 39
paste input "[EMAIL_ADDRESS][DOMAIN_NAME]"
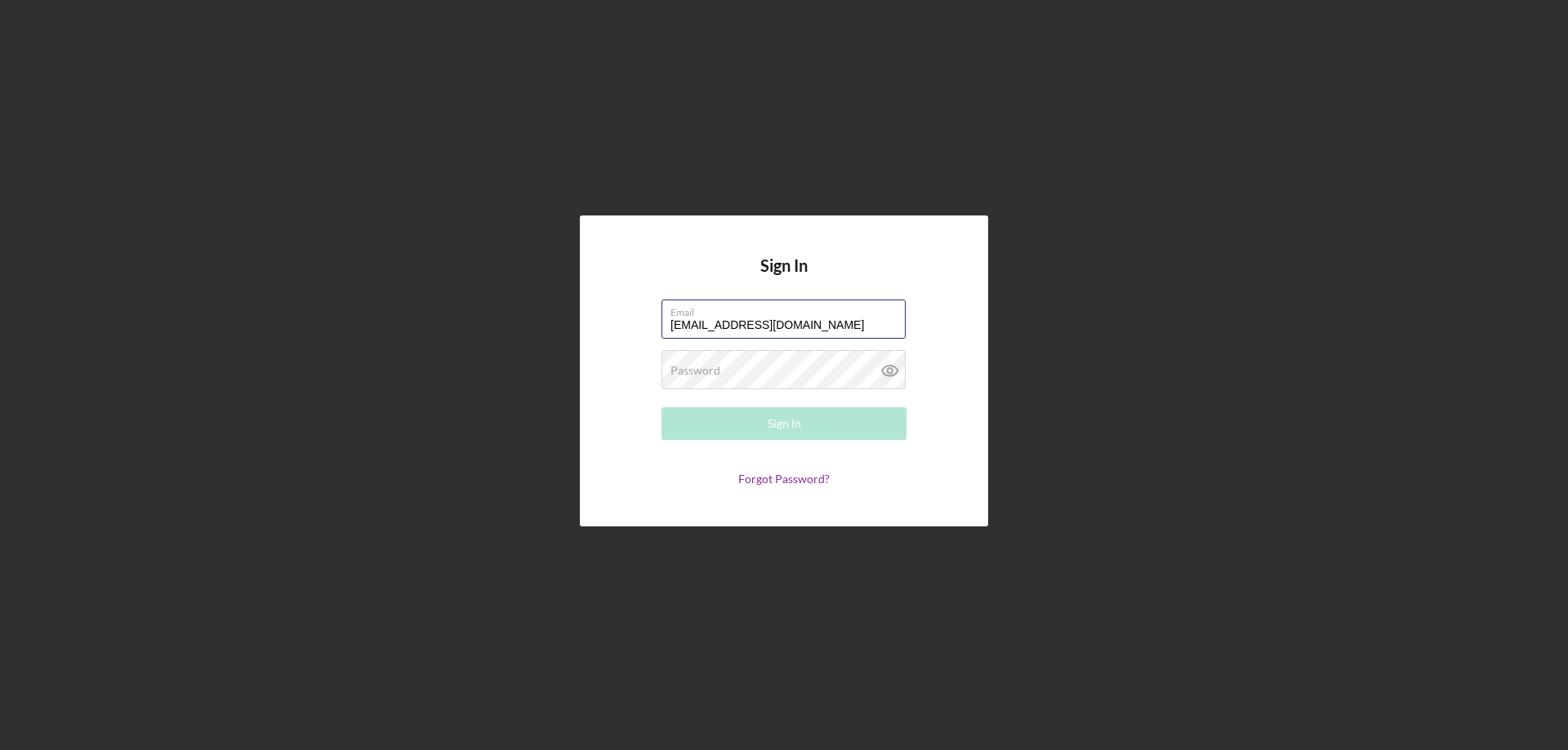
type input "[EMAIL_ADDRESS][DOMAIN_NAME]"
click at [818, 365] on div "Password Required" at bounding box center [784, 371] width 245 height 41
click at [738, 427] on button "Sign In" at bounding box center [784, 424] width 245 height 33
